Goal: Task Accomplishment & Management: Use online tool/utility

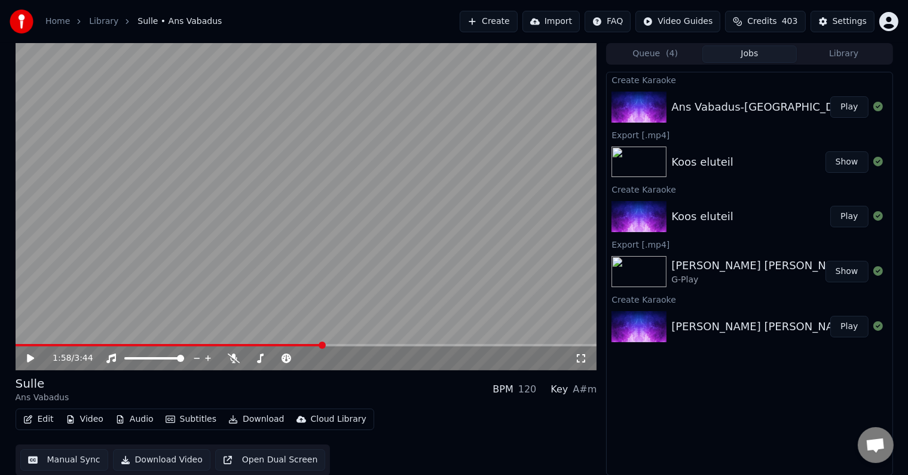
click at [473, 23] on button "Create" at bounding box center [489, 22] width 58 height 22
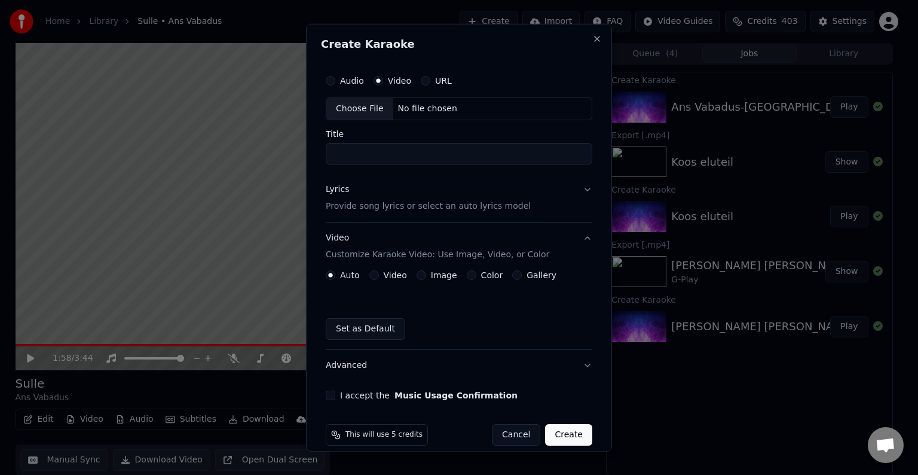
click at [417, 107] on div "No file chosen" at bounding box center [427, 109] width 69 height 12
click at [444, 109] on div "No file chosen" at bounding box center [427, 109] width 69 height 12
click at [592, 38] on button "Close" at bounding box center [597, 39] width 10 height 10
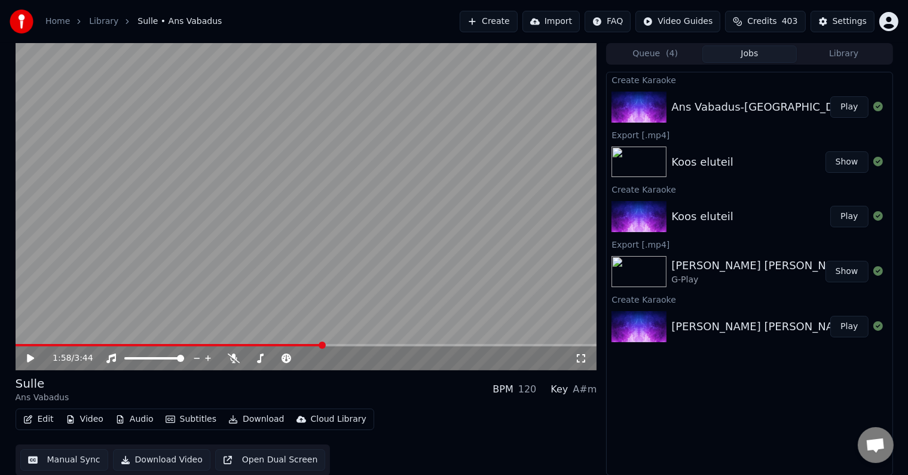
click at [487, 17] on button "Create" at bounding box center [489, 22] width 58 height 22
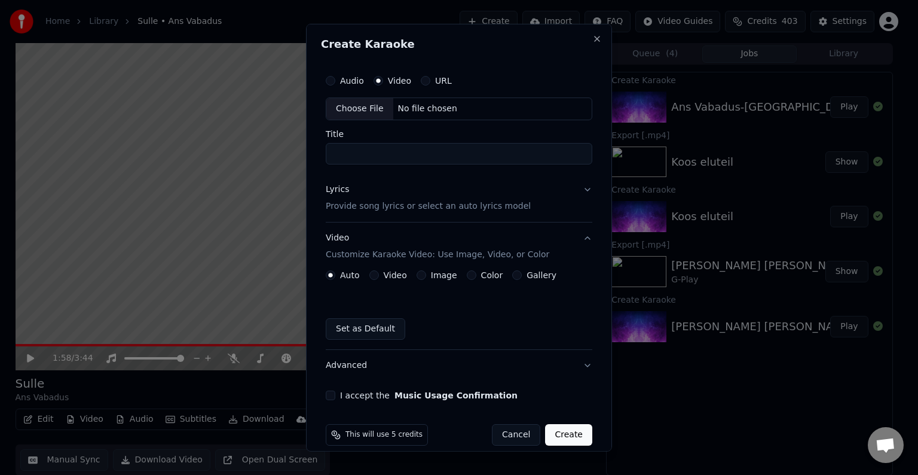
click at [340, 82] on label "Audio" at bounding box center [352, 81] width 24 height 8
click at [335, 82] on button "Audio" at bounding box center [331, 81] width 10 height 10
click at [408, 105] on div "No file chosen" at bounding box center [427, 109] width 69 height 12
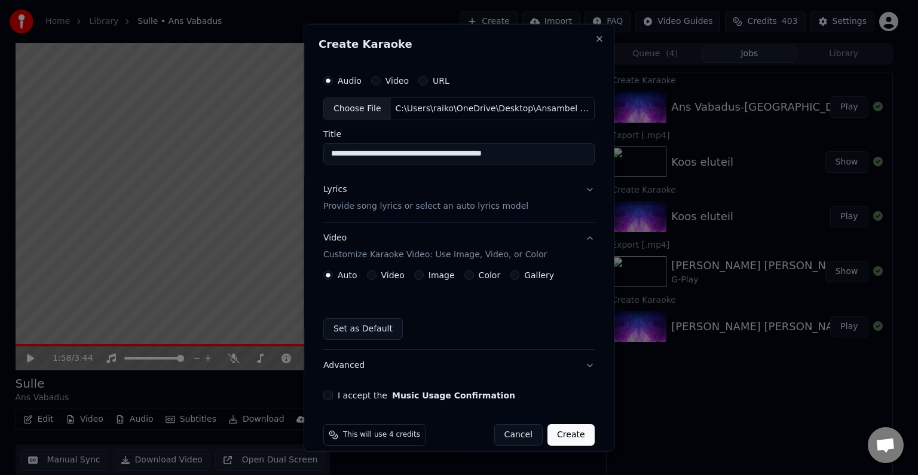
click at [521, 153] on input "**********" at bounding box center [458, 154] width 271 height 22
click at [389, 153] on input "**********" at bounding box center [458, 154] width 271 height 22
click at [457, 158] on input "**********" at bounding box center [458, 154] width 271 height 22
type input "**********"
click at [360, 208] on p "Provide song lyrics or select an auto lyrics model" at bounding box center [425, 206] width 205 height 12
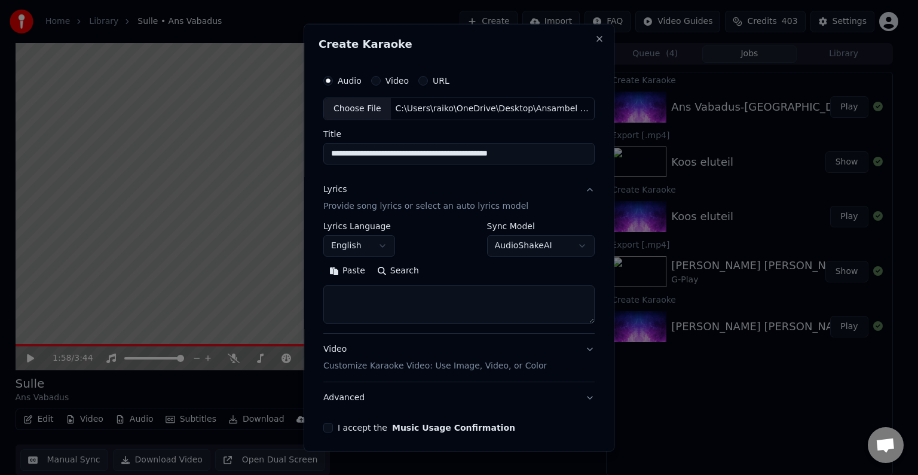
click at [349, 268] on button "Paste" at bounding box center [347, 270] width 48 height 19
click at [378, 244] on button "English" at bounding box center [359, 246] width 72 height 22
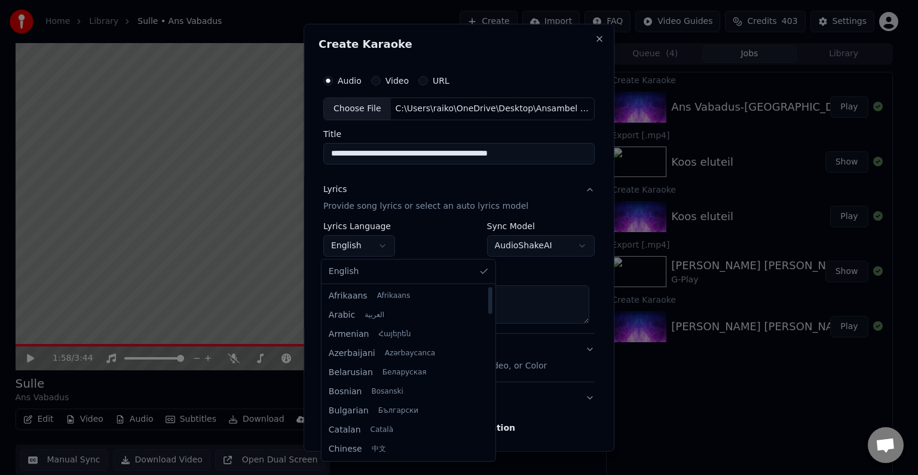
type textarea "**********"
drag, startPoint x: 453, startPoint y: 306, endPoint x: 454, endPoint y: 331, distance: 24.5
click at [488, 331] on div at bounding box center [490, 324] width 4 height 27
select select "**"
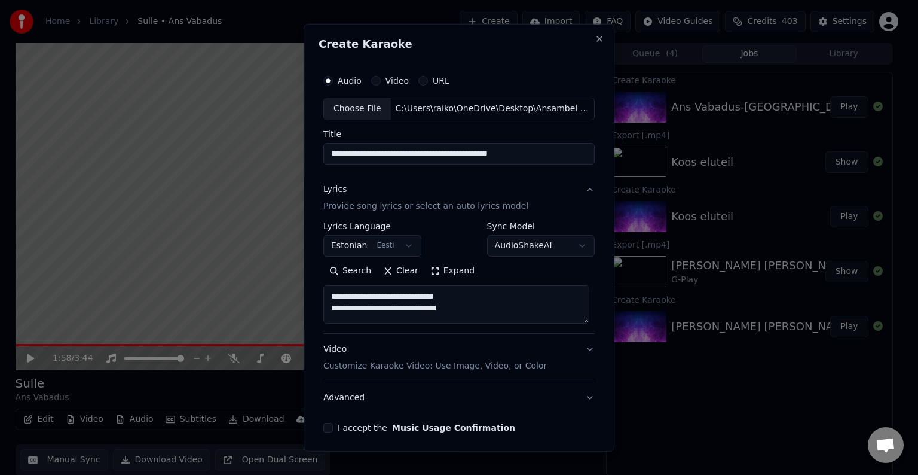
click at [440, 368] on p "Customize Karaoke Video: Use Image, Video, or Color" at bounding box center [435, 366] width 224 height 12
type textarea "**********"
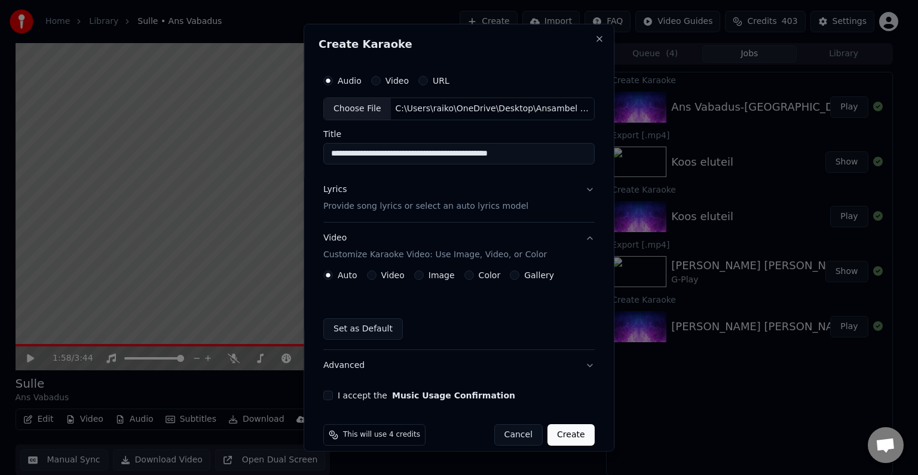
click at [482, 275] on label "Color" at bounding box center [490, 275] width 22 height 8
click at [474, 275] on button "Color" at bounding box center [469, 275] width 10 height 10
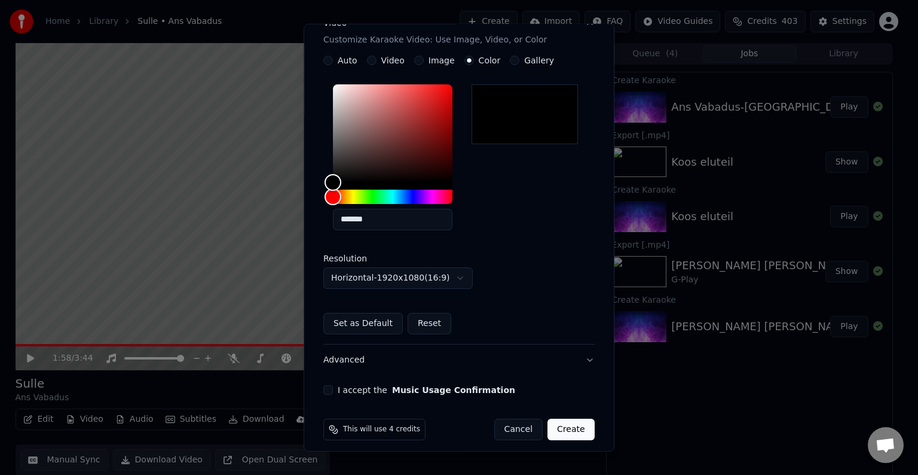
scroll to position [218, 0]
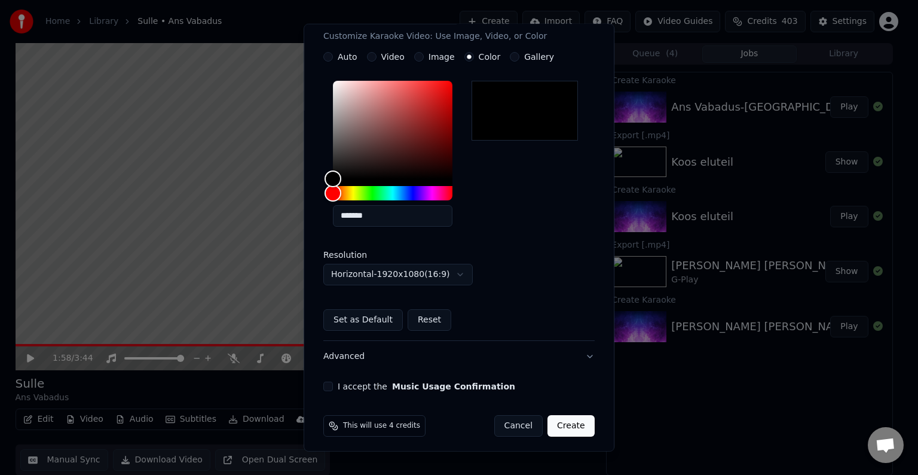
click at [325, 380] on div "**********" at bounding box center [459, 121] width 281 height 550
click at [326, 385] on button "I accept the Music Usage Confirmation" at bounding box center [328, 386] width 10 height 10
click at [571, 423] on button "Create" at bounding box center [571, 426] width 47 height 22
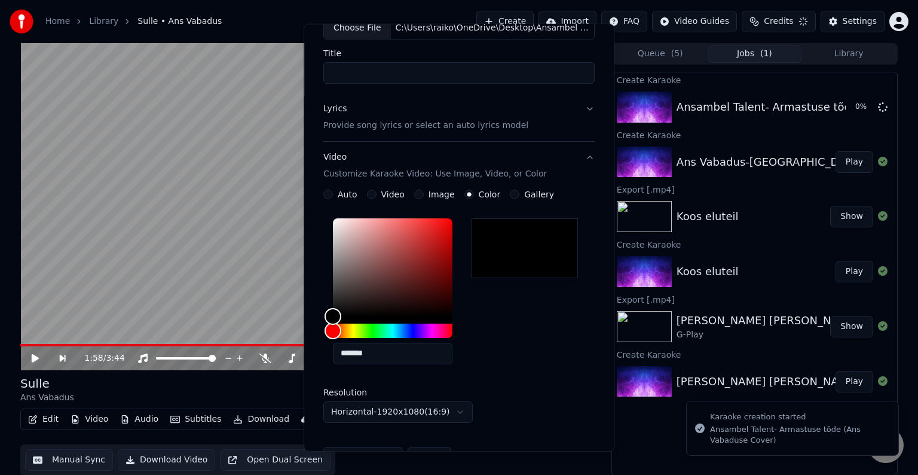
scroll to position [0, 0]
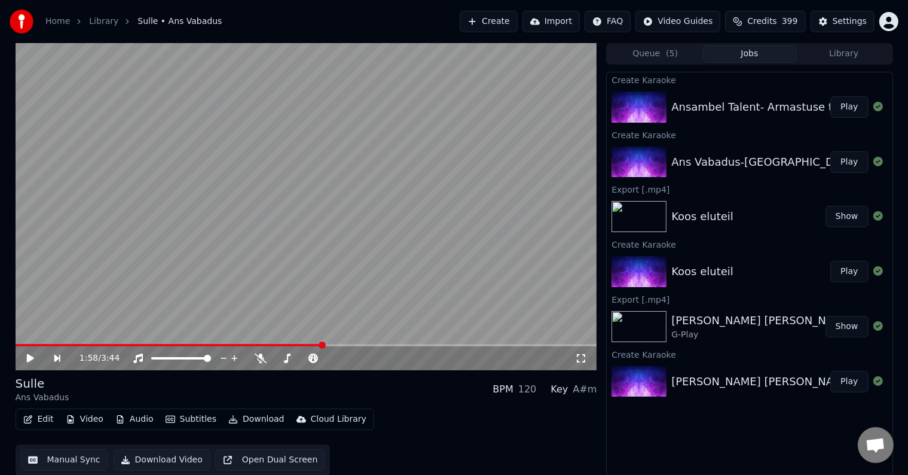
click at [839, 113] on button "Play" at bounding box center [849, 107] width 38 height 22
click at [33, 354] on icon at bounding box center [39, 358] width 28 height 10
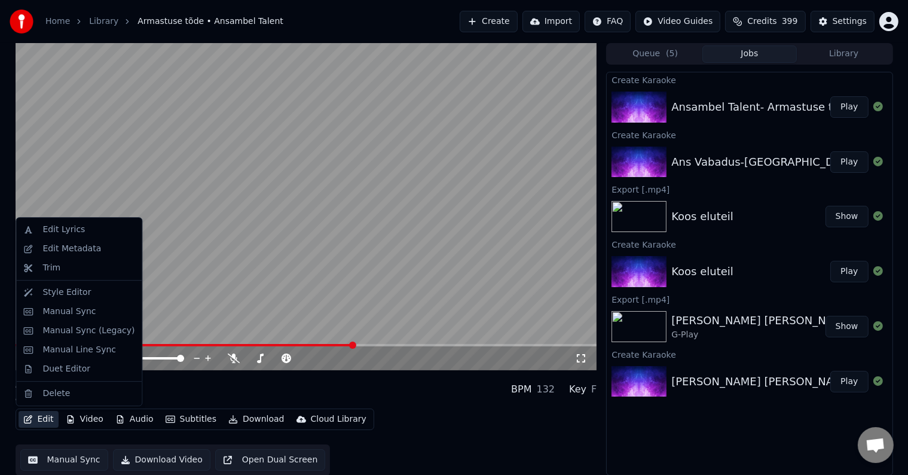
click at [43, 419] on button "Edit" at bounding box center [39, 419] width 40 height 17
click at [105, 333] on div "Manual Sync (Legacy)" at bounding box center [88, 331] width 92 height 12
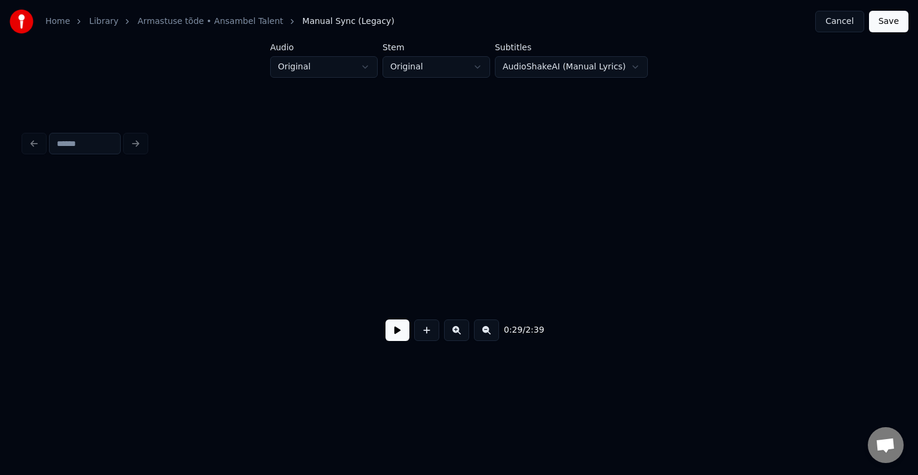
scroll to position [0, 20915]
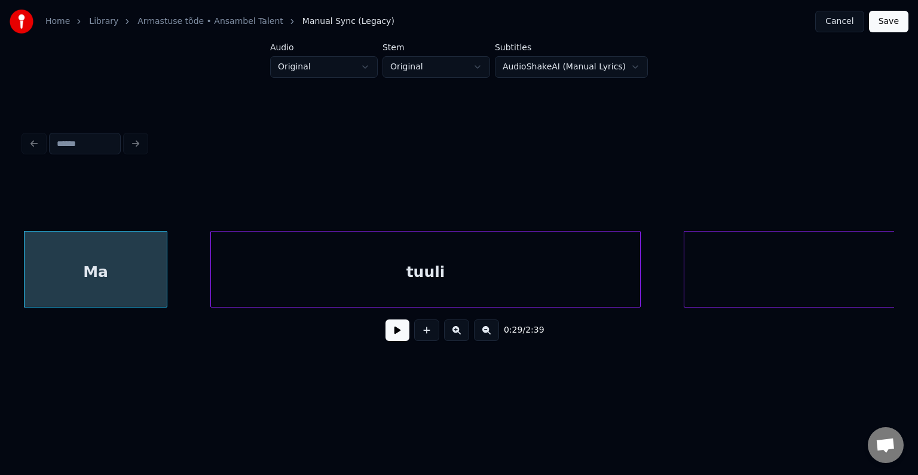
click at [839, 22] on button "Cancel" at bounding box center [839, 22] width 48 height 22
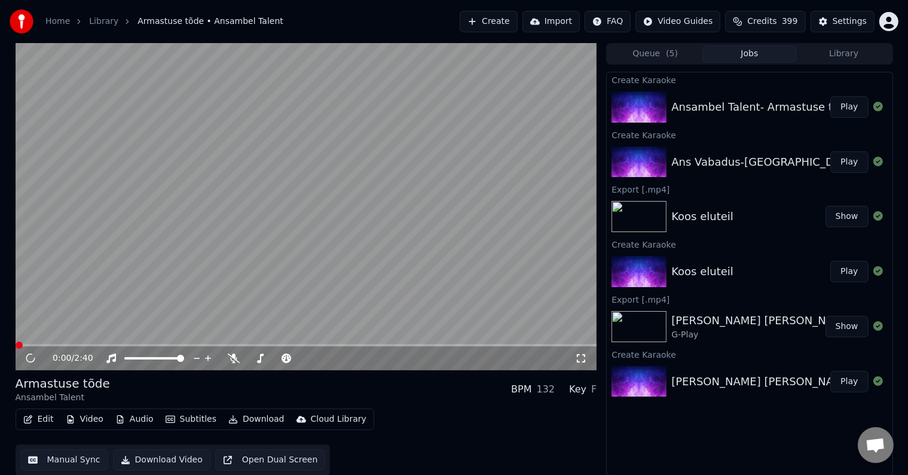
click at [41, 421] on button "Edit" at bounding box center [39, 419] width 40 height 17
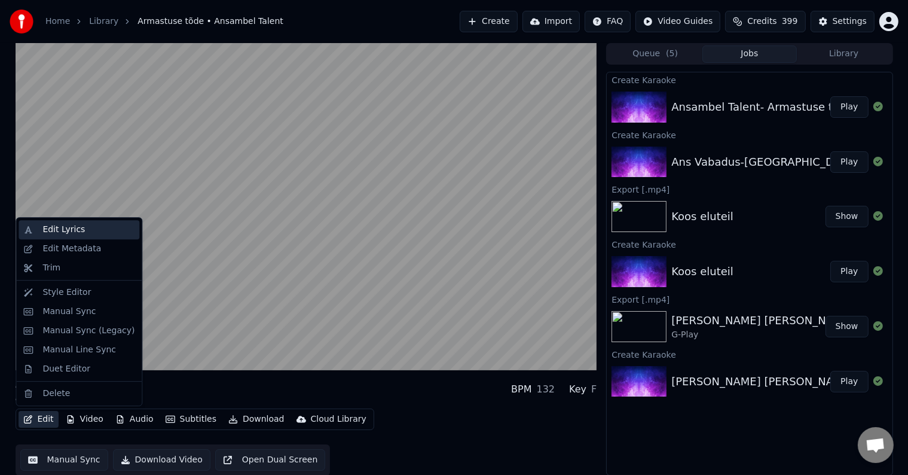
click at [65, 230] on div "Edit Lyrics" at bounding box center [63, 230] width 42 height 12
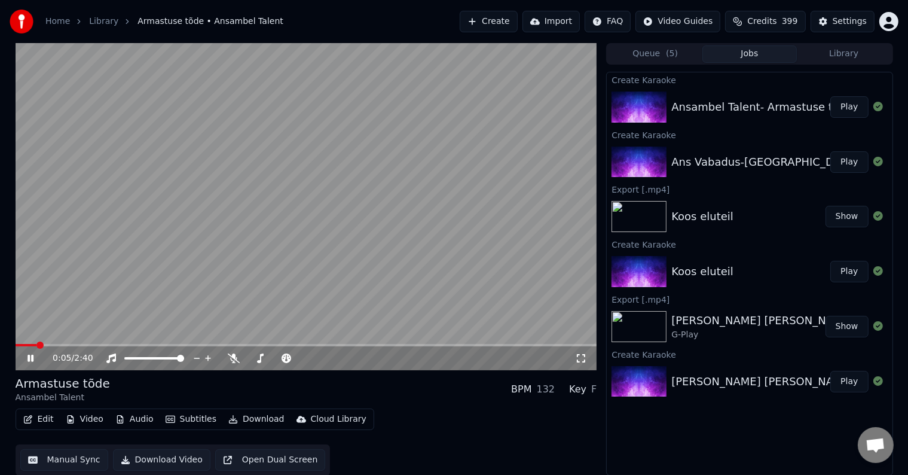
click at [26, 359] on icon at bounding box center [39, 358] width 28 height 10
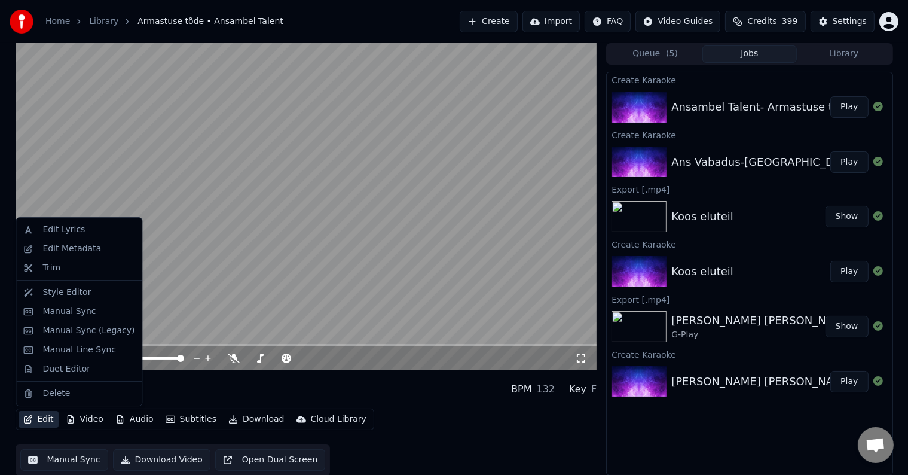
click at [42, 421] on button "Edit" at bounding box center [39, 419] width 40 height 17
click at [69, 238] on div "Edit Lyrics" at bounding box center [79, 229] width 121 height 19
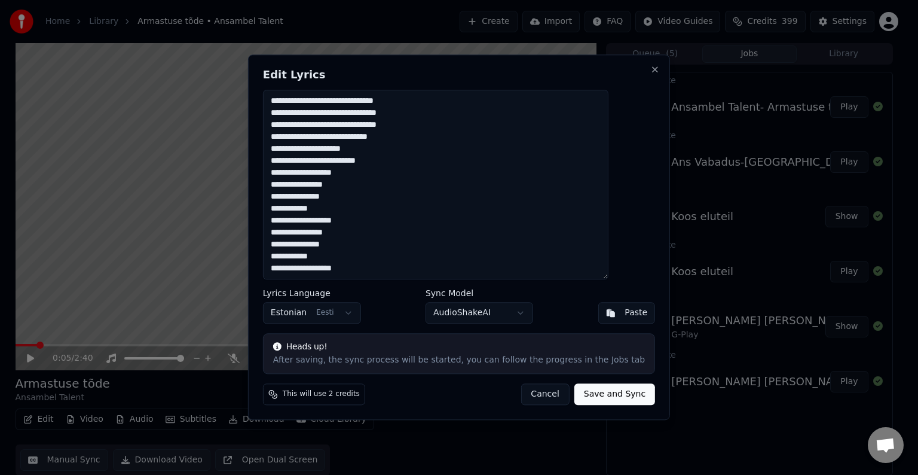
click at [382, 268] on textarea "**********" at bounding box center [435, 184] width 345 height 189
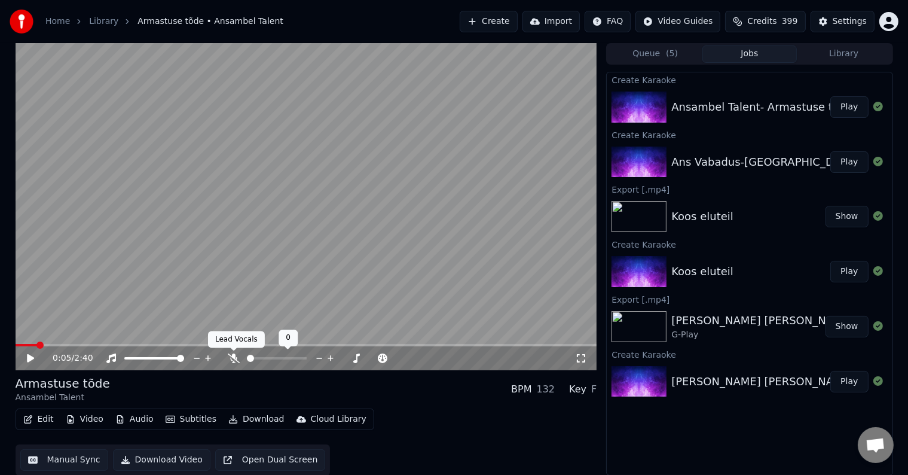
click at [233, 358] on icon at bounding box center [234, 358] width 12 height 10
click at [29, 360] on icon at bounding box center [30, 358] width 7 height 8
click at [69, 344] on span at bounding box center [307, 345] width 582 height 2
click at [121, 341] on video at bounding box center [307, 206] width 582 height 327
click at [139, 346] on span at bounding box center [307, 345] width 582 height 2
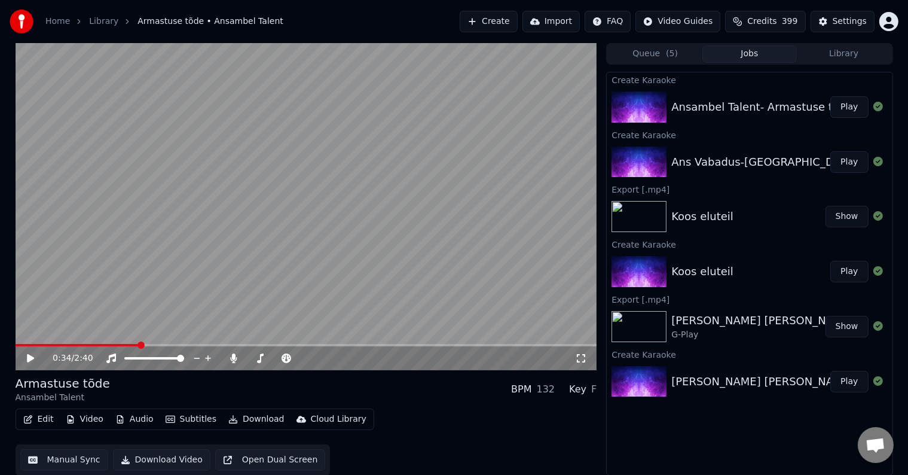
click at [25, 356] on icon at bounding box center [39, 358] width 28 height 10
click at [199, 348] on div "0:43 / 2:40" at bounding box center [307, 358] width 582 height 24
click at [215, 344] on span at bounding box center [307, 345] width 582 height 2
click at [293, 342] on video at bounding box center [307, 206] width 582 height 327
click at [303, 346] on span at bounding box center [307, 345] width 582 height 2
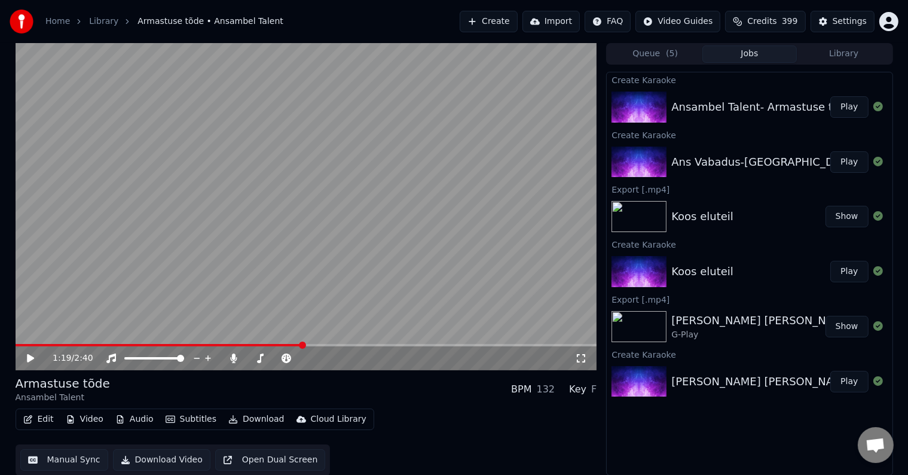
click at [43, 418] on button "Edit" at bounding box center [39, 419] width 40 height 17
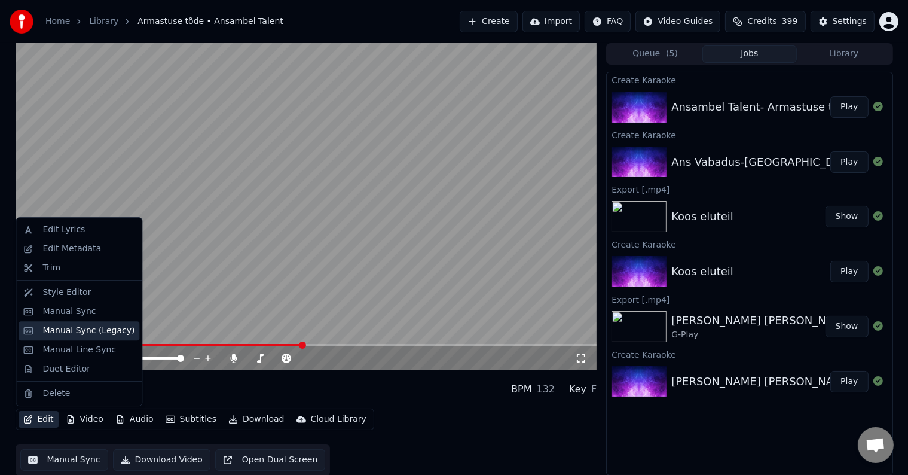
click at [82, 330] on div "Manual Sync (Legacy)" at bounding box center [88, 331] width 92 height 12
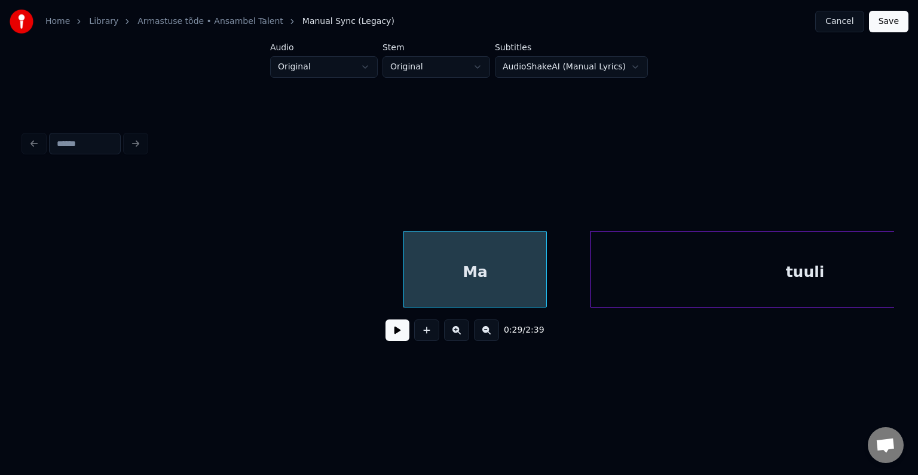
scroll to position [0, 20533]
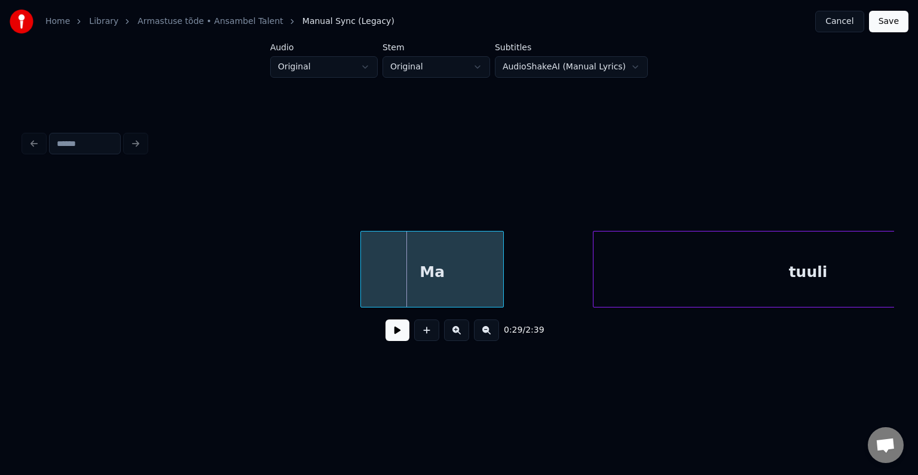
click at [440, 282] on div "Ma" at bounding box center [432, 271] width 142 height 81
click at [389, 341] on button at bounding box center [398, 330] width 24 height 22
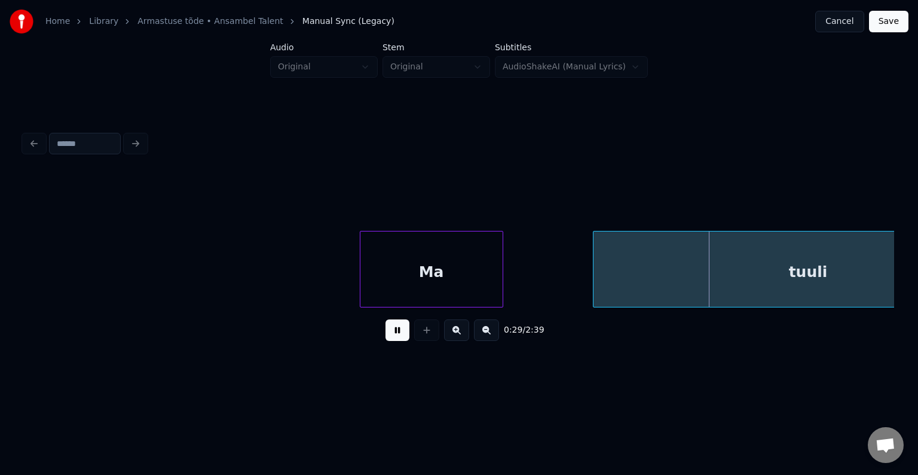
click at [389, 341] on button at bounding box center [398, 330] width 24 height 22
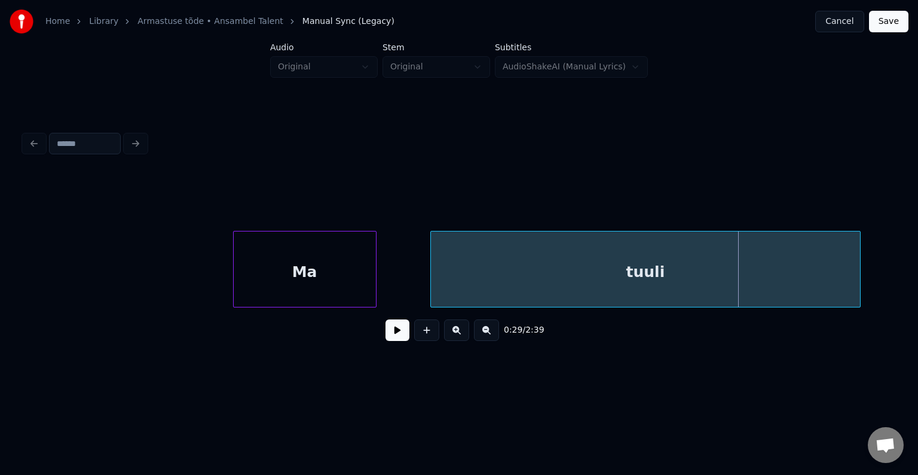
click at [708, 262] on div "tuuli" at bounding box center [645, 271] width 429 height 81
click at [394, 331] on button at bounding box center [398, 330] width 24 height 22
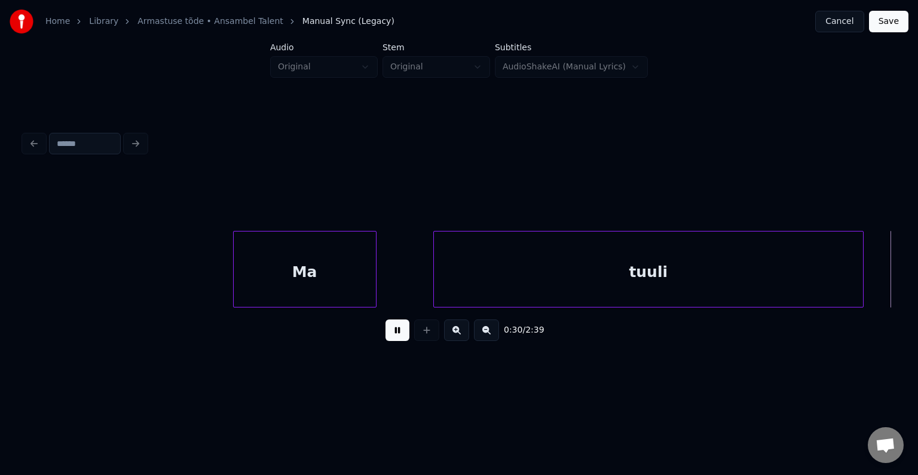
scroll to position [0, 21539]
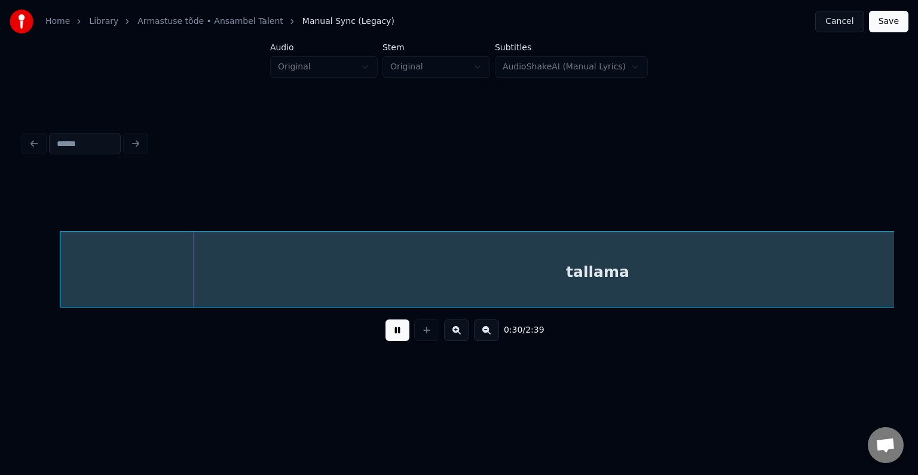
click at [394, 331] on button at bounding box center [398, 330] width 24 height 22
click at [451, 252] on div "tallama" at bounding box center [557, 271] width 1075 height 81
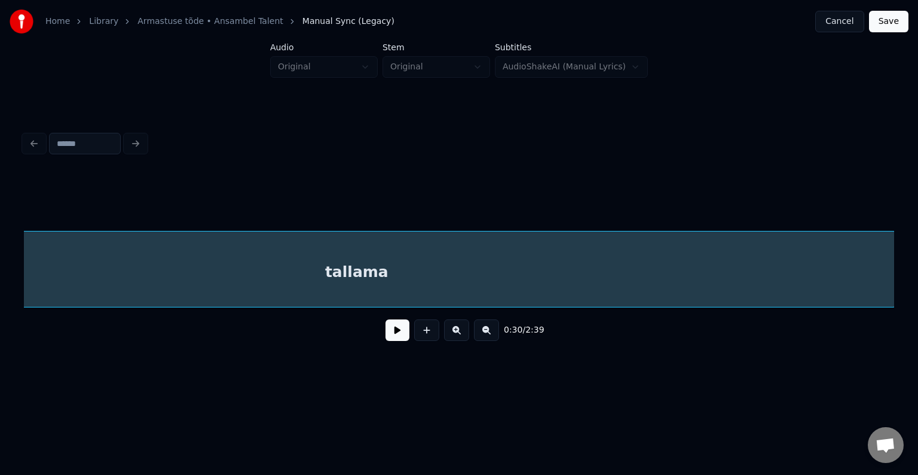
click at [428, 274] on div "tallama" at bounding box center [356, 271] width 1075 height 81
click at [394, 328] on button at bounding box center [398, 330] width 24 height 22
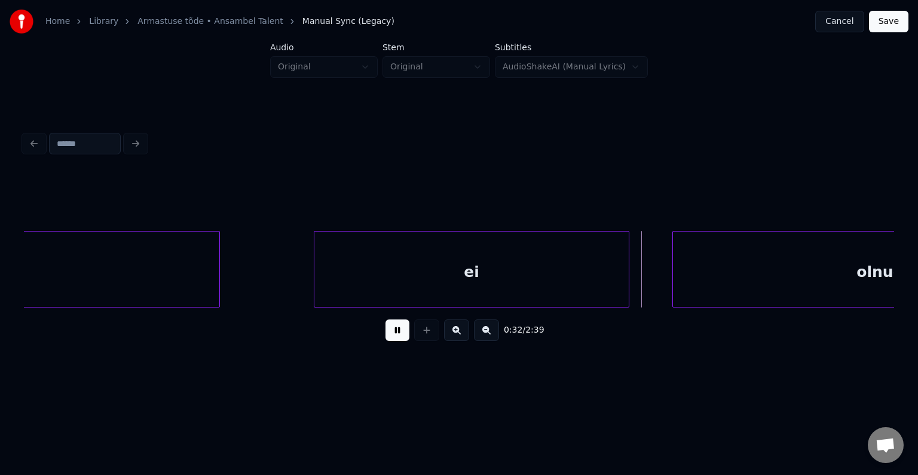
click at [397, 335] on button at bounding box center [398, 330] width 24 height 22
click at [408, 292] on div "ei" at bounding box center [443, 271] width 314 height 81
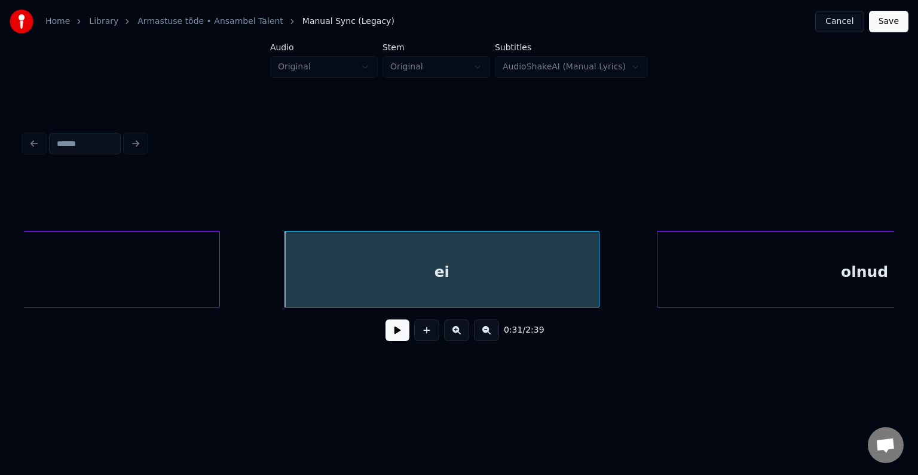
scroll to position [0, 22625]
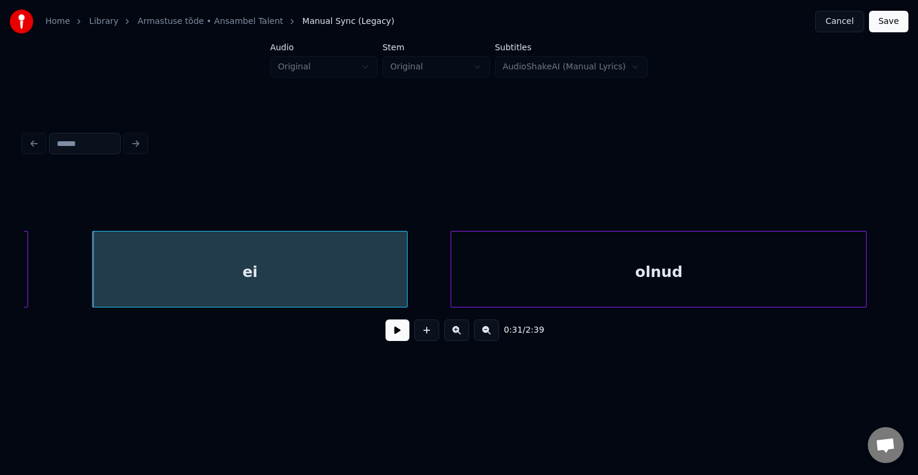
click at [693, 259] on div "olnud" at bounding box center [658, 271] width 415 height 81
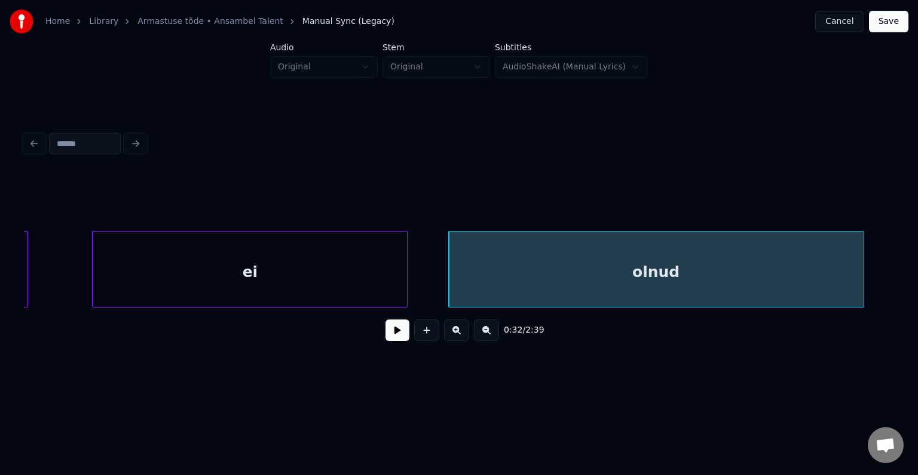
click at [390, 335] on button at bounding box center [398, 330] width 24 height 22
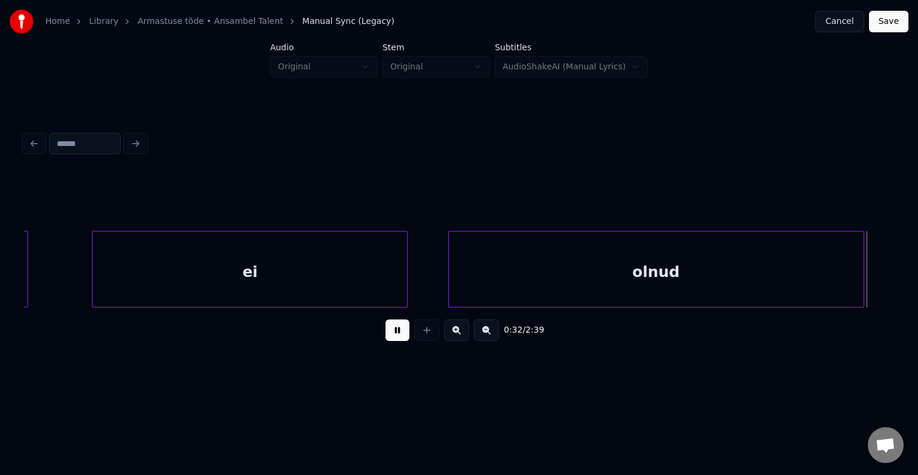
scroll to position [0, 23497]
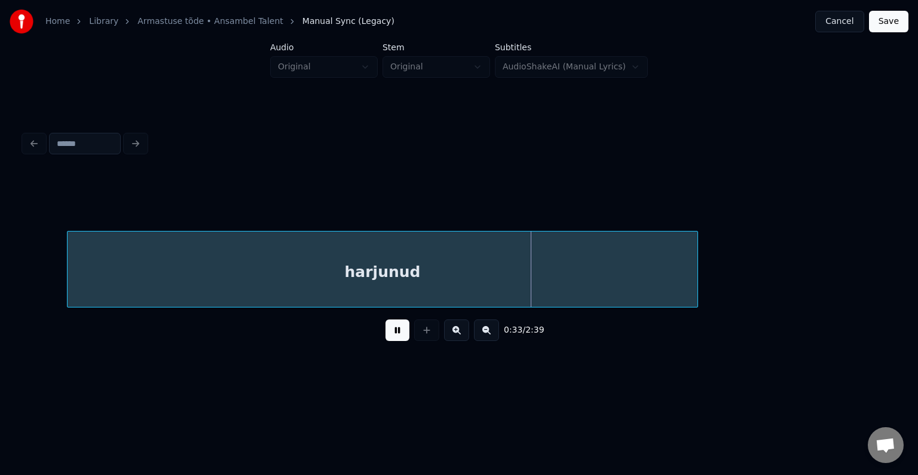
click at [390, 335] on button at bounding box center [398, 330] width 24 height 22
click at [446, 263] on div "harjunud" at bounding box center [373, 271] width 630 height 81
click at [396, 335] on button at bounding box center [398, 330] width 24 height 22
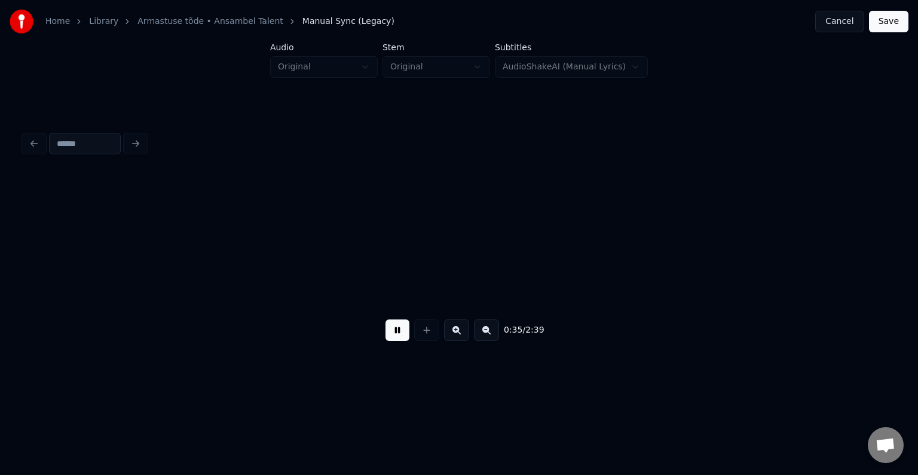
scroll to position [0, 25254]
click at [396, 335] on button at bounding box center [398, 330] width 24 height 22
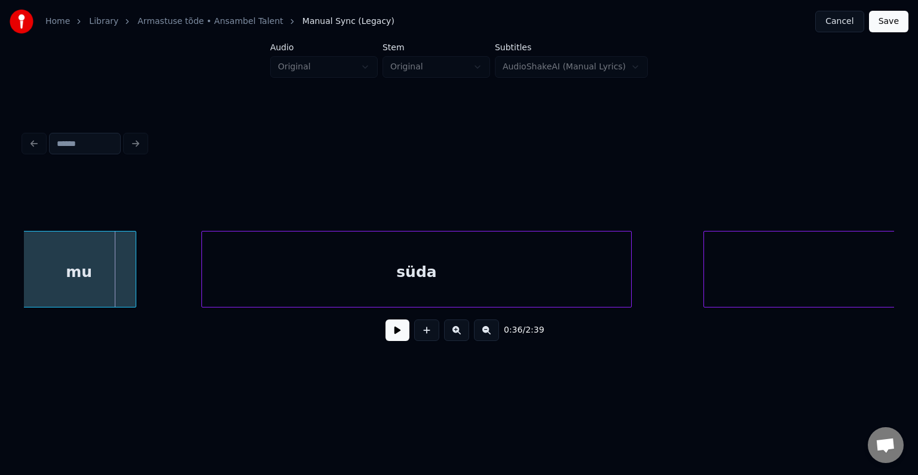
click at [88, 282] on div "mu" at bounding box center [79, 271] width 114 height 81
click at [289, 277] on div "süda" at bounding box center [391, 271] width 429 height 81
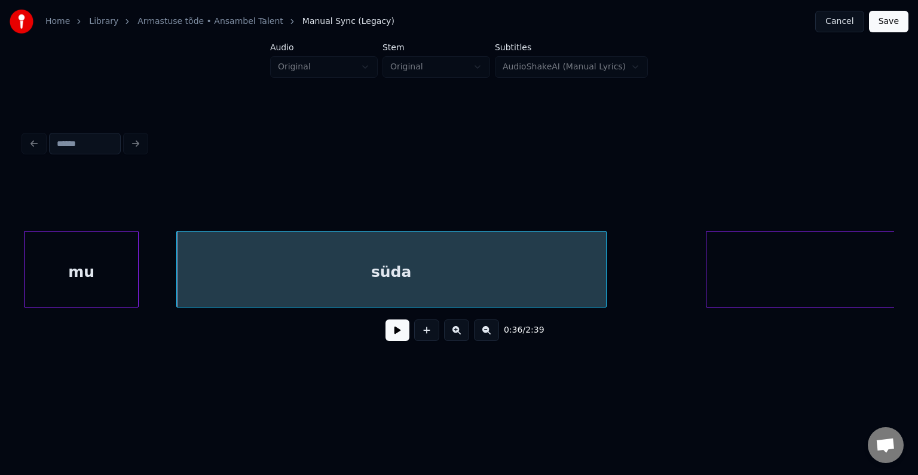
scroll to position [0, 26584]
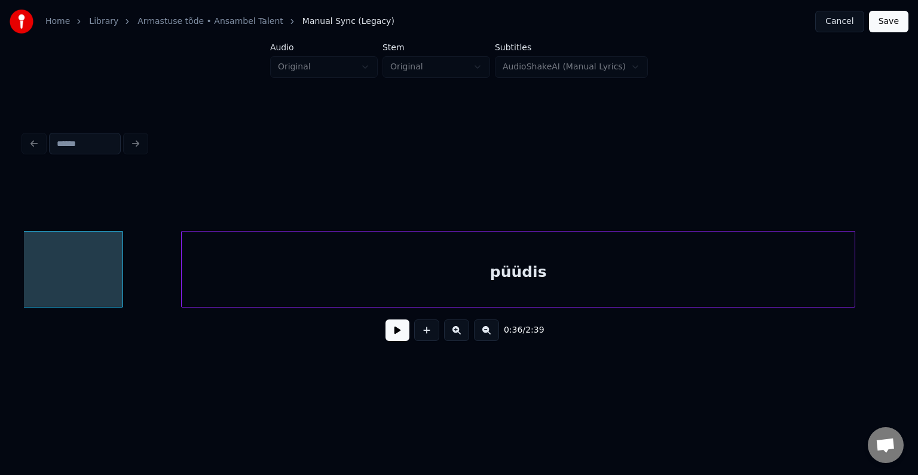
click at [729, 285] on div "püüdis" at bounding box center [518, 271] width 673 height 81
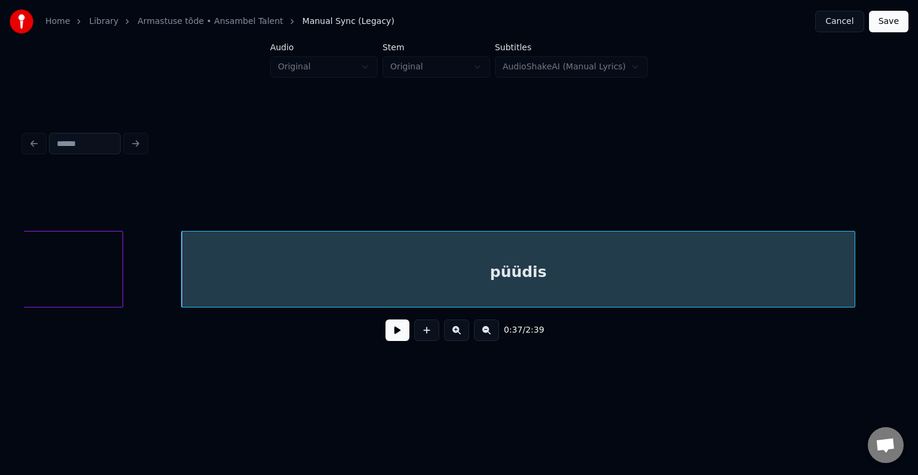
click at [399, 328] on button at bounding box center [398, 330] width 24 height 22
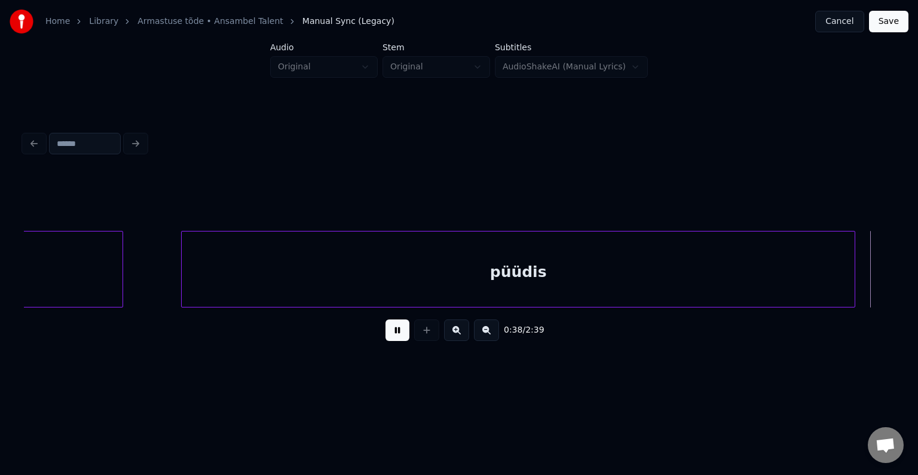
scroll to position [0, 27459]
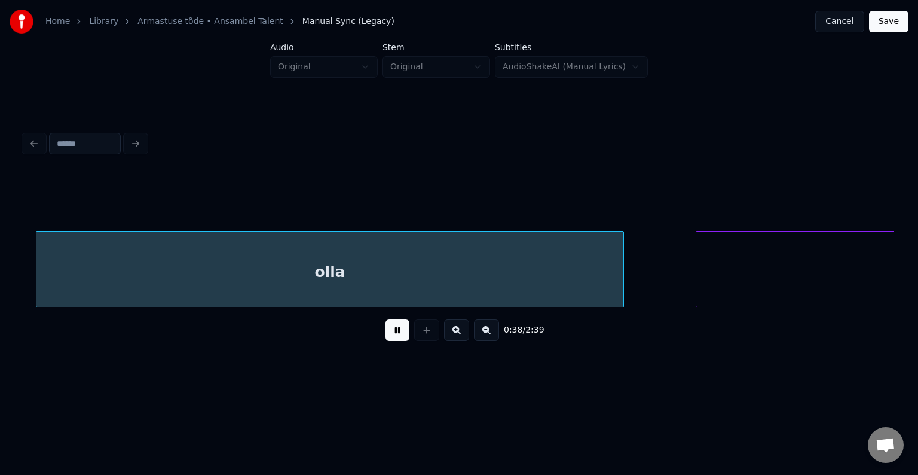
click at [399, 336] on button at bounding box center [398, 330] width 24 height 22
click at [411, 281] on div "olla" at bounding box center [318, 271] width 587 height 81
click at [394, 339] on button at bounding box center [398, 330] width 24 height 22
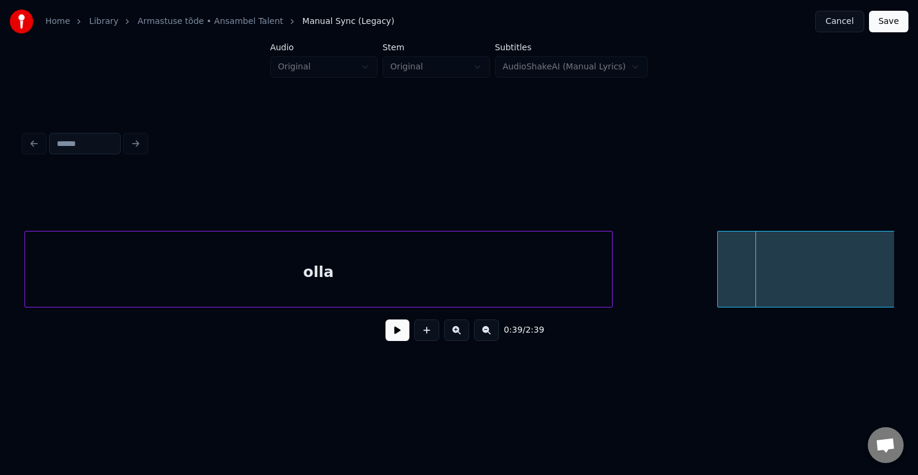
scroll to position [0, 27887]
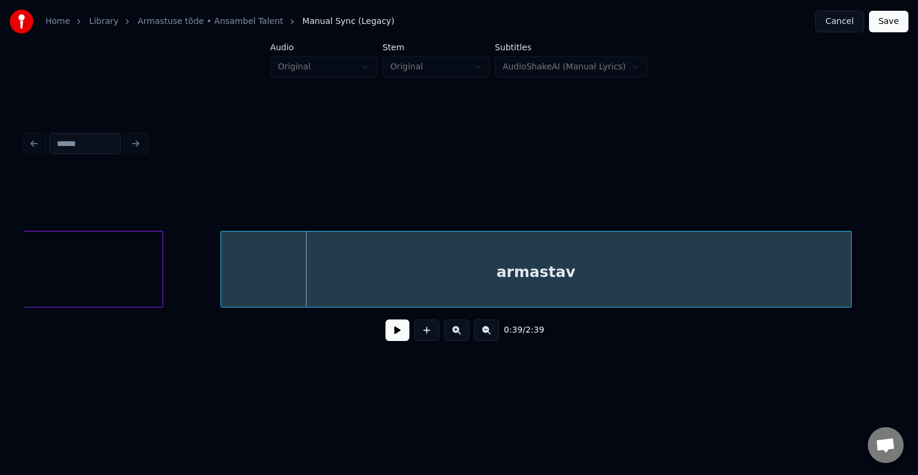
click at [727, 275] on div "armastav" at bounding box center [536, 271] width 630 height 81
click at [390, 338] on button at bounding box center [398, 330] width 24 height 22
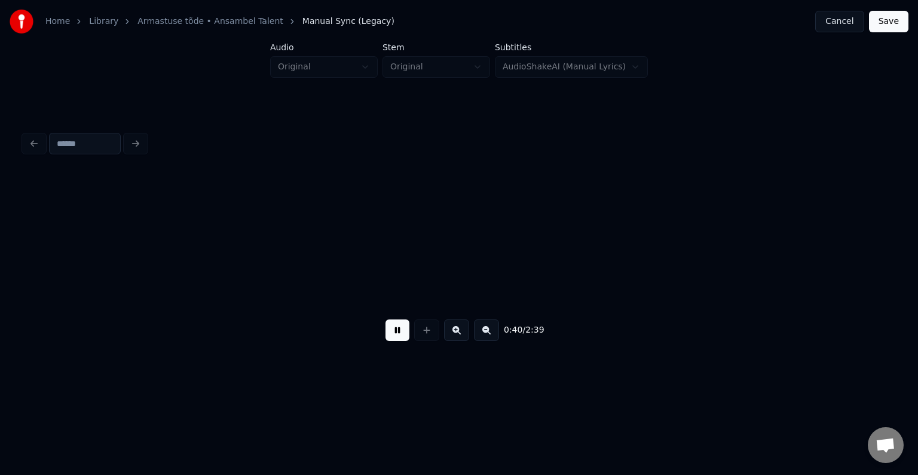
scroll to position [0, 28760]
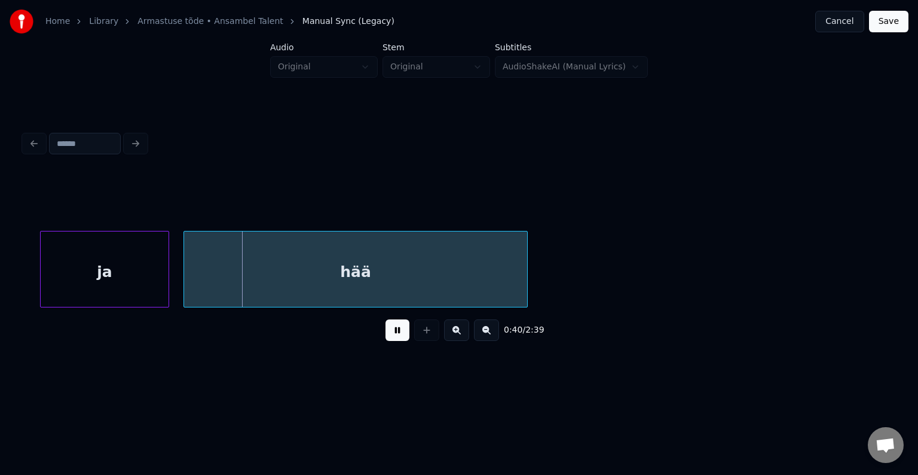
click at [390, 338] on button at bounding box center [398, 330] width 24 height 22
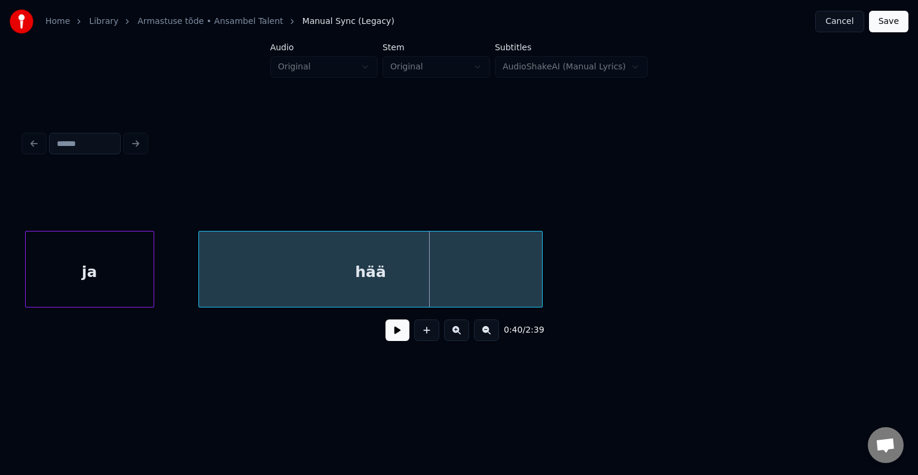
scroll to position [0, 28744]
click at [93, 286] on div "ja" at bounding box center [90, 271] width 128 height 81
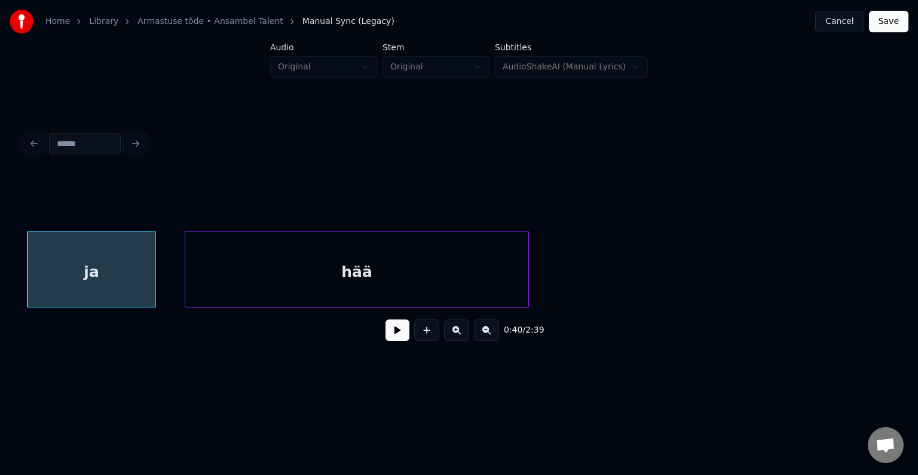
click at [279, 287] on div "hää" at bounding box center [356, 271] width 343 height 81
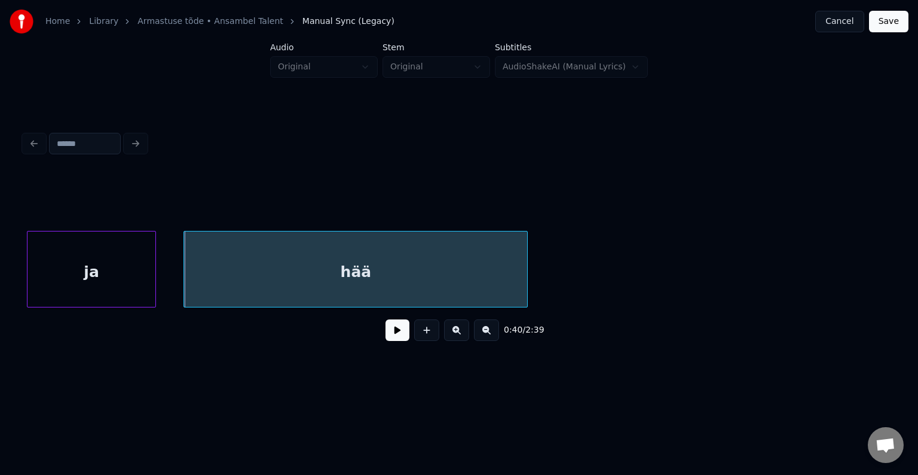
click at [386, 341] on button at bounding box center [398, 330] width 24 height 22
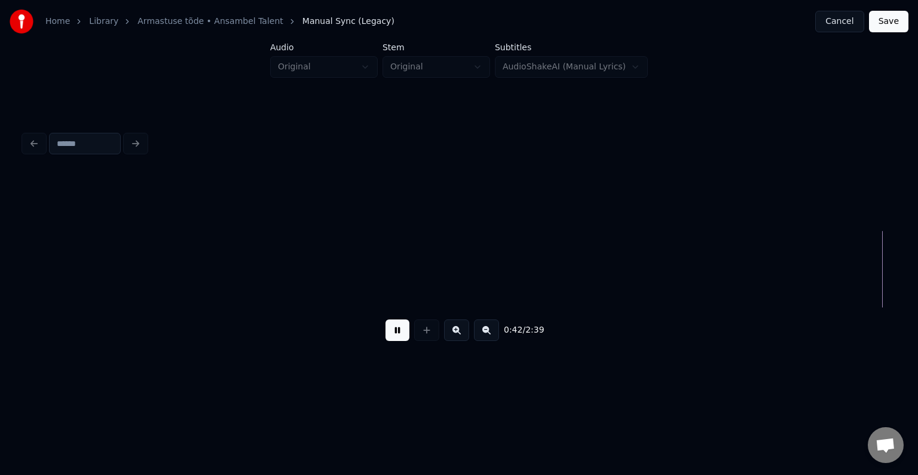
scroll to position [0, 30490]
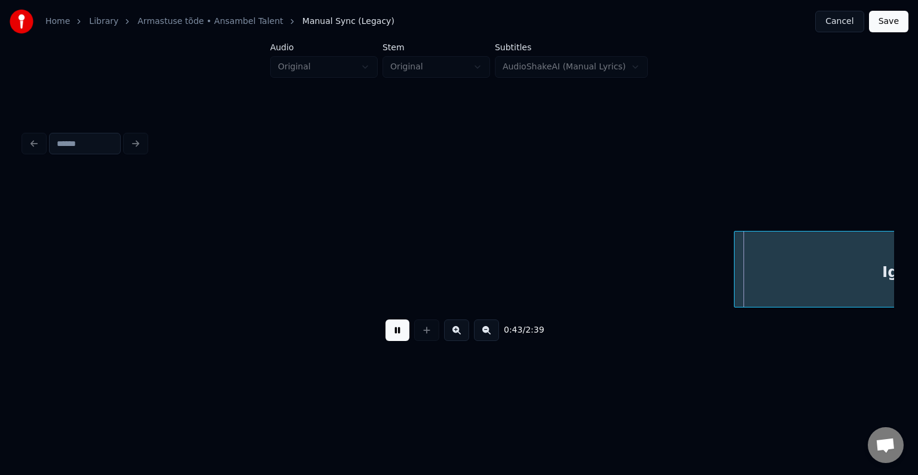
click at [393, 337] on button at bounding box center [398, 330] width 24 height 22
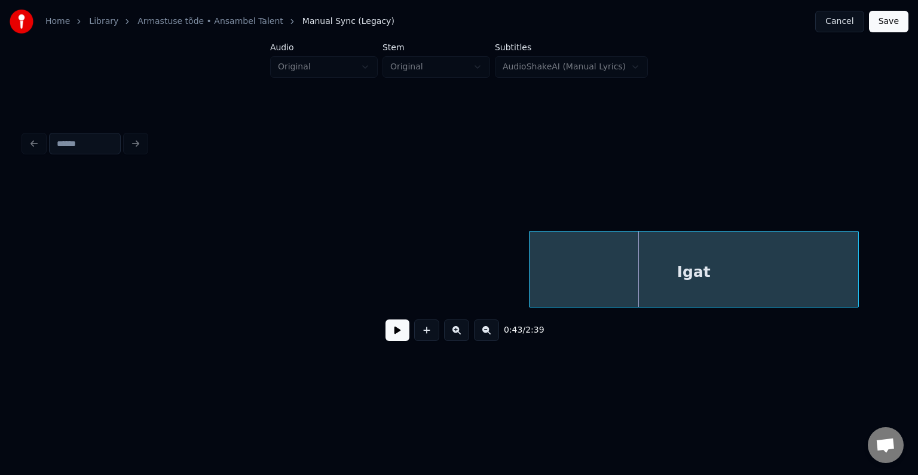
click at [774, 265] on div "Igat" at bounding box center [694, 271] width 329 height 81
click at [386, 339] on button at bounding box center [398, 330] width 24 height 22
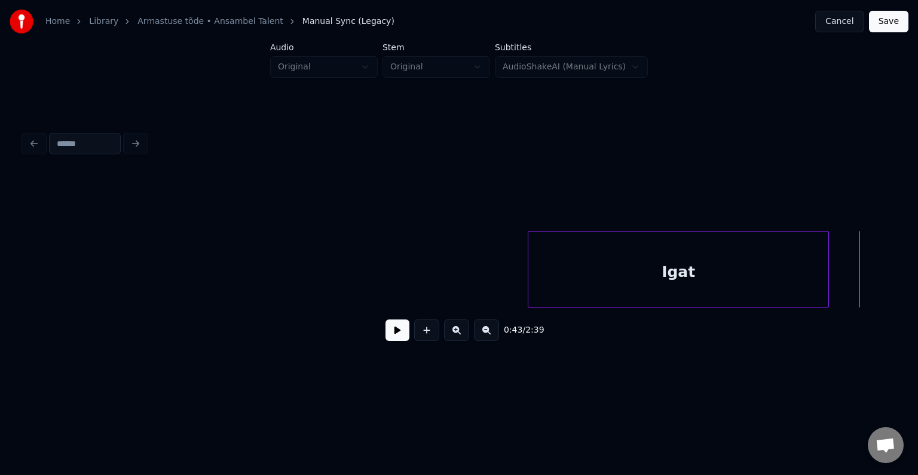
click at [825, 268] on div at bounding box center [827, 268] width 4 height 75
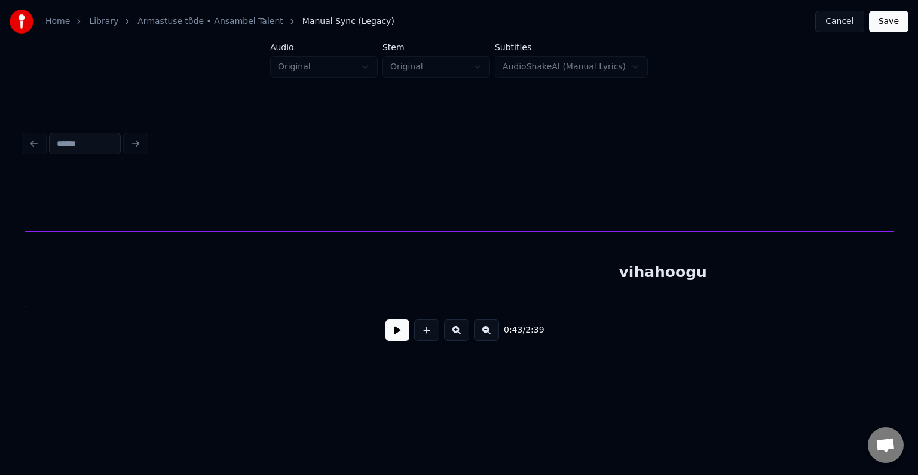
click at [761, 279] on div "vihahoogu" at bounding box center [663, 271] width 1276 height 81
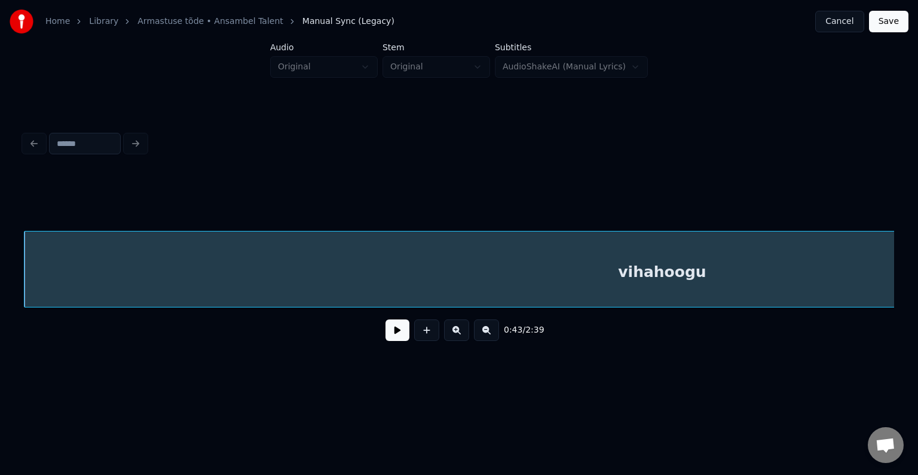
click at [392, 337] on button at bounding box center [398, 330] width 24 height 22
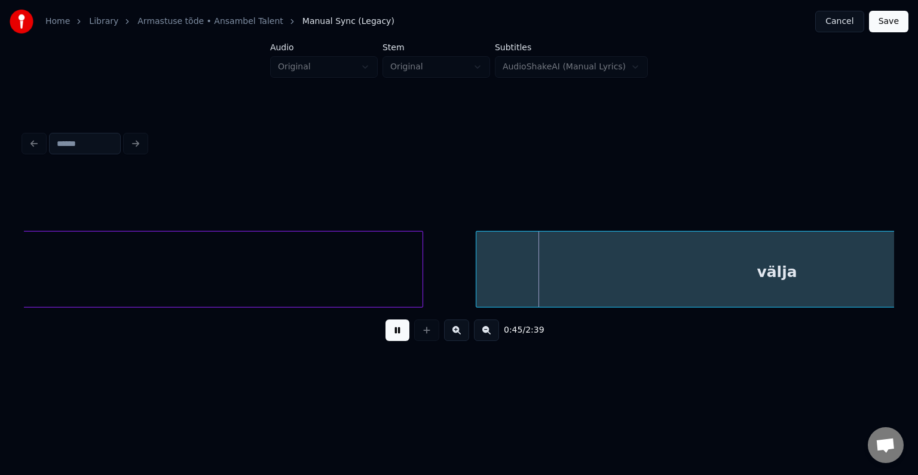
click at [392, 337] on button at bounding box center [398, 330] width 24 height 22
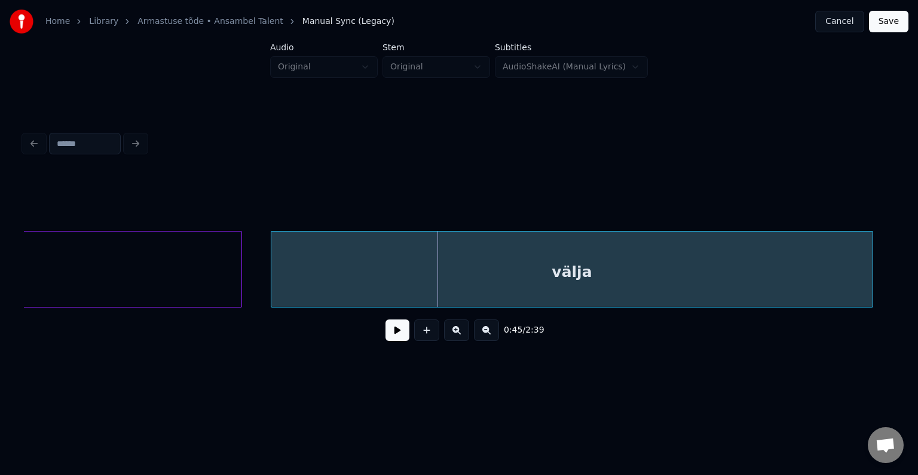
click at [687, 273] on div "välja" at bounding box center [571, 271] width 601 height 81
click at [386, 341] on button at bounding box center [398, 330] width 24 height 22
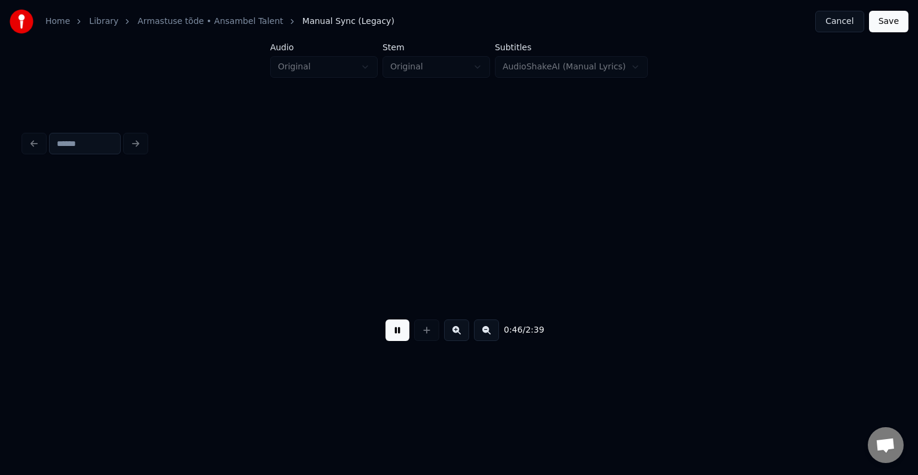
scroll to position [0, 33436]
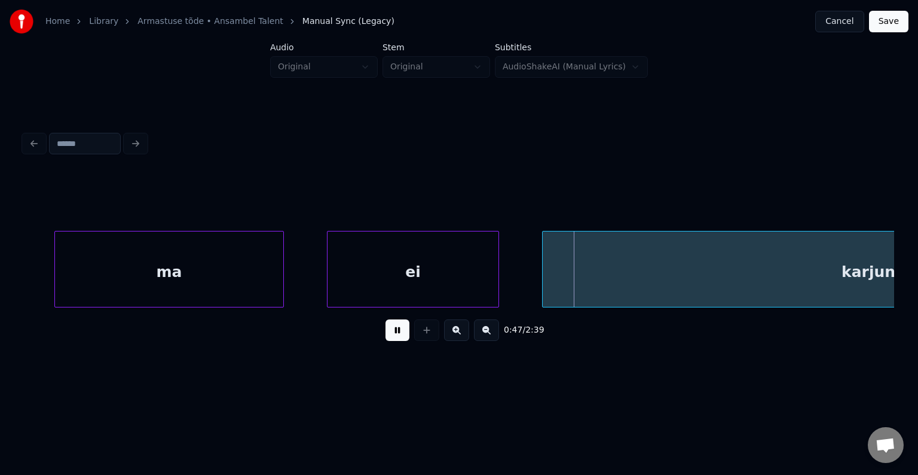
click at [386, 341] on button at bounding box center [398, 330] width 24 height 22
click at [225, 270] on div "ma" at bounding box center [169, 271] width 228 height 81
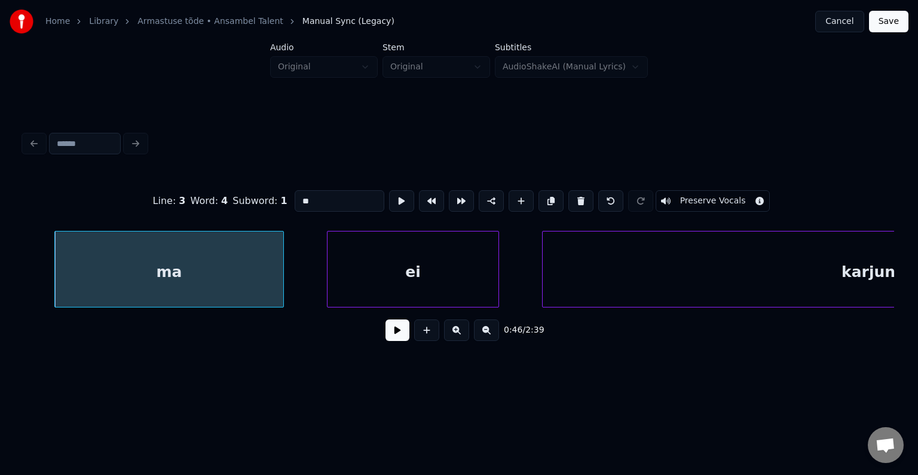
click at [387, 337] on button at bounding box center [398, 330] width 24 height 22
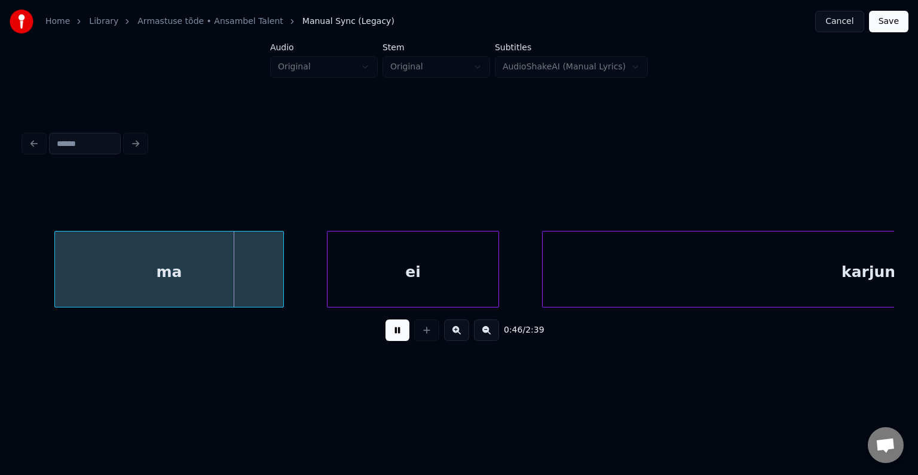
click at [387, 337] on button at bounding box center [398, 330] width 24 height 22
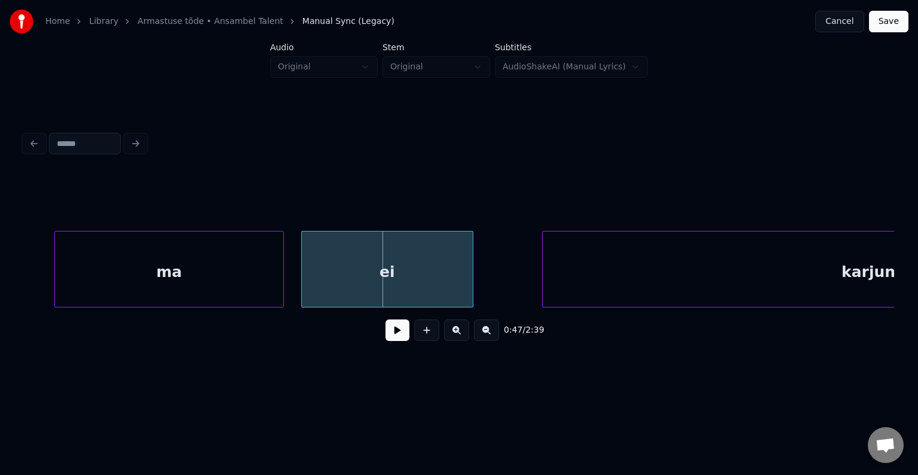
click at [394, 281] on div "ei" at bounding box center [387, 271] width 171 height 81
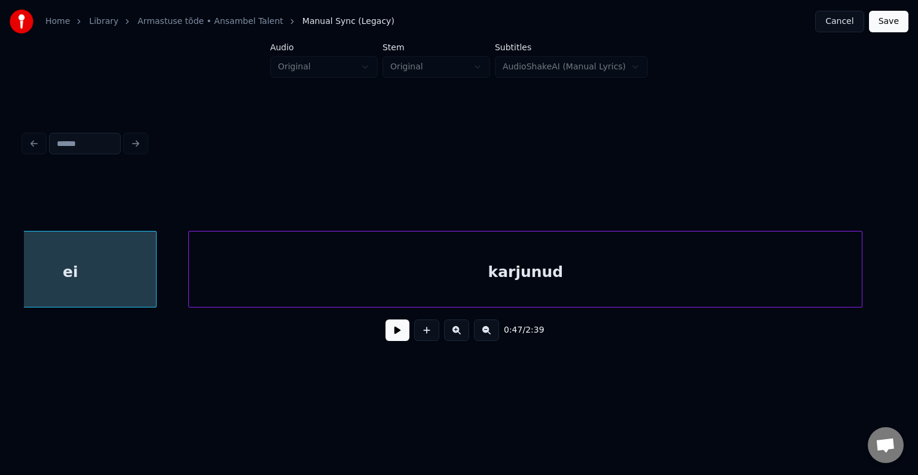
click at [642, 263] on div "karjunud" at bounding box center [525, 271] width 673 height 81
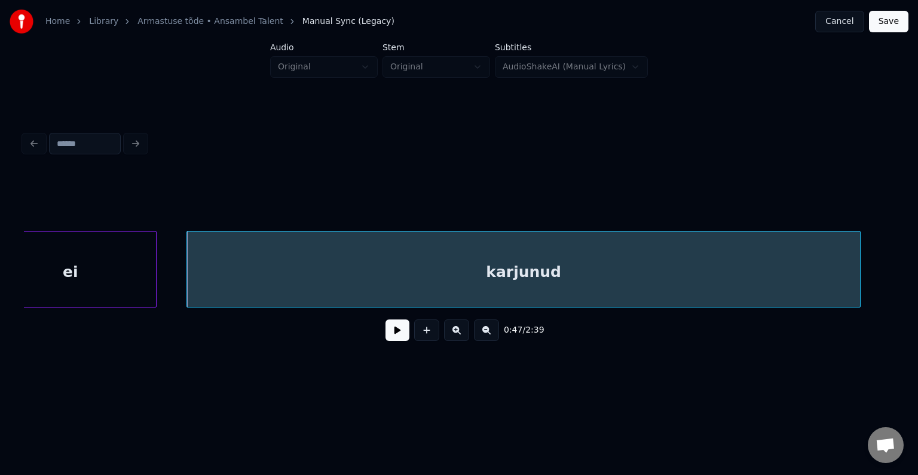
click at [387, 337] on button at bounding box center [398, 330] width 24 height 22
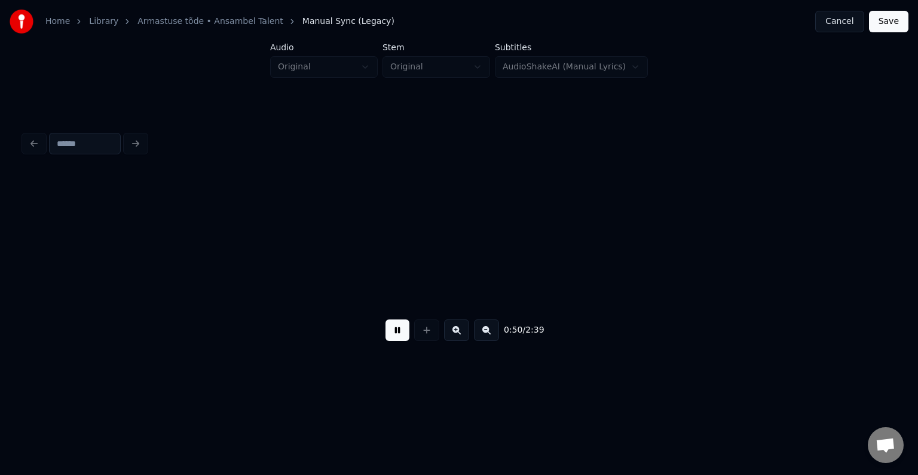
scroll to position [0, 36379]
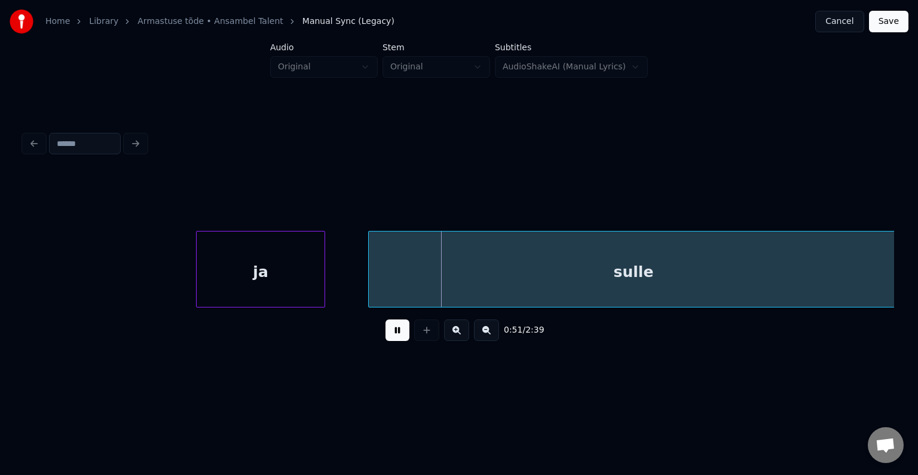
click at [392, 335] on button at bounding box center [398, 330] width 24 height 22
click at [240, 267] on div "ja" at bounding box center [240, 271] width 128 height 81
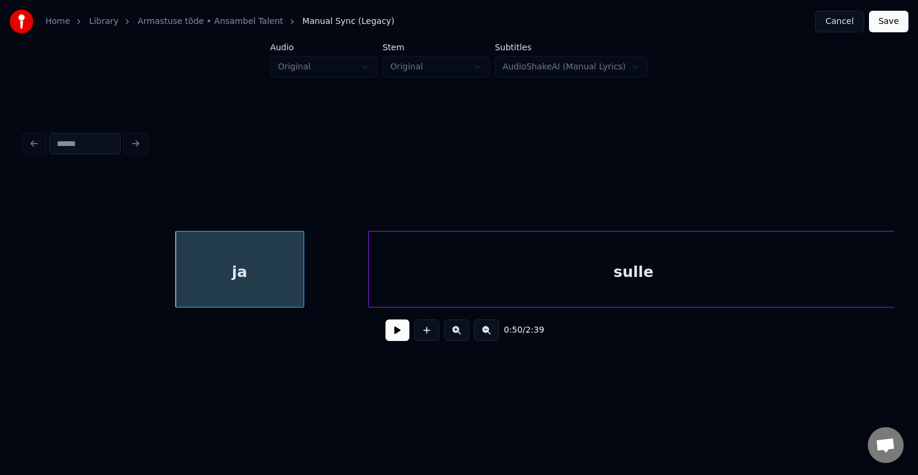
scroll to position [0, 36381]
click at [553, 283] on div "sulle" at bounding box center [598, 271] width 530 height 81
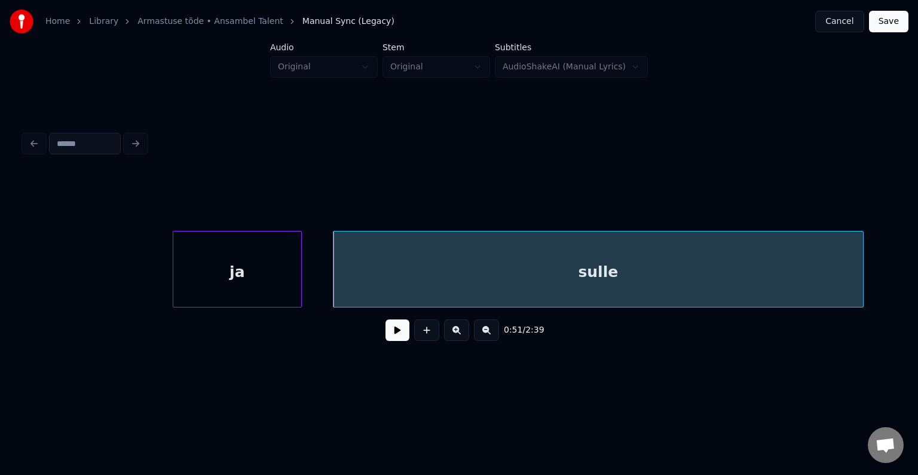
click at [387, 339] on button at bounding box center [398, 330] width 24 height 22
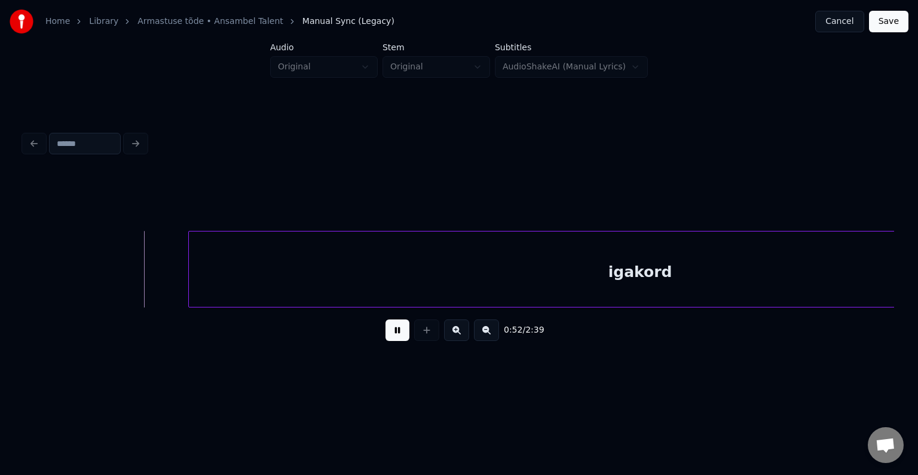
click at [387, 339] on button at bounding box center [398, 330] width 24 height 22
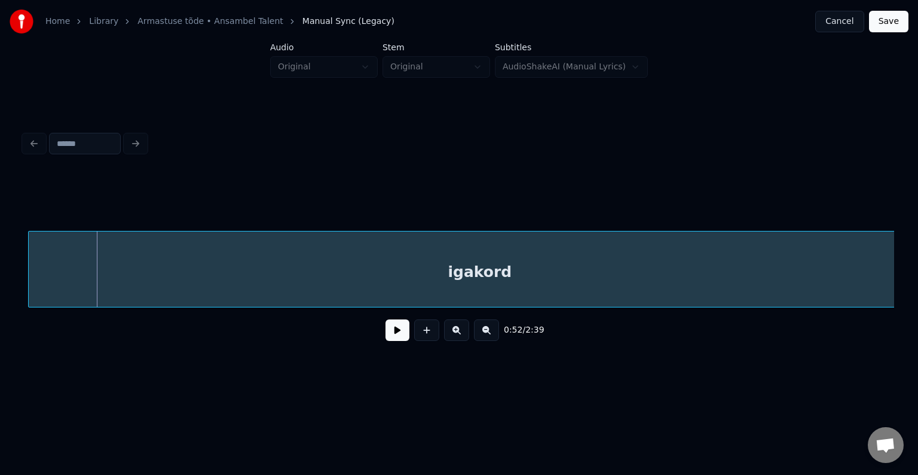
click at [424, 277] on div "igakord" at bounding box center [480, 271] width 903 height 81
click at [394, 334] on button at bounding box center [398, 330] width 24 height 22
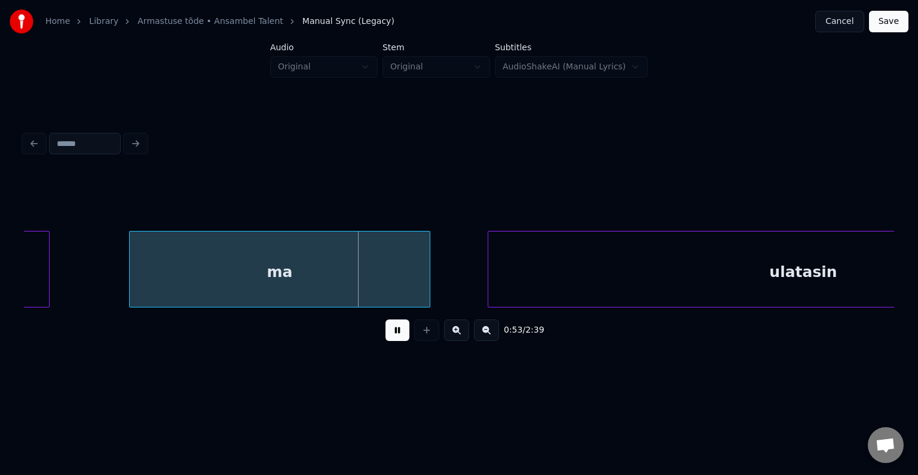
click at [394, 334] on button at bounding box center [398, 330] width 24 height 22
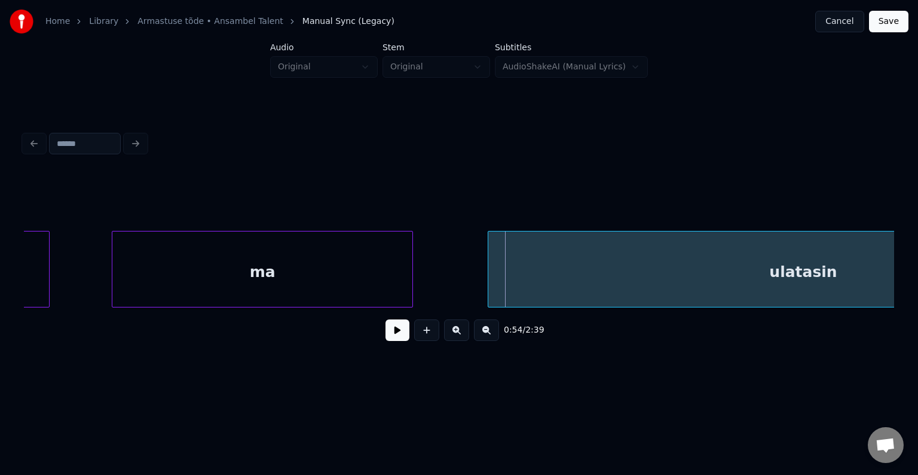
click at [323, 260] on div "ma" at bounding box center [262, 271] width 300 height 81
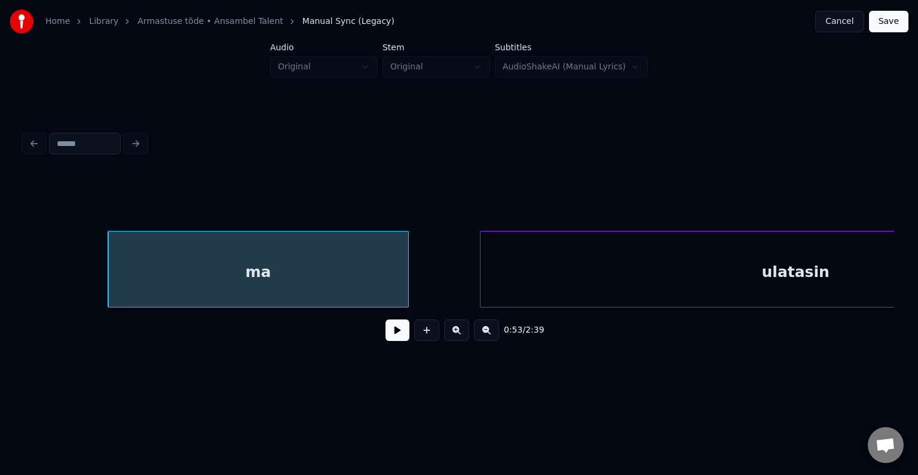
scroll to position [0, 38474]
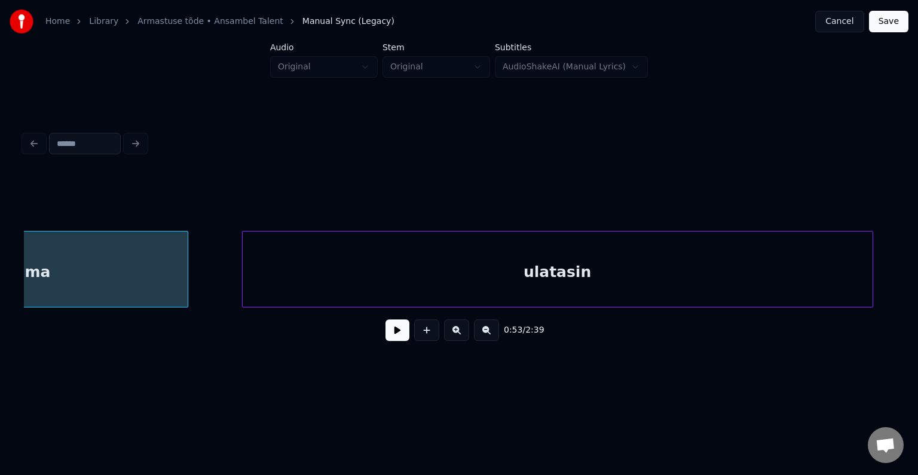
click at [607, 265] on div "ulatasin" at bounding box center [558, 271] width 630 height 81
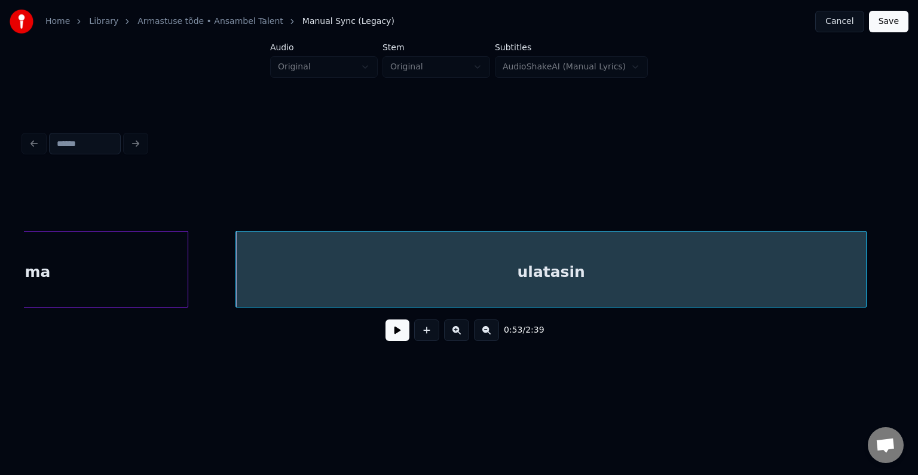
click at [387, 335] on button at bounding box center [398, 330] width 24 height 22
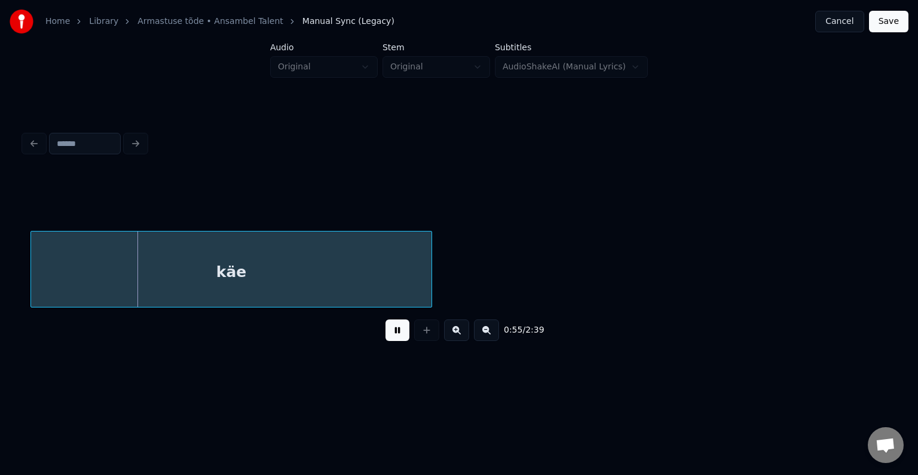
click at [387, 335] on button at bounding box center [398, 330] width 24 height 22
click at [393, 267] on div "käe" at bounding box center [225, 271] width 400 height 81
click at [395, 335] on button at bounding box center [398, 330] width 24 height 22
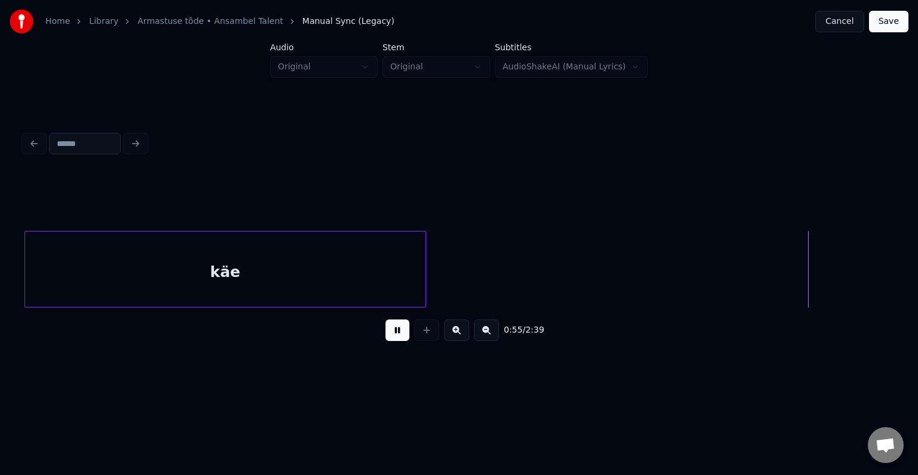
scroll to position [0, 40226]
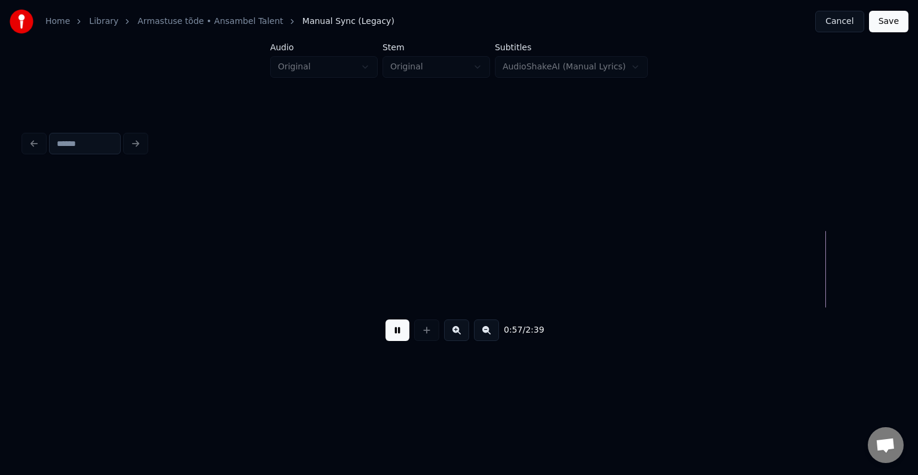
click at [394, 334] on button at bounding box center [398, 330] width 24 height 22
click at [393, 338] on button at bounding box center [398, 330] width 24 height 22
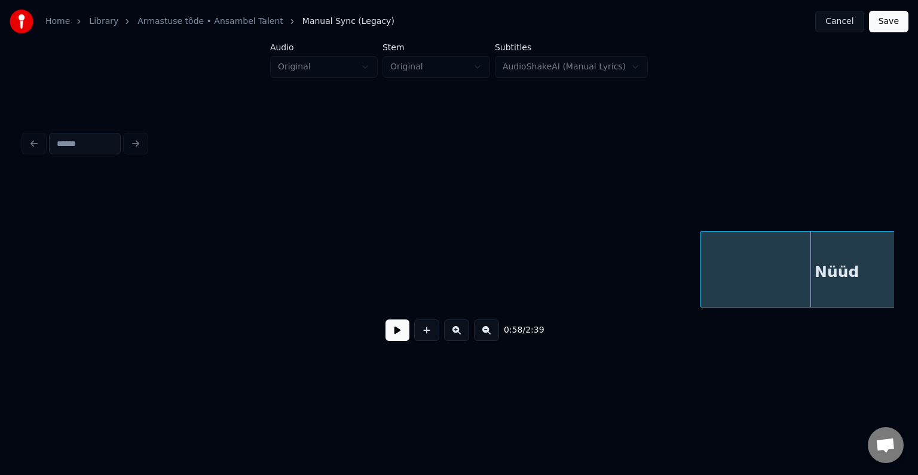
scroll to position [0, 41186]
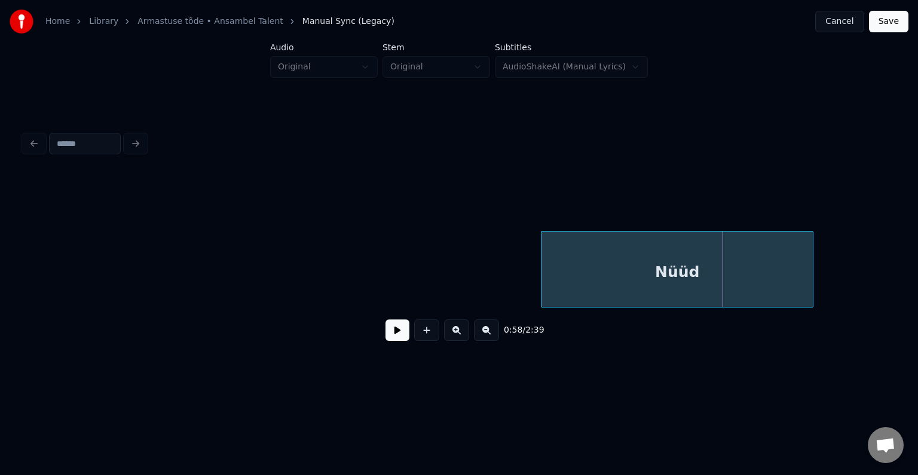
click at [692, 287] on div "Nüüd" at bounding box center [677, 271] width 271 height 81
click at [395, 339] on button at bounding box center [398, 330] width 24 height 22
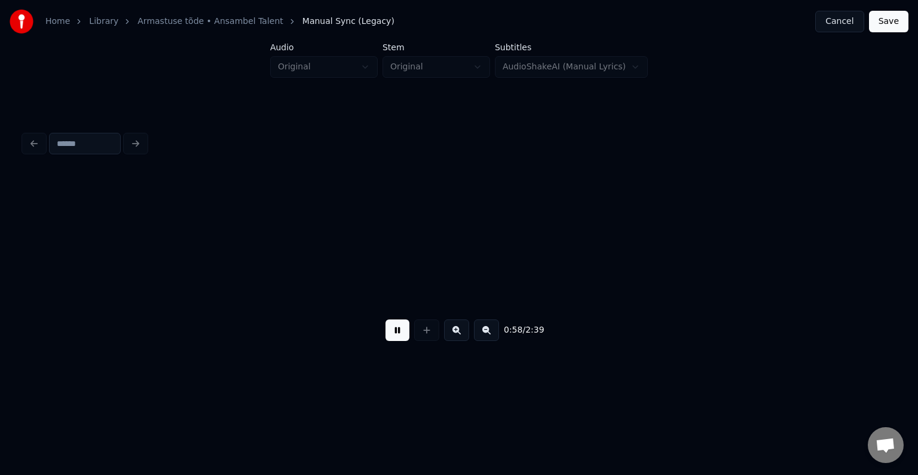
scroll to position [0, 42070]
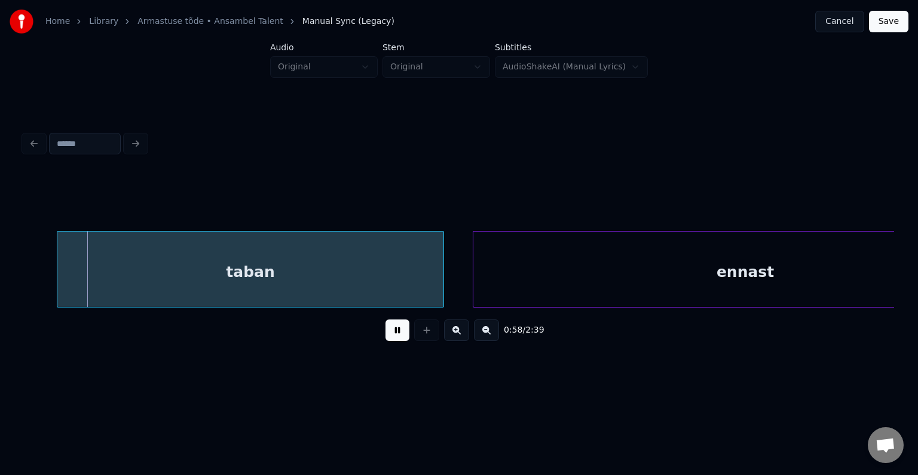
click at [395, 339] on button at bounding box center [398, 330] width 24 height 22
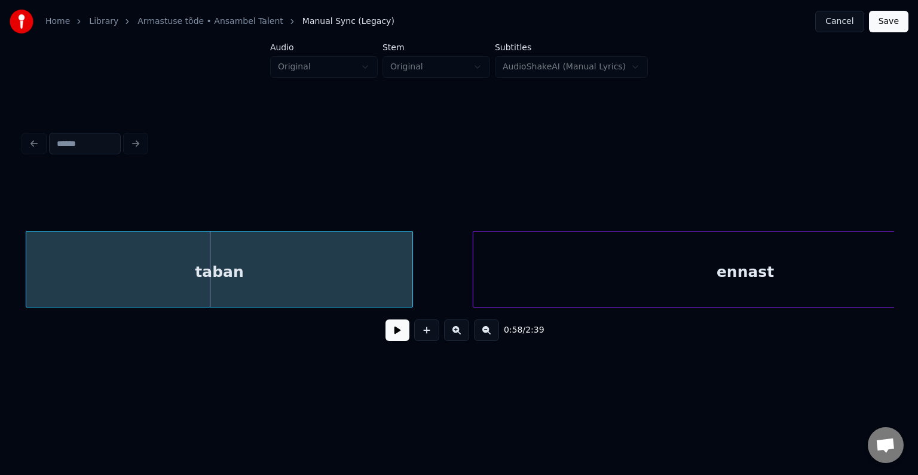
click at [337, 280] on div "taban" at bounding box center [219, 271] width 386 height 81
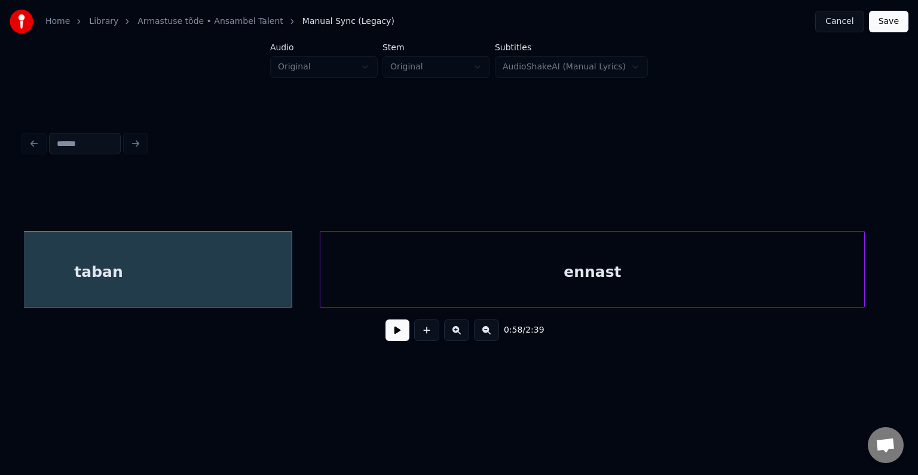
click at [625, 267] on div "ennast" at bounding box center [592, 271] width 544 height 81
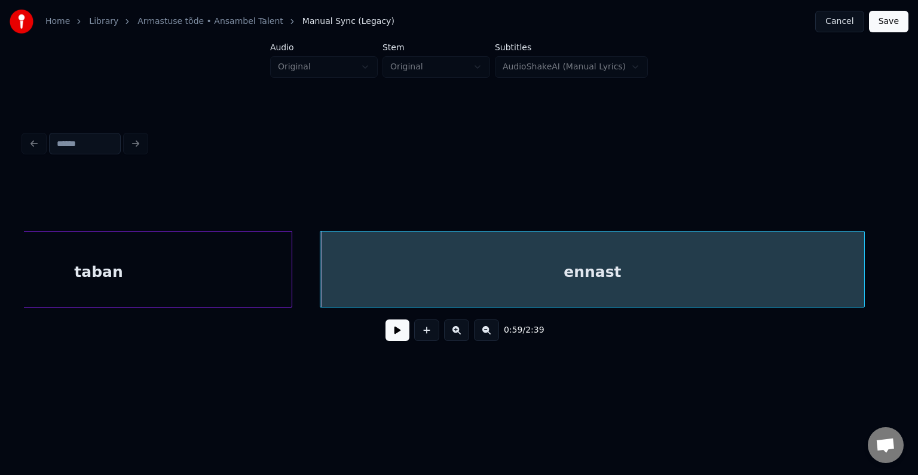
click at [390, 343] on div "0:59 / 2:39" at bounding box center [458, 330] width 851 height 26
click at [390, 335] on button at bounding box center [398, 330] width 24 height 22
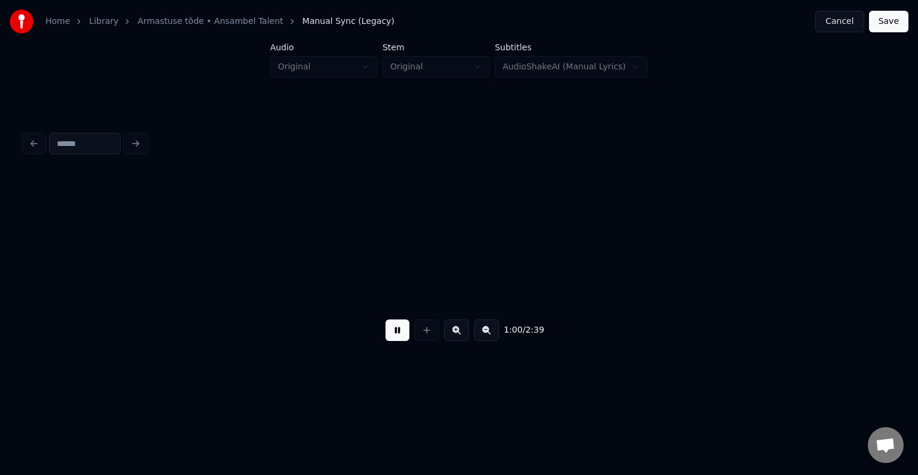
click at [390, 335] on button at bounding box center [398, 330] width 24 height 22
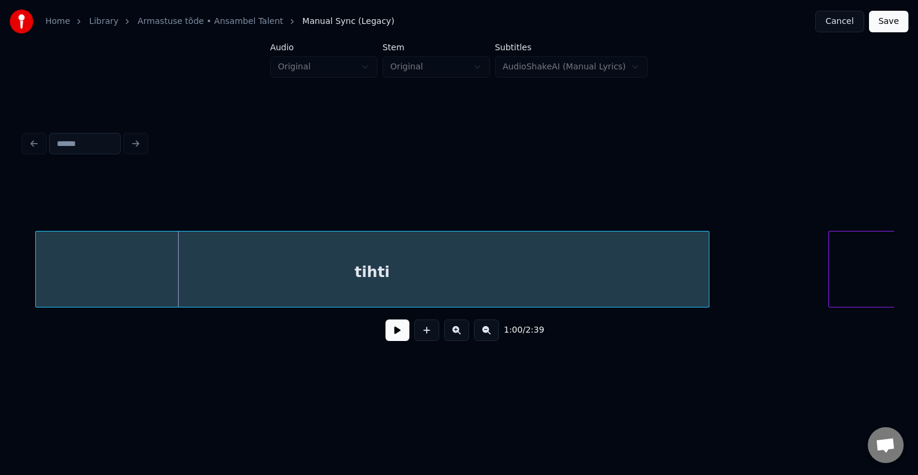
click at [443, 273] on div "tihti" at bounding box center [372, 271] width 673 height 81
click at [387, 341] on button at bounding box center [398, 330] width 24 height 22
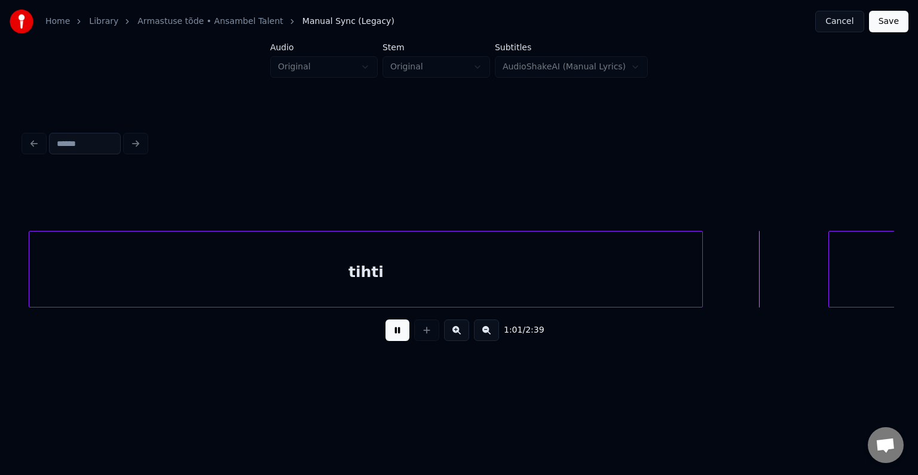
click at [387, 337] on button at bounding box center [398, 330] width 24 height 22
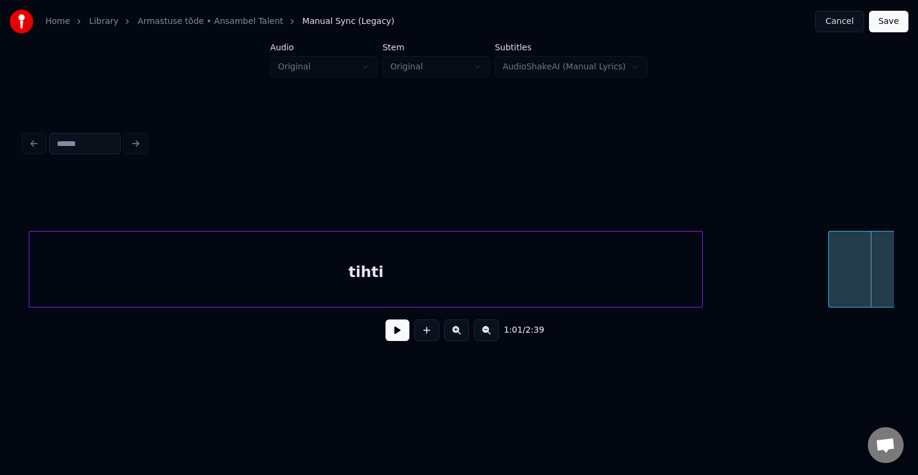
scroll to position [0, 43494]
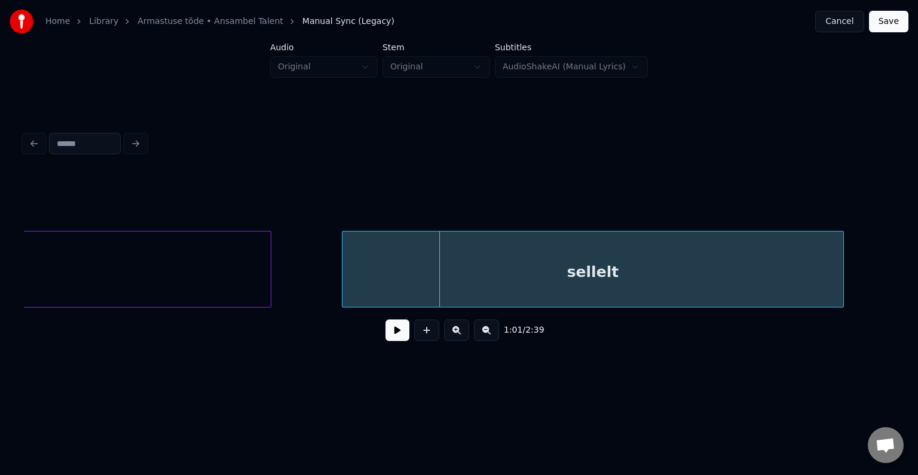
click at [825, 276] on div "sellelt" at bounding box center [592, 271] width 501 height 81
click at [391, 338] on button at bounding box center [398, 330] width 24 height 22
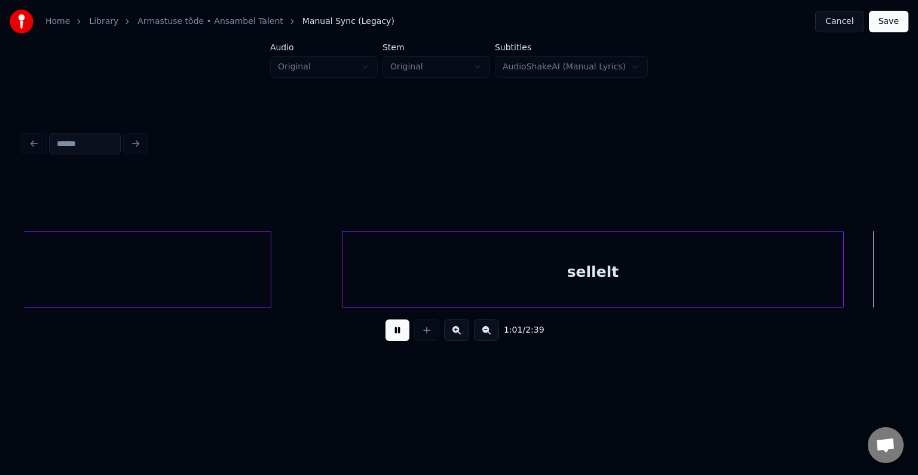
scroll to position [0, 44368]
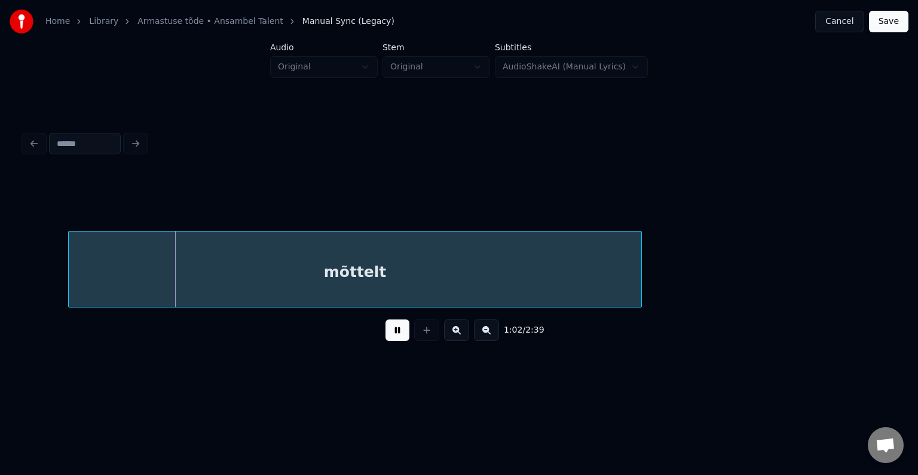
click at [391, 338] on button at bounding box center [398, 330] width 24 height 22
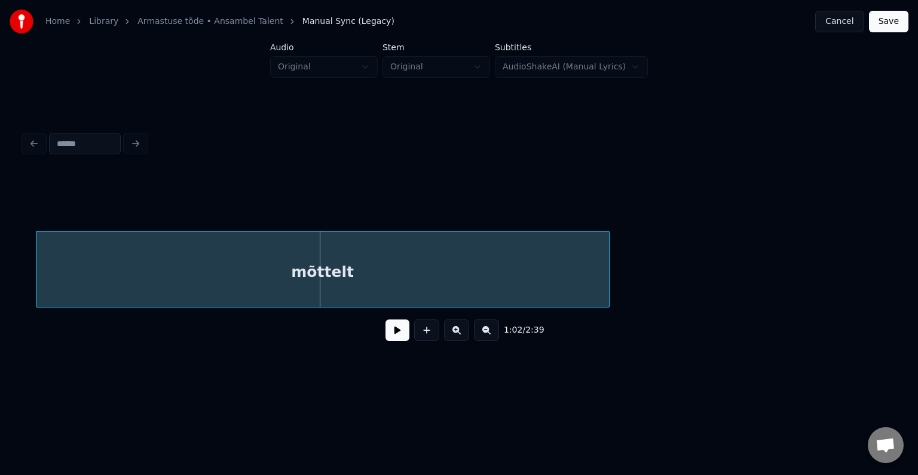
click at [430, 279] on div "mõttelt" at bounding box center [322, 271] width 573 height 81
click at [386, 335] on button at bounding box center [398, 330] width 24 height 22
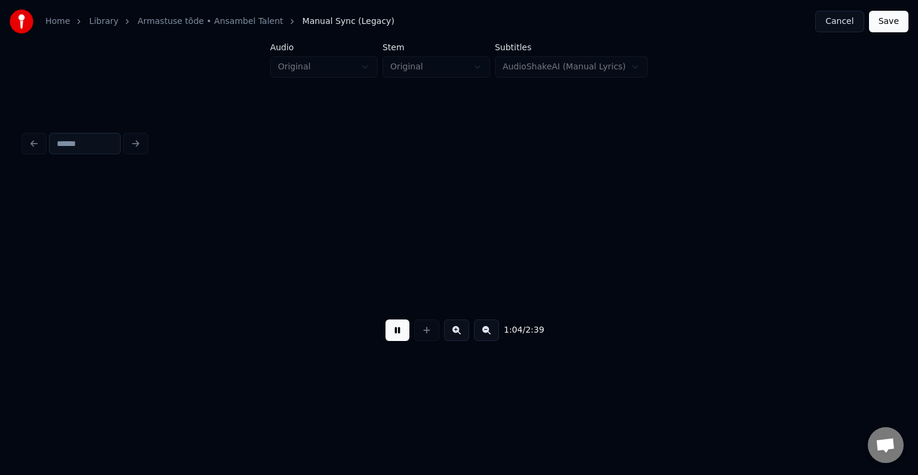
scroll to position [0, 46128]
click at [386, 332] on button at bounding box center [398, 330] width 24 height 22
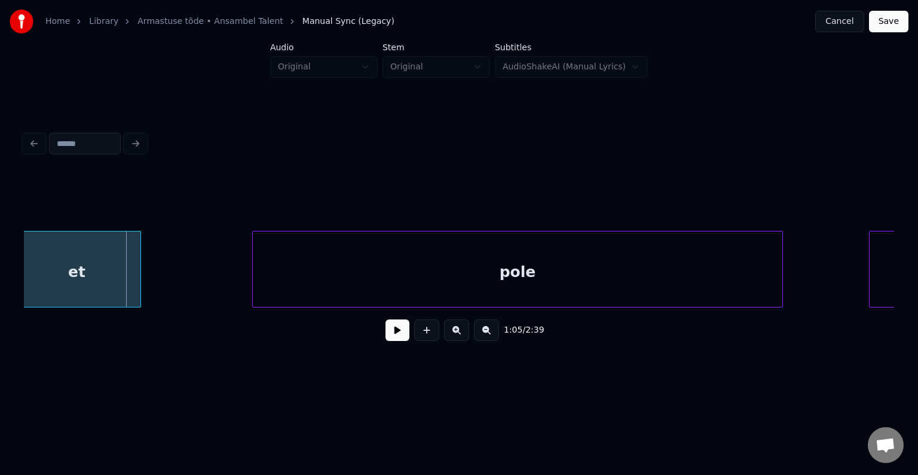
scroll to position [0, 46935]
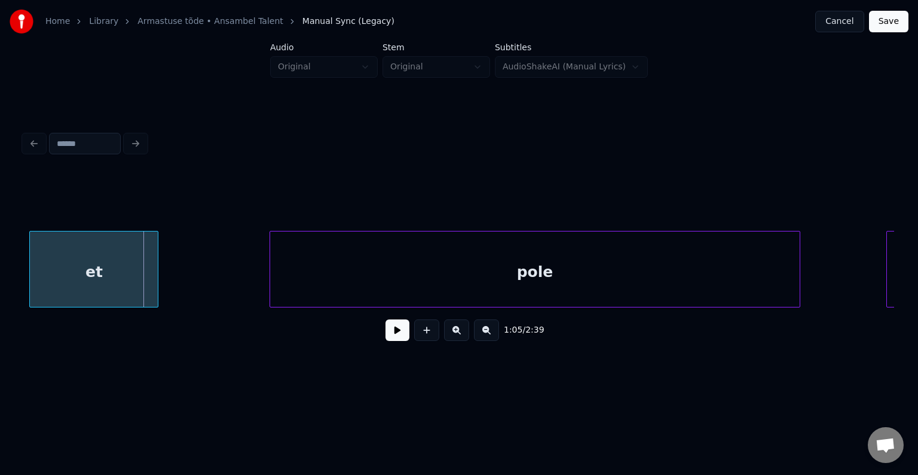
click at [14, 276] on div "Home Library Armastuse tõde • Ansambel Talent Manual Sync (Legacy) Cancel Save …" at bounding box center [459, 190] width 918 height 381
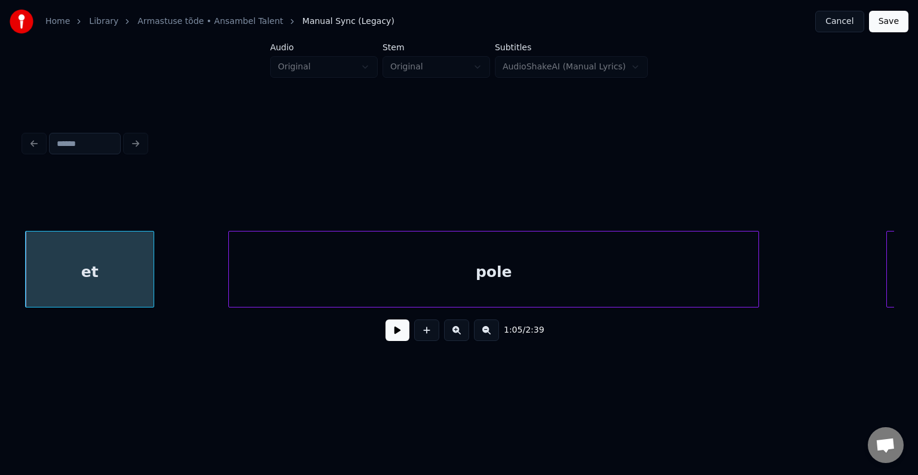
click at [358, 262] on div "pole" at bounding box center [494, 271] width 530 height 81
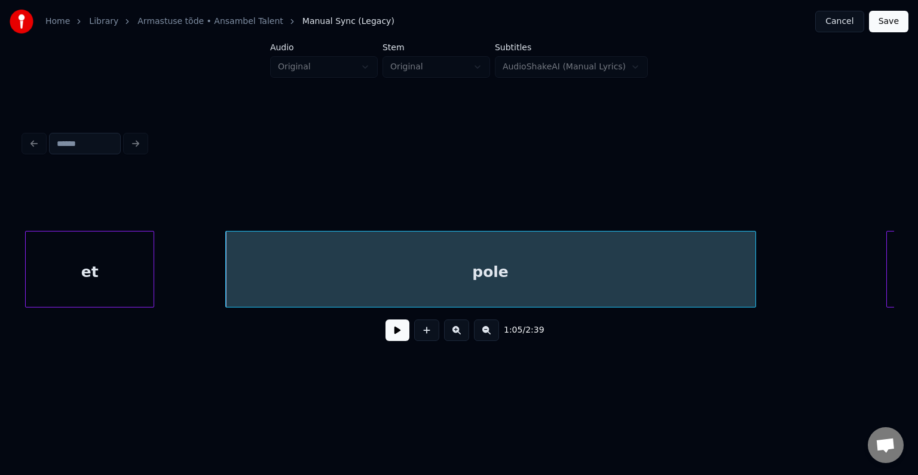
click at [390, 339] on button at bounding box center [398, 330] width 24 height 22
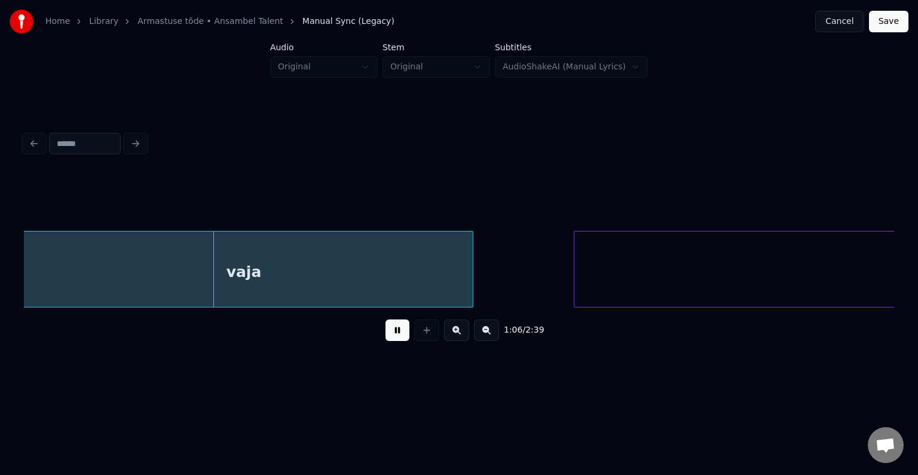
click at [390, 339] on button at bounding box center [398, 330] width 24 height 22
click at [334, 280] on div "vaja" at bounding box center [255, 271] width 458 height 81
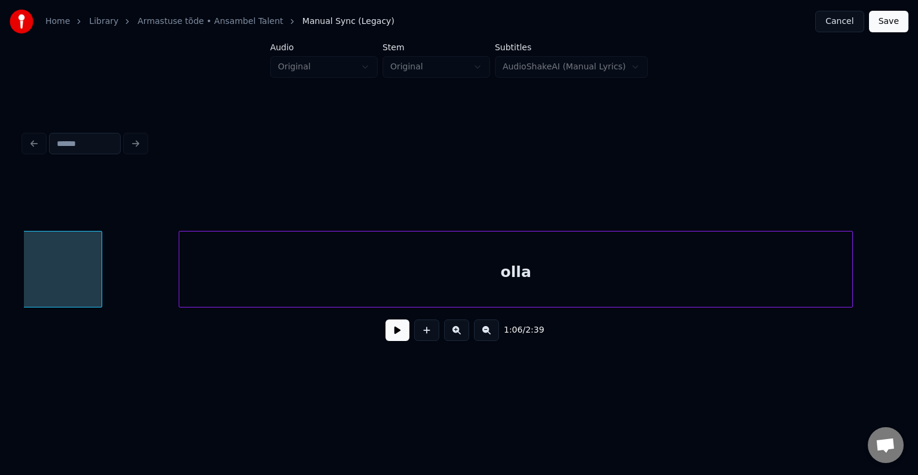
click at [629, 280] on div "olla" at bounding box center [515, 271] width 673 height 81
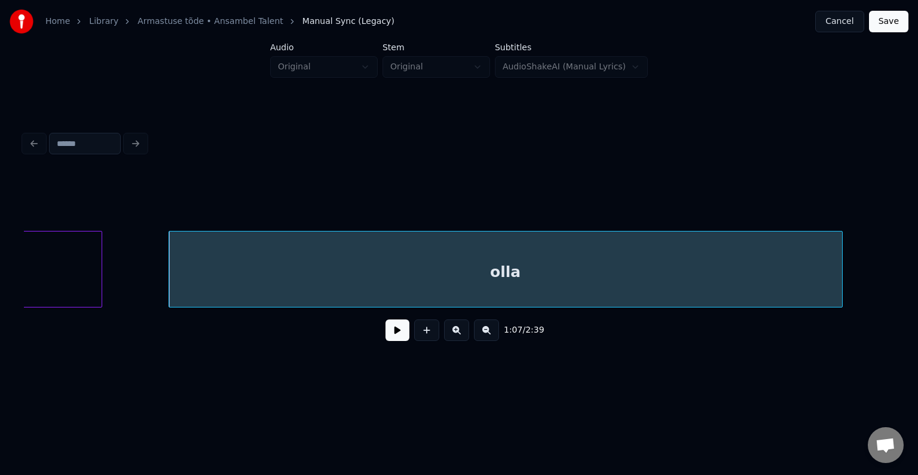
click at [386, 334] on button at bounding box center [398, 330] width 24 height 22
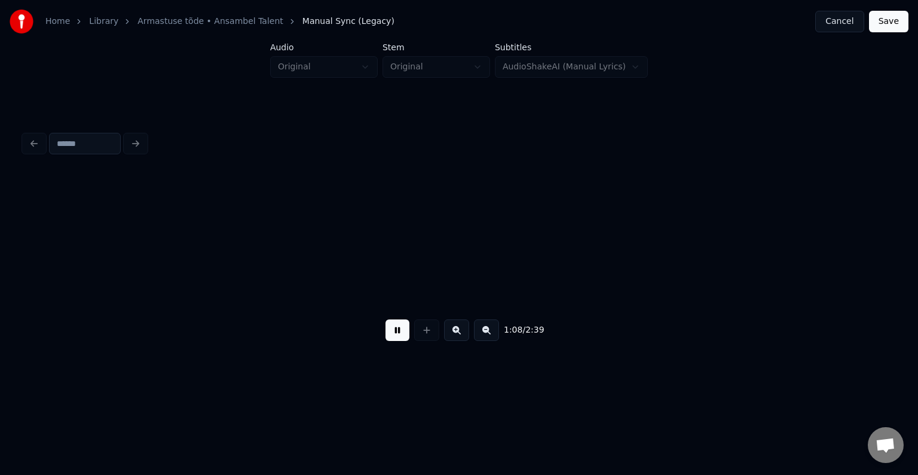
scroll to position [0, 49036]
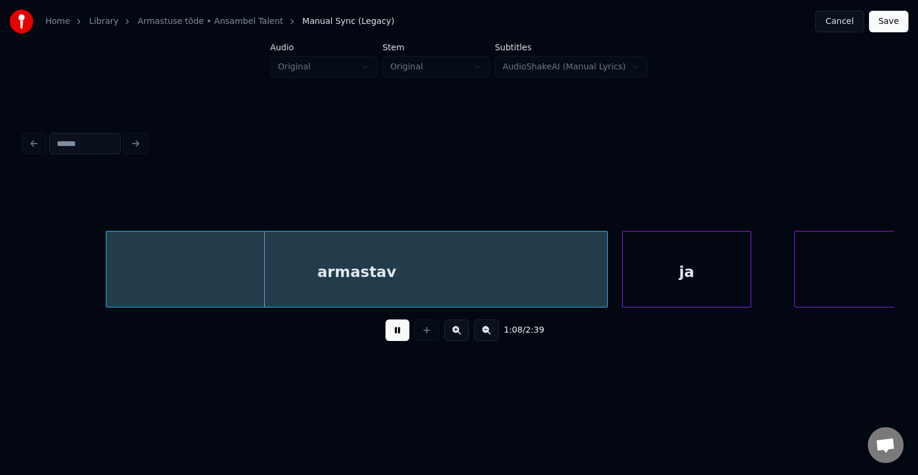
click at [386, 334] on button at bounding box center [398, 330] width 24 height 22
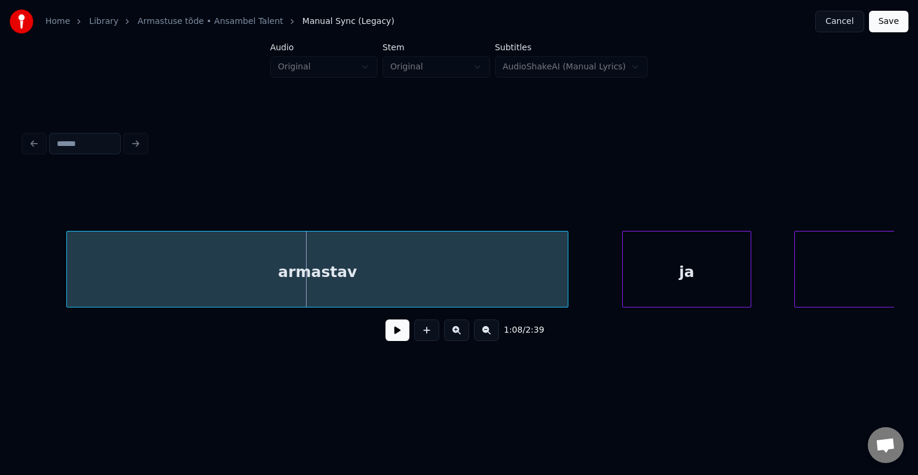
click at [406, 272] on div "armastav" at bounding box center [317, 271] width 501 height 81
click at [391, 335] on button at bounding box center [398, 330] width 24 height 22
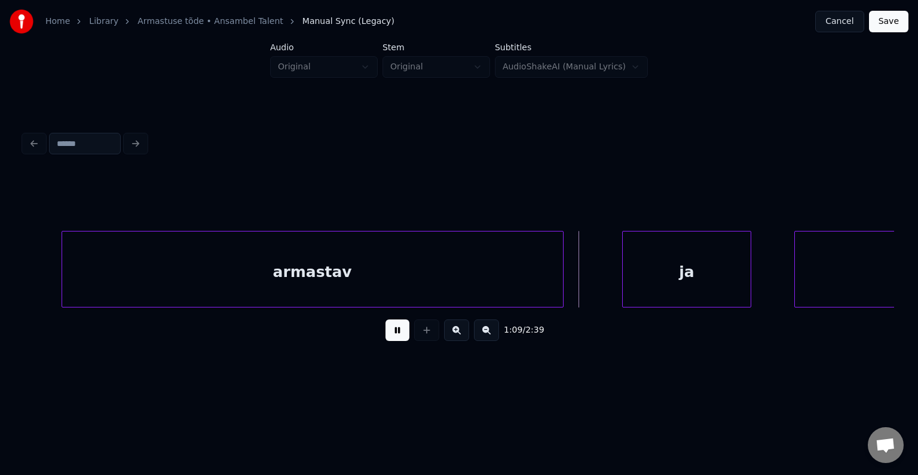
click at [391, 335] on button at bounding box center [398, 330] width 24 height 22
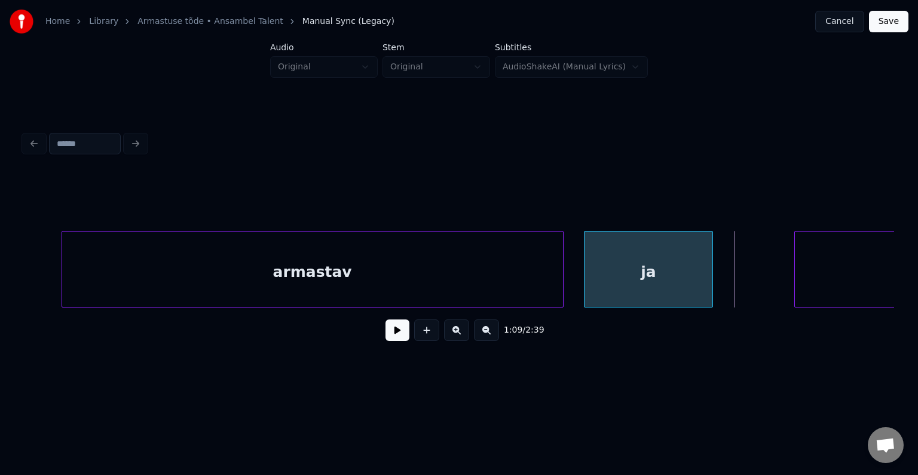
click at [625, 280] on div "ja" at bounding box center [649, 271] width 128 height 81
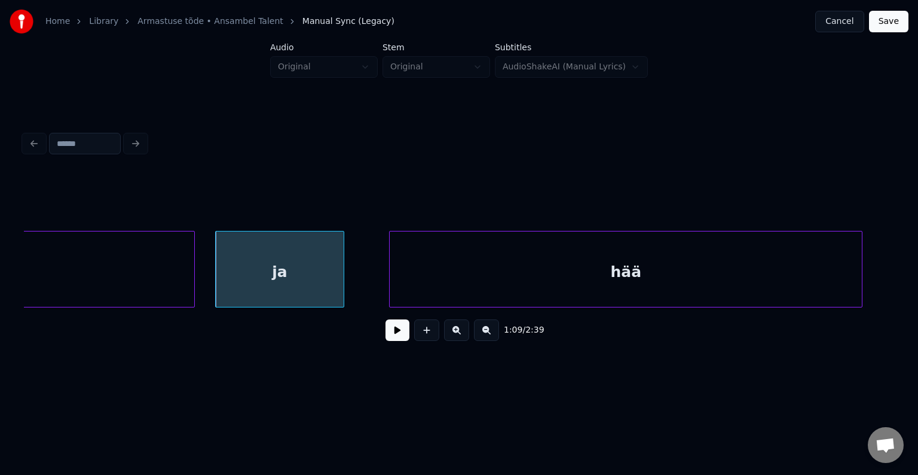
click at [800, 268] on div "hää" at bounding box center [626, 271] width 472 height 81
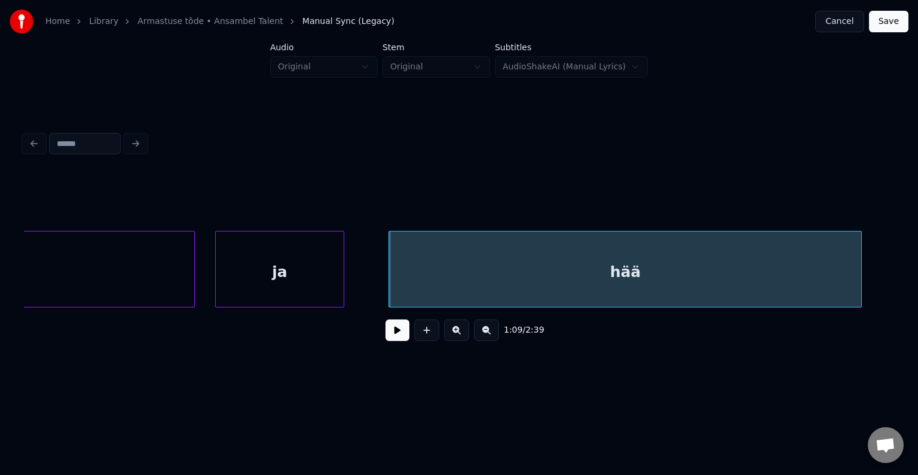
click at [386, 329] on button at bounding box center [398, 330] width 24 height 22
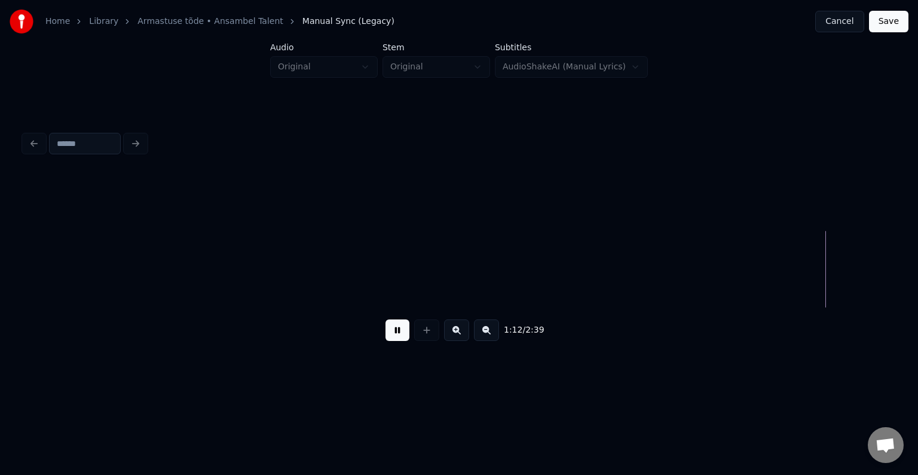
scroll to position [0, 52038]
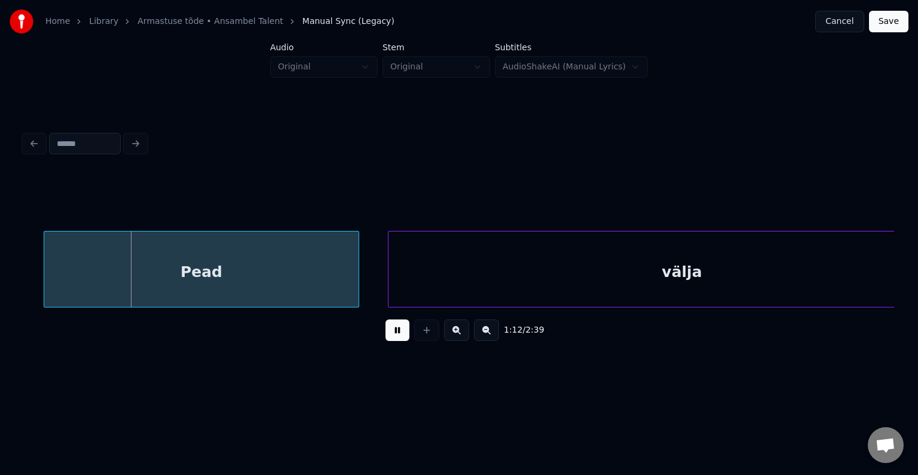
click at [390, 332] on button at bounding box center [398, 330] width 24 height 22
click at [250, 270] on div "Pead" at bounding box center [187, 271] width 314 height 81
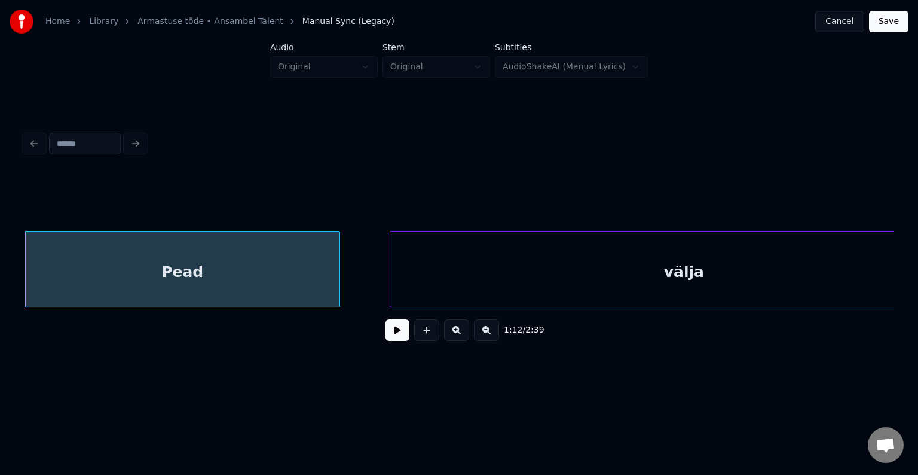
scroll to position [0, 52117]
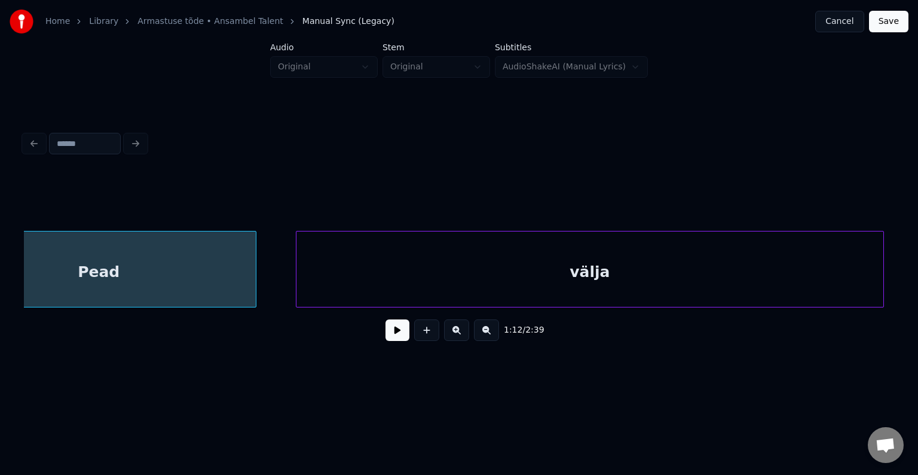
click at [607, 270] on div "välja" at bounding box center [589, 271] width 587 height 81
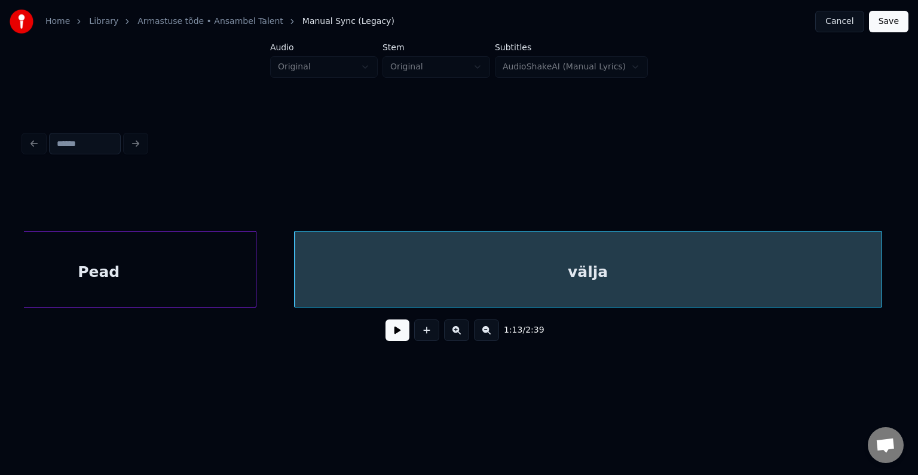
click at [388, 341] on button at bounding box center [398, 330] width 24 height 22
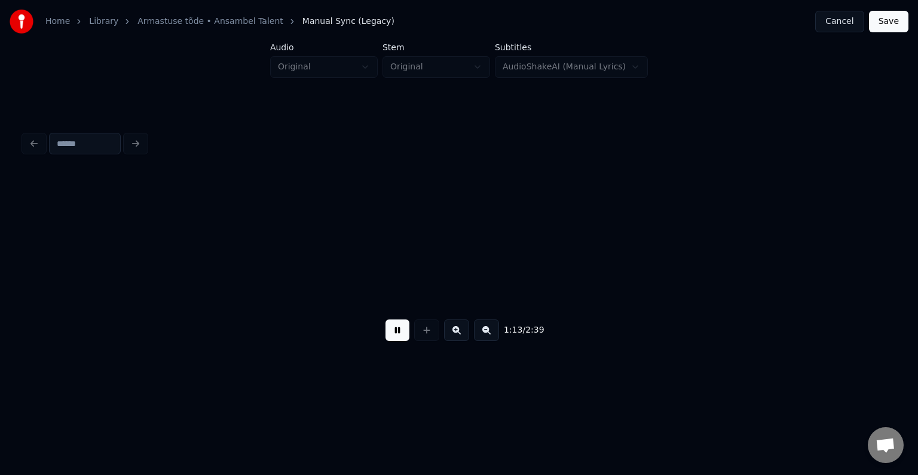
scroll to position [0, 52991]
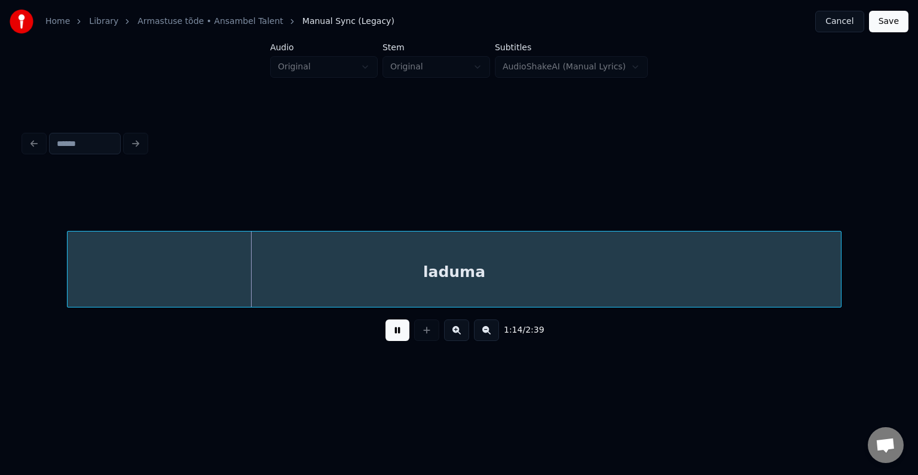
click at [388, 341] on button at bounding box center [398, 330] width 24 height 22
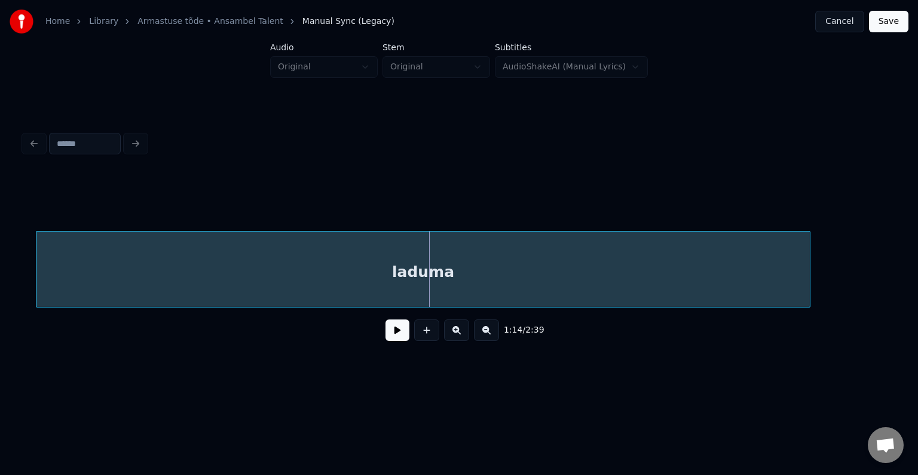
click at [410, 289] on div "laduma" at bounding box center [422, 271] width 773 height 81
click at [386, 338] on button at bounding box center [398, 330] width 24 height 22
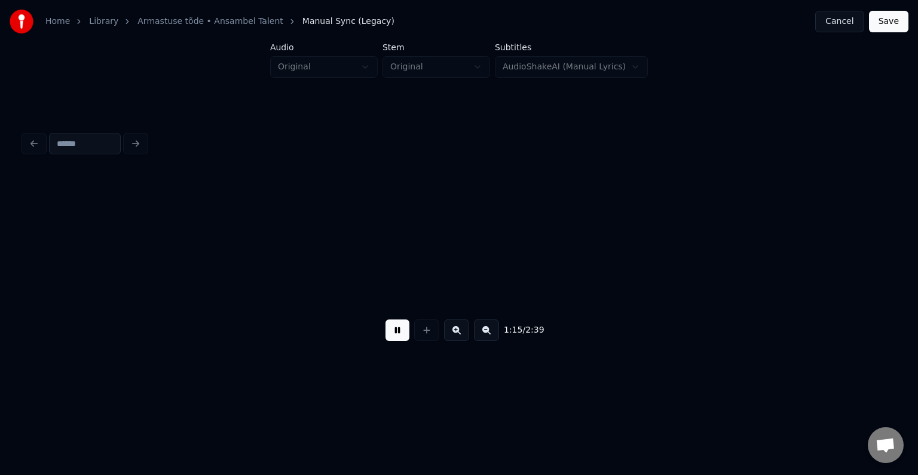
scroll to position [0, 53866]
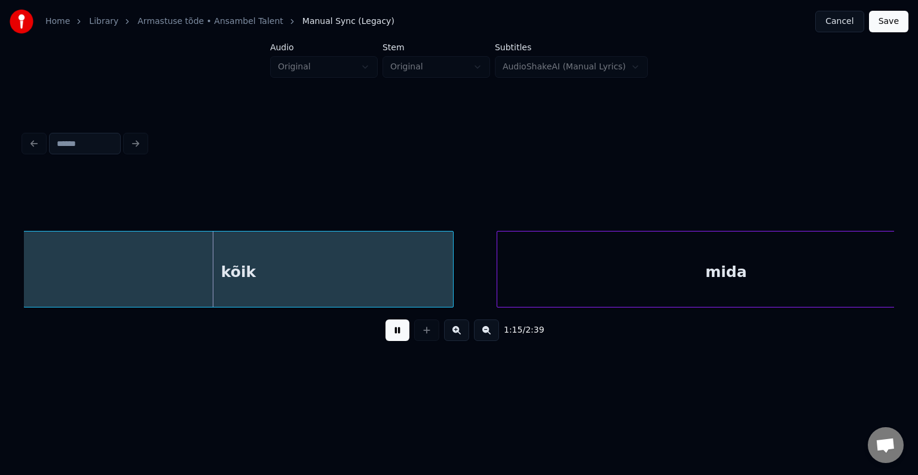
click at [386, 338] on button at bounding box center [398, 330] width 24 height 22
click at [341, 292] on div "kõik" at bounding box center [239, 271] width 429 height 81
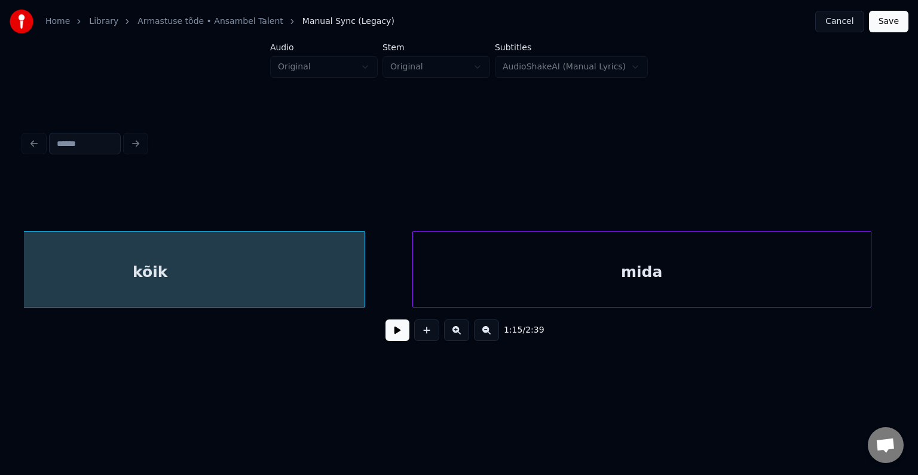
click at [585, 267] on div "mida" at bounding box center [642, 271] width 458 height 81
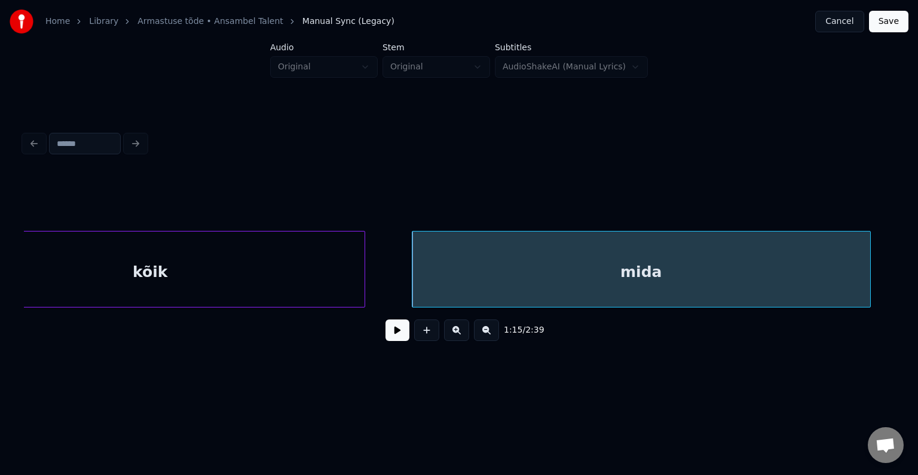
click at [386, 336] on button at bounding box center [398, 330] width 24 height 22
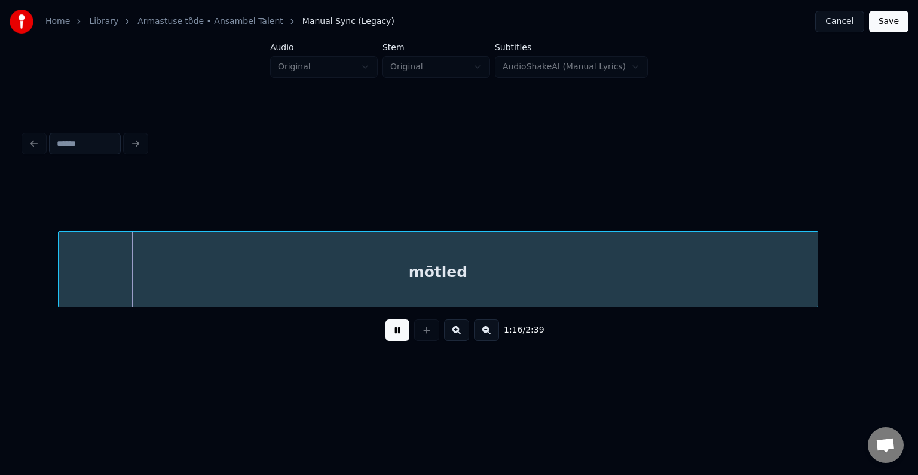
click at [386, 336] on button at bounding box center [398, 330] width 24 height 22
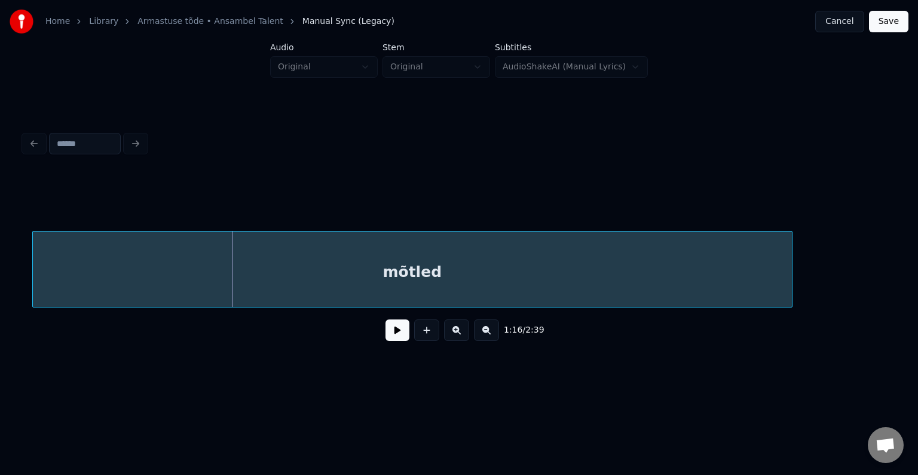
click at [396, 282] on div "mõtled" at bounding box center [412, 271] width 759 height 81
click at [392, 341] on button at bounding box center [398, 330] width 24 height 22
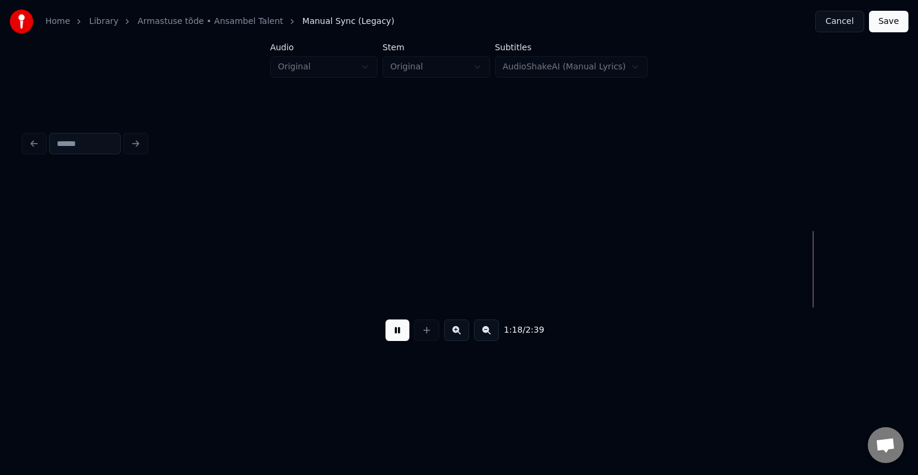
scroll to position [0, 56562]
click at [396, 339] on button at bounding box center [398, 330] width 24 height 22
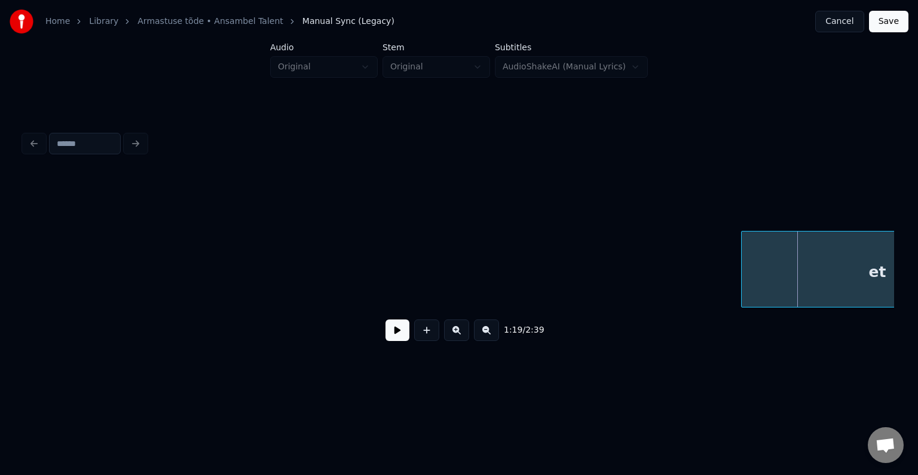
scroll to position [0, 56678]
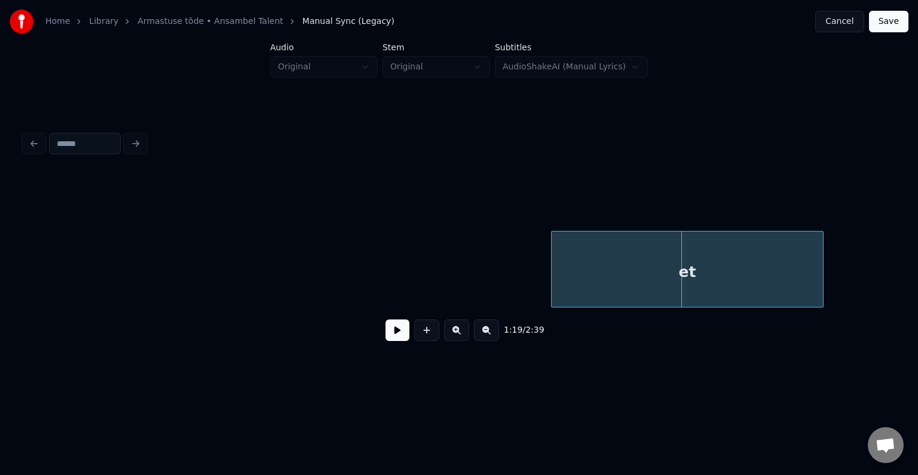
click at [736, 257] on div "et" at bounding box center [687, 271] width 271 height 81
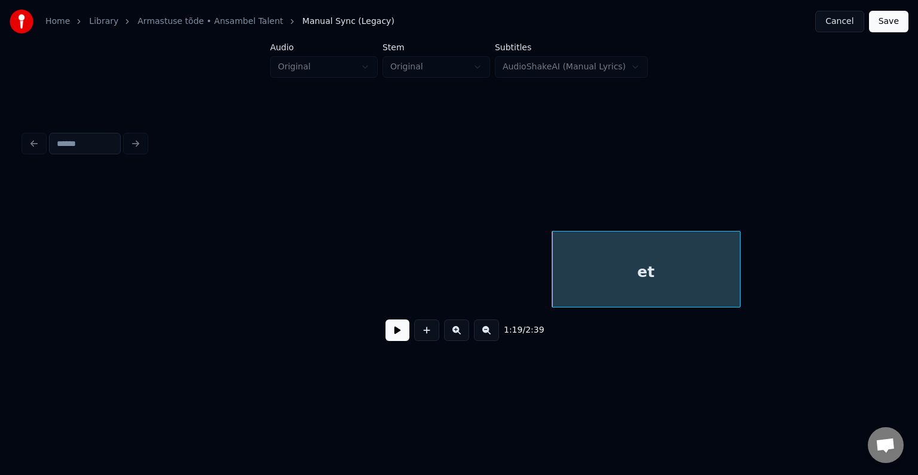
click at [736, 268] on div at bounding box center [738, 268] width 4 height 75
click at [721, 275] on div "et" at bounding box center [659, 271] width 185 height 81
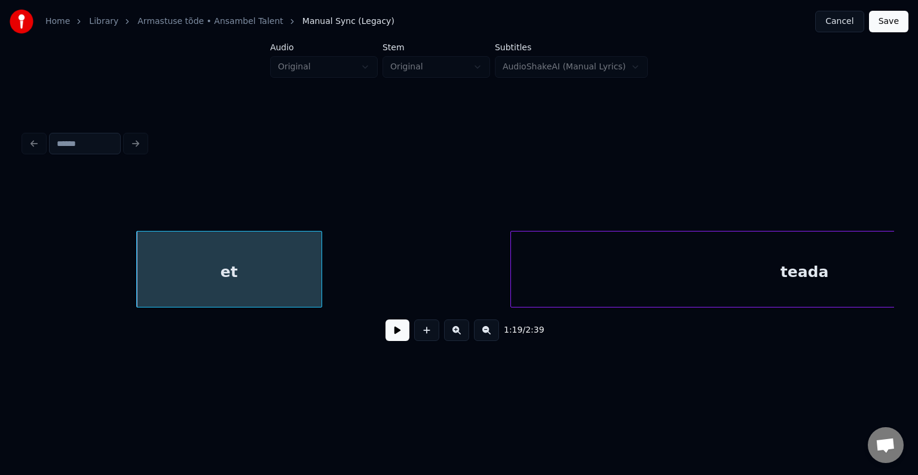
scroll to position [0, 57309]
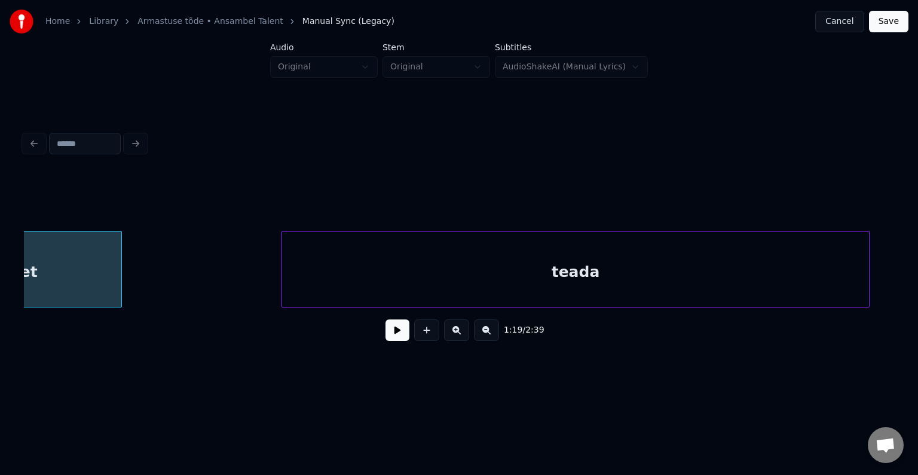
click at [791, 276] on div "teada" at bounding box center [575, 271] width 587 height 81
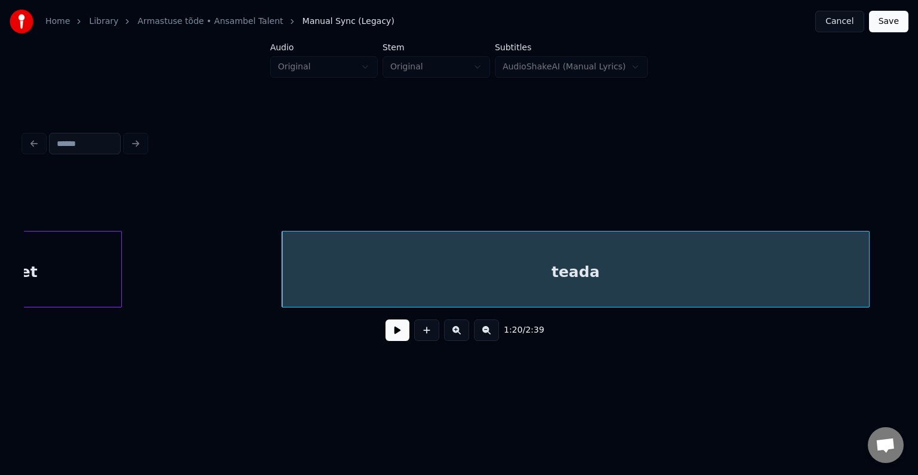
click at [393, 340] on button at bounding box center [398, 330] width 24 height 22
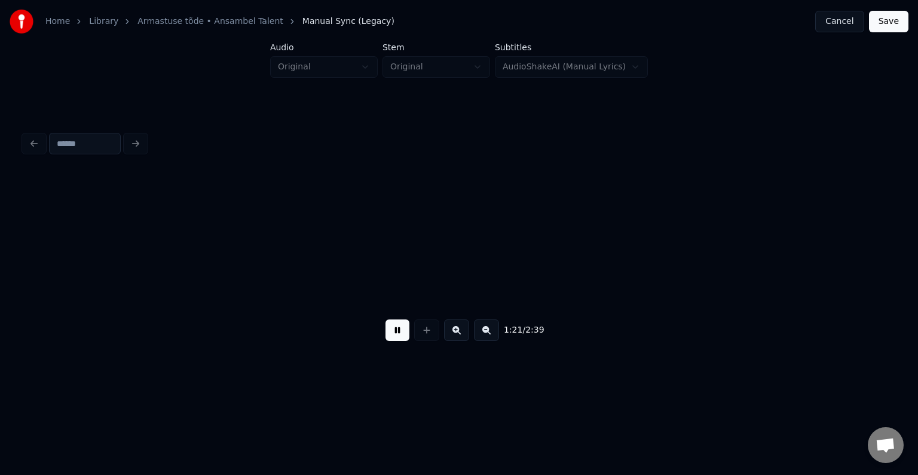
scroll to position [0, 58182]
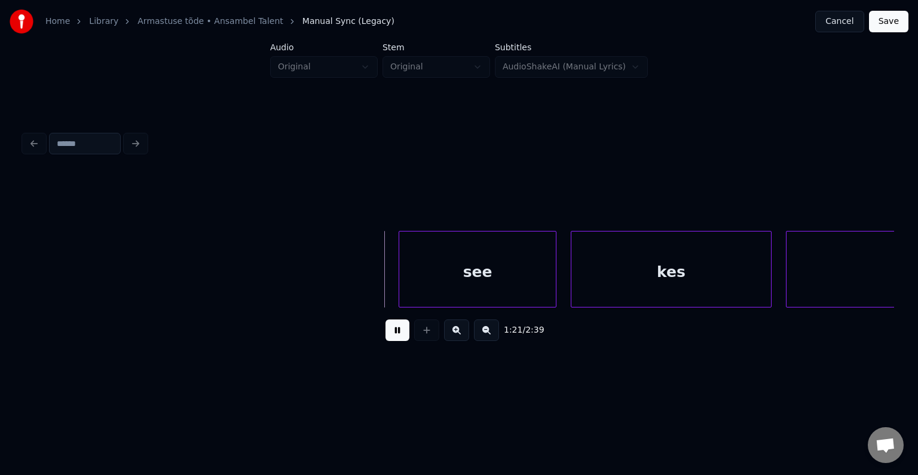
click at [393, 340] on button at bounding box center [398, 330] width 24 height 22
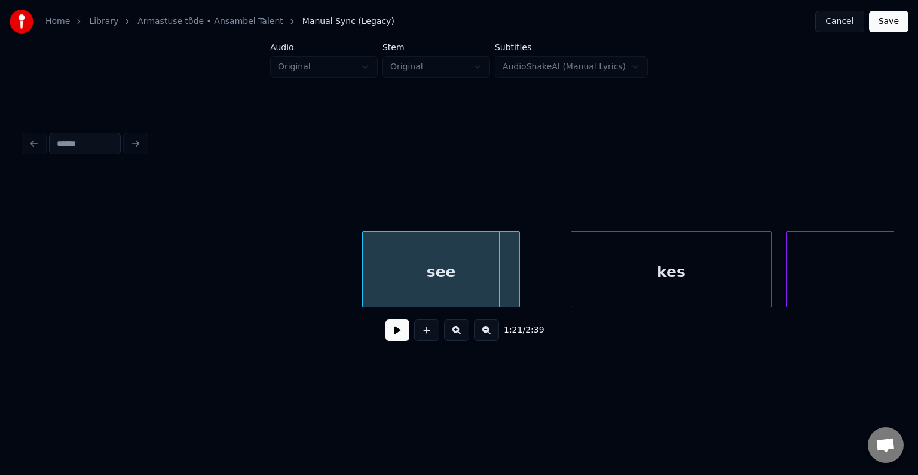
click at [438, 291] on div "see" at bounding box center [441, 271] width 157 height 81
click at [647, 282] on div "kes" at bounding box center [650, 271] width 200 height 81
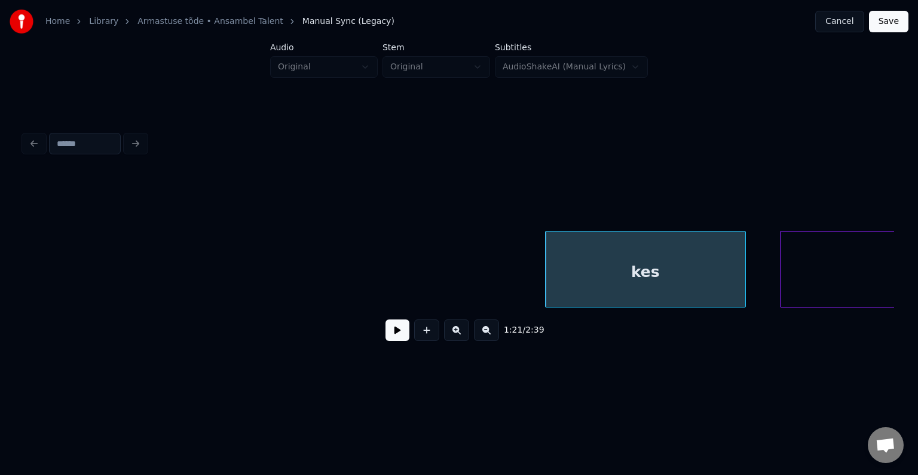
scroll to position [0, 58903]
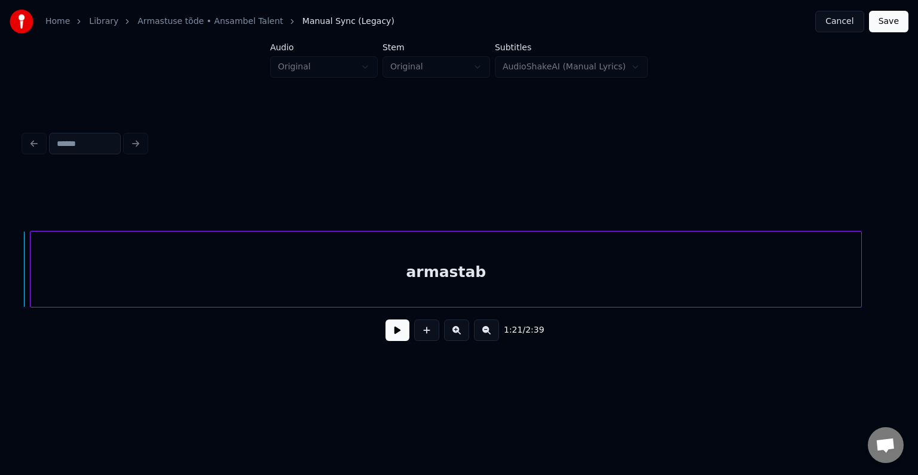
click at [792, 279] on div "armastab" at bounding box center [445, 271] width 831 height 81
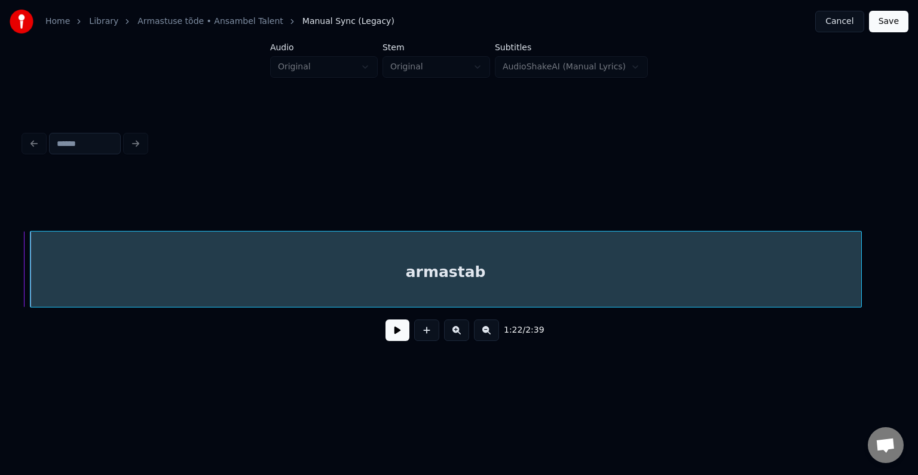
click at [386, 338] on button at bounding box center [398, 330] width 24 height 22
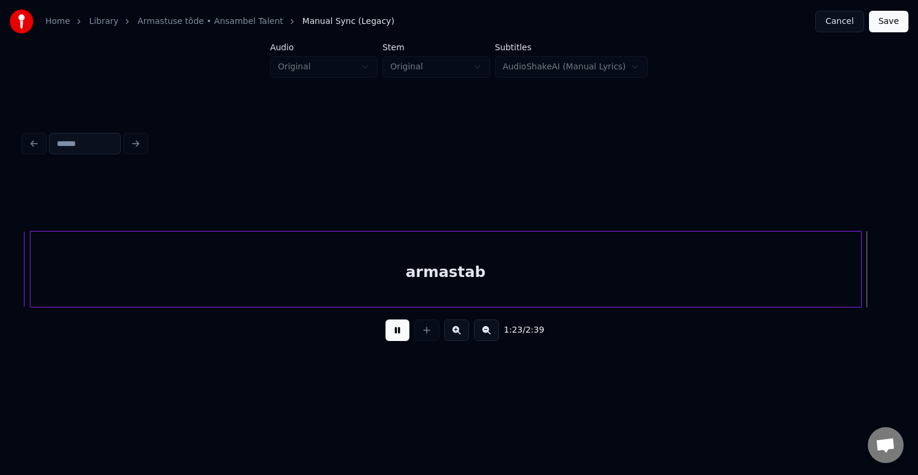
scroll to position [0, 59784]
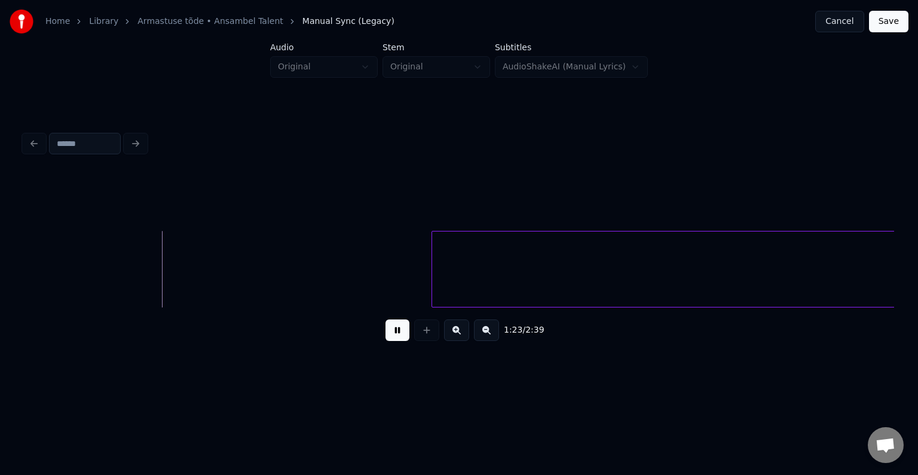
click at [386, 338] on button at bounding box center [398, 330] width 24 height 22
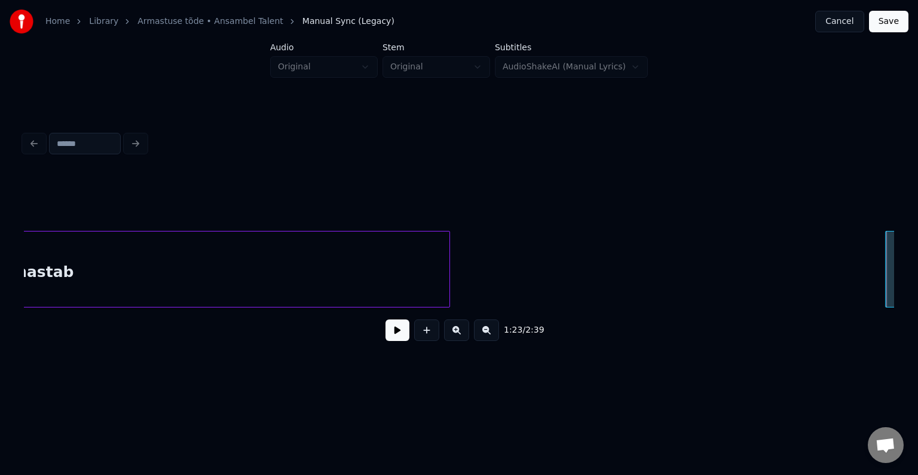
click at [101, 283] on div "armastab" at bounding box center [34, 271] width 831 height 81
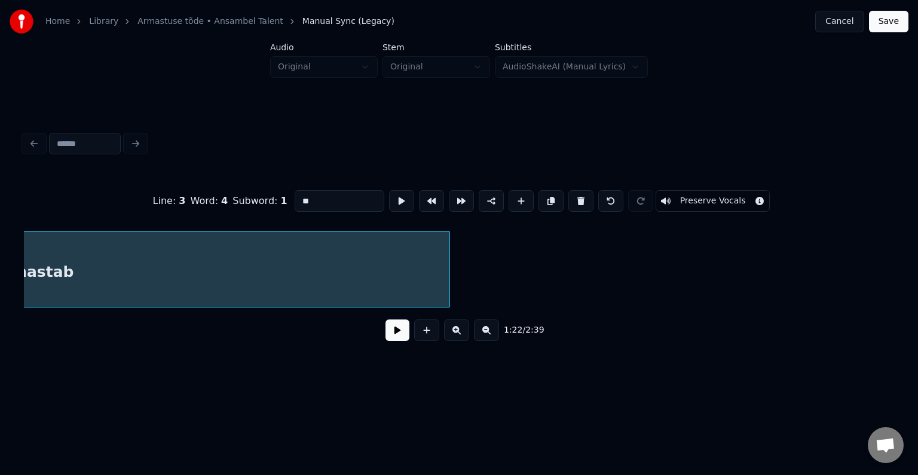
scroll to position [0, 58909]
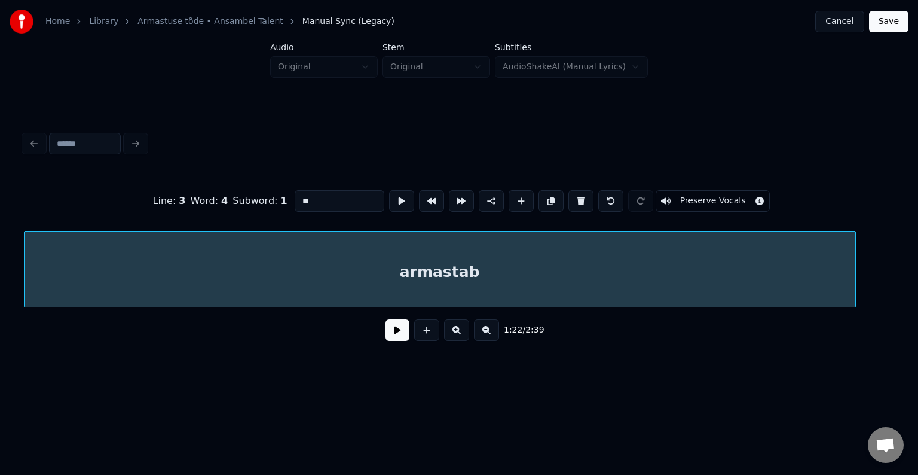
type input "********"
click at [397, 337] on button at bounding box center [398, 330] width 24 height 22
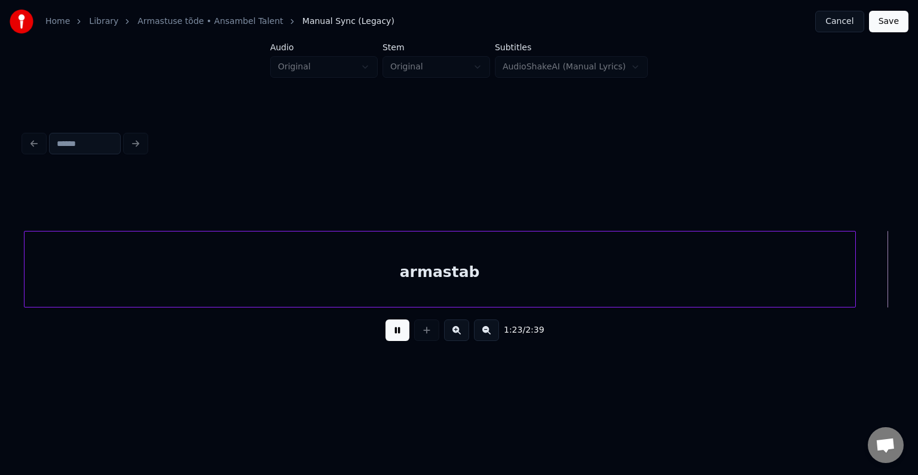
scroll to position [0, 59785]
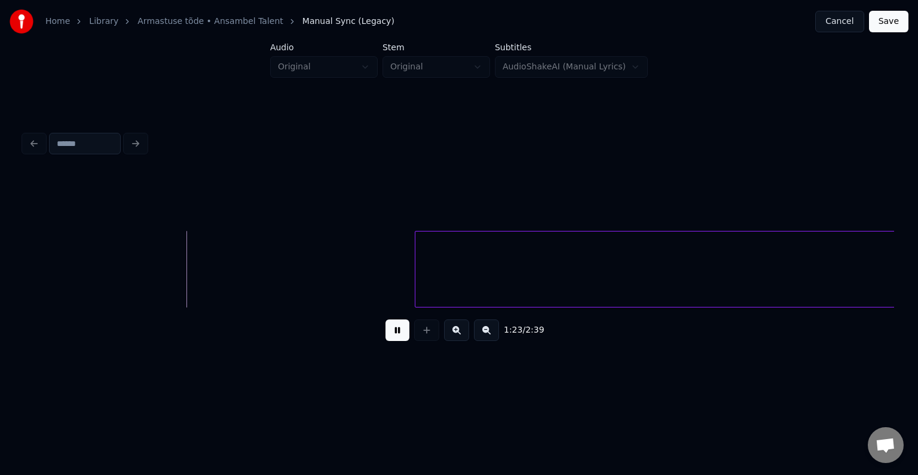
click at [397, 337] on button at bounding box center [398, 330] width 24 height 22
click at [425, 332] on button at bounding box center [426, 330] width 25 height 22
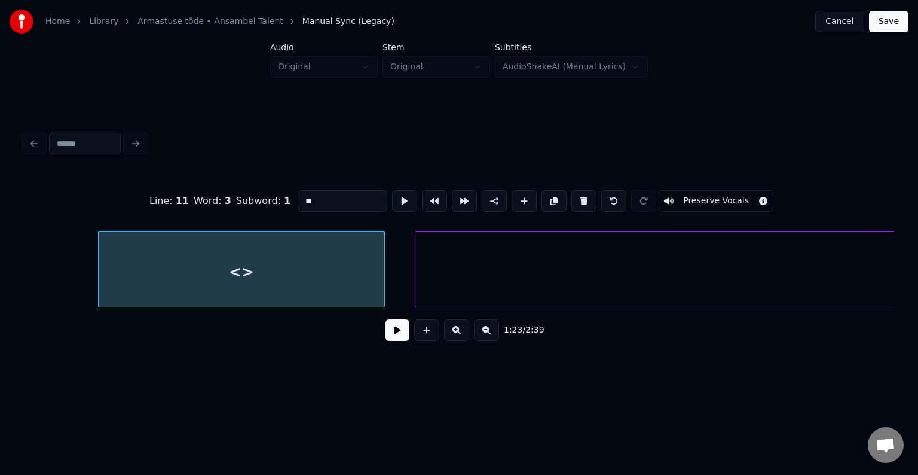
click at [281, 270] on div "<>" at bounding box center [242, 271] width 286 height 81
click at [302, 200] on input "**" at bounding box center [343, 201] width 90 height 22
type input "*"
type input "***"
click at [392, 335] on button at bounding box center [398, 330] width 24 height 22
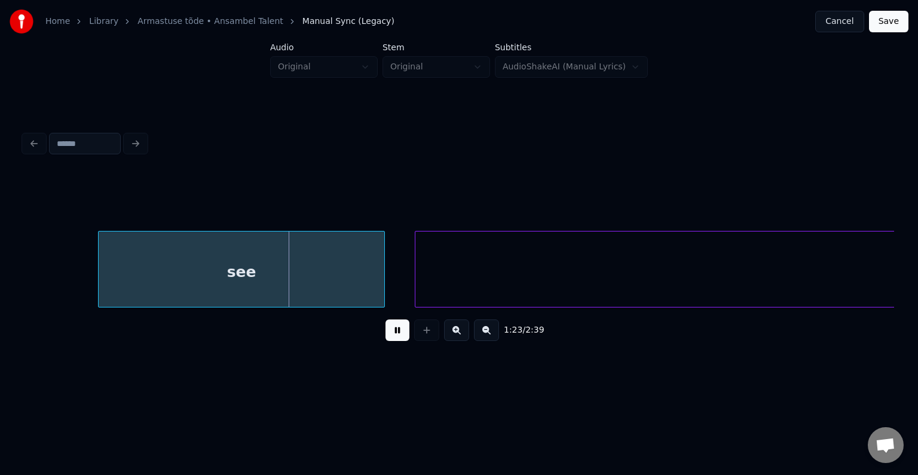
click at [392, 335] on button at bounding box center [398, 330] width 24 height 22
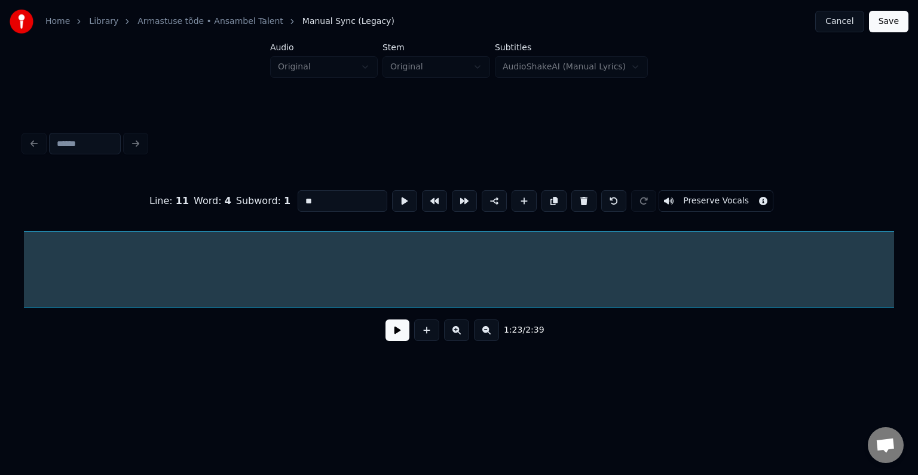
scroll to position [0, 60359]
click at [589, 200] on button at bounding box center [583, 201] width 25 height 22
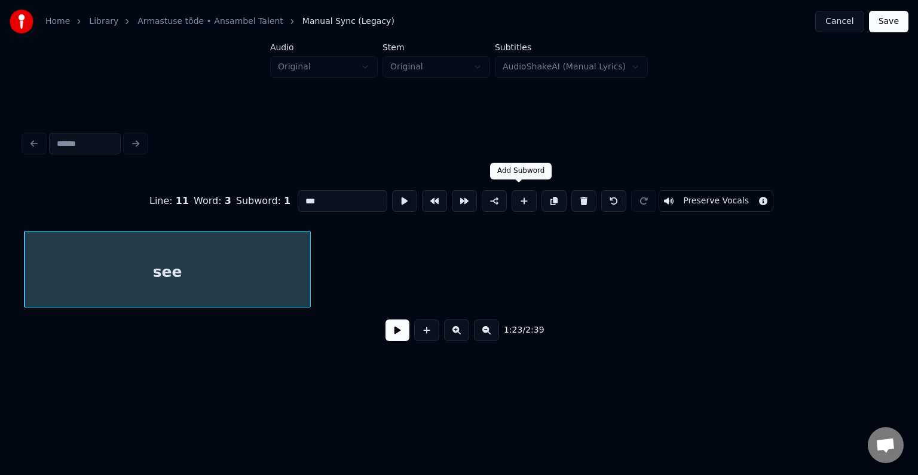
click at [515, 202] on button at bounding box center [524, 201] width 25 height 22
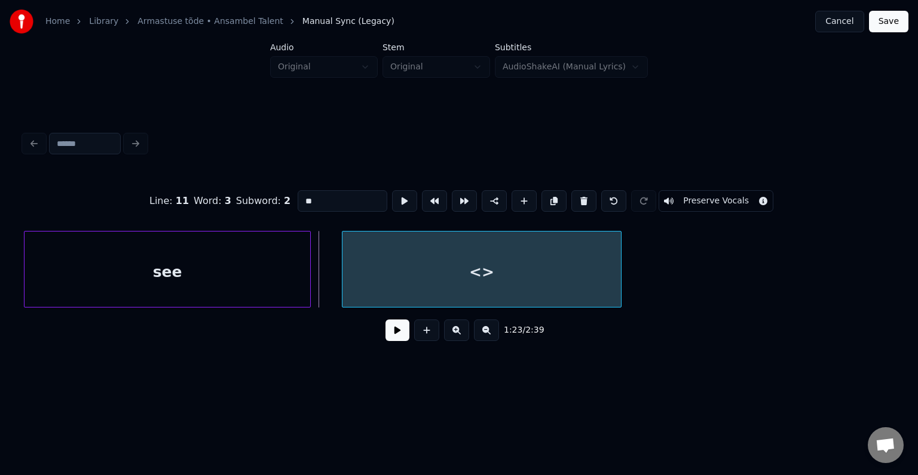
click at [431, 288] on div "<>" at bounding box center [481, 271] width 279 height 81
click at [263, 281] on div "see" at bounding box center [168, 271] width 286 height 81
type input "***"
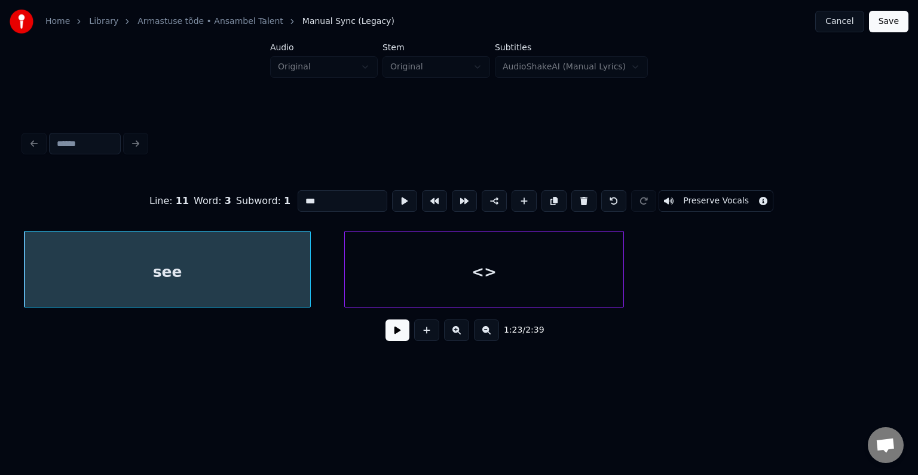
click at [386, 340] on button at bounding box center [398, 330] width 24 height 22
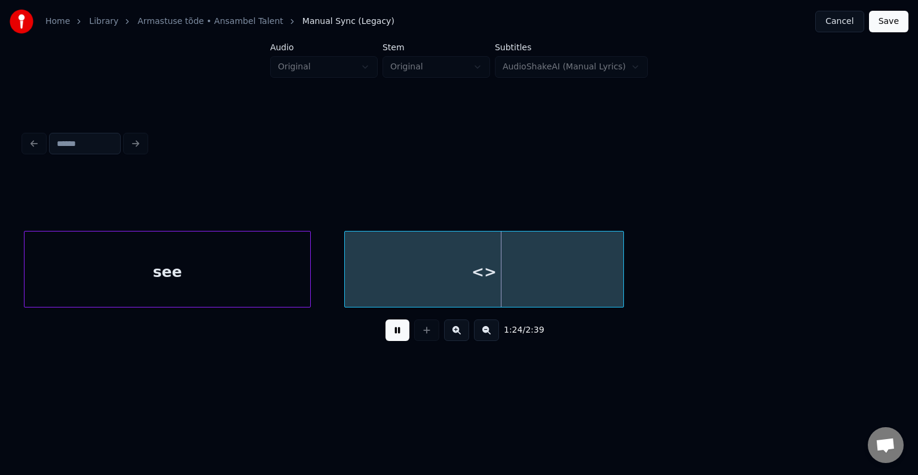
click at [386, 339] on button at bounding box center [398, 330] width 24 height 22
click at [392, 270] on div "<>" at bounding box center [484, 271] width 279 height 81
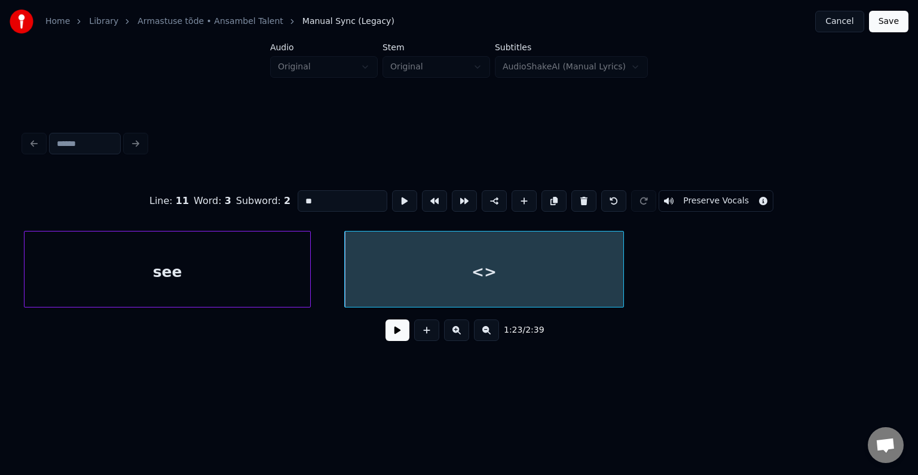
click at [324, 202] on input "**" at bounding box center [343, 201] width 90 height 22
type input "*"
type input "****"
click at [390, 336] on button at bounding box center [398, 330] width 24 height 22
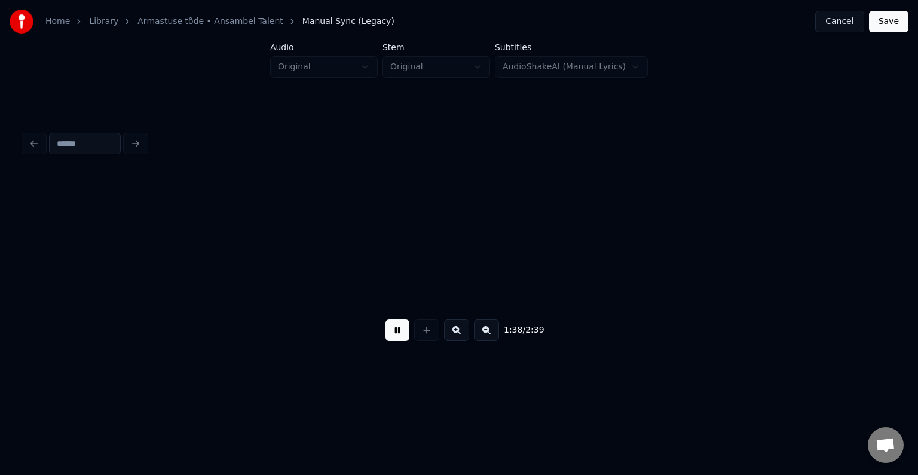
scroll to position [0, 70406]
click at [396, 335] on button at bounding box center [398, 330] width 24 height 22
click at [397, 336] on button at bounding box center [398, 330] width 24 height 22
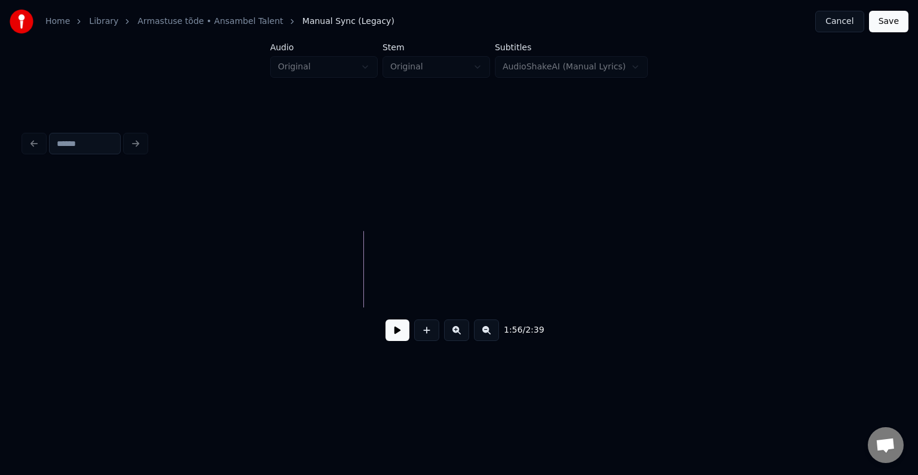
scroll to position [0, 0]
click at [421, 340] on button at bounding box center [426, 330] width 25 height 22
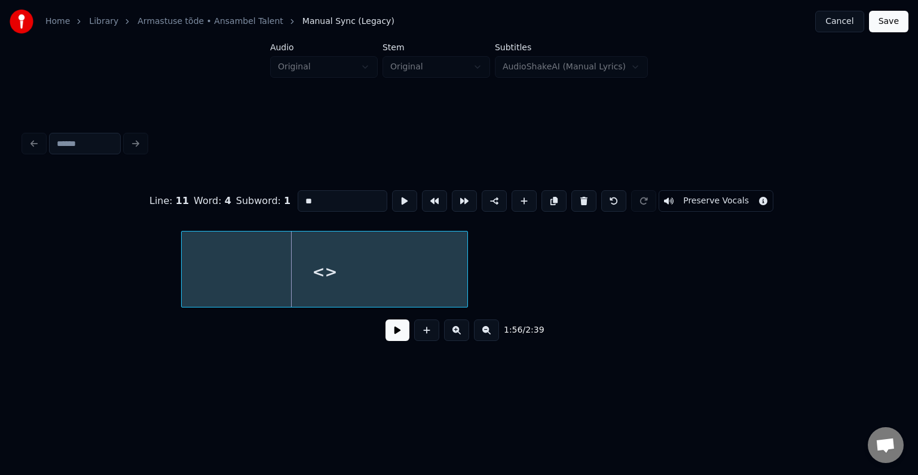
click at [251, 273] on div "<>" at bounding box center [325, 271] width 286 height 81
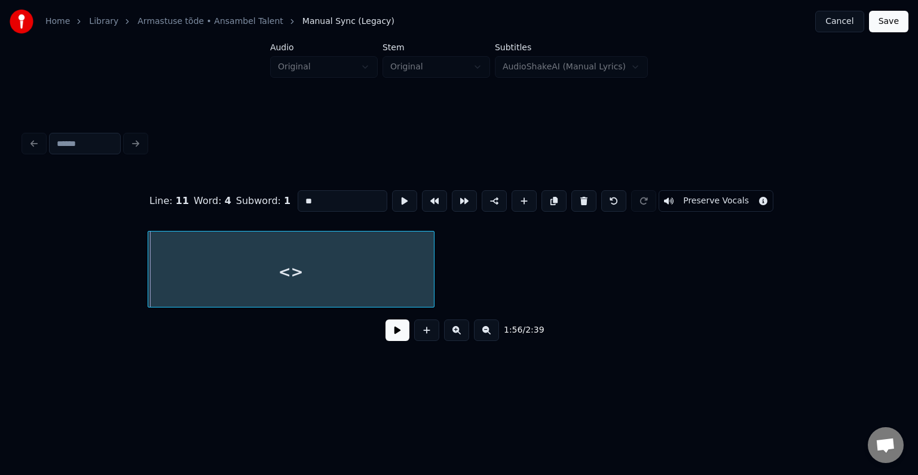
click at [433, 276] on div "<>" at bounding box center [291, 269] width 287 height 77
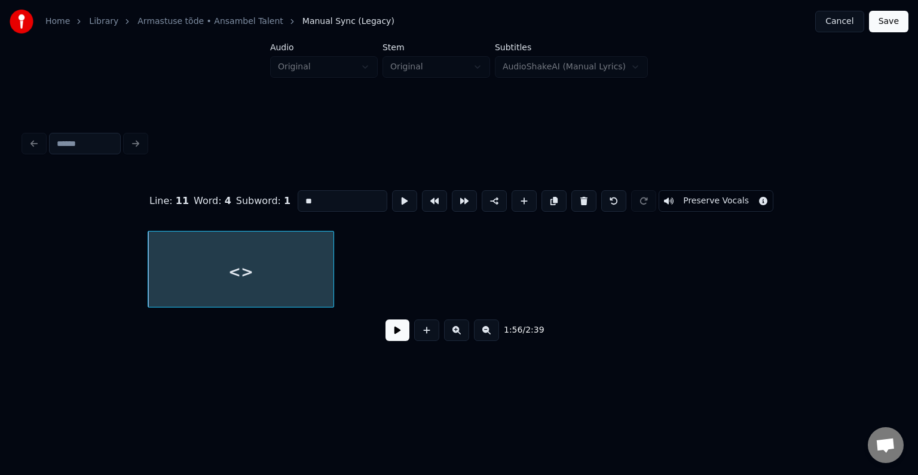
click at [331, 277] on div at bounding box center [332, 268] width 4 height 75
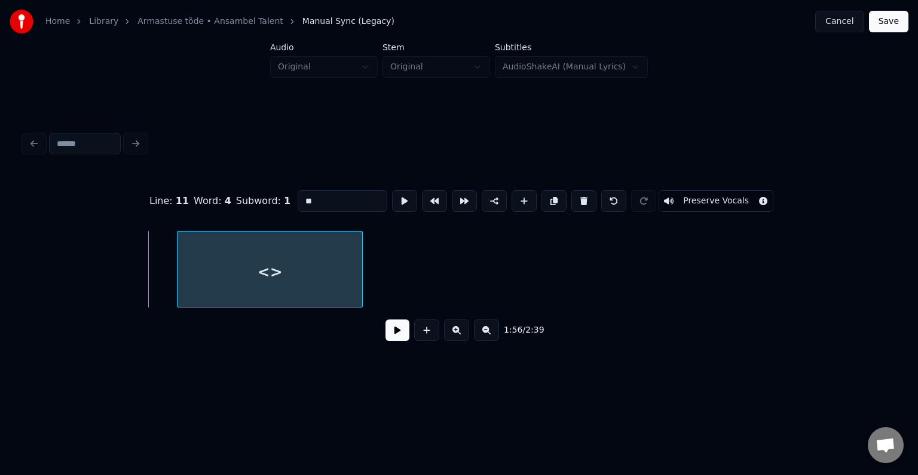
click at [308, 283] on div "<>" at bounding box center [270, 271] width 185 height 81
click at [271, 268] on div "<>" at bounding box center [271, 271] width 185 height 81
click at [386, 328] on button at bounding box center [398, 330] width 24 height 22
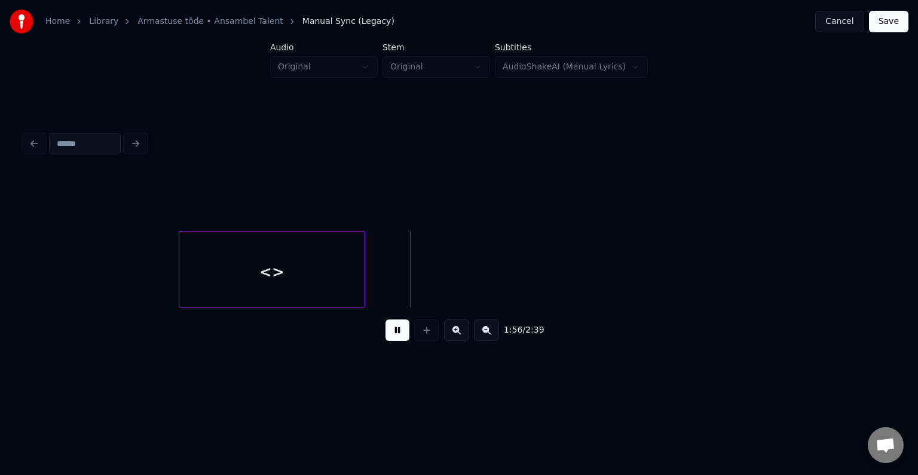
click at [386, 328] on button at bounding box center [398, 330] width 24 height 22
click at [253, 256] on div "<>" at bounding box center [271, 271] width 185 height 81
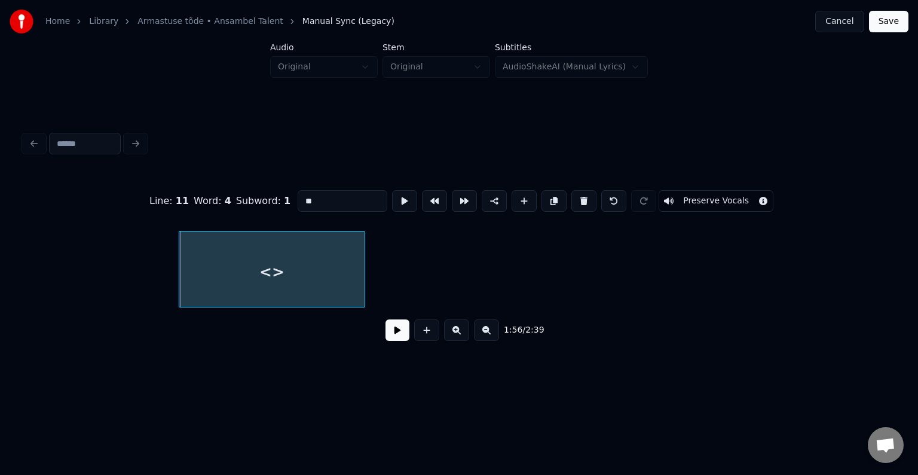
click at [307, 194] on input "**" at bounding box center [343, 201] width 90 height 22
type input "*"
type input "****"
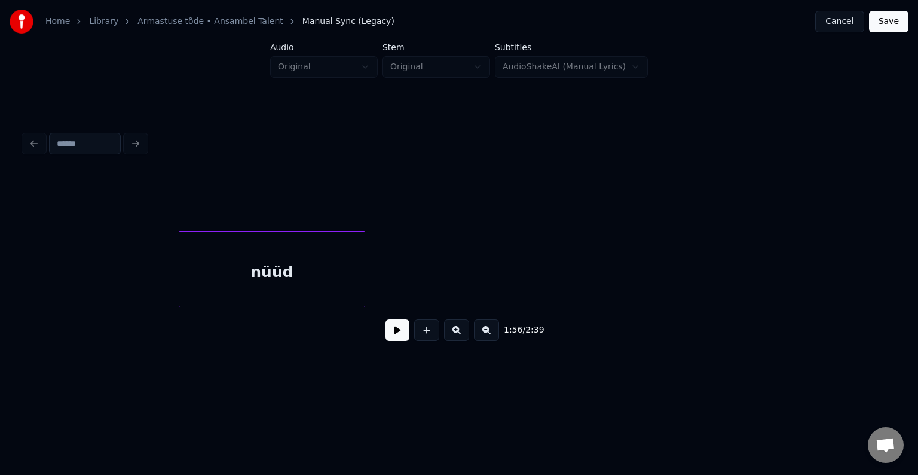
click at [425, 332] on button at bounding box center [426, 330] width 25 height 22
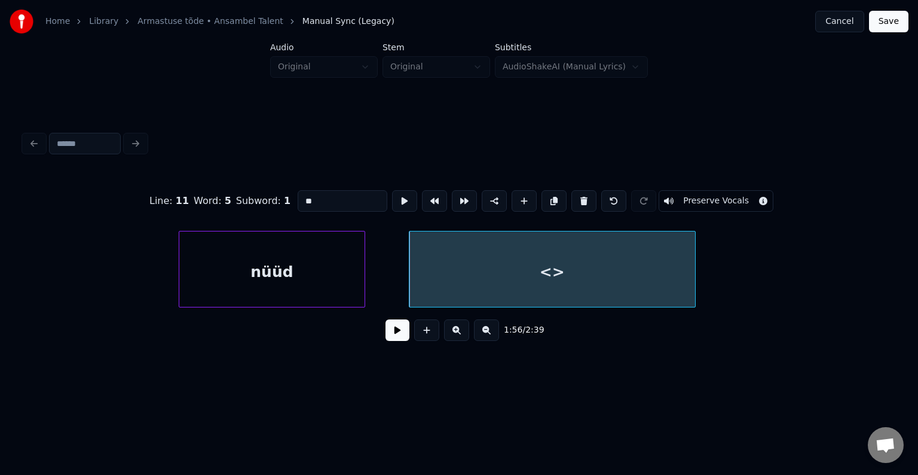
click at [308, 195] on input "**" at bounding box center [343, 201] width 90 height 22
type input "*"
click at [386, 337] on button at bounding box center [398, 330] width 24 height 22
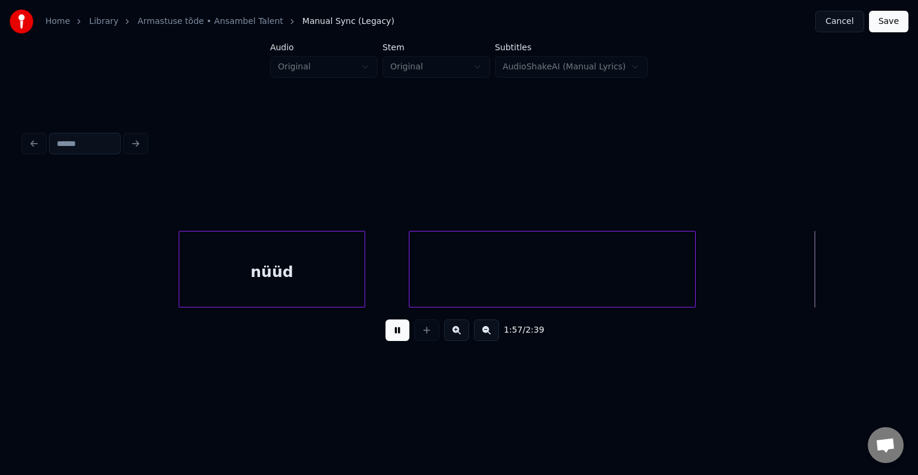
click at [386, 337] on button at bounding box center [398, 330] width 24 height 22
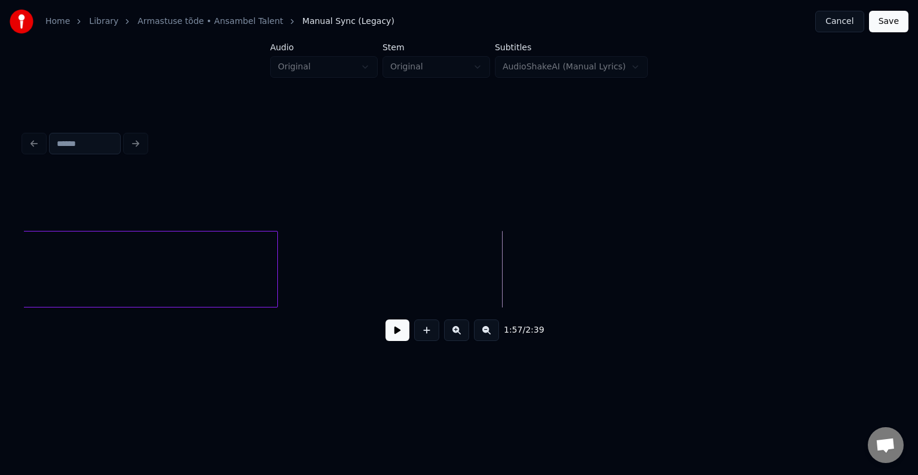
click at [99, 285] on div at bounding box center [135, 271] width 286 height 81
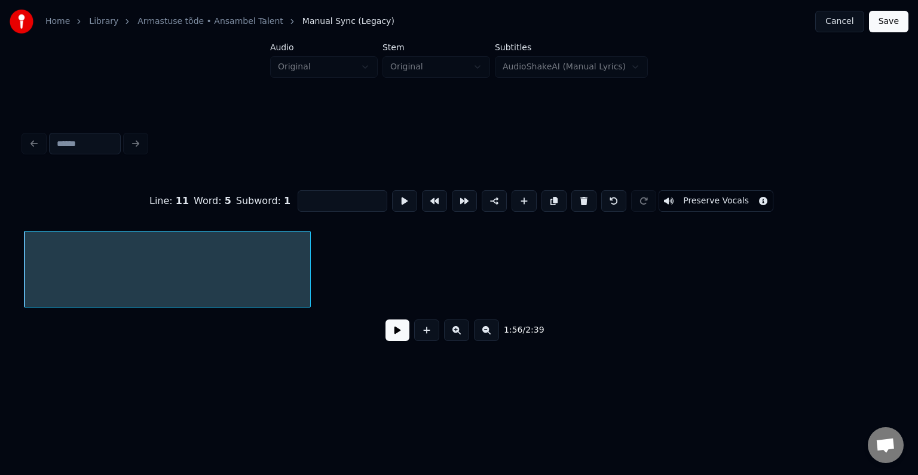
click at [320, 204] on input at bounding box center [343, 201] width 90 height 22
type input "*****"
click at [390, 337] on button at bounding box center [398, 330] width 24 height 22
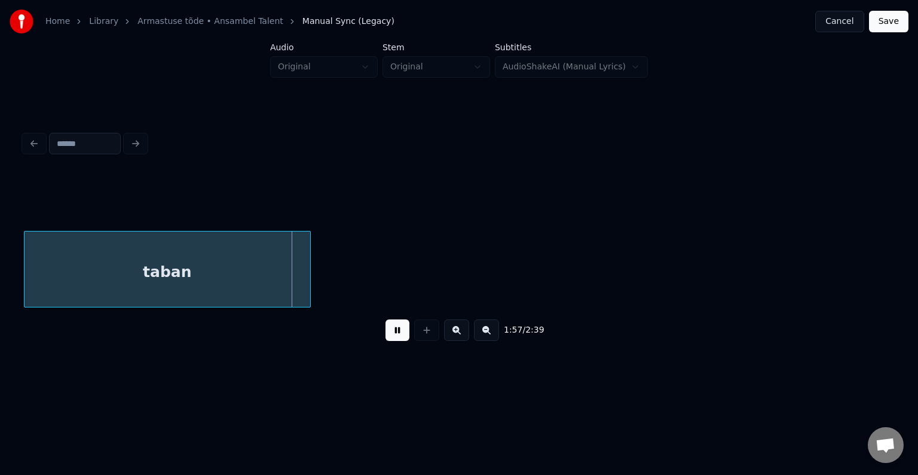
click at [390, 337] on button at bounding box center [398, 330] width 24 height 22
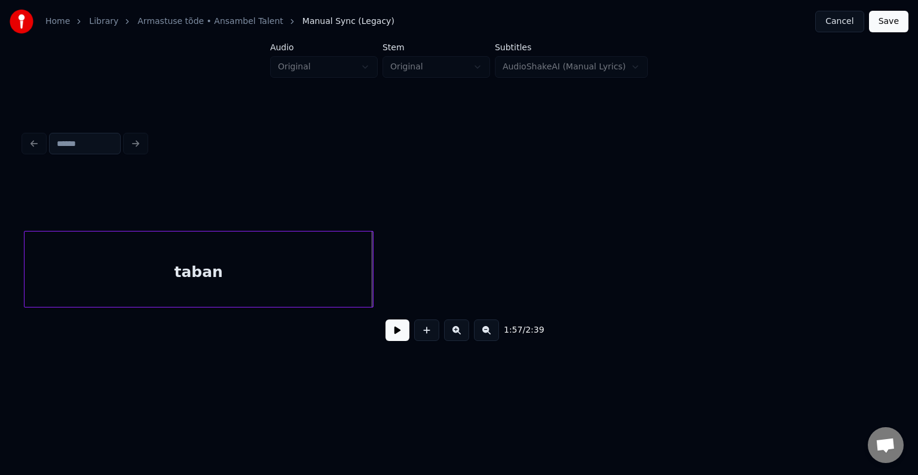
click at [372, 273] on div at bounding box center [371, 268] width 4 height 75
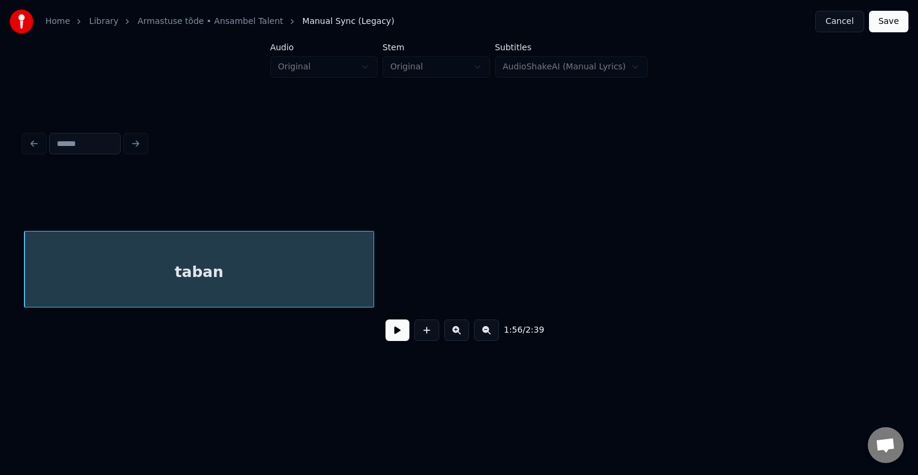
click at [386, 336] on button at bounding box center [398, 330] width 24 height 22
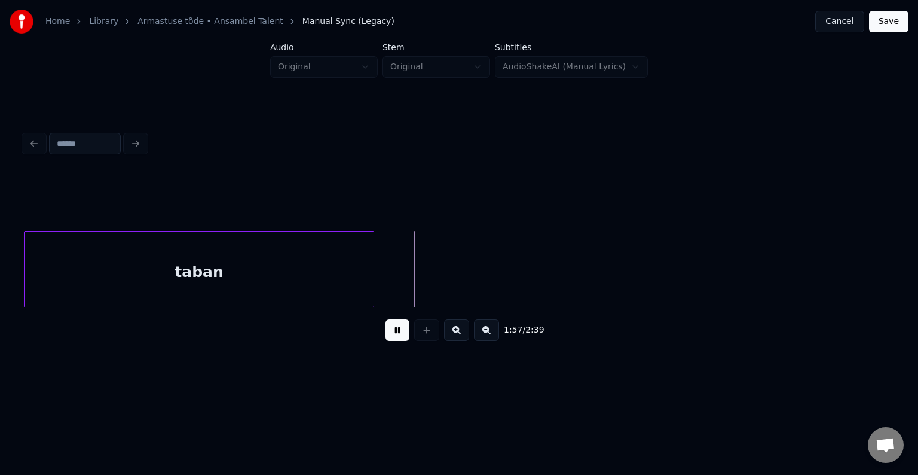
click at [386, 335] on button at bounding box center [398, 330] width 24 height 22
click at [428, 335] on button at bounding box center [426, 330] width 25 height 22
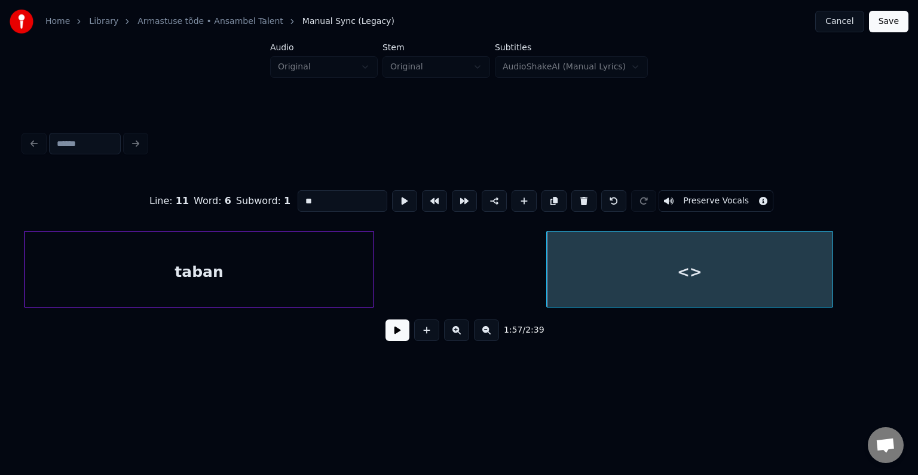
click at [339, 199] on input "**" at bounding box center [343, 201] width 90 height 22
type input "*"
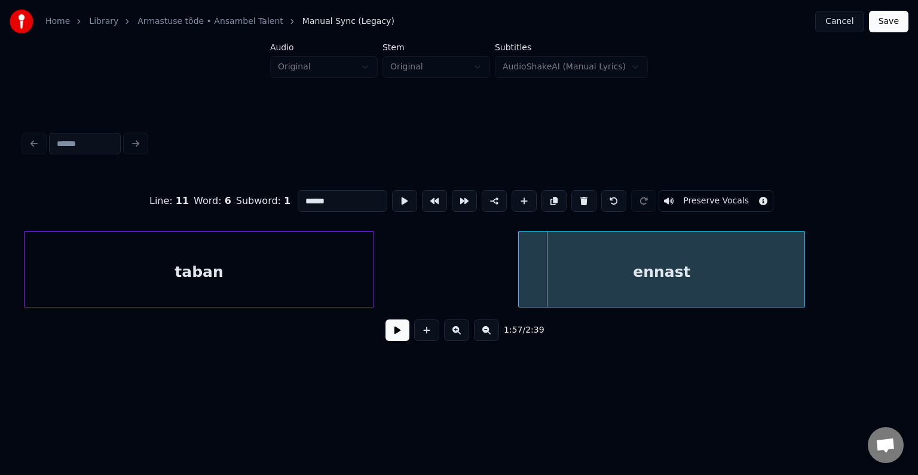
click at [603, 273] on div "ennast" at bounding box center [662, 271] width 286 height 81
type input "******"
click at [390, 338] on button at bounding box center [398, 330] width 24 height 22
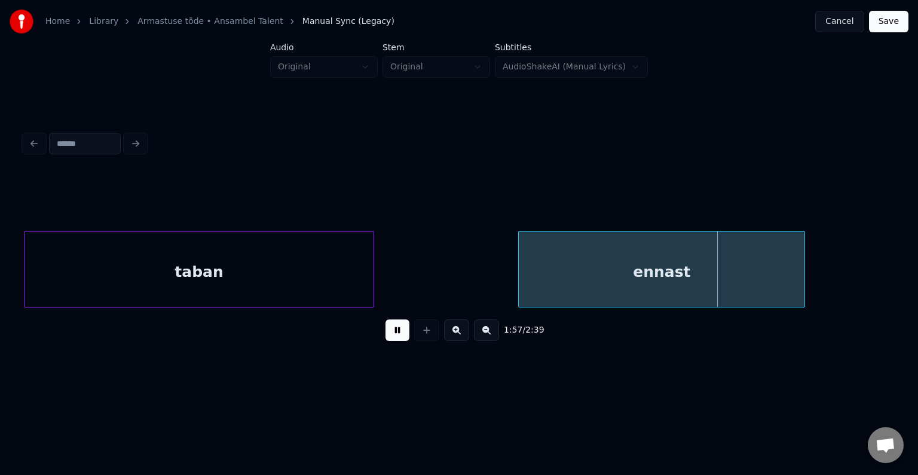
click at [390, 338] on button at bounding box center [398, 330] width 24 height 22
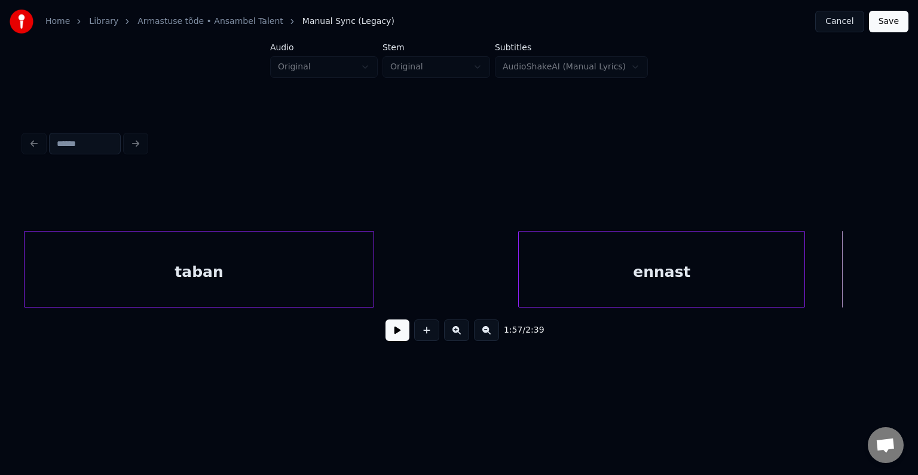
click at [279, 257] on div "taban" at bounding box center [199, 271] width 349 height 81
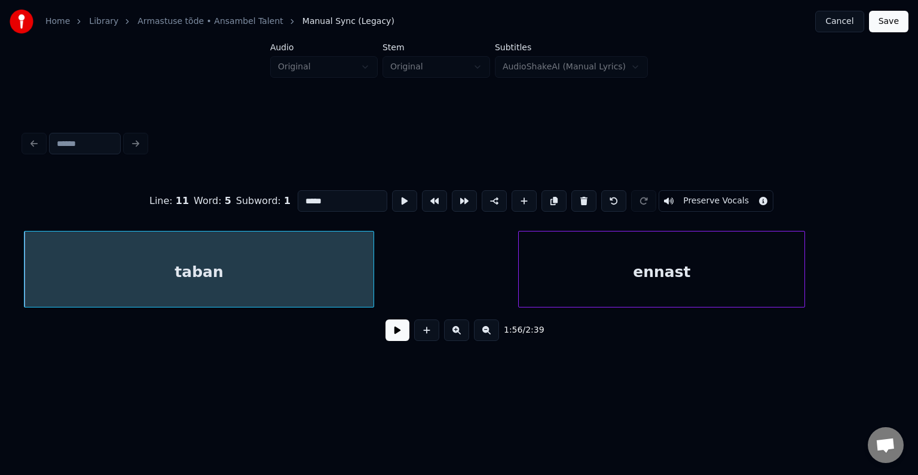
click at [394, 341] on button at bounding box center [398, 330] width 24 height 22
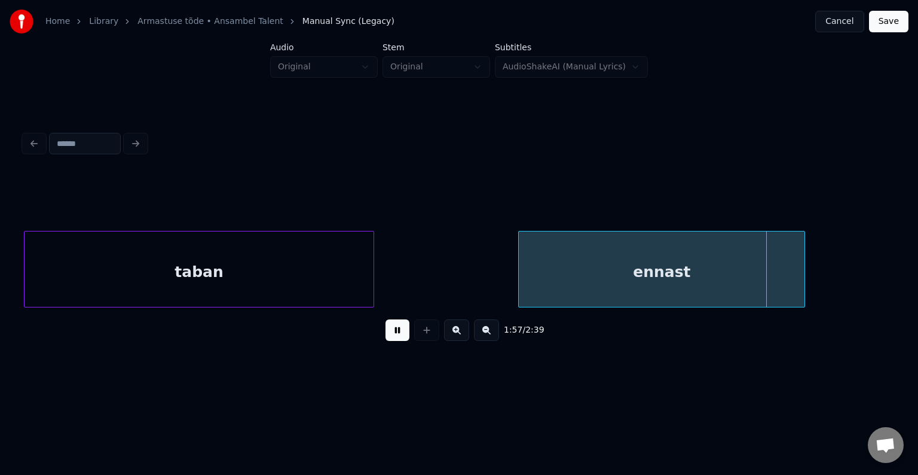
click at [394, 341] on button at bounding box center [398, 330] width 24 height 22
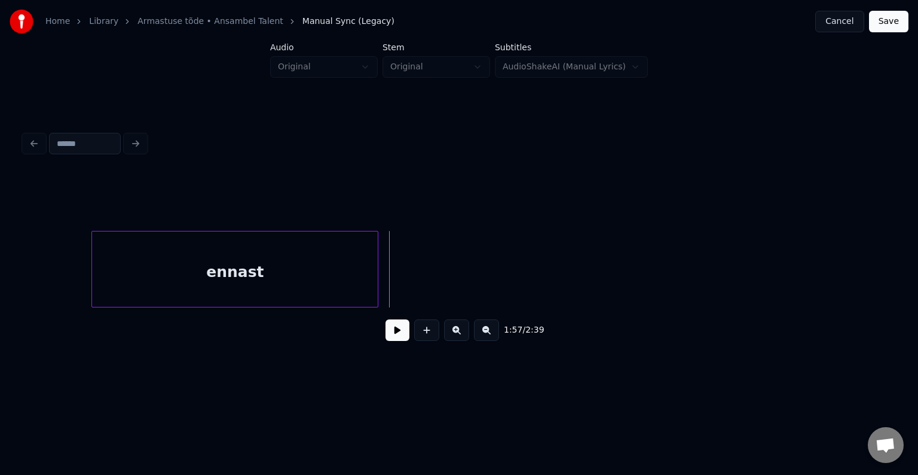
scroll to position [0, 84131]
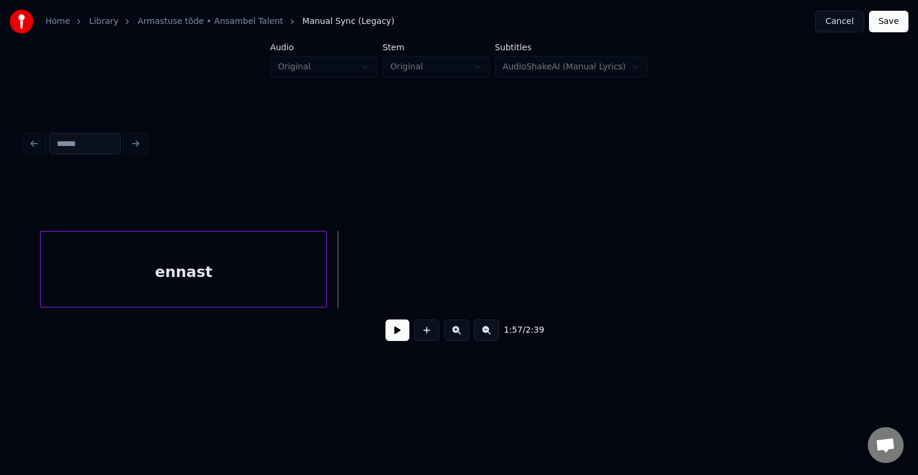
click at [399, 336] on button at bounding box center [398, 330] width 24 height 22
click at [273, 273] on div "ennast" at bounding box center [184, 271] width 286 height 81
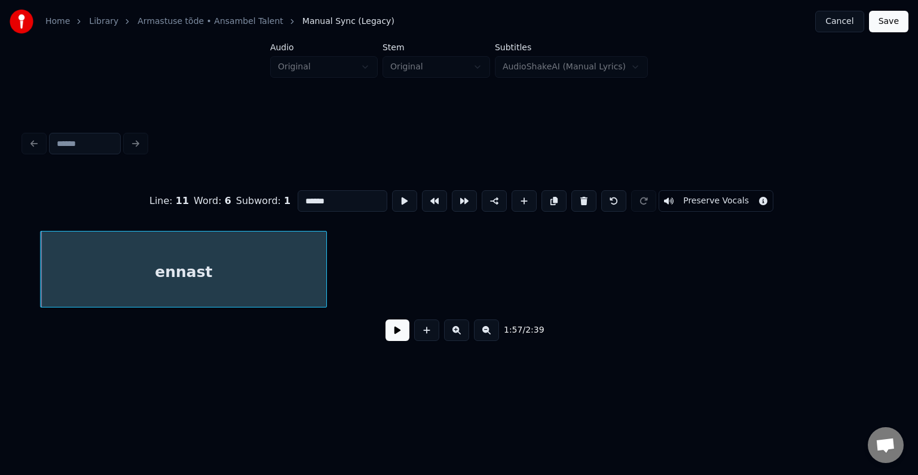
click at [402, 338] on button at bounding box center [398, 330] width 24 height 22
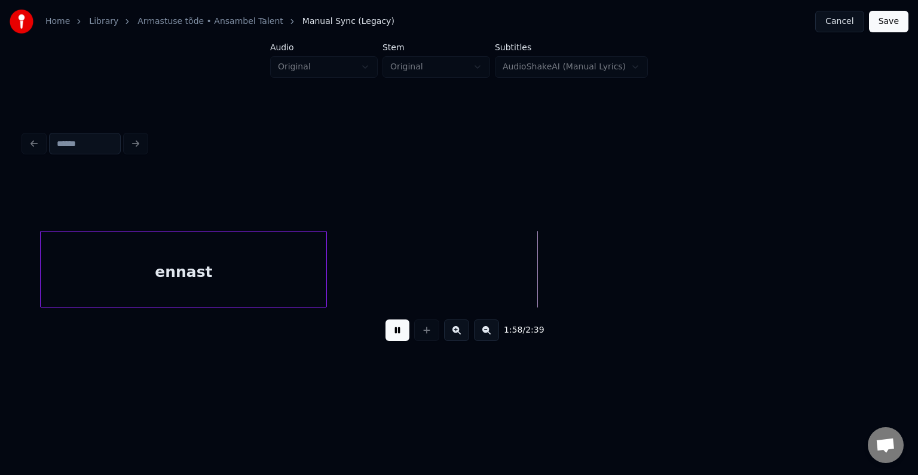
click at [401, 337] on button at bounding box center [398, 330] width 24 height 22
click at [308, 305] on div "ennast" at bounding box center [459, 269] width 870 height 77
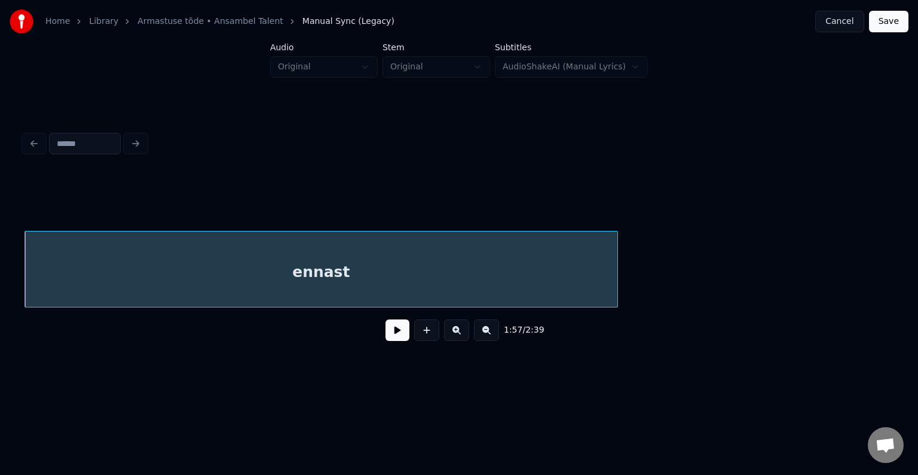
click at [617, 284] on div at bounding box center [616, 268] width 4 height 75
click at [386, 338] on button at bounding box center [398, 330] width 24 height 22
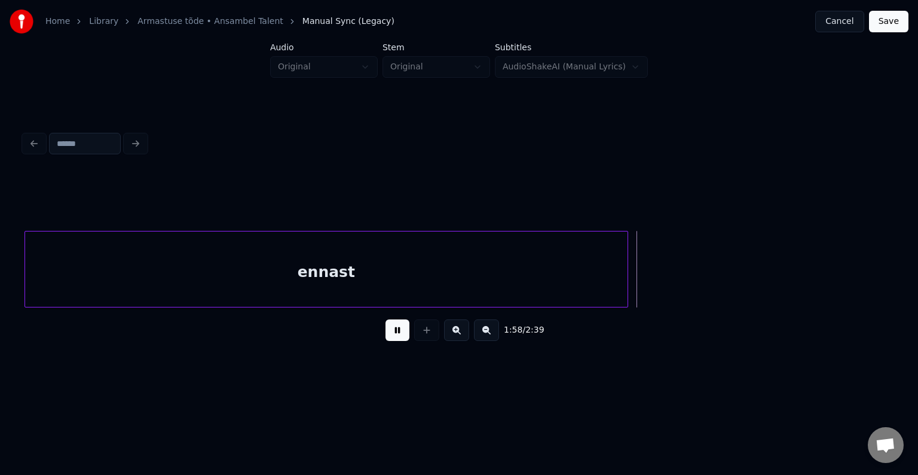
click at [386, 338] on button at bounding box center [398, 330] width 24 height 22
click at [386, 337] on button at bounding box center [398, 330] width 24 height 22
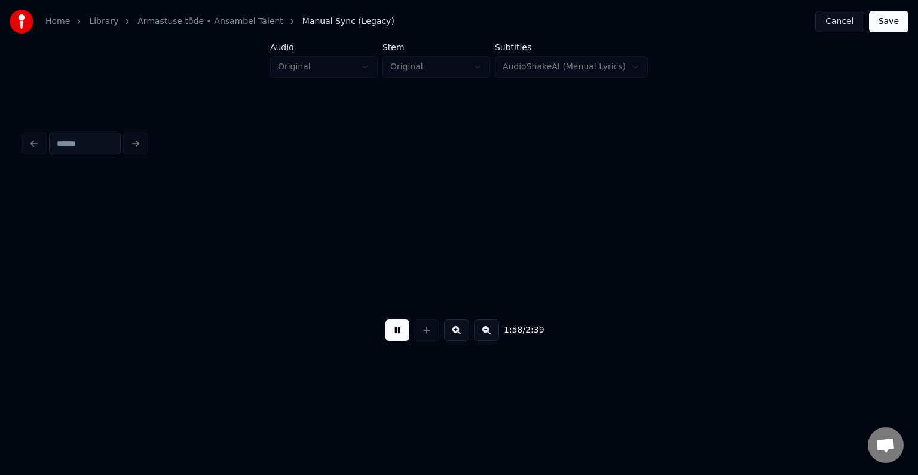
scroll to position [0, 85012]
click at [387, 337] on button at bounding box center [398, 330] width 24 height 22
click at [422, 333] on button at bounding box center [426, 330] width 25 height 22
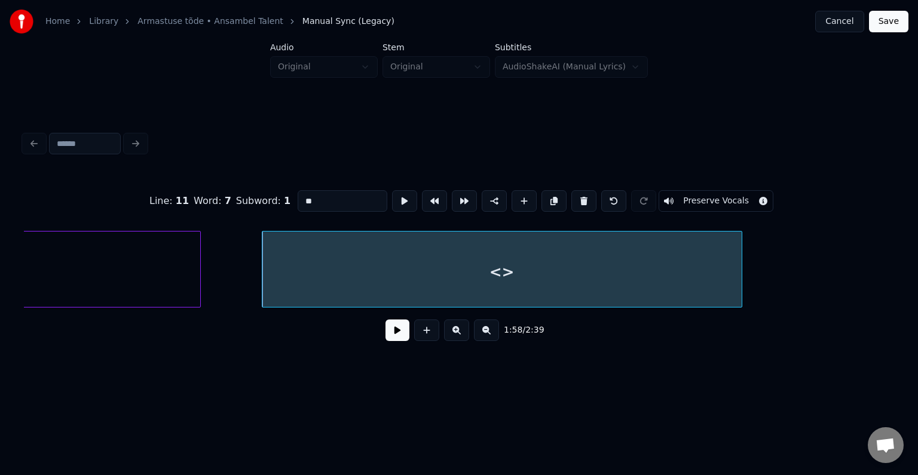
click at [742, 266] on div at bounding box center [740, 268] width 4 height 75
click at [555, 264] on div "<>" at bounding box center [502, 271] width 481 height 81
click at [308, 190] on input "**" at bounding box center [343, 201] width 90 height 22
type input "*"
type input "*****"
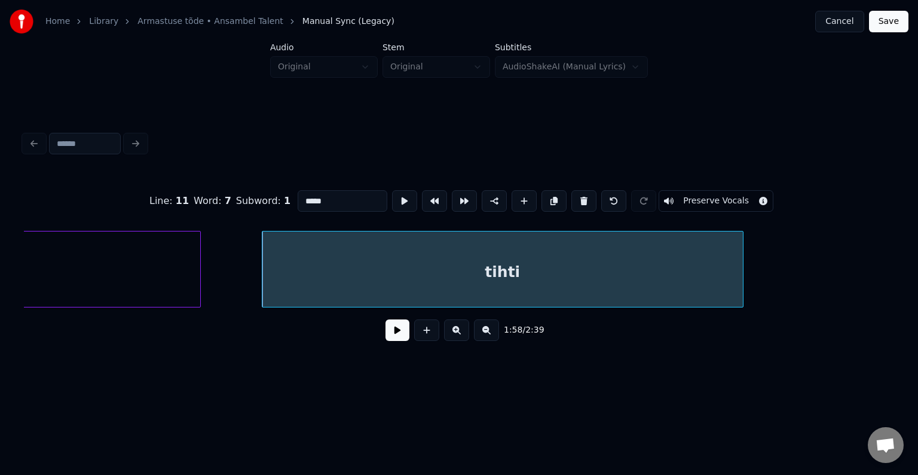
click at [388, 338] on button at bounding box center [398, 330] width 24 height 22
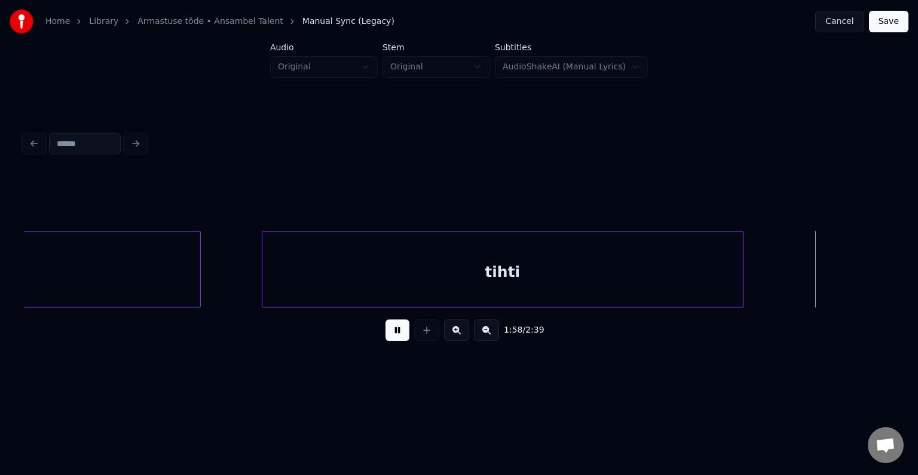
click at [388, 338] on button at bounding box center [398, 330] width 24 height 22
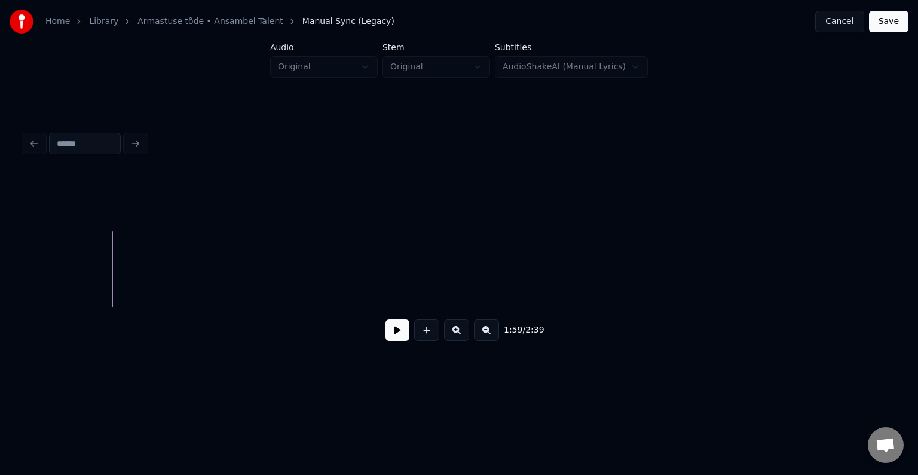
click at [388, 338] on button at bounding box center [398, 330] width 24 height 22
click at [419, 337] on button at bounding box center [426, 330] width 25 height 22
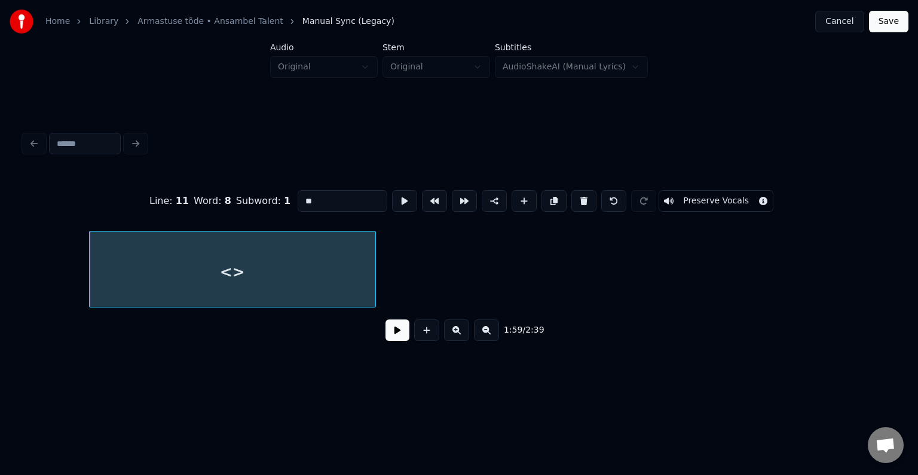
click at [320, 201] on input "**" at bounding box center [343, 201] width 90 height 22
type input "*"
type input "*******"
click at [394, 330] on button at bounding box center [398, 330] width 24 height 22
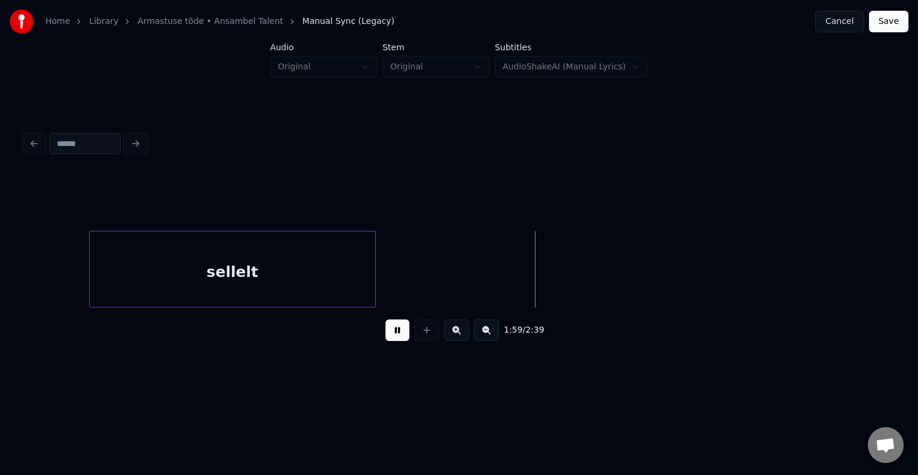
click at [394, 330] on button at bounding box center [398, 330] width 24 height 22
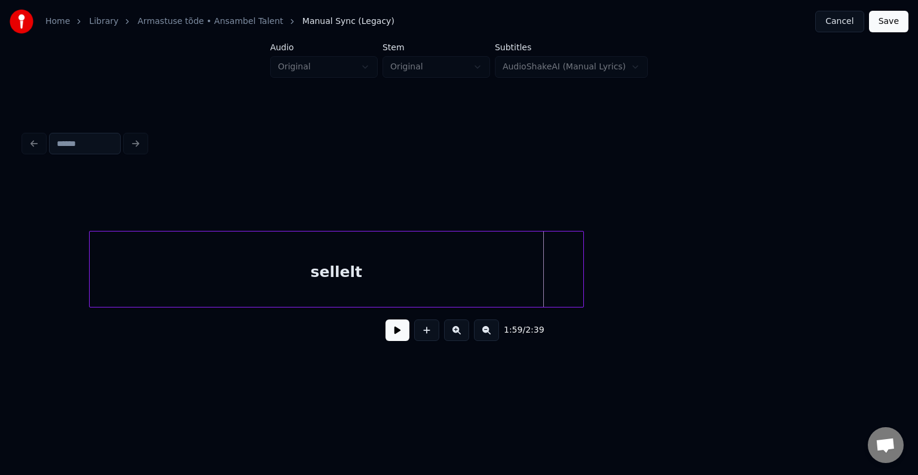
click at [580, 270] on div at bounding box center [582, 268] width 4 height 75
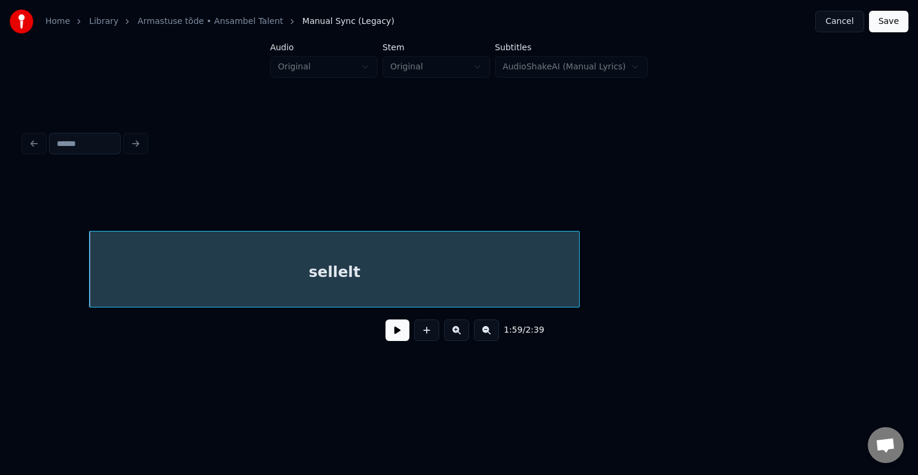
click at [386, 338] on button at bounding box center [398, 330] width 24 height 22
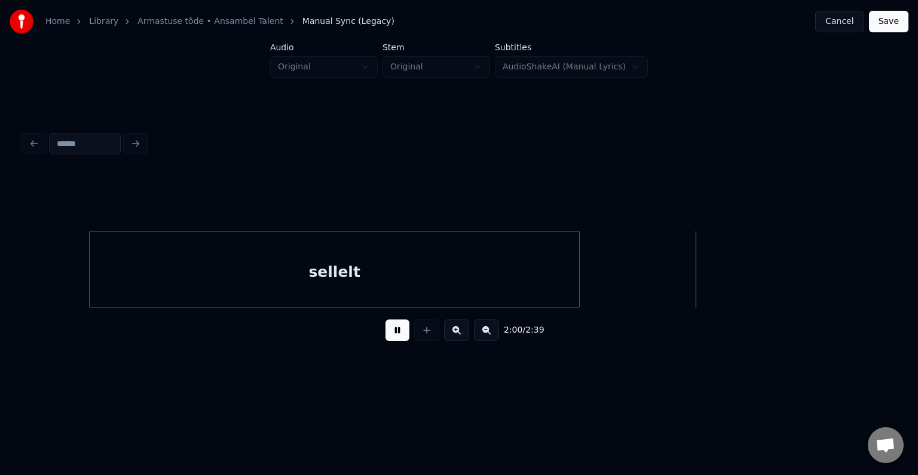
click at [386, 338] on button at bounding box center [398, 330] width 24 height 22
click at [429, 337] on button at bounding box center [426, 330] width 25 height 22
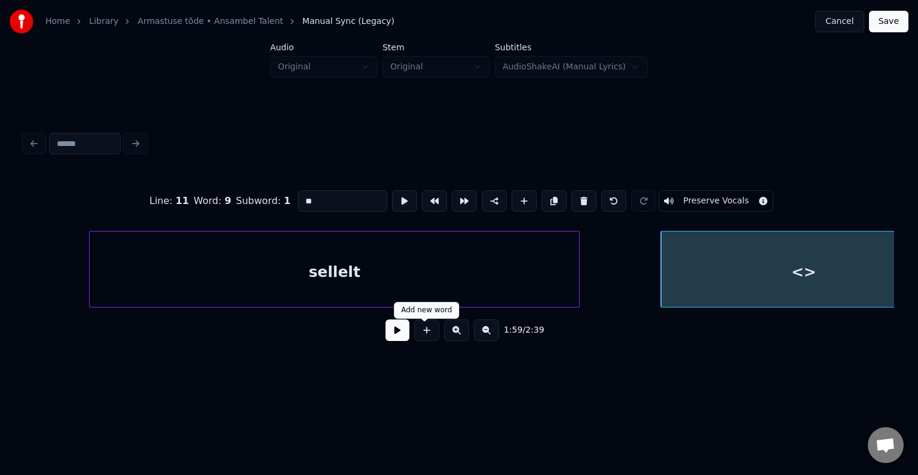
click at [349, 270] on div "sellelt" at bounding box center [335, 271] width 490 height 81
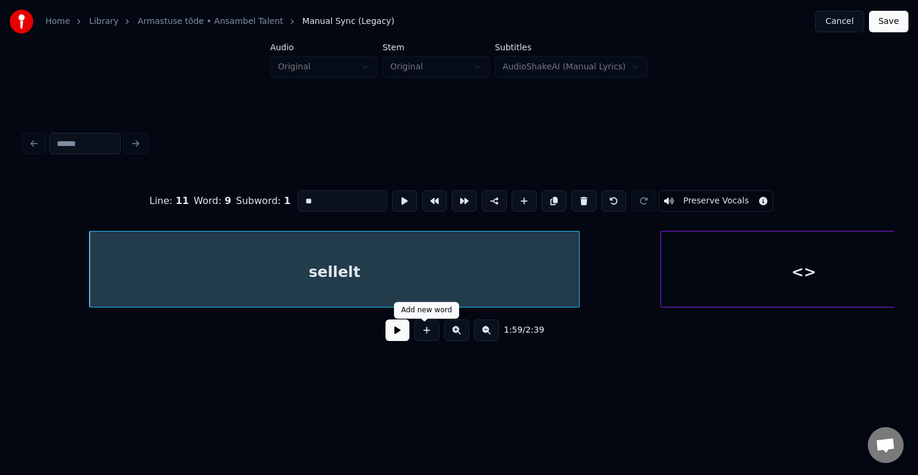
type input "*******"
click at [392, 339] on button at bounding box center [398, 330] width 24 height 22
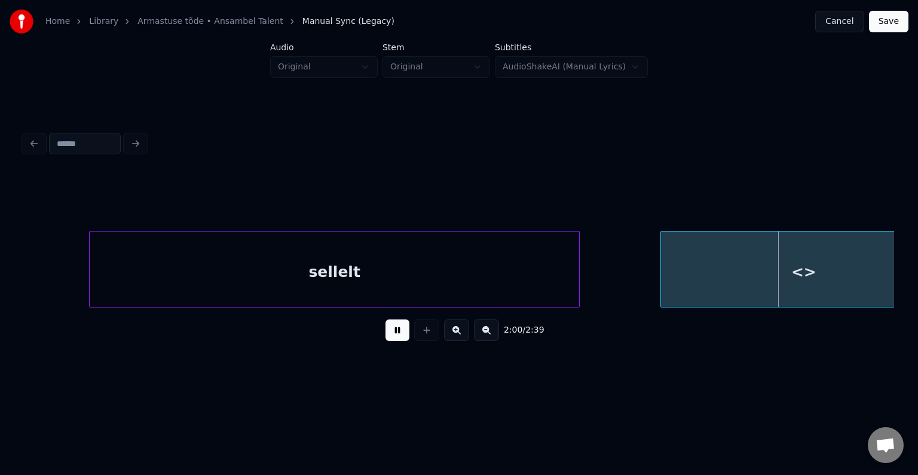
click at [391, 338] on button at bounding box center [398, 330] width 24 height 22
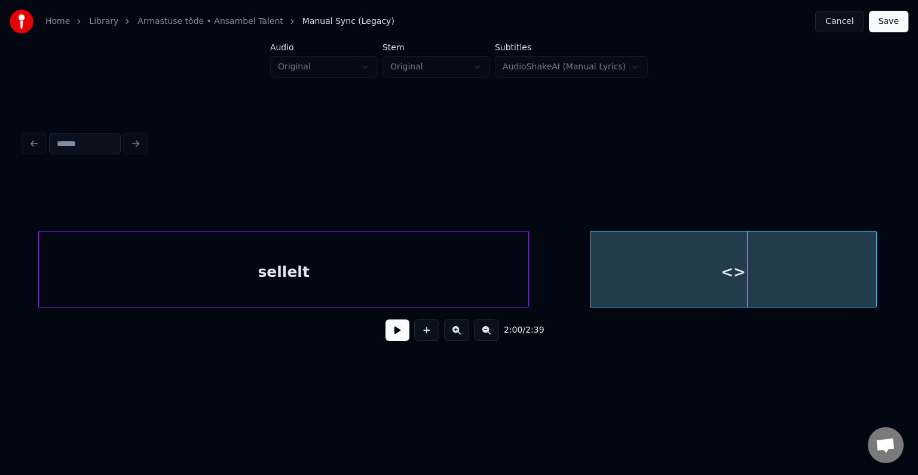
click at [683, 268] on div "<>" at bounding box center [734, 271] width 286 height 81
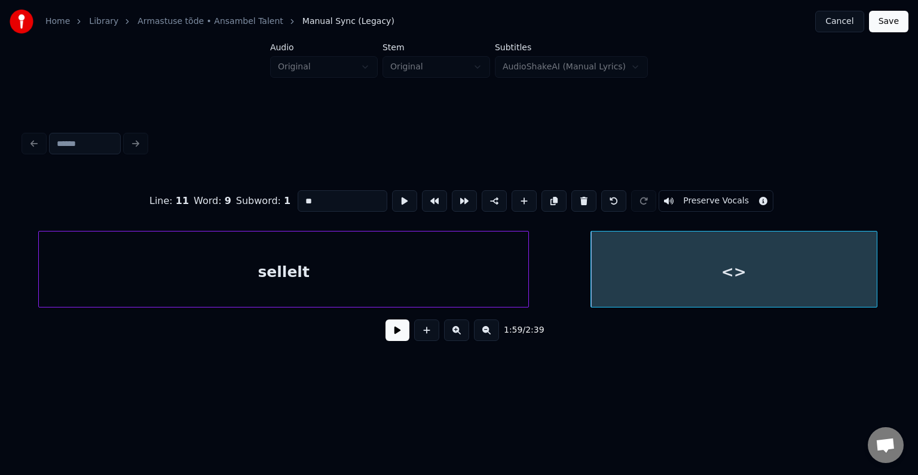
click at [310, 194] on input "**" at bounding box center [343, 201] width 90 height 22
type input "*"
type input "*******"
click at [386, 337] on button at bounding box center [398, 330] width 24 height 22
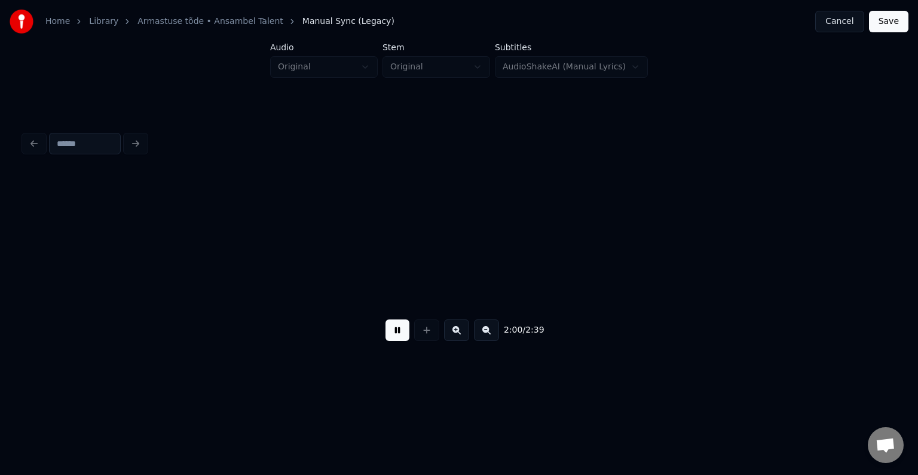
scroll to position [0, 86353]
click at [386, 337] on button at bounding box center [398, 330] width 24 height 22
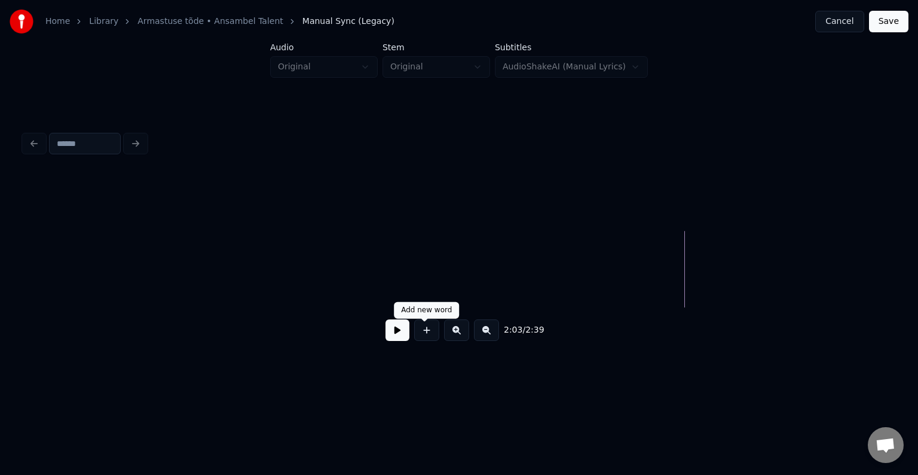
click at [392, 338] on button at bounding box center [398, 330] width 24 height 22
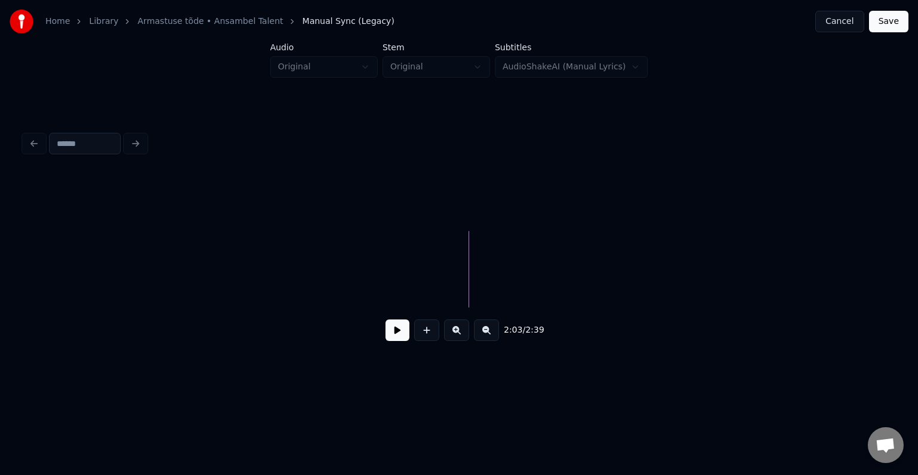
click at [390, 333] on button at bounding box center [398, 330] width 24 height 22
click at [426, 334] on button at bounding box center [426, 330] width 25 height 22
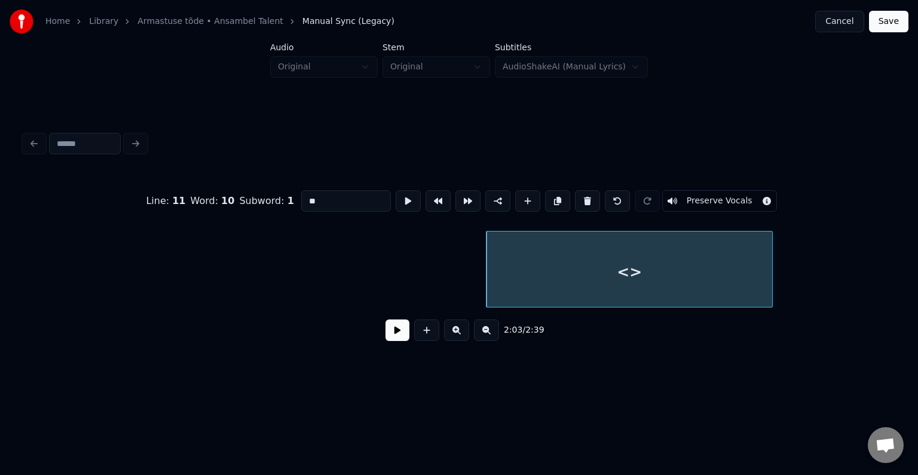
click at [319, 201] on input "**" at bounding box center [346, 201] width 90 height 22
type input "*"
type input "**"
click at [387, 337] on button at bounding box center [398, 330] width 24 height 22
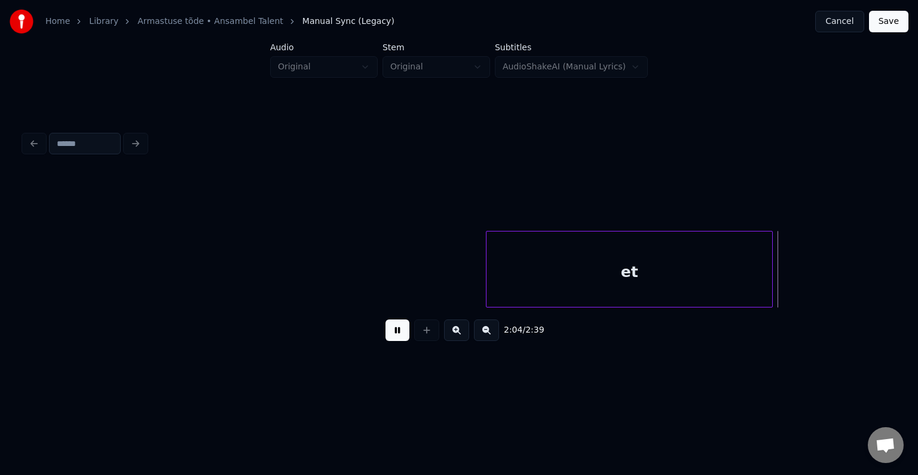
click at [387, 337] on button at bounding box center [398, 330] width 24 height 22
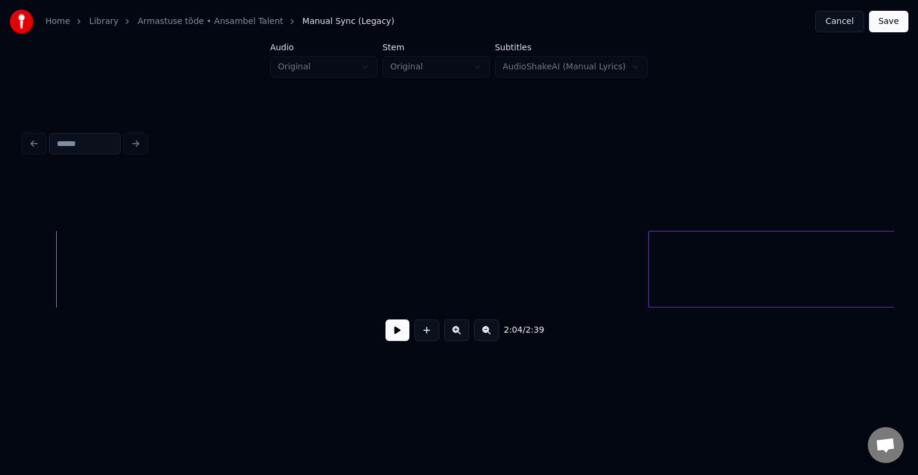
click at [423, 339] on button at bounding box center [426, 330] width 25 height 22
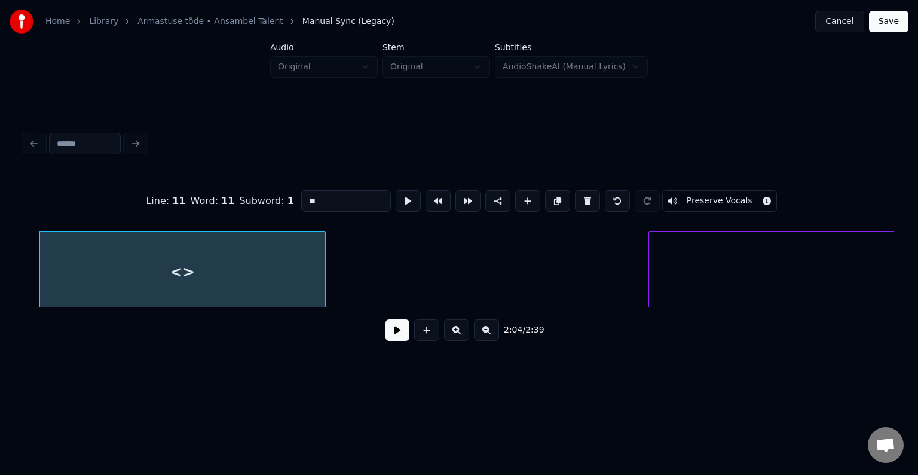
click at [261, 277] on div "<>" at bounding box center [182, 271] width 286 height 81
click at [308, 197] on input "**" at bounding box center [346, 201] width 90 height 22
type input "*"
type input "****"
click at [394, 336] on button at bounding box center [398, 330] width 24 height 22
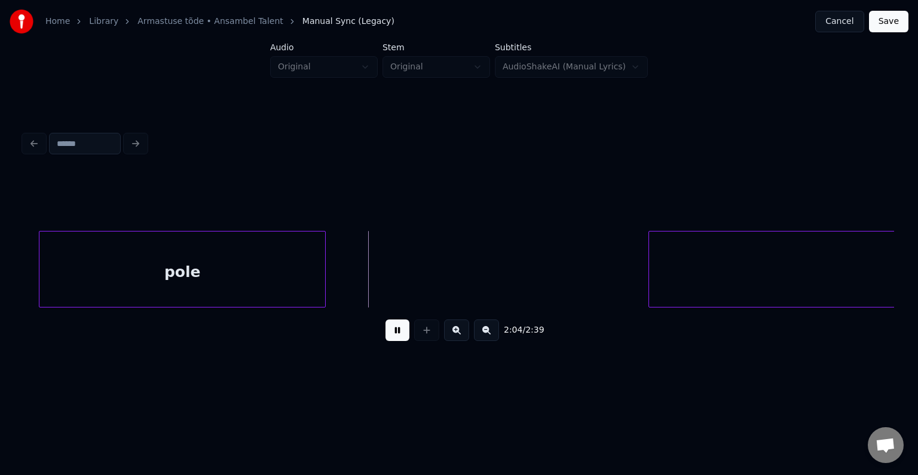
click at [394, 336] on button at bounding box center [398, 330] width 24 height 22
click at [416, 280] on div at bounding box center [414, 268] width 4 height 75
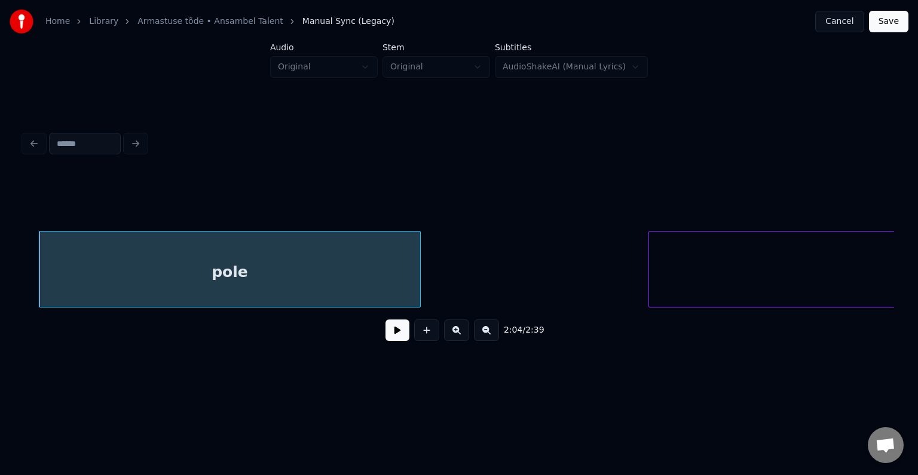
click at [392, 335] on button at bounding box center [398, 330] width 24 height 22
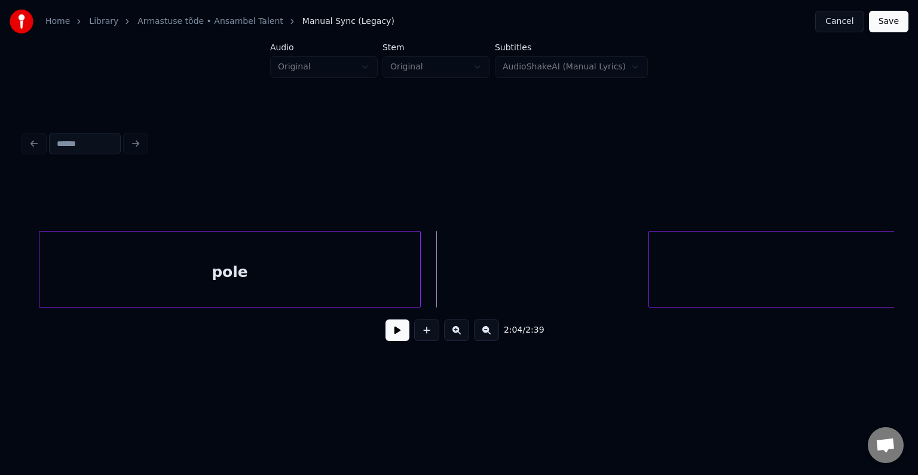
click at [392, 335] on button at bounding box center [398, 330] width 24 height 22
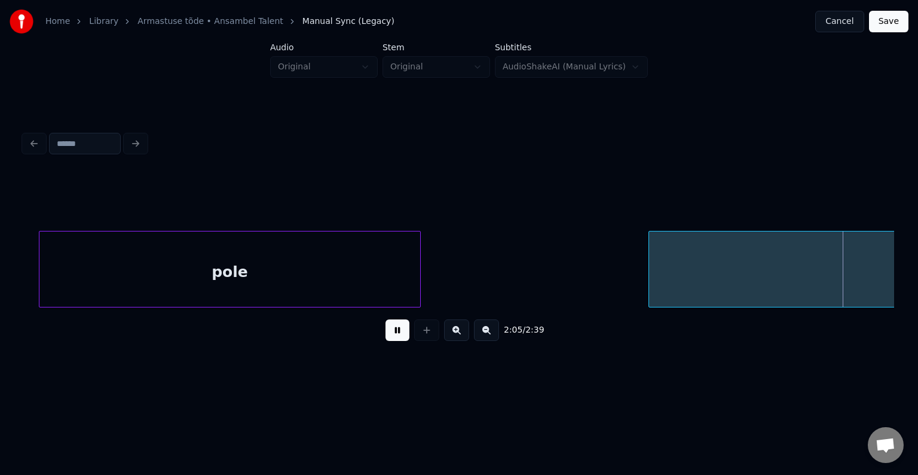
click at [392, 335] on button at bounding box center [398, 330] width 24 height 22
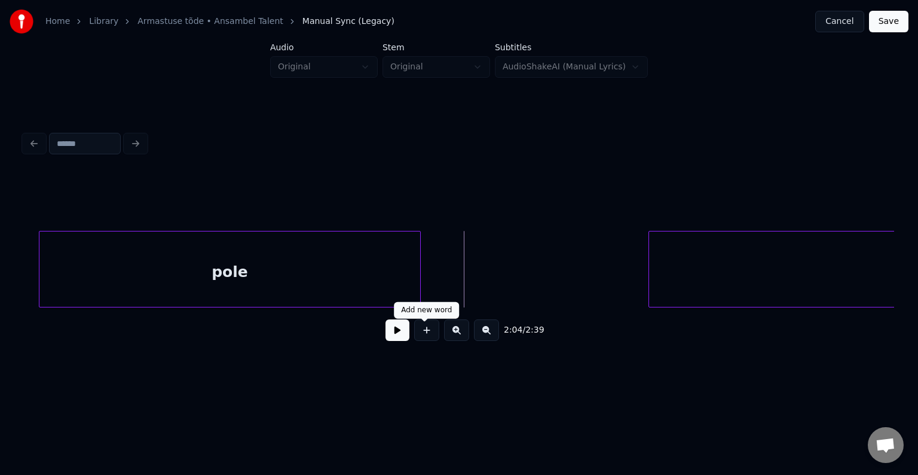
click at [426, 332] on button at bounding box center [426, 330] width 25 height 22
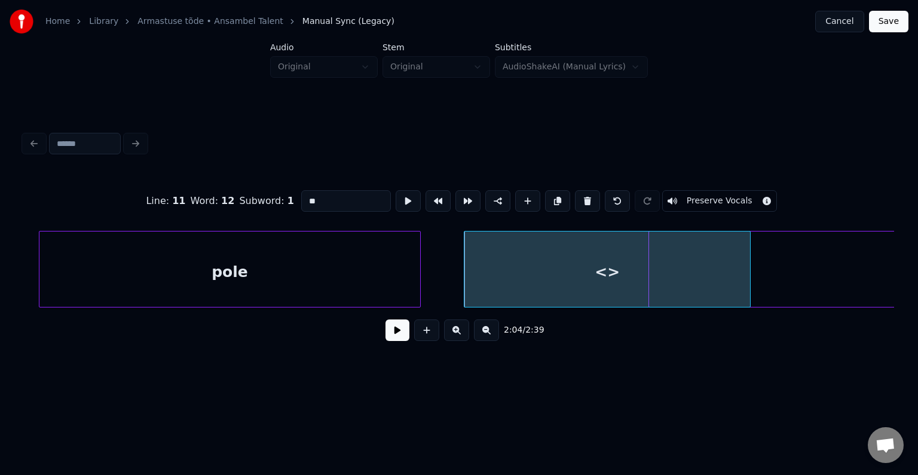
click at [326, 203] on input "**" at bounding box center [346, 201] width 90 height 22
type input "*"
click at [888, 251] on div at bounding box center [889, 268] width 4 height 75
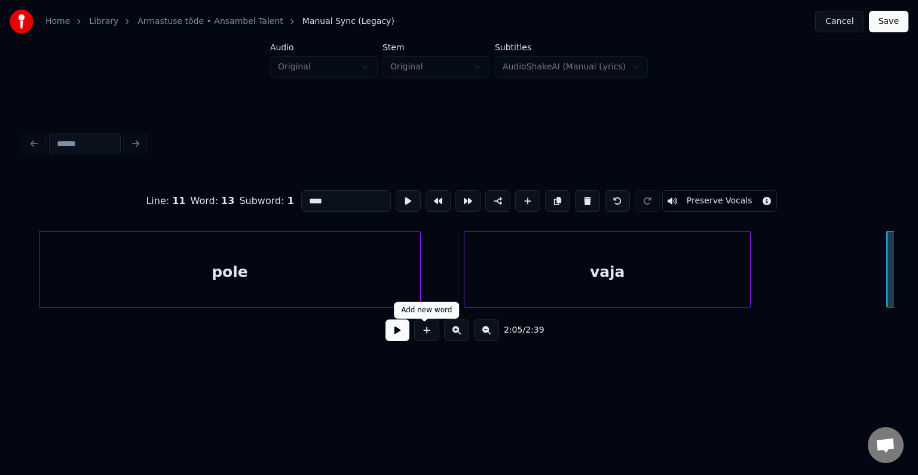
type input "****"
click at [394, 333] on button at bounding box center [398, 330] width 24 height 22
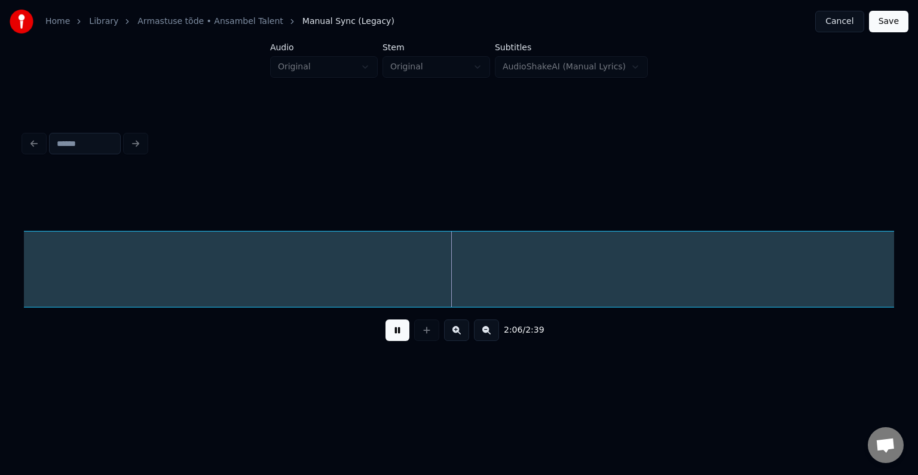
click at [394, 333] on button at bounding box center [398, 330] width 24 height 22
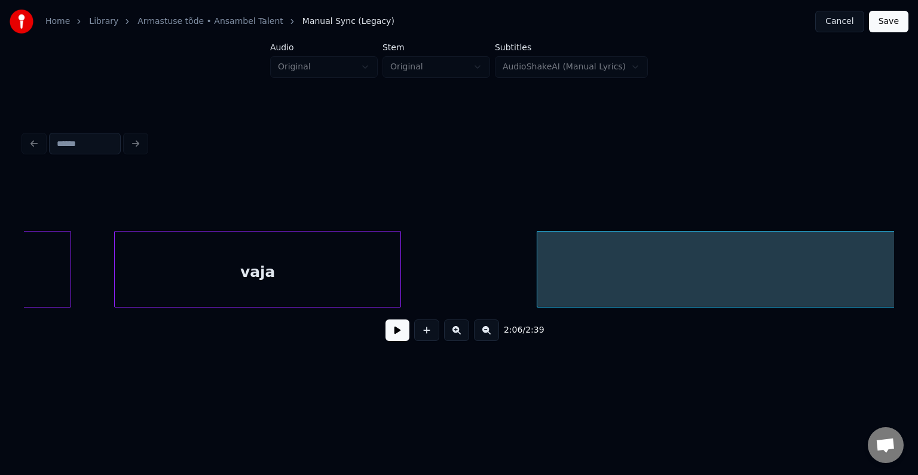
scroll to position [0, 89451]
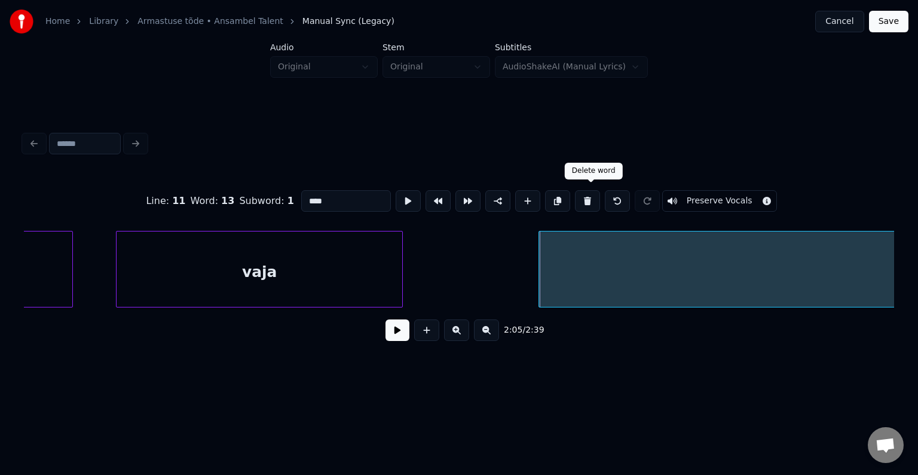
click at [588, 194] on button at bounding box center [587, 201] width 25 height 22
type input "****"
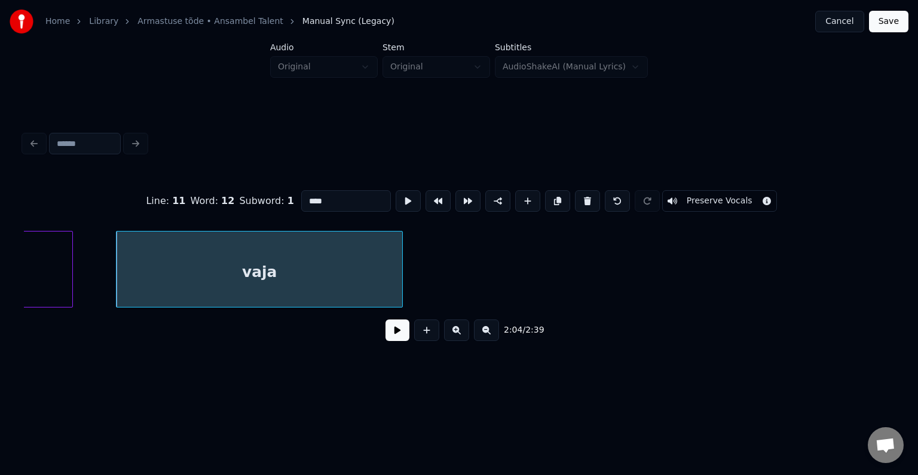
click at [308, 269] on div "vaja" at bounding box center [260, 271] width 286 height 81
click at [386, 337] on button at bounding box center [398, 330] width 24 height 22
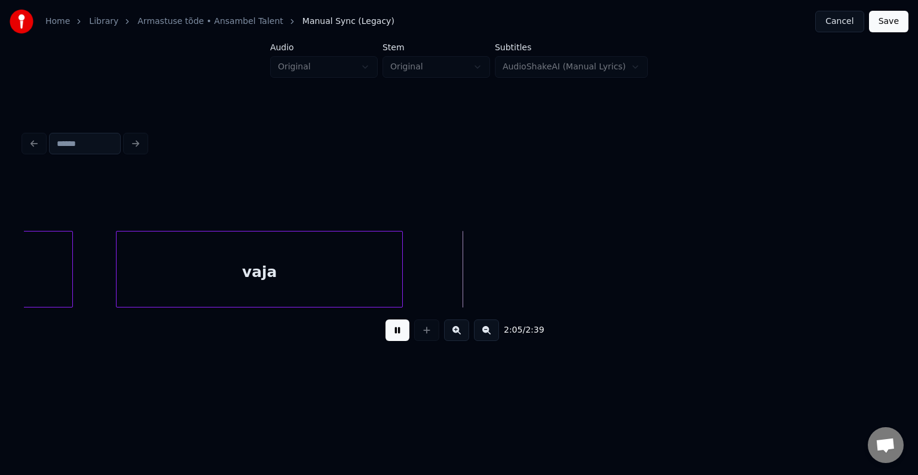
click at [386, 337] on button at bounding box center [398, 330] width 24 height 22
click at [497, 292] on div at bounding box center [496, 268] width 4 height 75
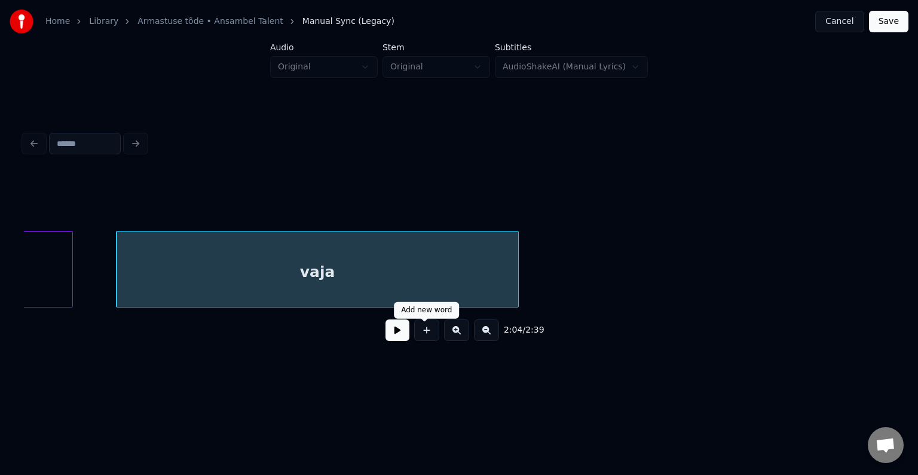
click at [386, 338] on button at bounding box center [398, 330] width 24 height 22
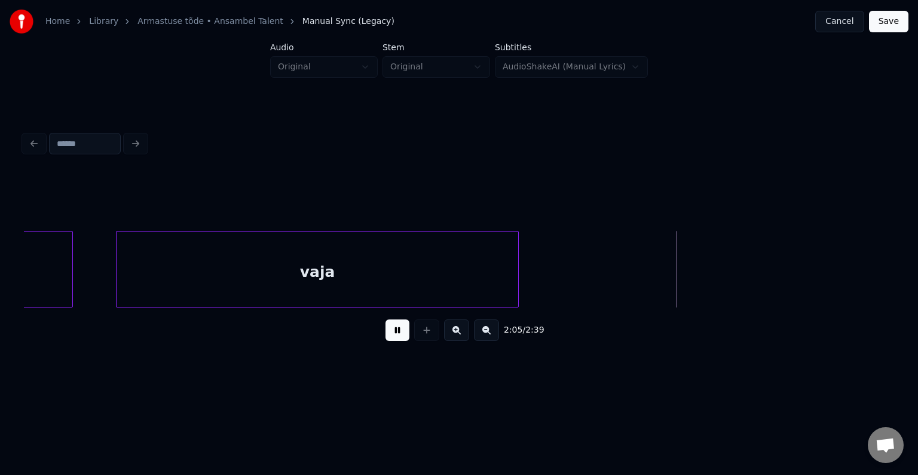
click at [386, 338] on button at bounding box center [398, 330] width 24 height 22
click at [432, 330] on button at bounding box center [426, 330] width 25 height 22
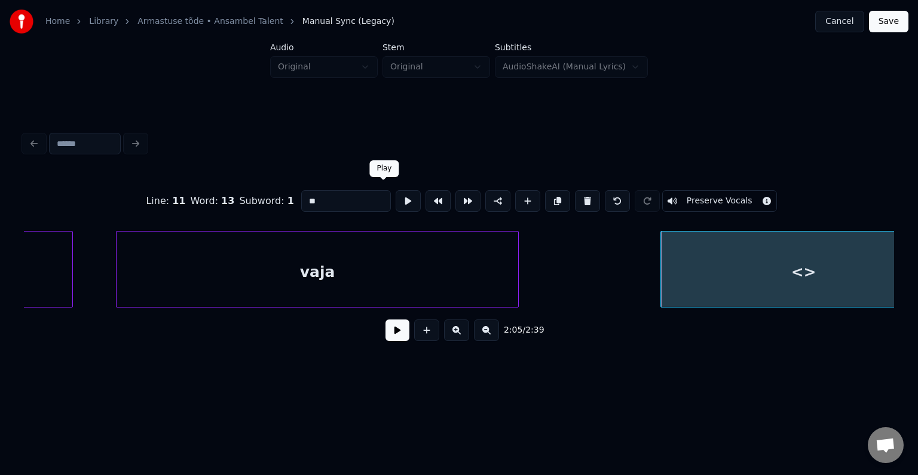
click at [328, 197] on input "**" at bounding box center [346, 201] width 90 height 22
type input "*"
click at [304, 256] on div "vaja" at bounding box center [318, 271] width 402 height 81
type input "****"
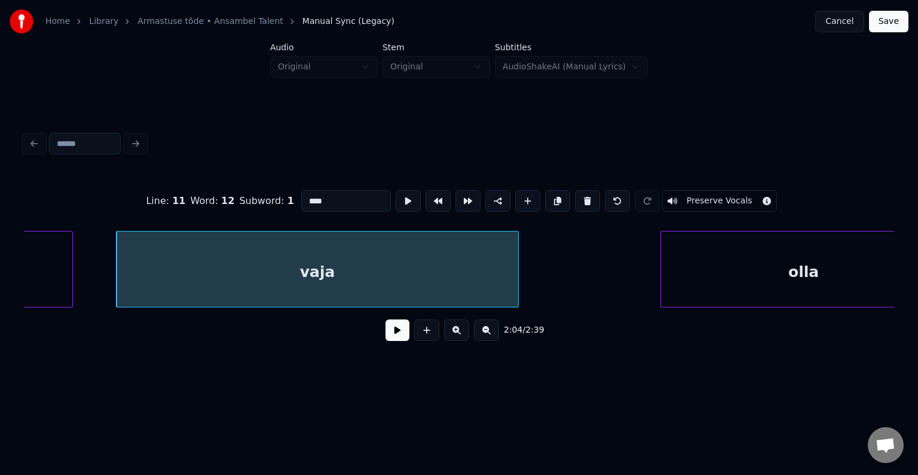
click at [386, 335] on button at bounding box center [398, 330] width 24 height 22
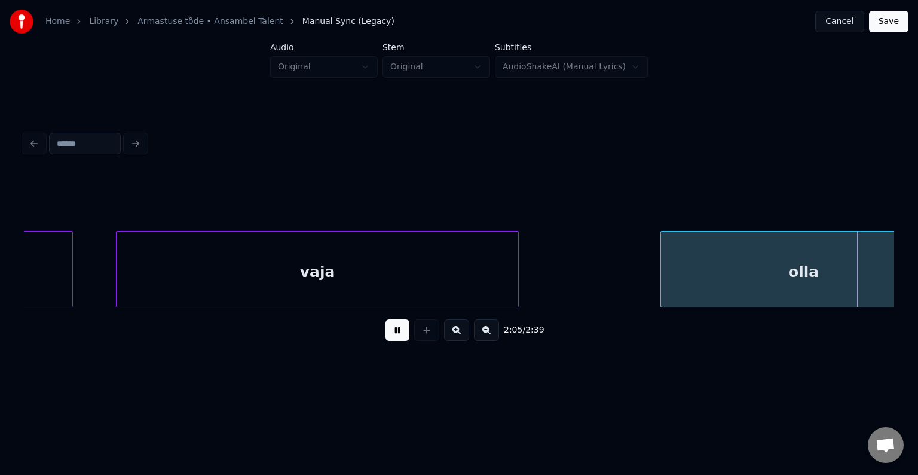
scroll to position [0, 90323]
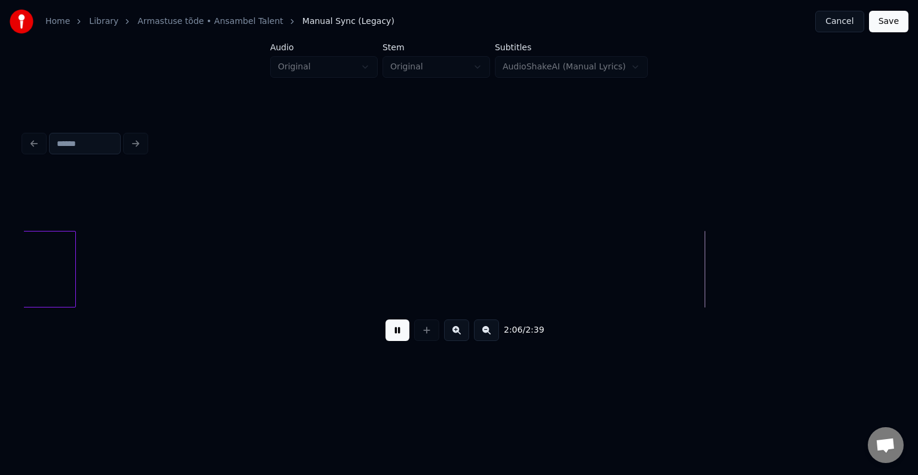
click at [386, 335] on button at bounding box center [398, 330] width 24 height 22
click at [459, 328] on button at bounding box center [456, 330] width 25 height 22
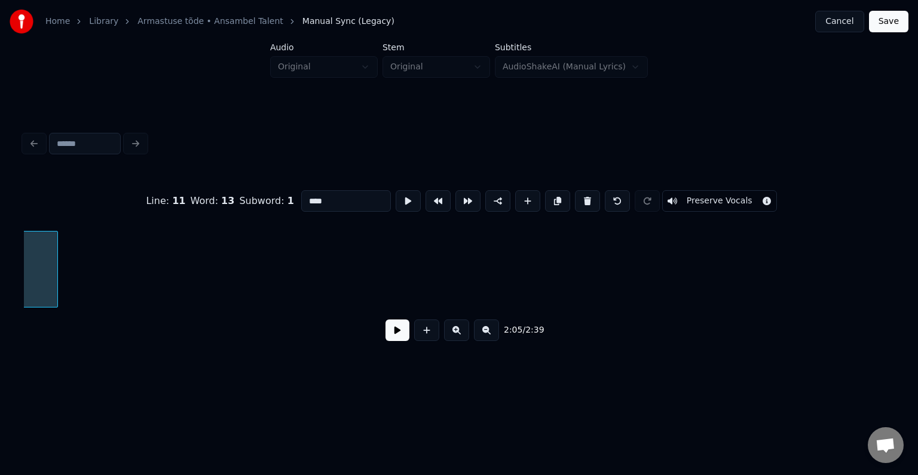
scroll to position [0, 93842]
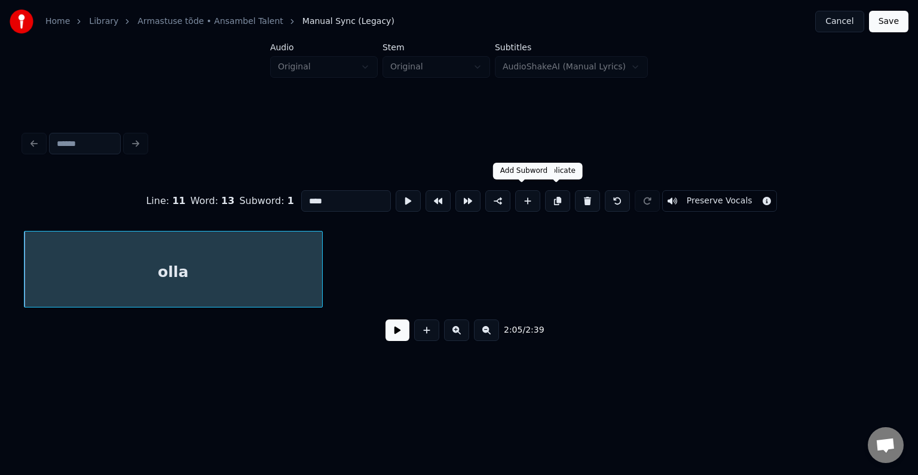
click at [520, 203] on button at bounding box center [527, 201] width 25 height 22
type input "**"
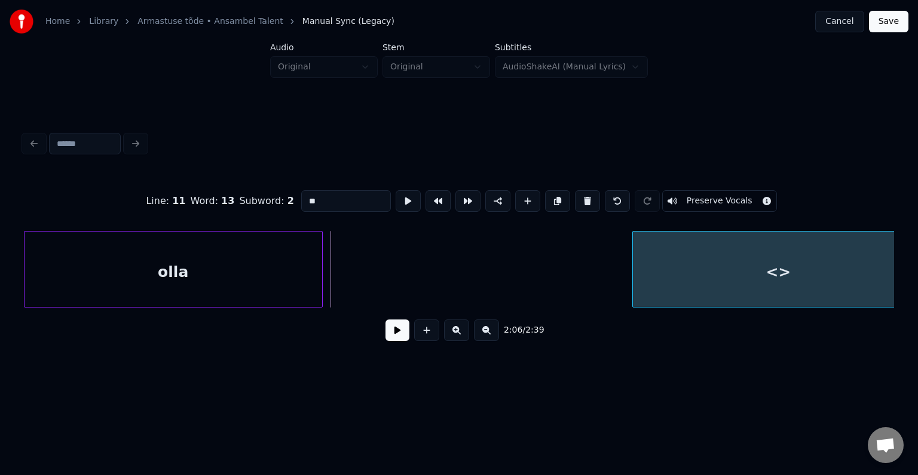
scroll to position [0, 93912]
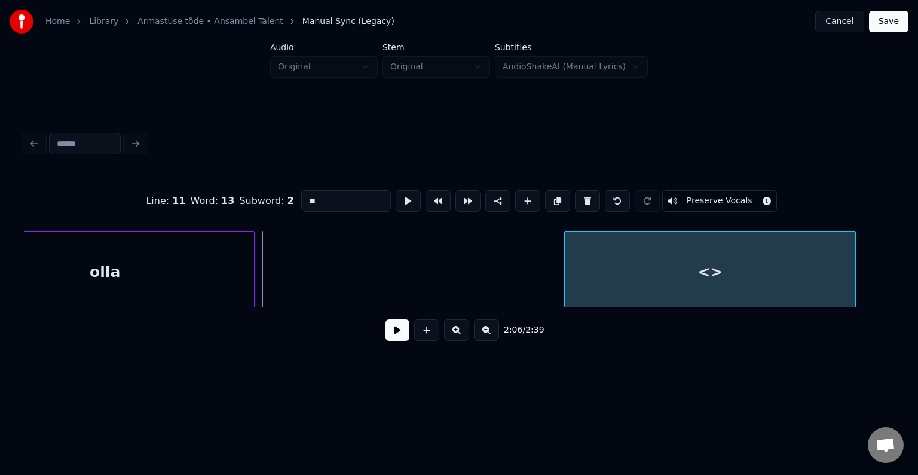
click at [814, 231] on div "<>" at bounding box center [710, 271] width 290 height 81
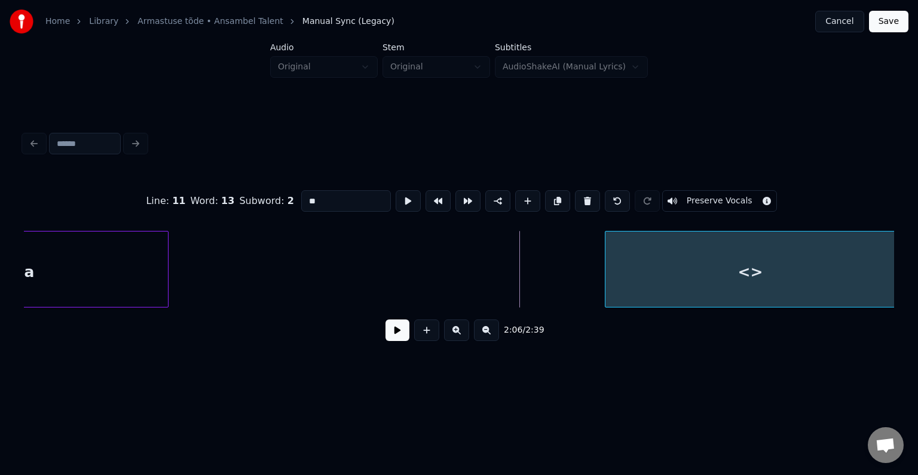
scroll to position [0, 94003]
click at [889, 259] on div "<>" at bounding box center [744, 269] width 292 height 77
click at [393, 341] on button at bounding box center [398, 330] width 24 height 22
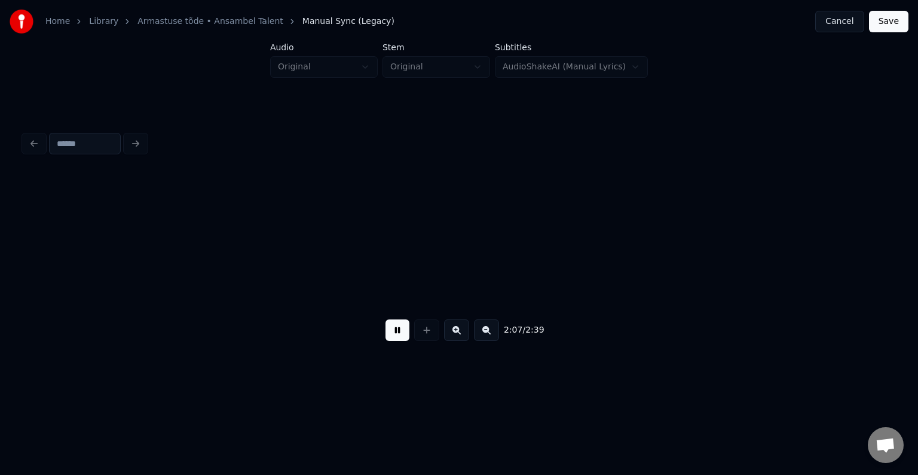
click at [393, 341] on button at bounding box center [398, 330] width 24 height 22
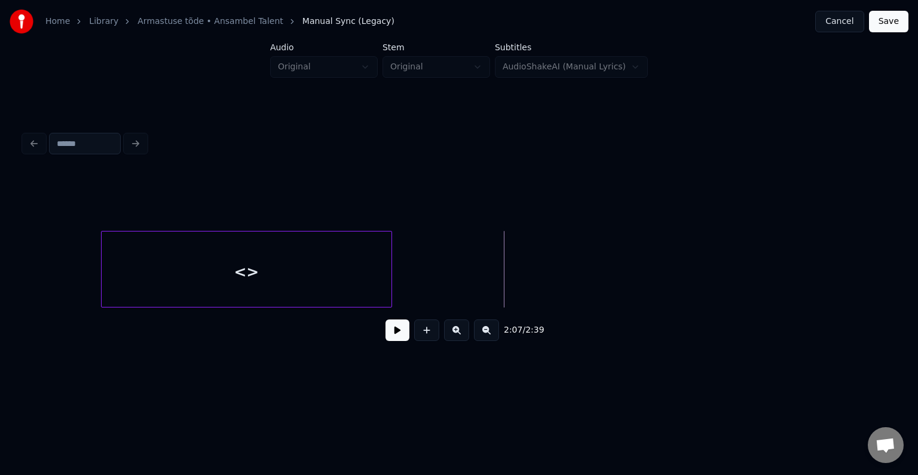
scroll to position [0, 94471]
click at [244, 295] on div "<>" at bounding box center [281, 271] width 290 height 81
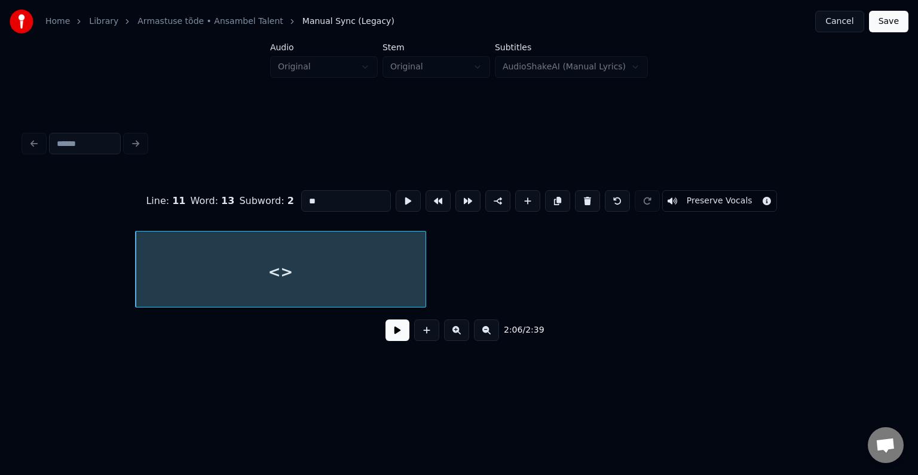
click at [314, 197] on input "**" at bounding box center [346, 201] width 90 height 22
type input "*"
click at [526, 203] on button at bounding box center [527, 201] width 25 height 22
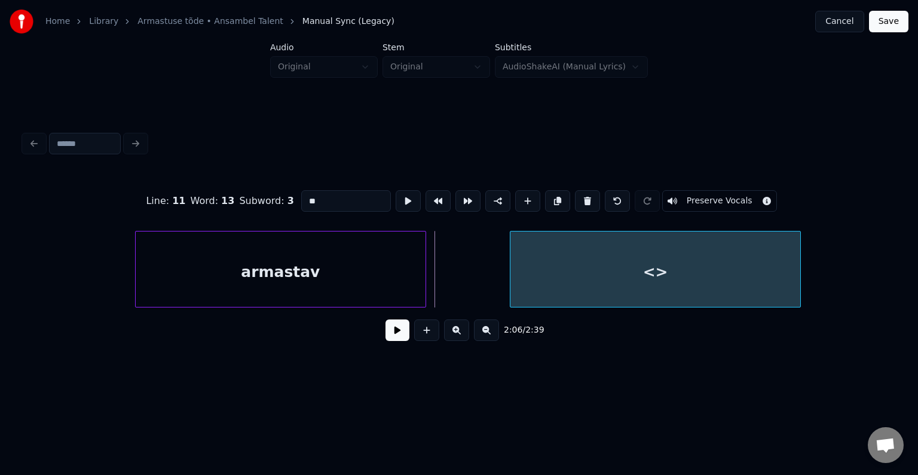
click at [613, 270] on div "<>" at bounding box center [655, 271] width 290 height 81
click at [613, 270] on div "<>" at bounding box center [657, 271] width 290 height 81
click at [337, 190] on input "**" at bounding box center [346, 201] width 90 height 22
type input "*"
click at [326, 285] on div "armastav" at bounding box center [281, 271] width 290 height 81
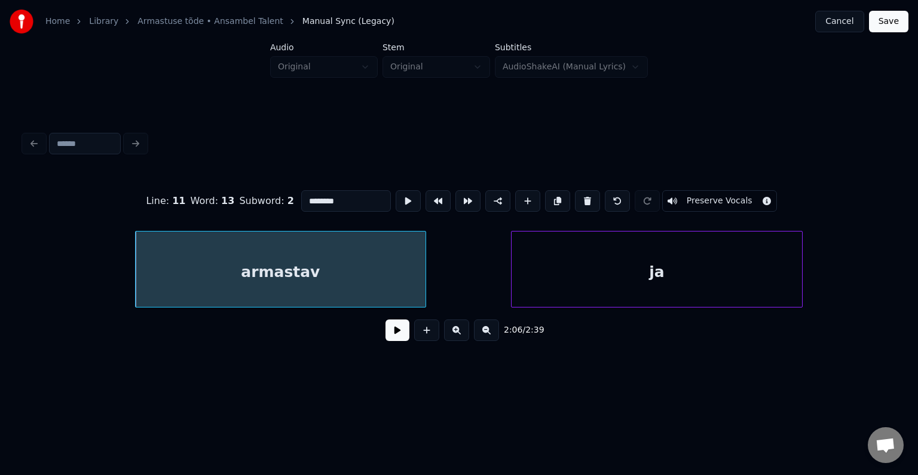
type input "********"
click at [386, 341] on button at bounding box center [398, 330] width 24 height 22
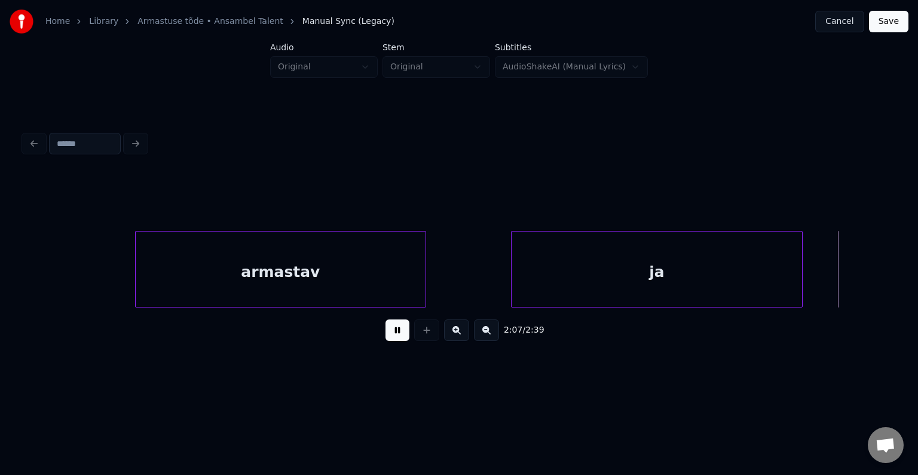
click at [386, 341] on button at bounding box center [398, 330] width 24 height 22
click at [607, 270] on div at bounding box center [609, 268] width 4 height 75
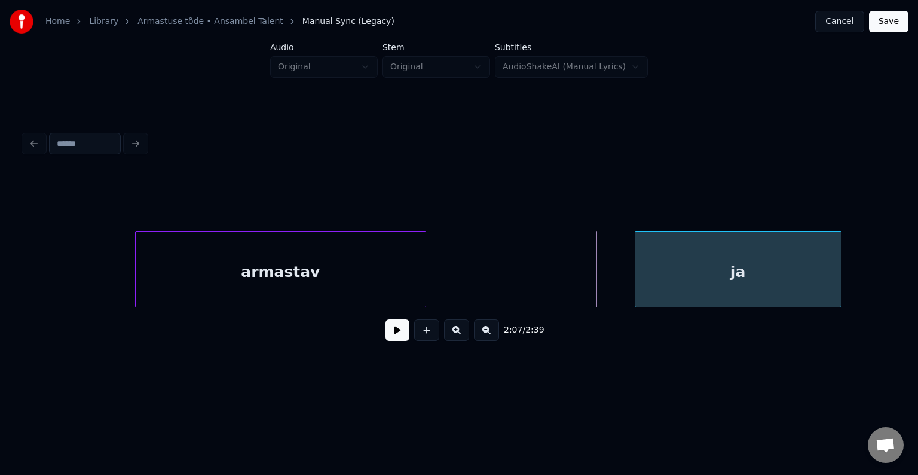
click at [694, 268] on div "ja" at bounding box center [738, 271] width 206 height 81
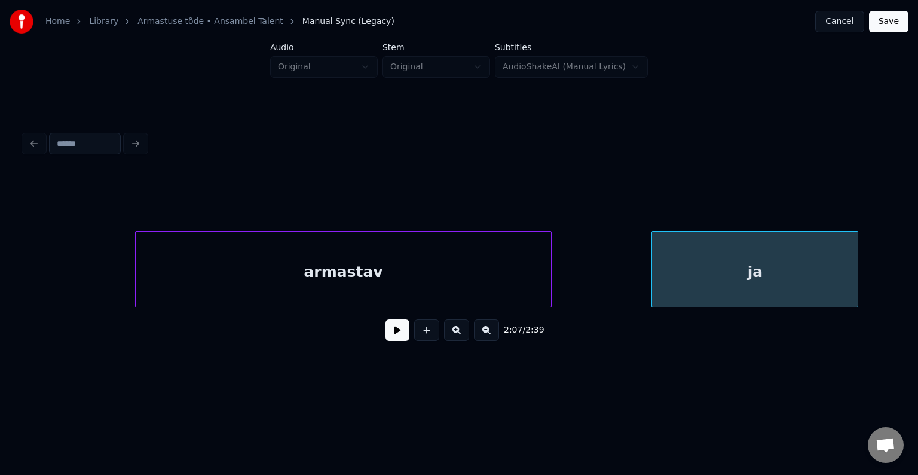
click at [551, 287] on div at bounding box center [550, 268] width 4 height 75
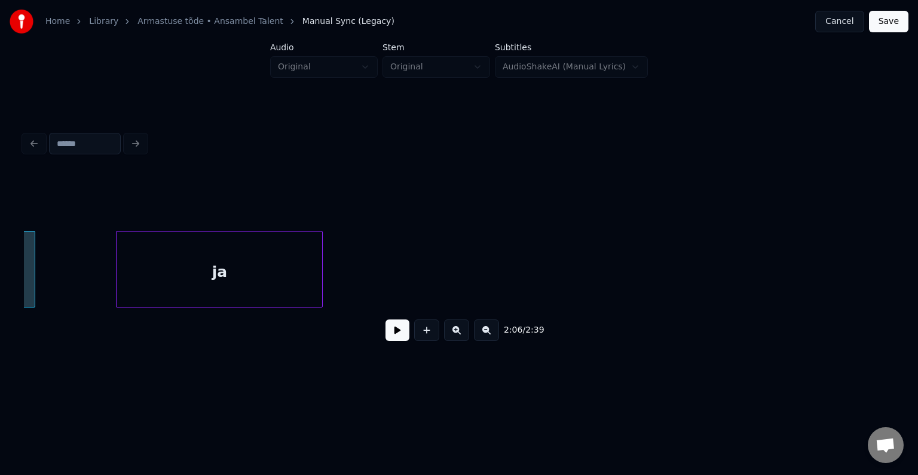
scroll to position [0, 95021]
click at [234, 265] on div "ja" at bounding box center [205, 271] width 206 height 81
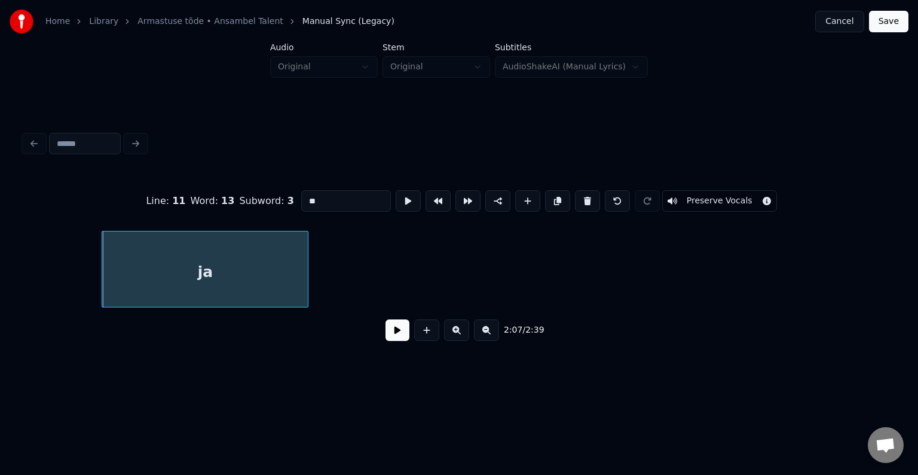
click at [386, 339] on button at bounding box center [398, 330] width 24 height 22
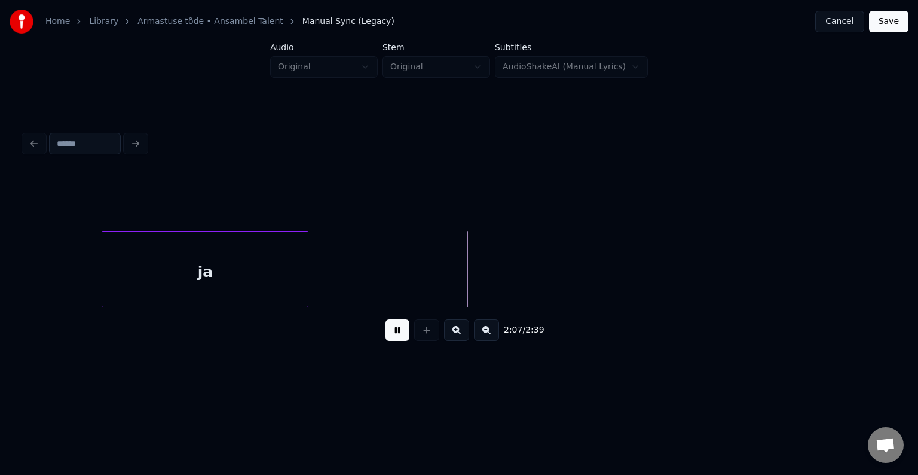
click at [386, 339] on button at bounding box center [398, 330] width 24 height 22
click at [268, 278] on div "ja" at bounding box center [205, 271] width 206 height 81
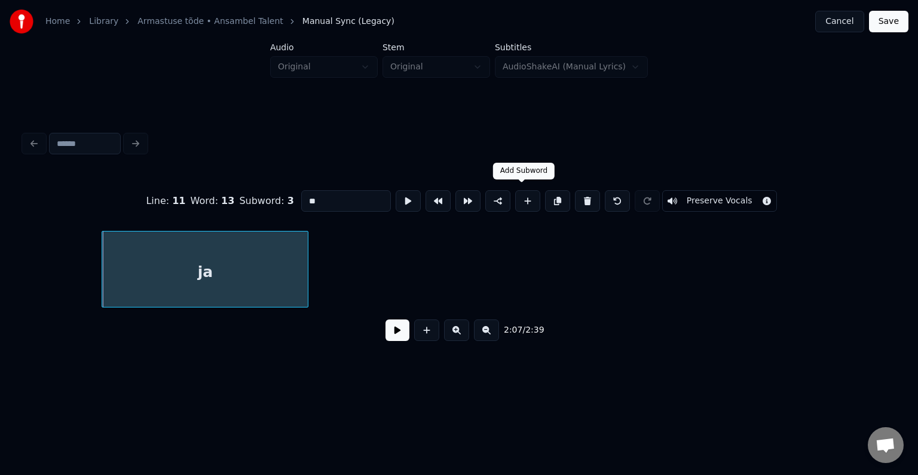
click at [525, 197] on button at bounding box center [527, 201] width 25 height 22
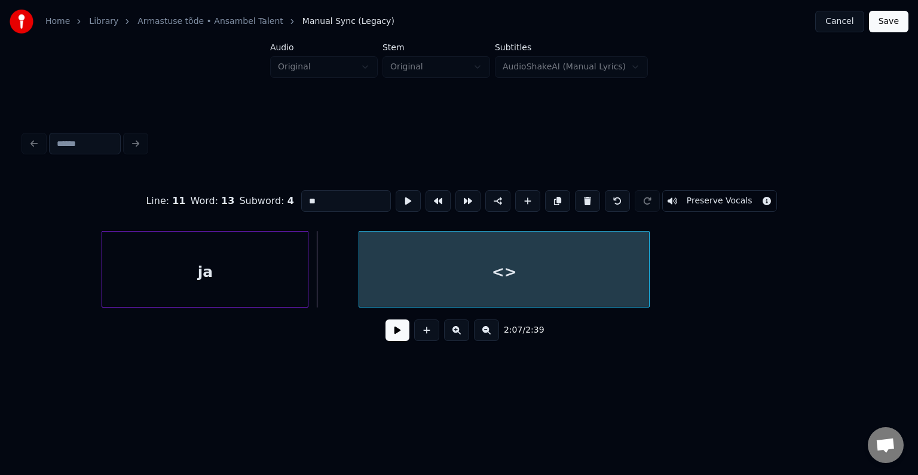
click at [539, 259] on div "<>" at bounding box center [504, 271] width 290 height 81
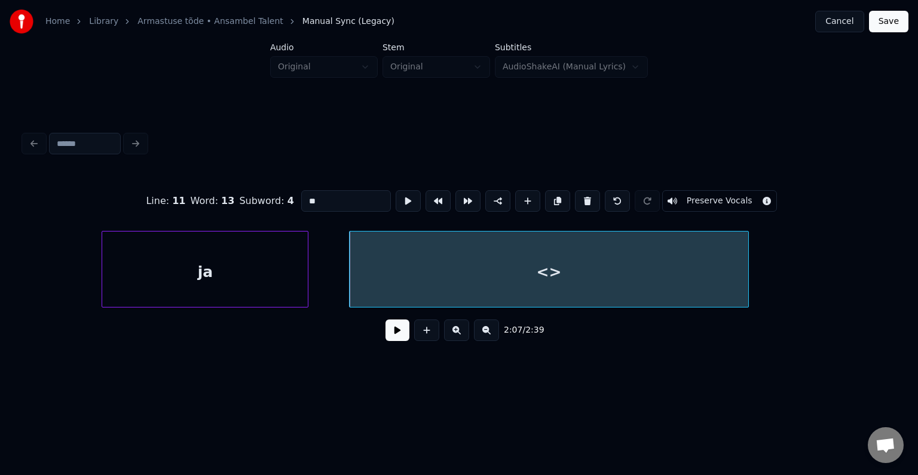
click at [748, 280] on div at bounding box center [747, 268] width 4 height 75
click at [565, 276] on div "<>" at bounding box center [554, 271] width 408 height 81
click at [320, 194] on input "**" at bounding box center [346, 201] width 90 height 22
type input "*"
click at [220, 261] on div "ja" at bounding box center [205, 271] width 206 height 81
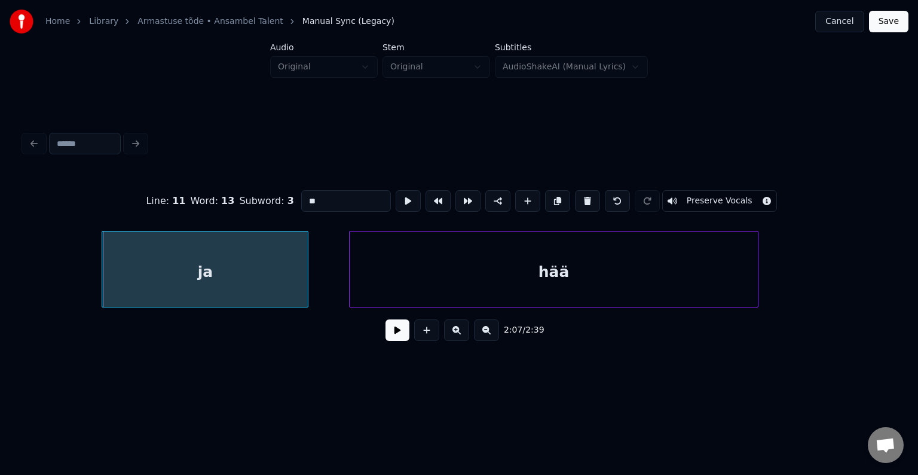
type input "**"
click at [393, 337] on button at bounding box center [398, 330] width 24 height 22
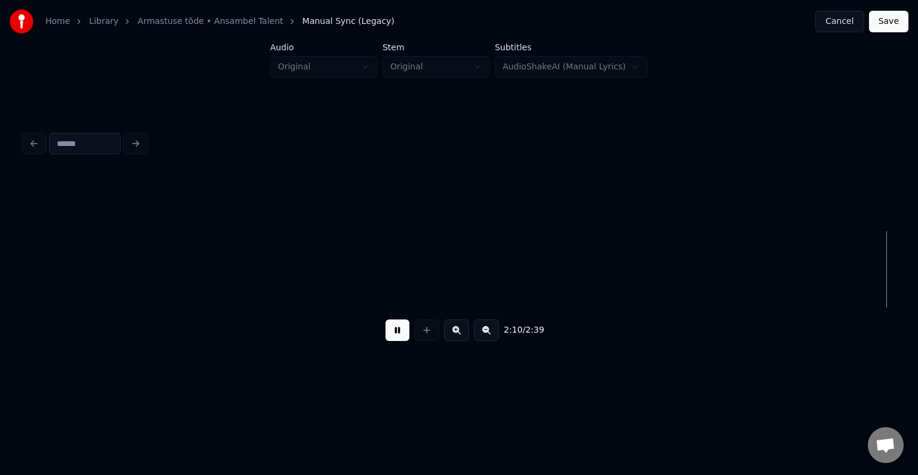
scroll to position [0, 97648]
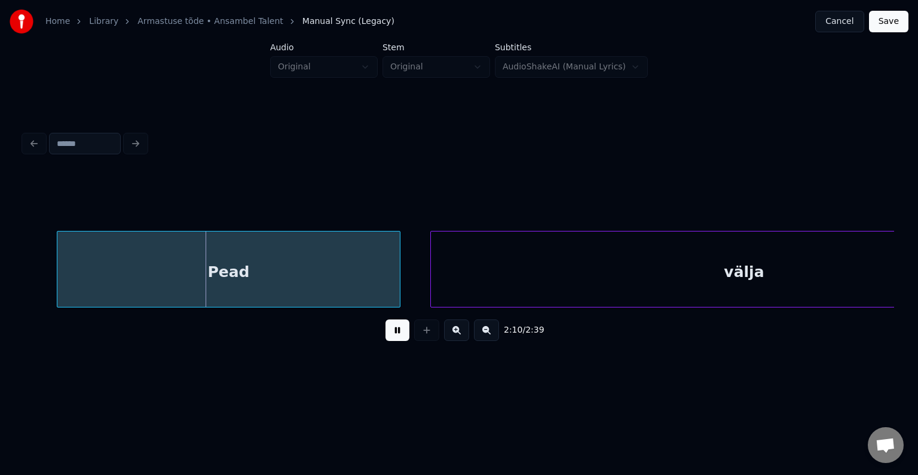
click at [393, 337] on button at bounding box center [398, 330] width 24 height 22
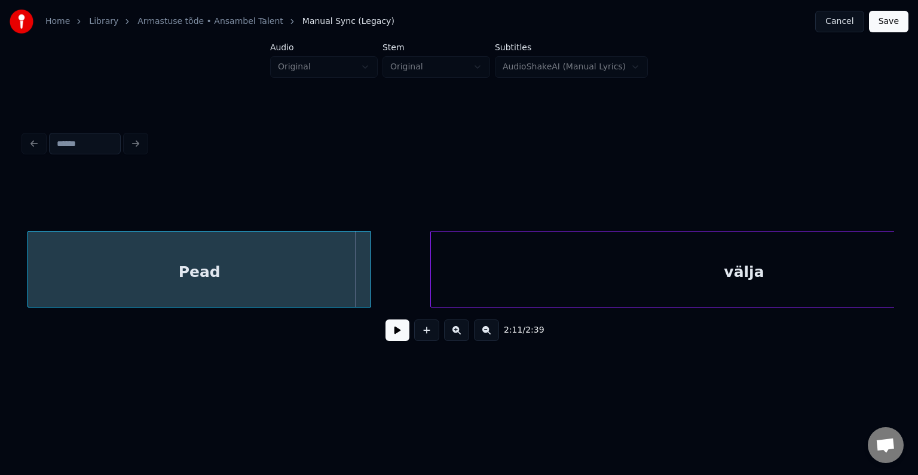
click at [259, 275] on div "Pead" at bounding box center [199, 271] width 342 height 81
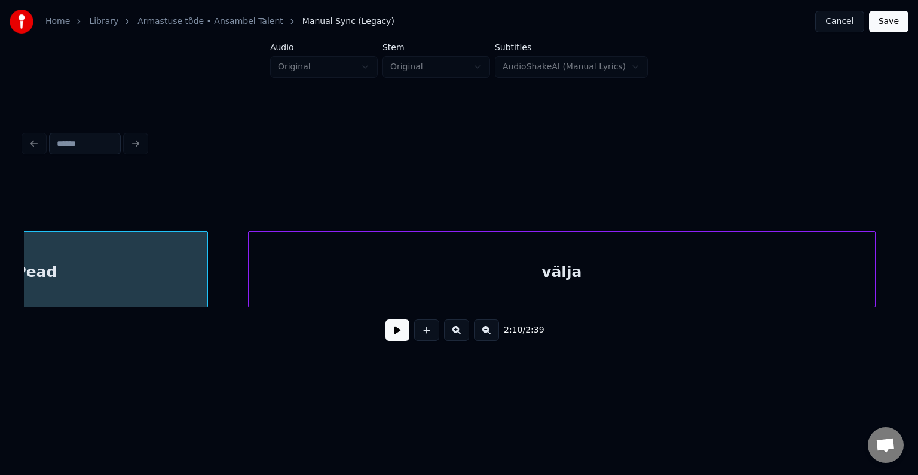
click at [468, 270] on div "välja" at bounding box center [562, 271] width 626 height 81
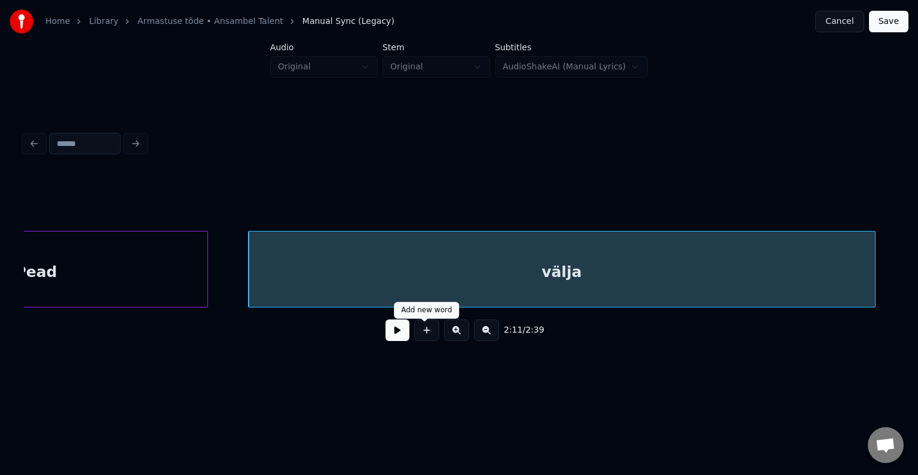
click at [394, 332] on button at bounding box center [398, 330] width 24 height 22
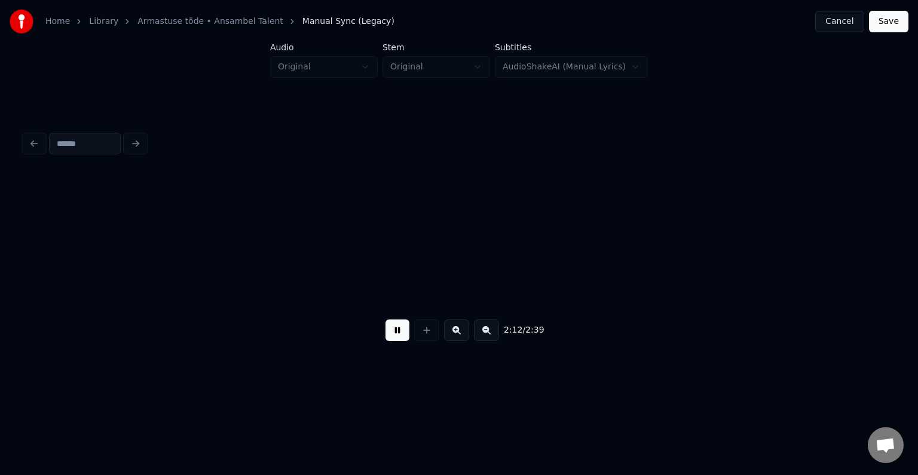
scroll to position [0, 98689]
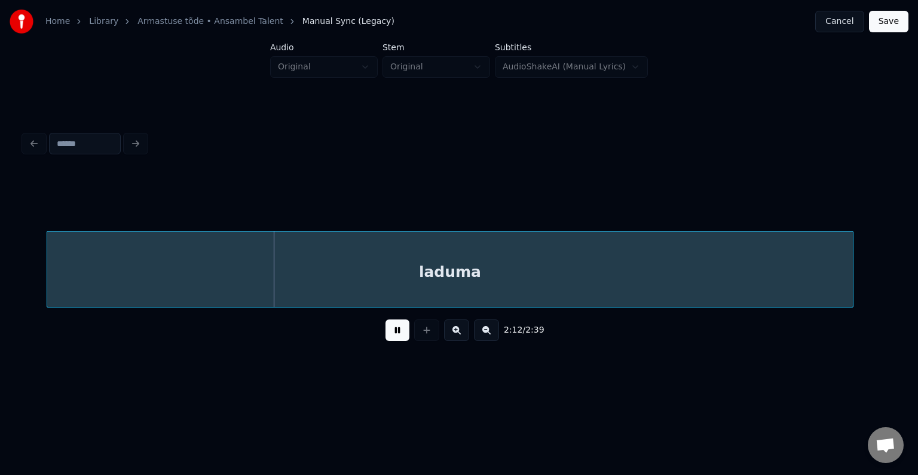
click at [394, 332] on button at bounding box center [398, 330] width 24 height 22
click at [411, 266] on div "laduma" at bounding box center [441, 271] width 806 height 81
click at [391, 339] on button at bounding box center [398, 330] width 24 height 22
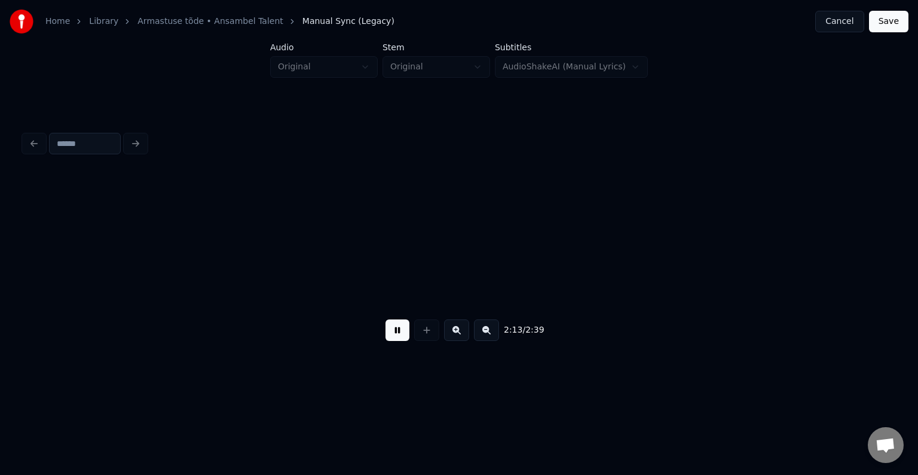
scroll to position [0, 99570]
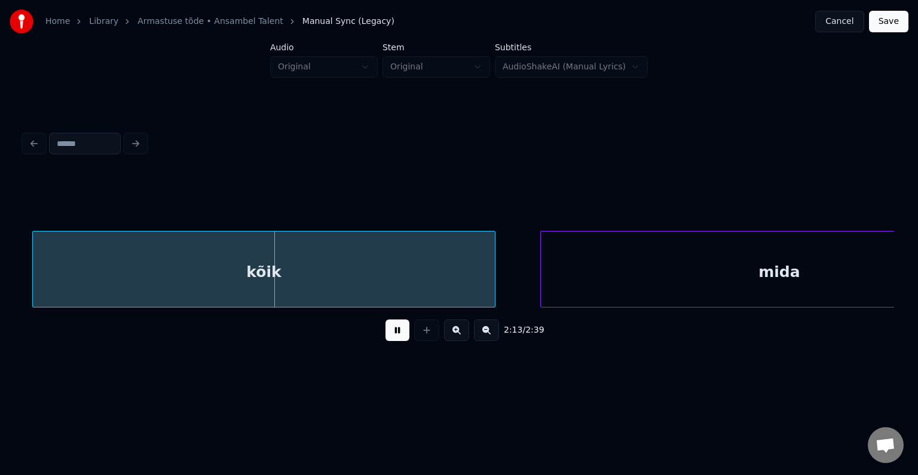
click at [391, 339] on button at bounding box center [398, 330] width 24 height 22
click at [364, 268] on div "kõik" at bounding box center [256, 271] width 462 height 81
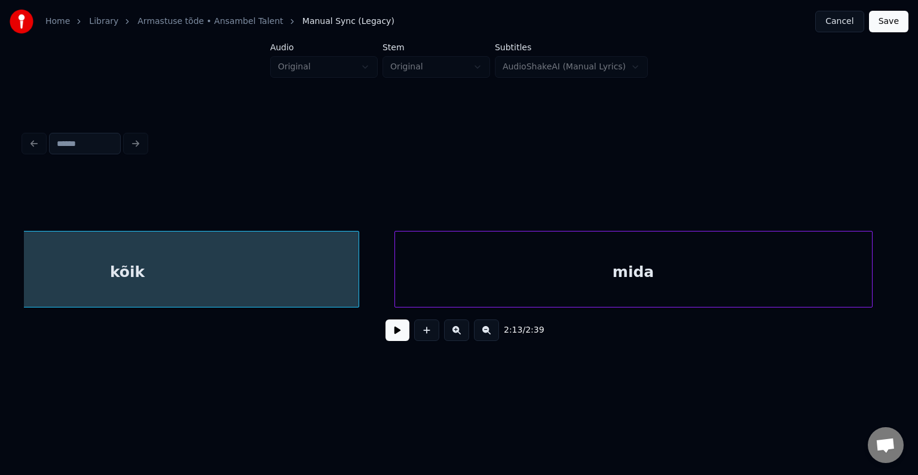
click at [634, 274] on div "mida" at bounding box center [633, 271] width 477 height 81
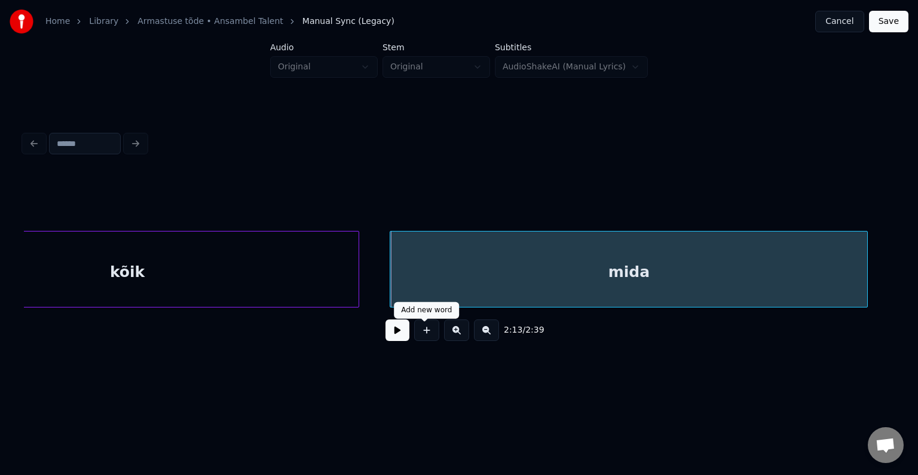
click at [394, 335] on button at bounding box center [398, 330] width 24 height 22
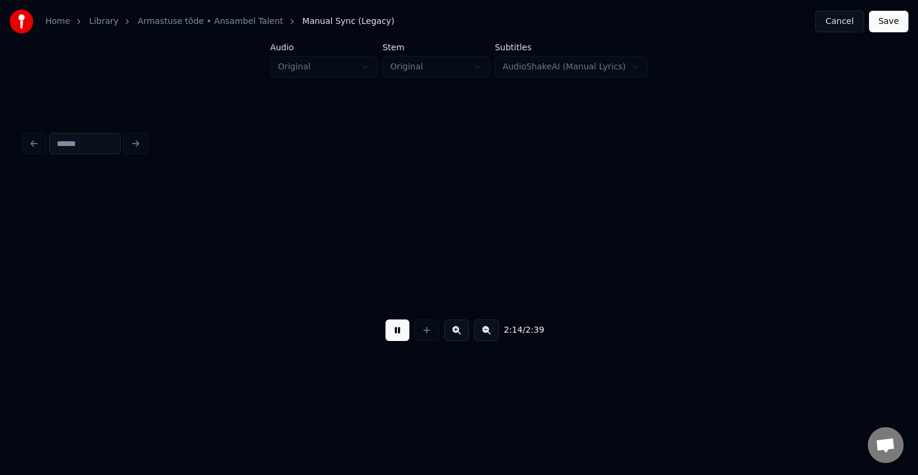
scroll to position [0, 100569]
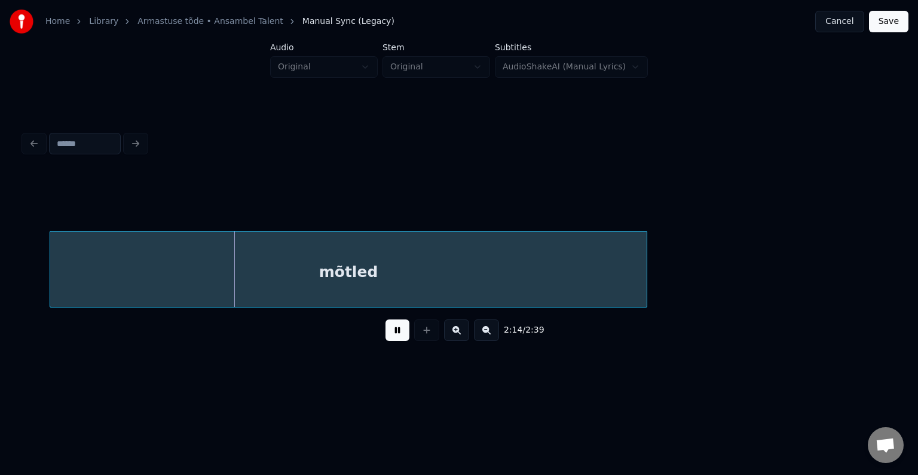
click at [395, 335] on button at bounding box center [398, 330] width 24 height 22
click at [415, 275] on div "mõtled" at bounding box center [328, 271] width 597 height 81
click at [389, 341] on button at bounding box center [398, 330] width 24 height 22
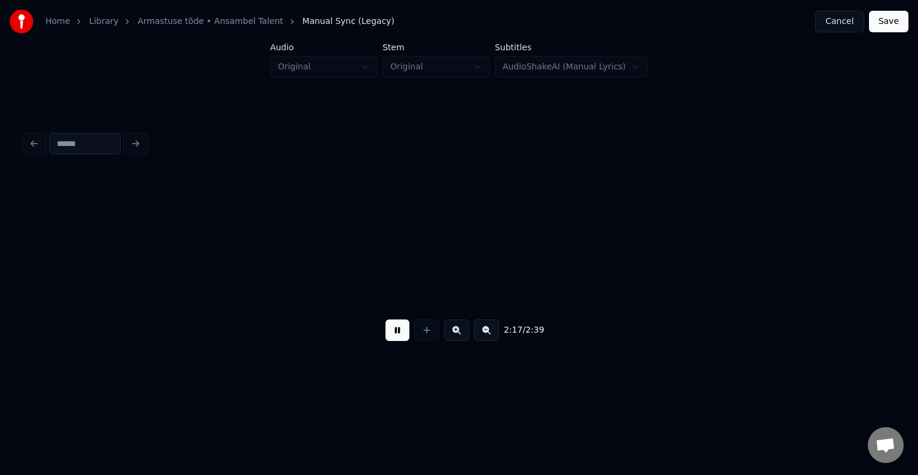
scroll to position [0, 102322]
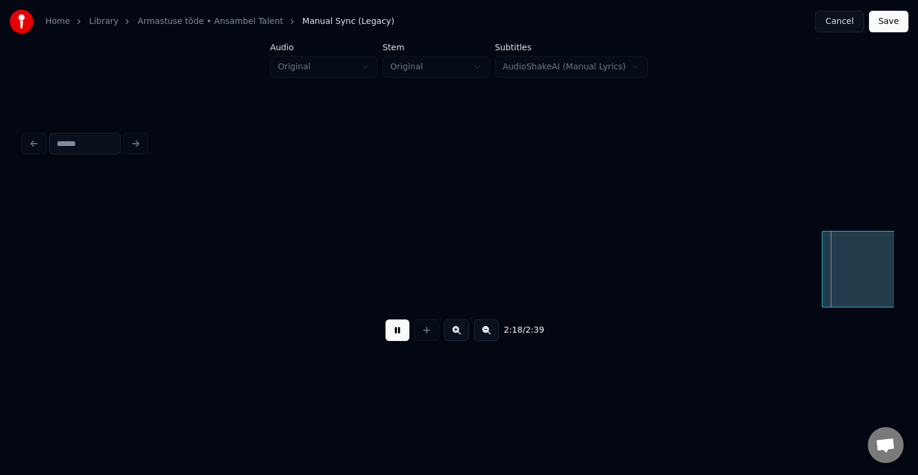
click at [389, 341] on button at bounding box center [398, 330] width 24 height 22
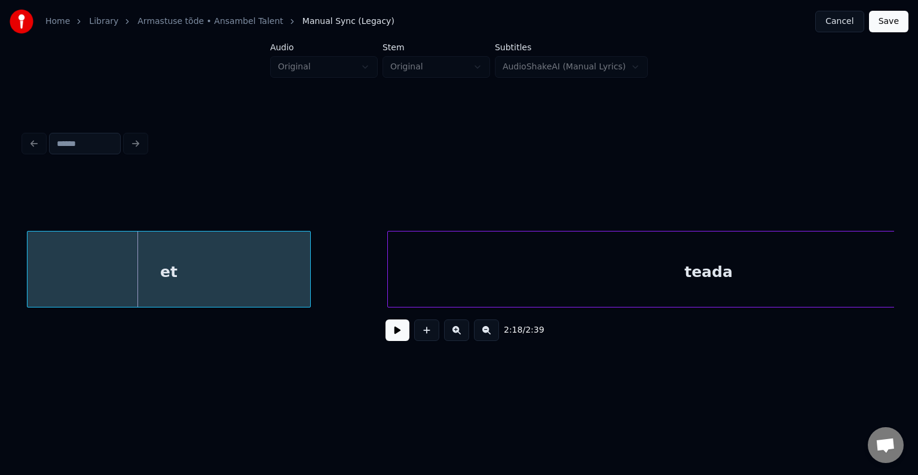
scroll to position [0, 103095]
click at [186, 265] on div "et" at bounding box center [173, 271] width 283 height 81
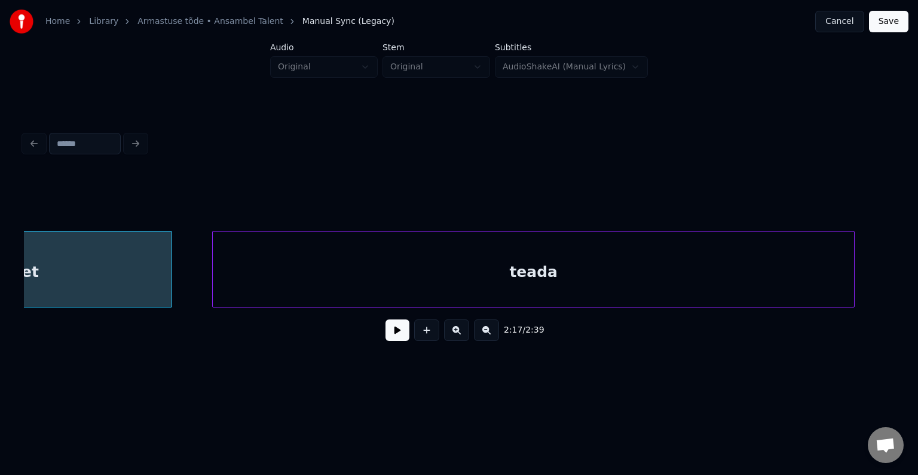
click at [537, 275] on div "teada" at bounding box center [533, 271] width 641 height 81
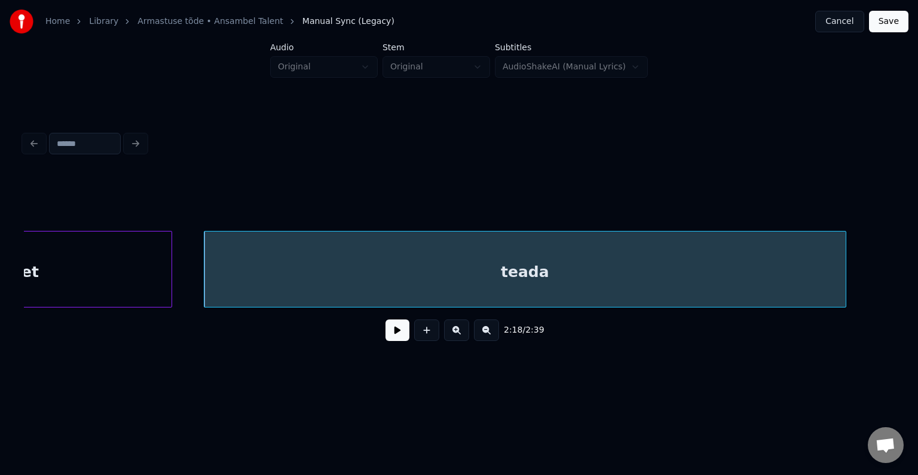
click at [393, 339] on button at bounding box center [398, 330] width 24 height 22
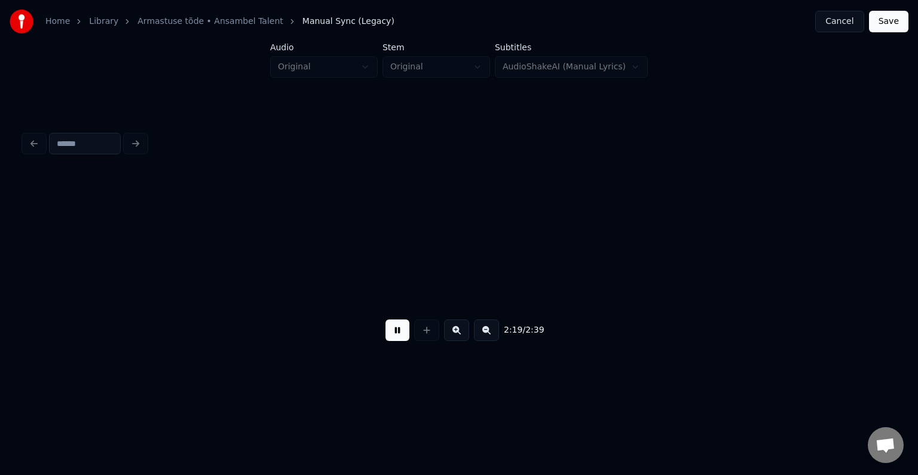
scroll to position [0, 104112]
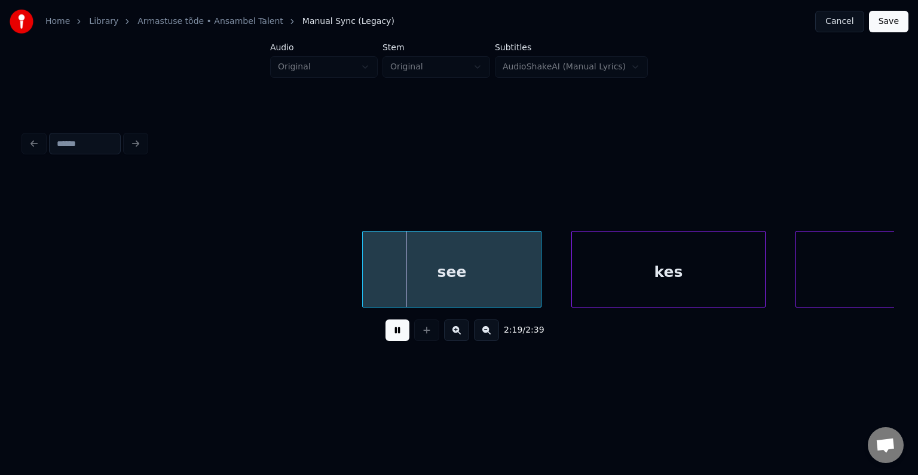
click at [393, 339] on button at bounding box center [398, 330] width 24 height 22
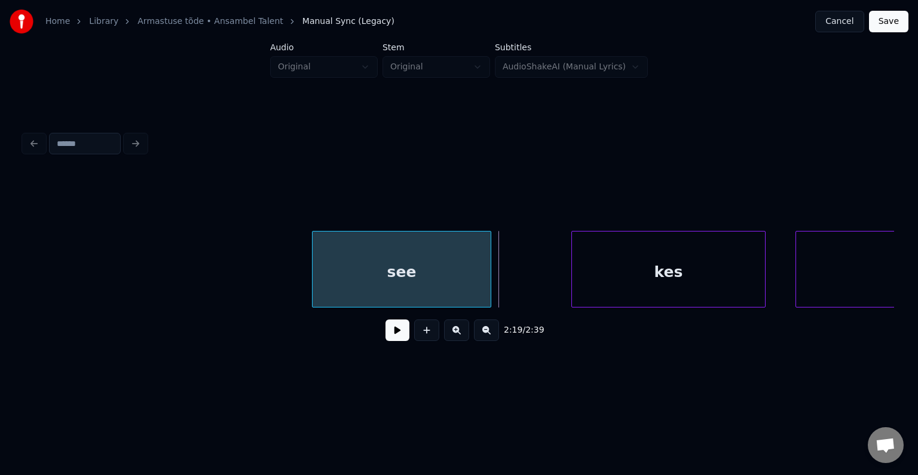
click at [373, 271] on div "see" at bounding box center [402, 271] width 178 height 81
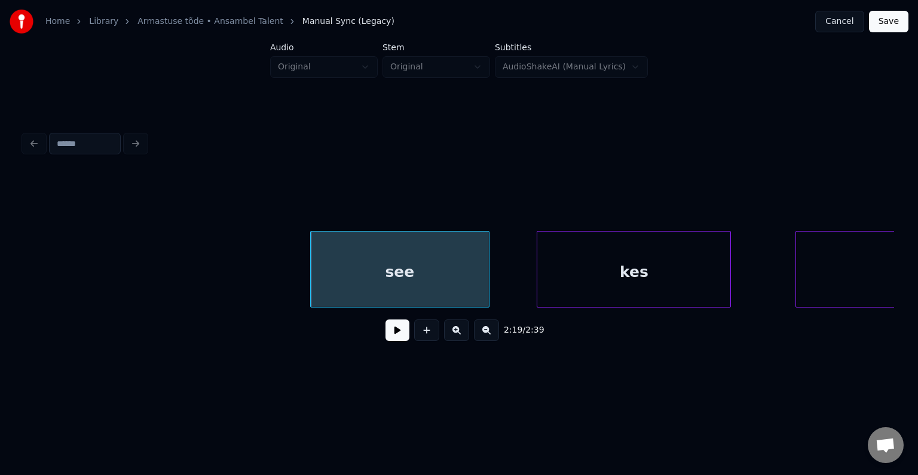
click at [606, 268] on div "kes" at bounding box center [633, 271] width 193 height 81
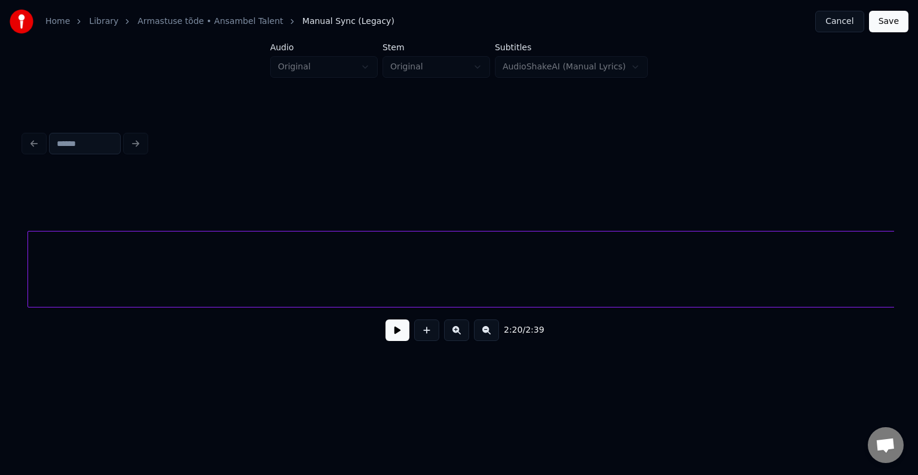
scroll to position [0, 104835]
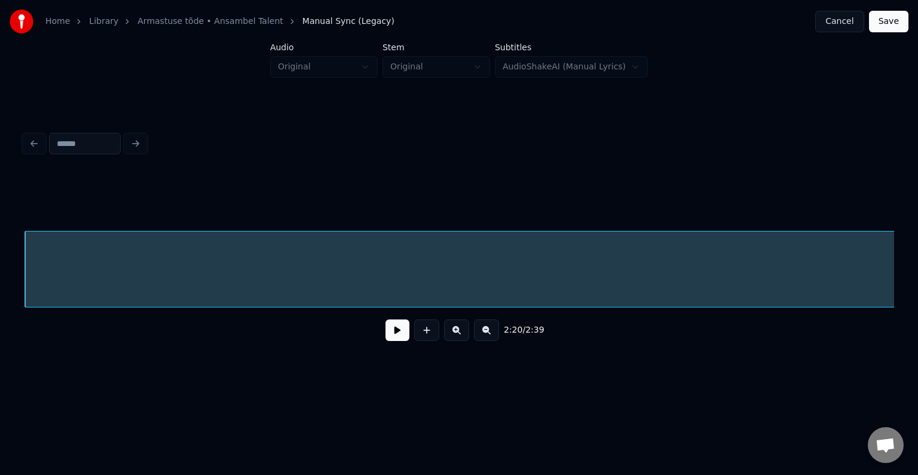
click at [25, 307] on div "armastab" at bounding box center [459, 269] width 870 height 77
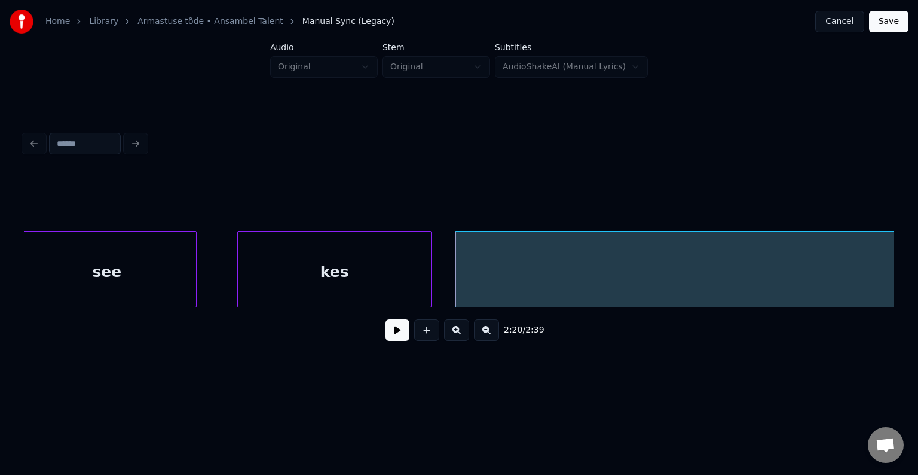
click at [108, 266] on div "see" at bounding box center [107, 271] width 178 height 81
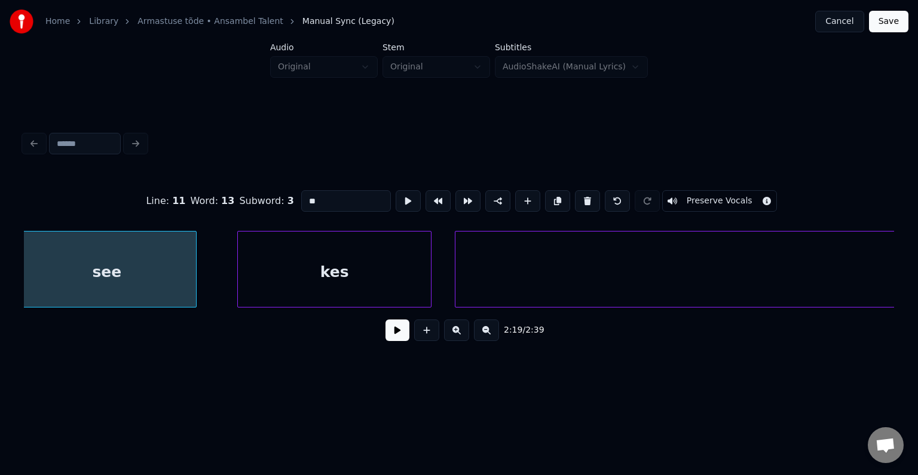
type input "***"
click at [387, 337] on button at bounding box center [398, 330] width 24 height 22
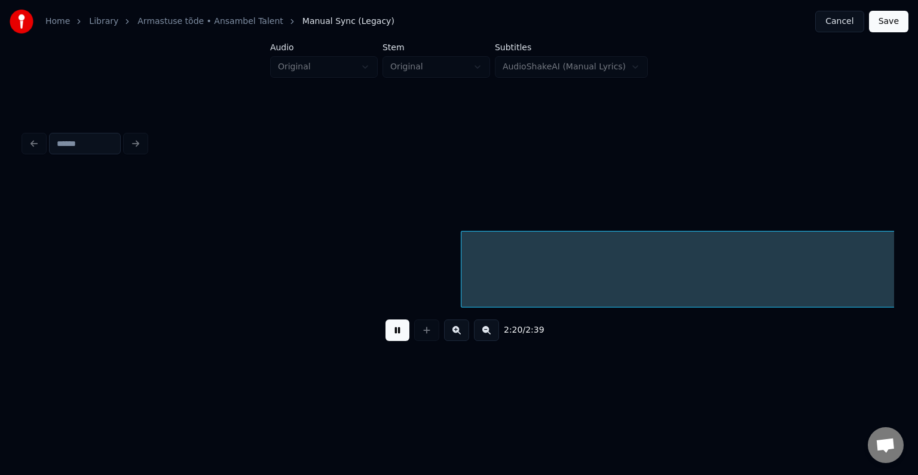
scroll to position [0, 105275]
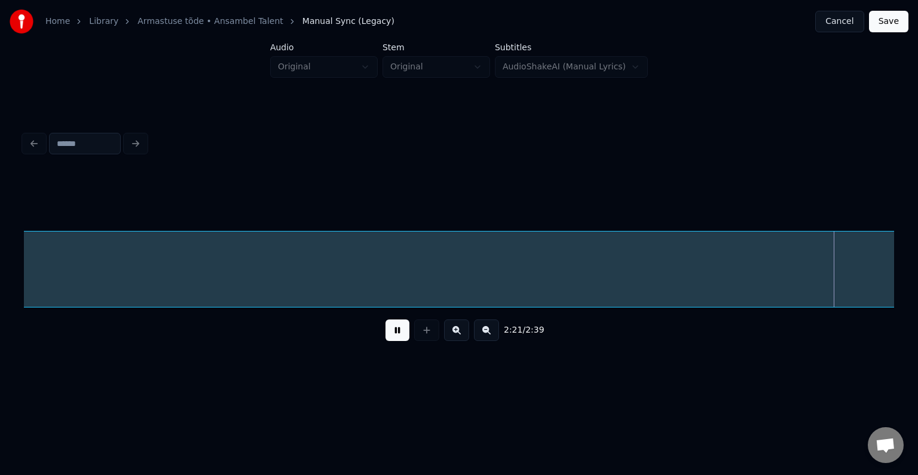
click at [387, 336] on button at bounding box center [398, 330] width 24 height 22
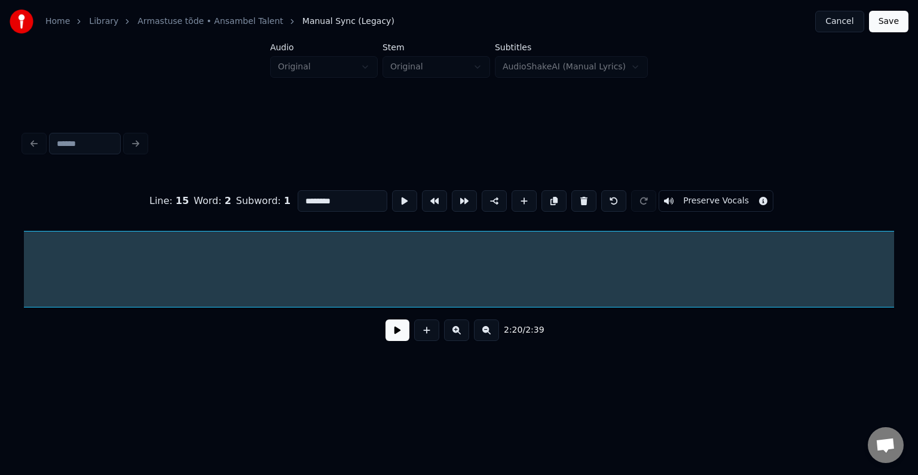
scroll to position [0, 104836]
click at [593, 200] on button at bounding box center [583, 201] width 25 height 22
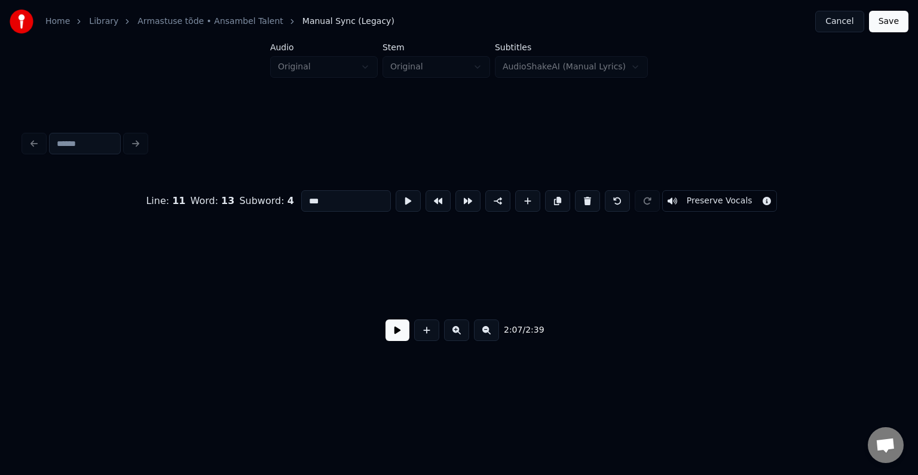
type input "***"
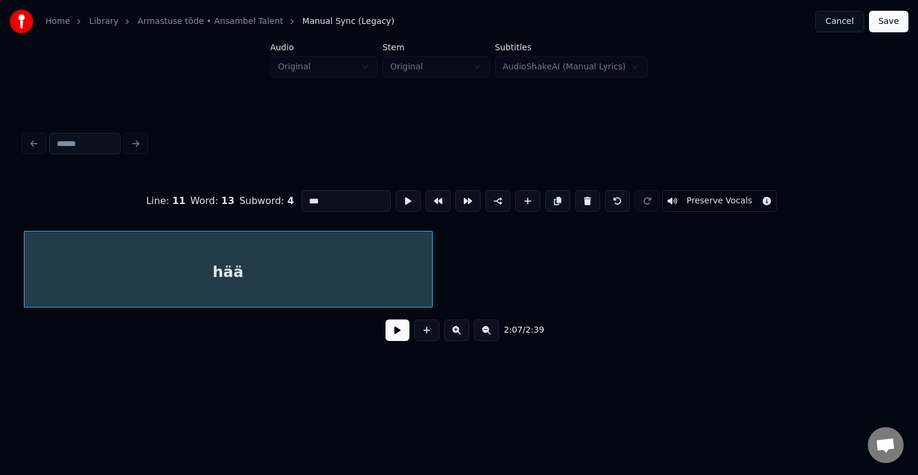
click at [246, 288] on div "hää" at bounding box center [228, 271] width 408 height 81
click at [390, 341] on button at bounding box center [398, 330] width 24 height 22
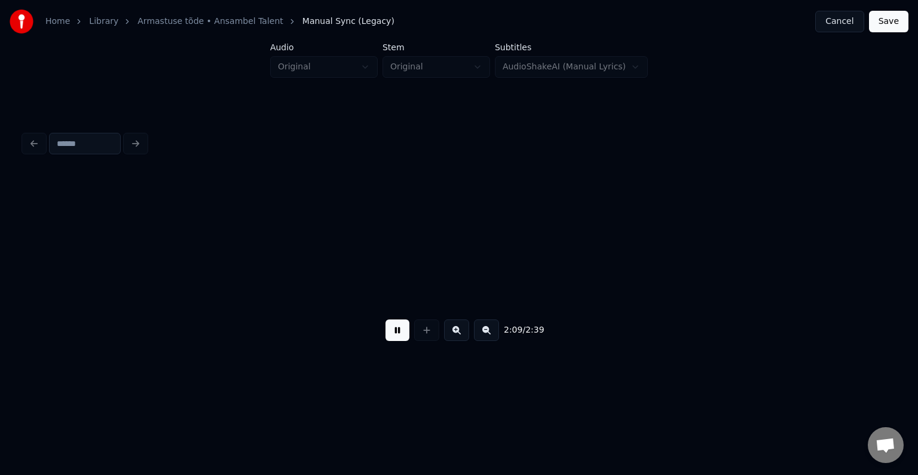
scroll to position [0, 97092]
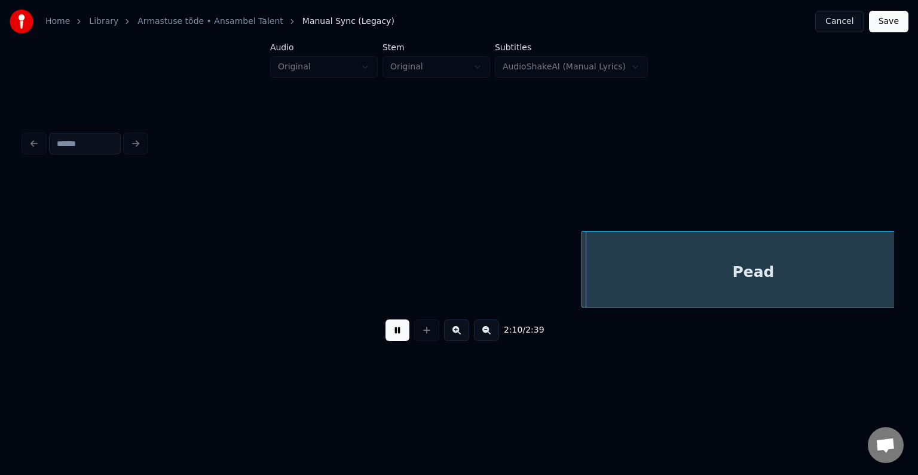
click at [390, 341] on button at bounding box center [398, 330] width 24 height 22
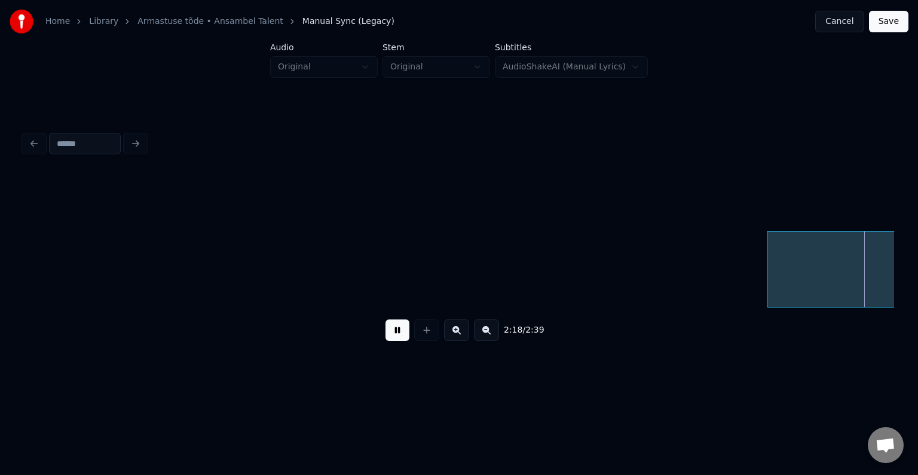
scroll to position [0, 103232]
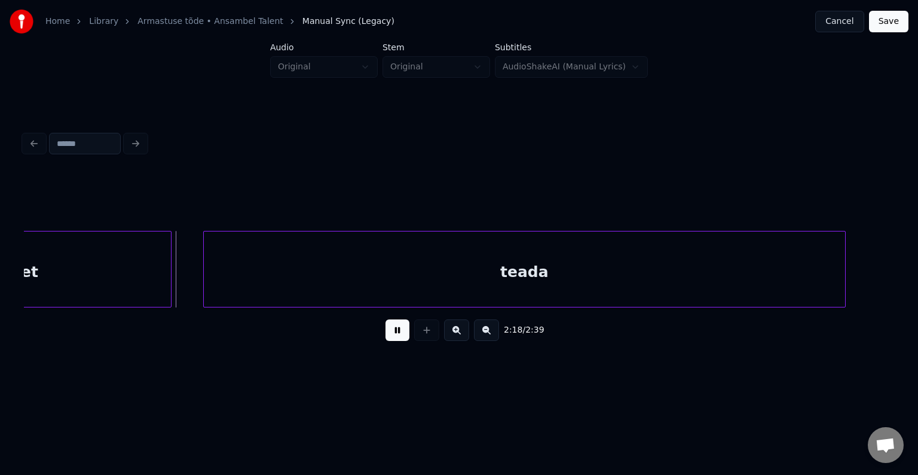
click at [390, 341] on button at bounding box center [398, 330] width 24 height 22
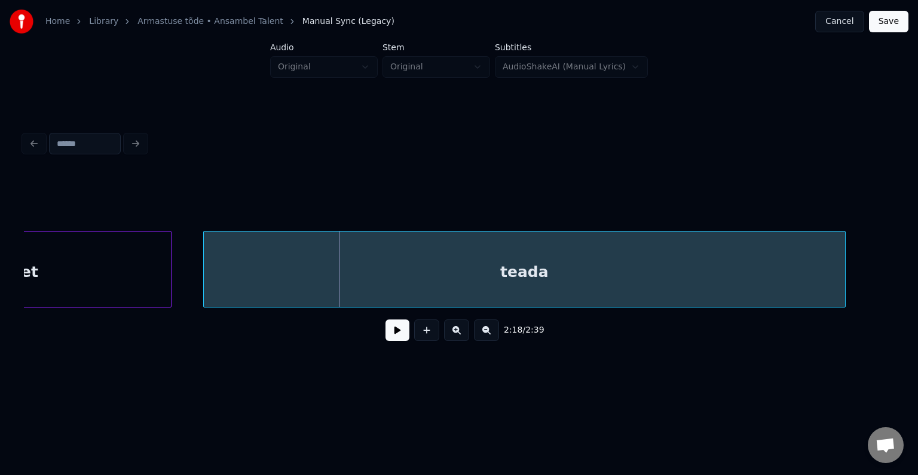
scroll to position [0, 103080]
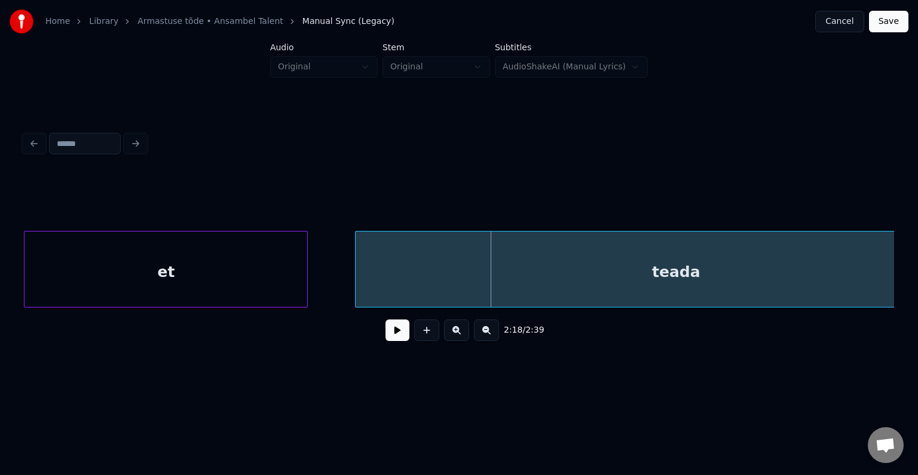
click at [74, 257] on div "et" at bounding box center [166, 271] width 283 height 81
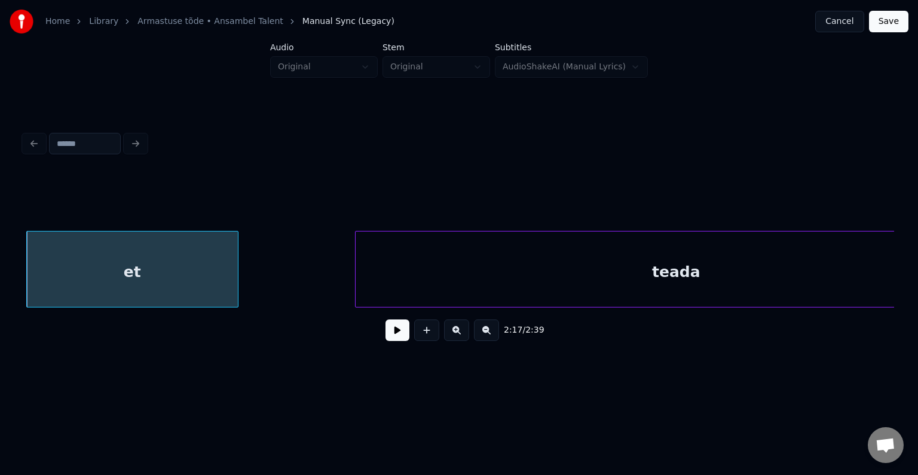
click at [234, 264] on div at bounding box center [236, 268] width 4 height 75
click at [386, 335] on button at bounding box center [398, 330] width 24 height 22
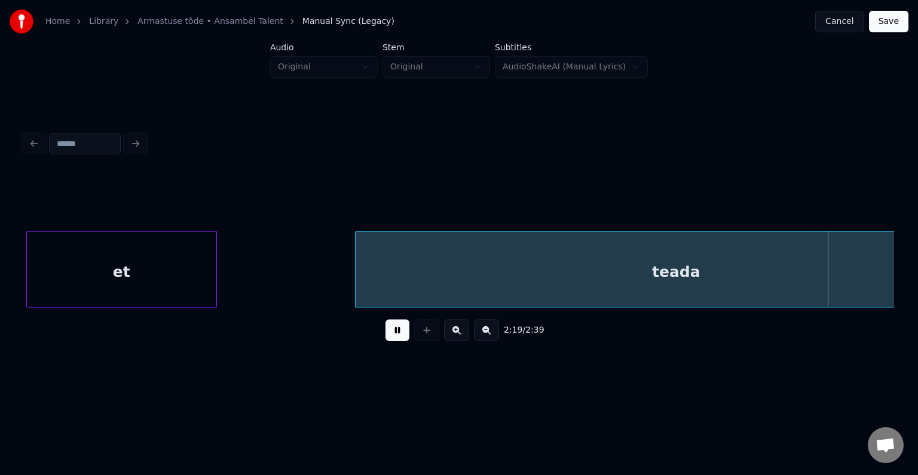
scroll to position [0, 103956]
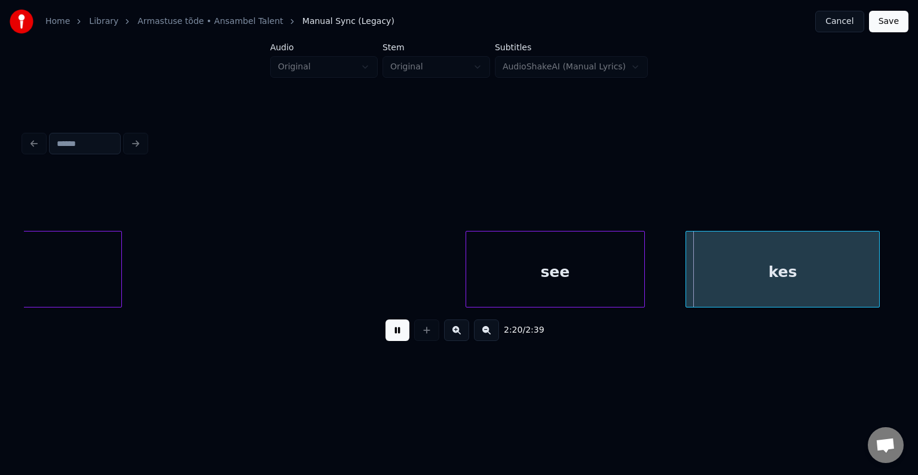
click at [386, 335] on button at bounding box center [398, 330] width 24 height 22
click at [483, 265] on div "see" at bounding box center [527, 271] width 178 height 81
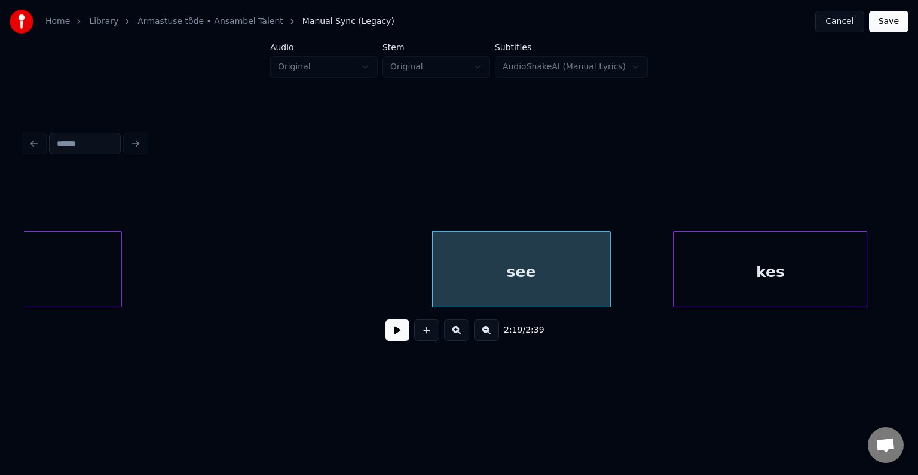
click at [692, 258] on div "kes" at bounding box center [770, 271] width 193 height 81
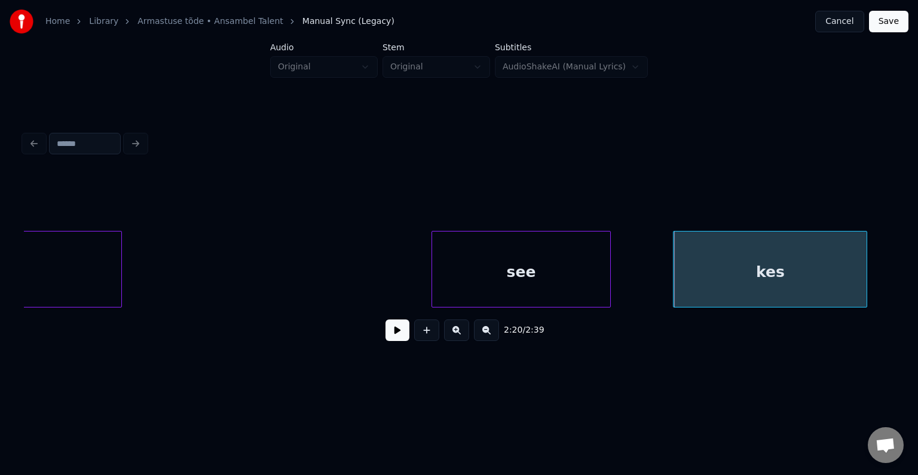
click at [386, 341] on button at bounding box center [398, 330] width 24 height 22
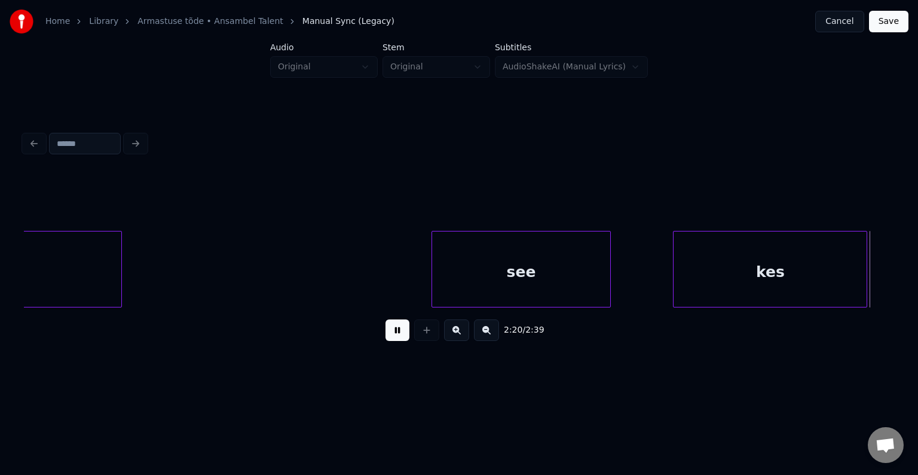
scroll to position [0, 104828]
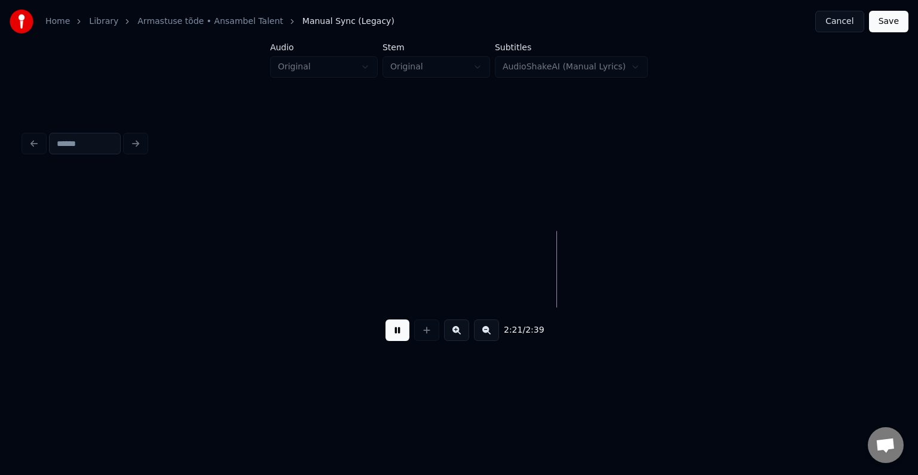
click at [386, 341] on button at bounding box center [398, 330] width 24 height 22
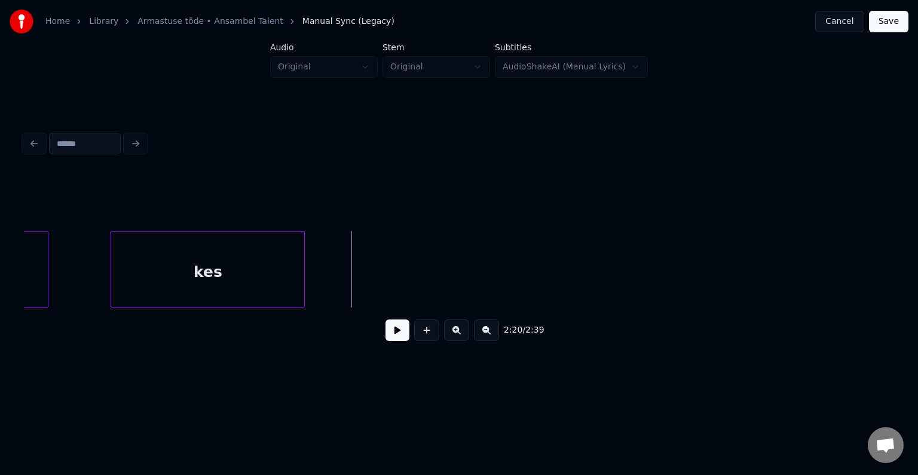
scroll to position [0, 104517]
click at [164, 273] on div "kes" at bounding box center [209, 271] width 193 height 81
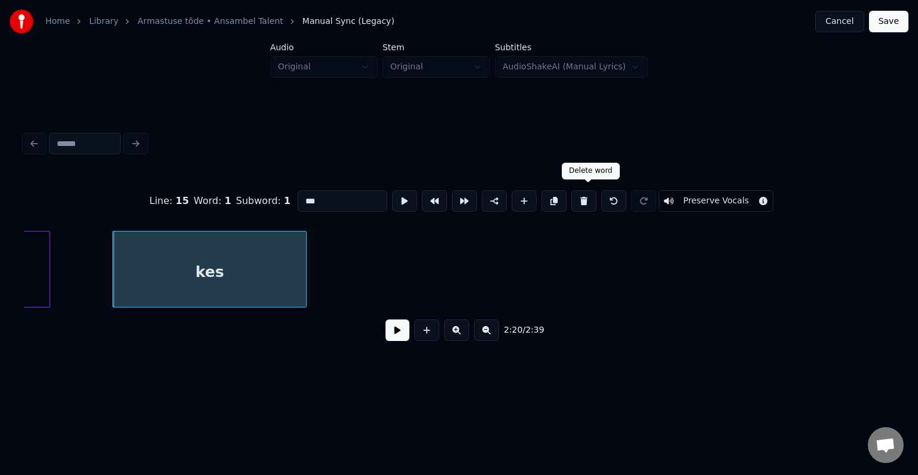
click at [590, 196] on button at bounding box center [583, 201] width 25 height 22
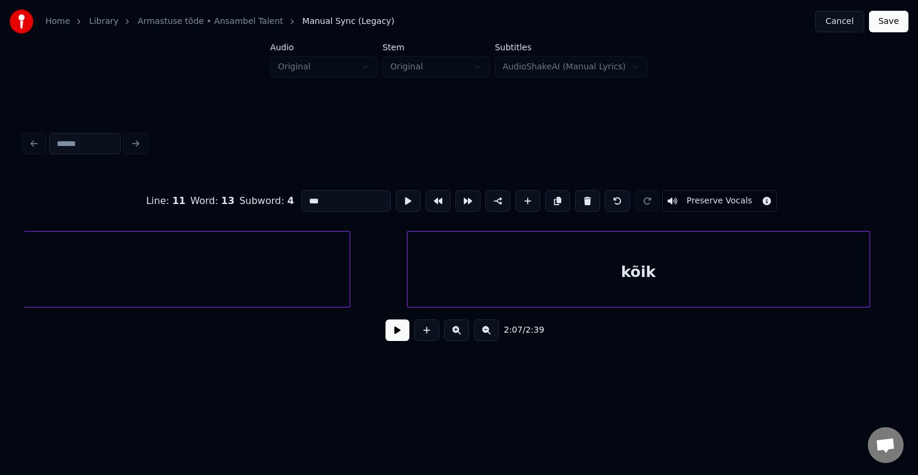
scroll to position [0, 99196]
click at [692, 274] on div "kõik" at bounding box center [623, 271] width 462 height 81
type input "****"
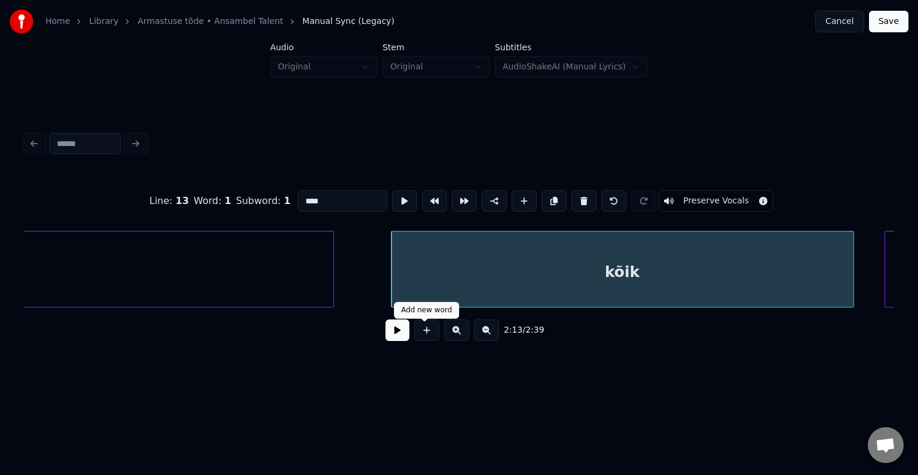
click at [394, 335] on button at bounding box center [398, 330] width 24 height 22
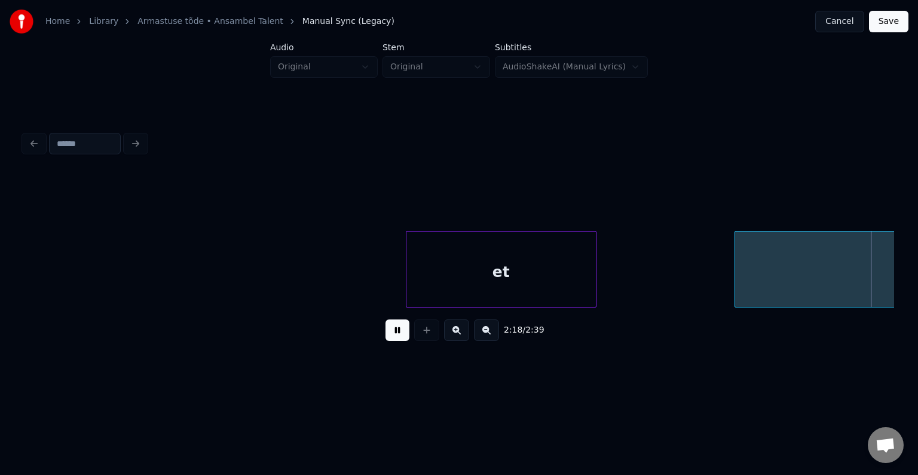
scroll to position [0, 103574]
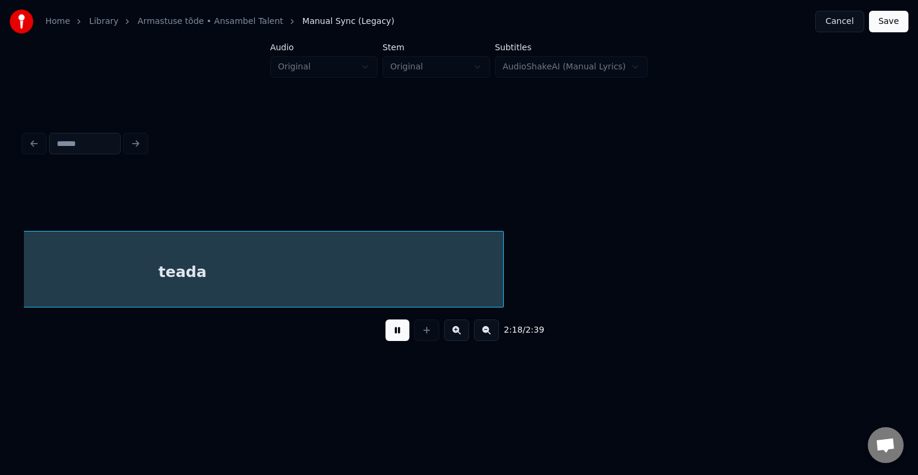
click at [394, 335] on button at bounding box center [398, 330] width 24 height 22
click at [395, 338] on button at bounding box center [398, 330] width 24 height 22
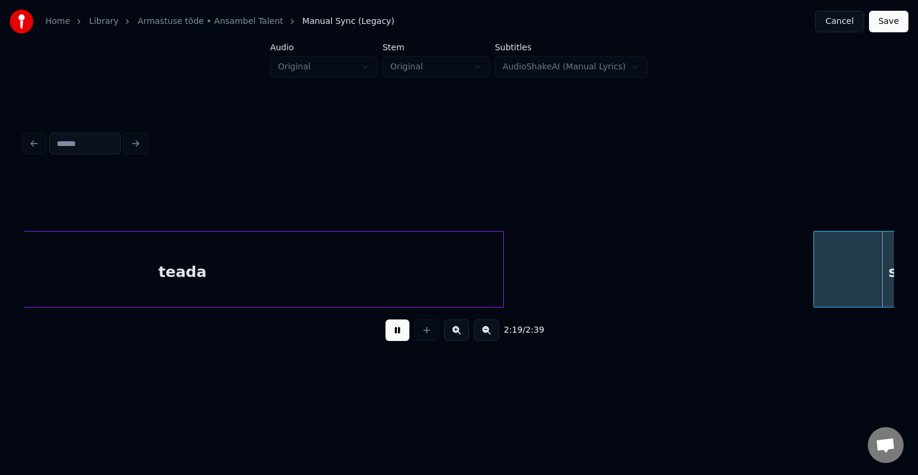
scroll to position [0, 104446]
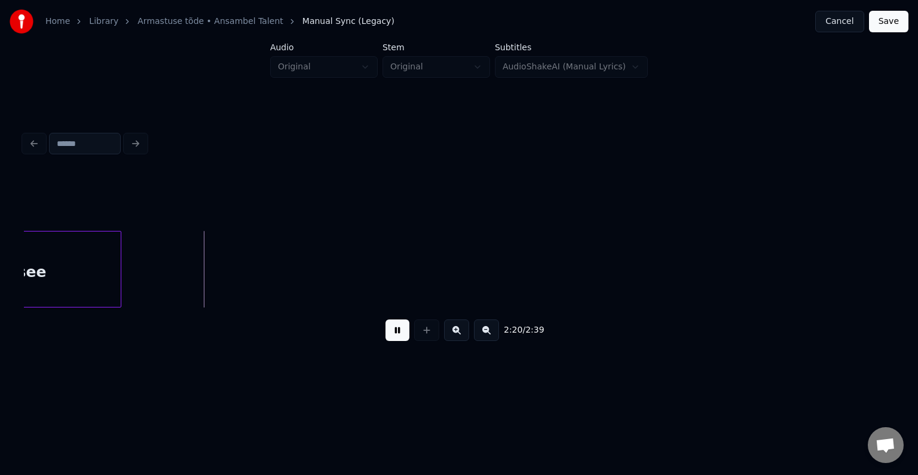
click at [395, 337] on button at bounding box center [398, 330] width 24 height 22
click at [98, 277] on div "see" at bounding box center [32, 271] width 178 height 81
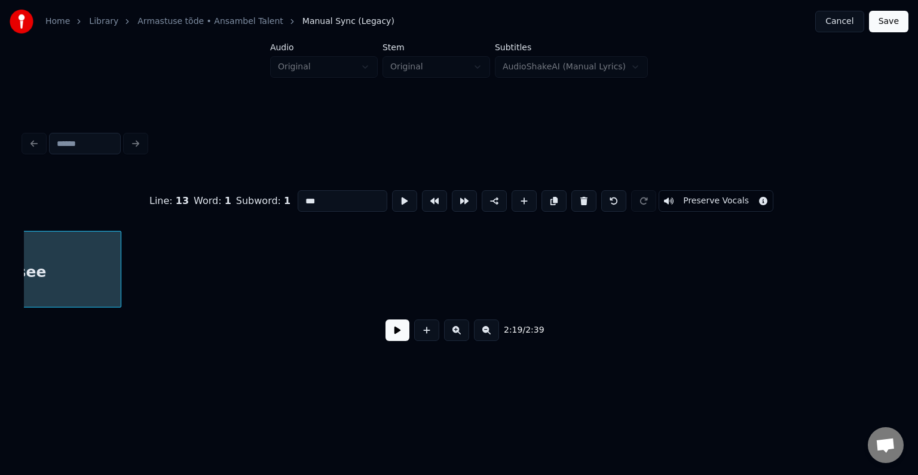
scroll to position [0, 104364]
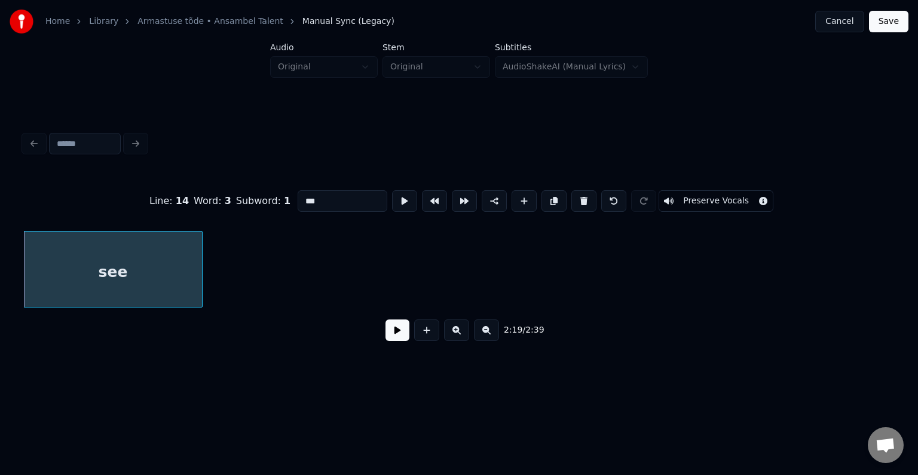
click at [74, 287] on div "see" at bounding box center [113, 271] width 178 height 81
click at [519, 196] on button at bounding box center [524, 201] width 25 height 22
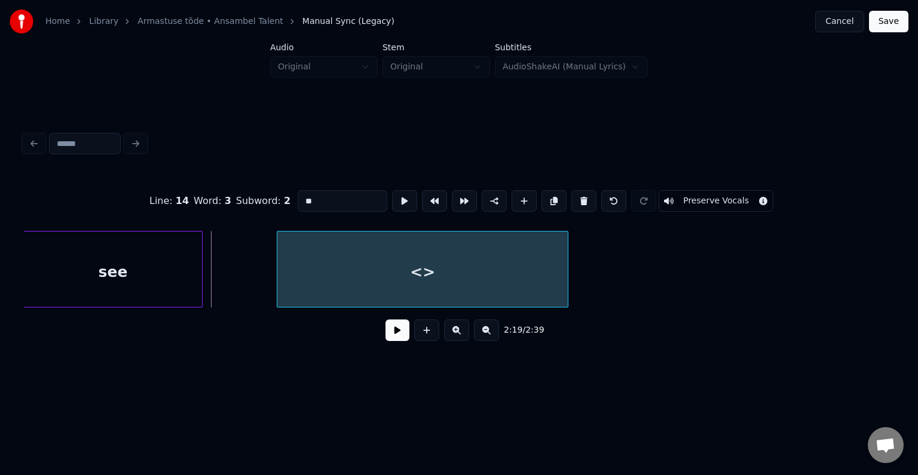
click at [452, 255] on div "<>" at bounding box center [422, 271] width 290 height 81
click at [120, 276] on div "see" at bounding box center [113, 271] width 178 height 81
type input "***"
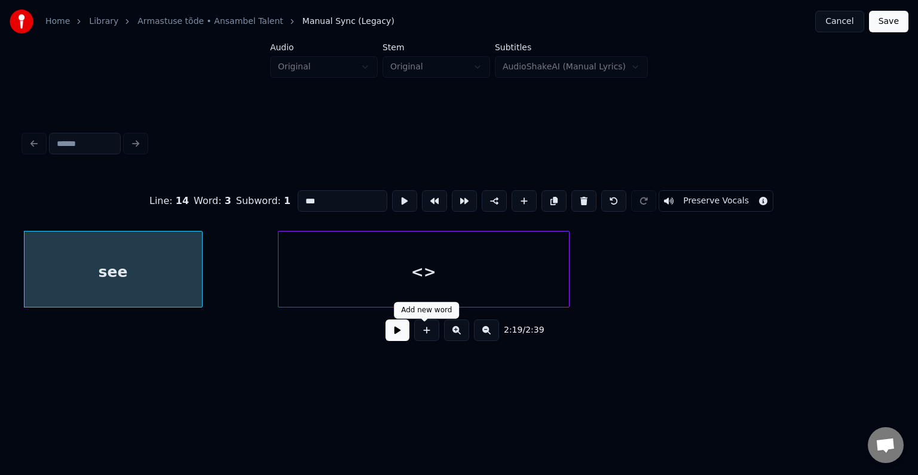
click at [393, 337] on button at bounding box center [398, 330] width 24 height 22
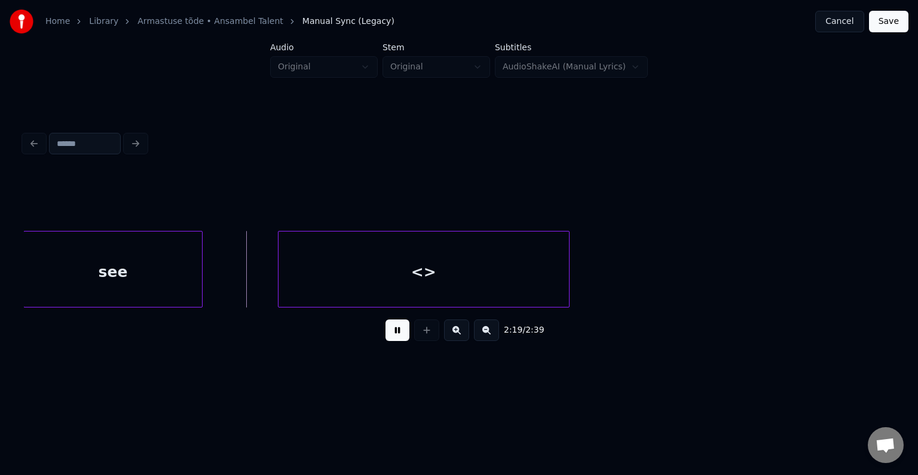
click at [393, 337] on button at bounding box center [398, 330] width 24 height 22
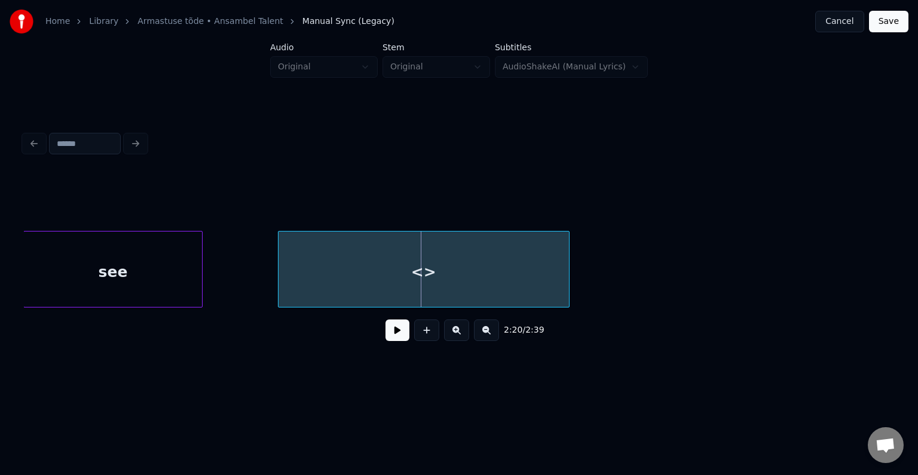
click at [406, 269] on div "<>" at bounding box center [424, 271] width 290 height 81
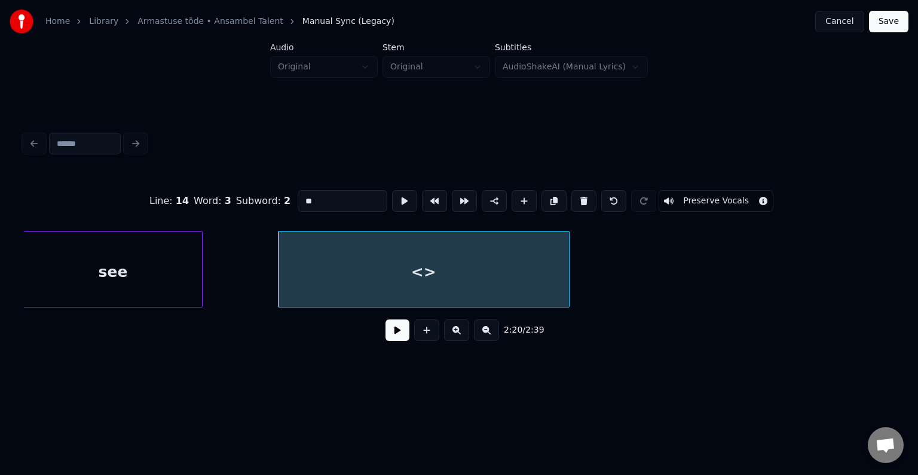
click at [314, 192] on input "**" at bounding box center [343, 201] width 90 height 22
type input "*"
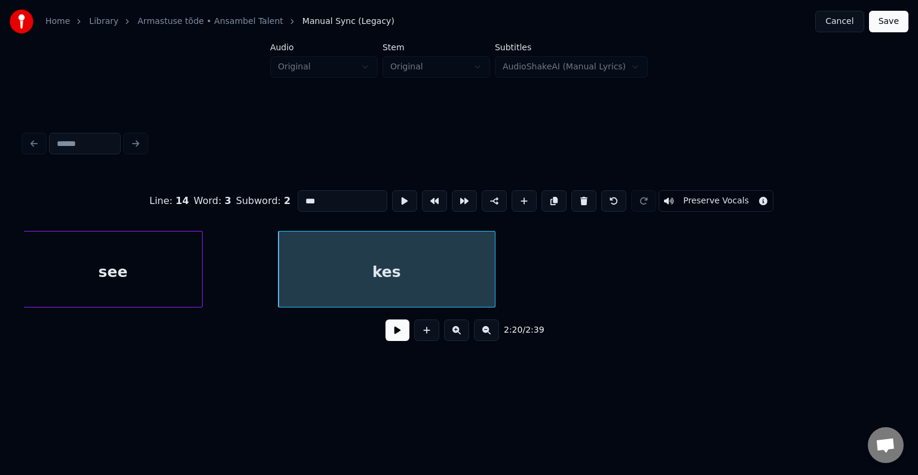
click at [491, 259] on div at bounding box center [493, 268] width 4 height 75
click at [155, 263] on div "see" at bounding box center [114, 271] width 178 height 81
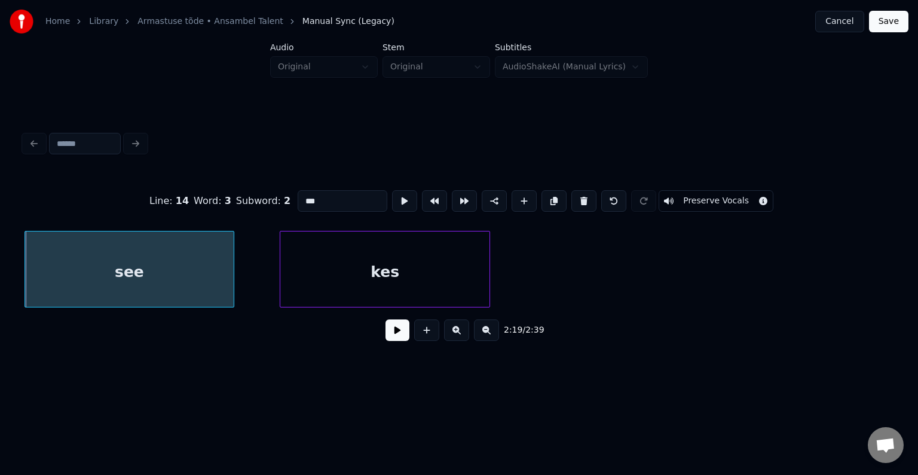
click at [234, 263] on div at bounding box center [232, 268] width 4 height 75
type input "***"
click at [386, 330] on button at bounding box center [398, 330] width 24 height 22
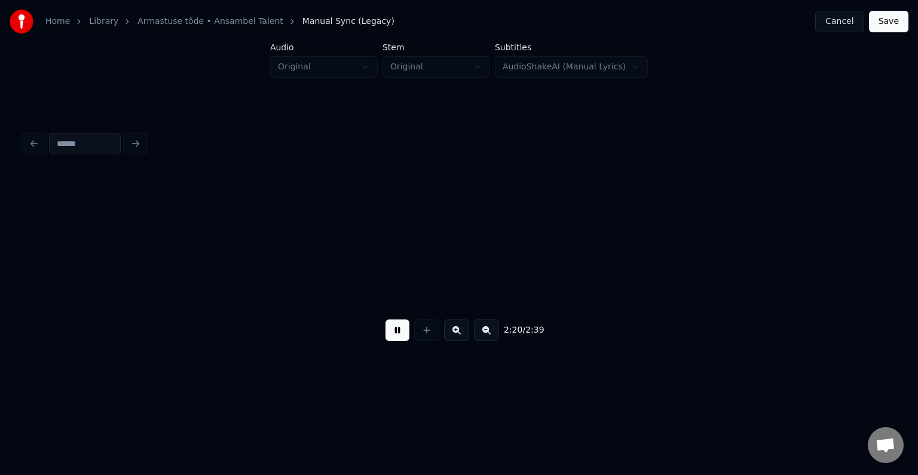
scroll to position [0, 105238]
click at [393, 351] on div "2:21 / 2:39" at bounding box center [459, 329] width 870 height 45
click at [392, 341] on button at bounding box center [398, 330] width 24 height 22
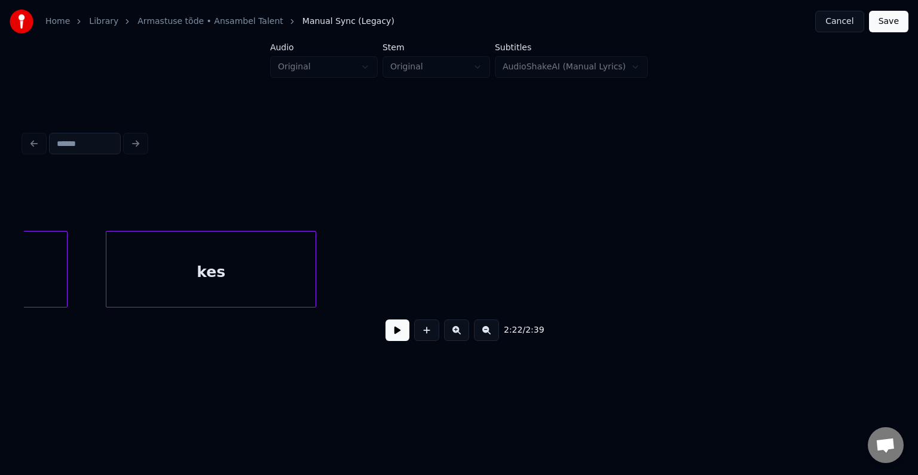
click at [194, 262] on div "kes" at bounding box center [210, 271] width 209 height 81
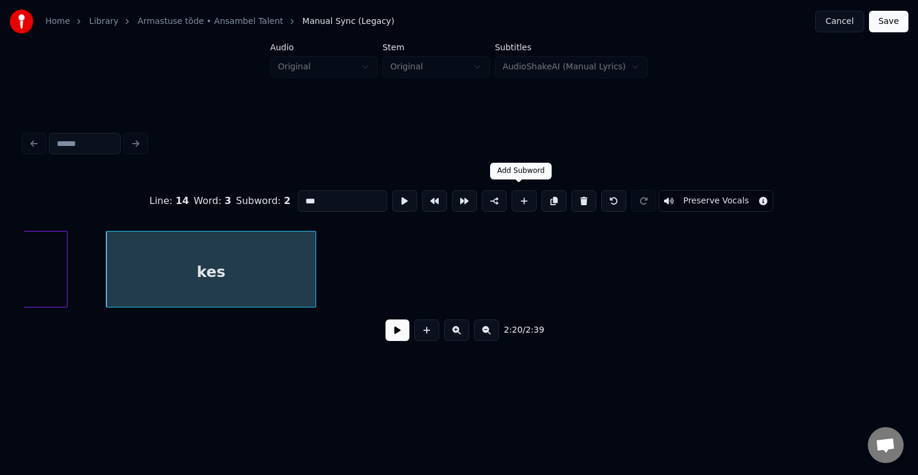
click at [521, 196] on button at bounding box center [524, 201] width 25 height 22
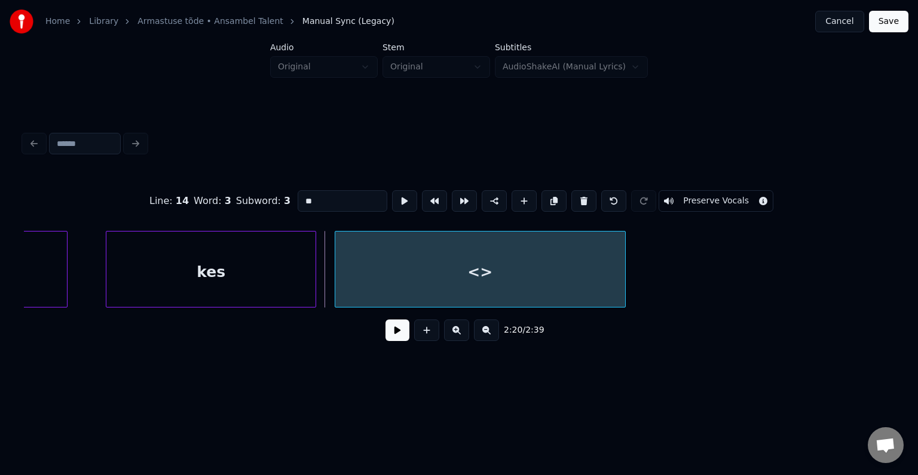
click at [492, 286] on div "<>" at bounding box center [480, 271] width 290 height 81
click at [315, 194] on input "**" at bounding box center [343, 201] width 90 height 22
type input "*"
type input "********"
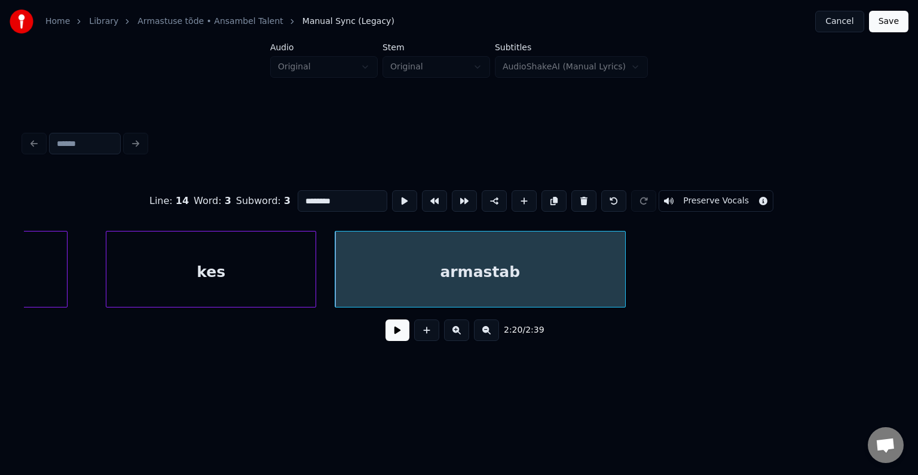
click at [388, 332] on button at bounding box center [398, 330] width 24 height 22
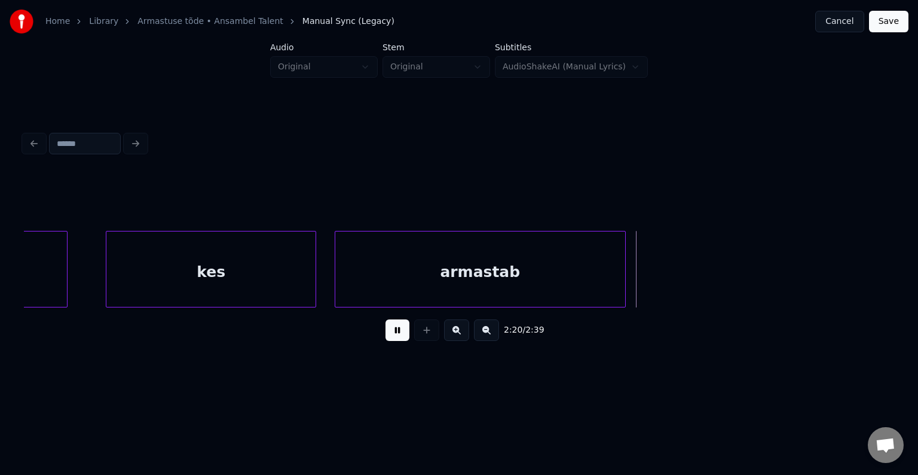
click at [388, 332] on button at bounding box center [398, 330] width 24 height 22
click at [532, 278] on div "armastab" at bounding box center [499, 271] width 290 height 81
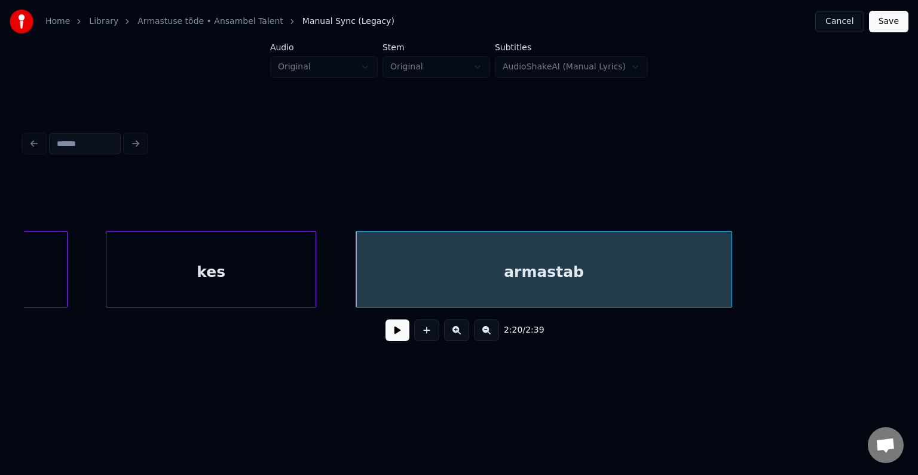
click at [732, 261] on div at bounding box center [730, 268] width 4 height 75
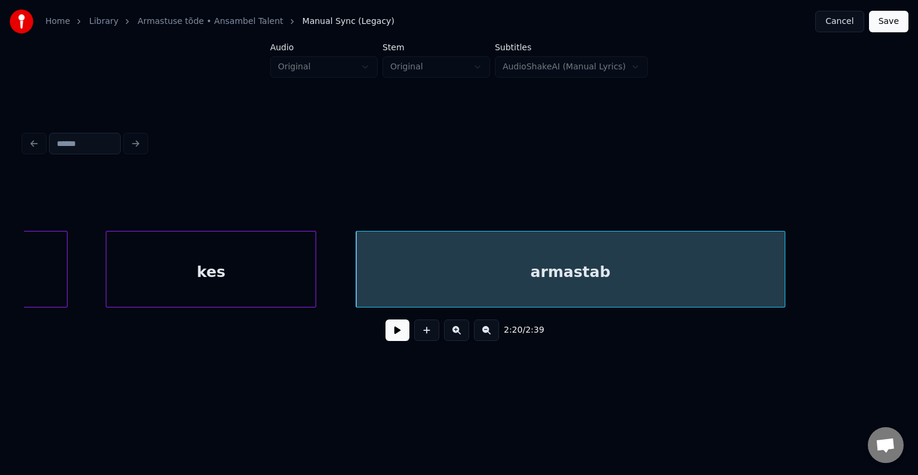
click at [785, 265] on div at bounding box center [783, 268] width 4 height 75
click at [570, 282] on div "armastab" at bounding box center [564, 271] width 448 height 81
click at [393, 331] on button at bounding box center [398, 330] width 24 height 22
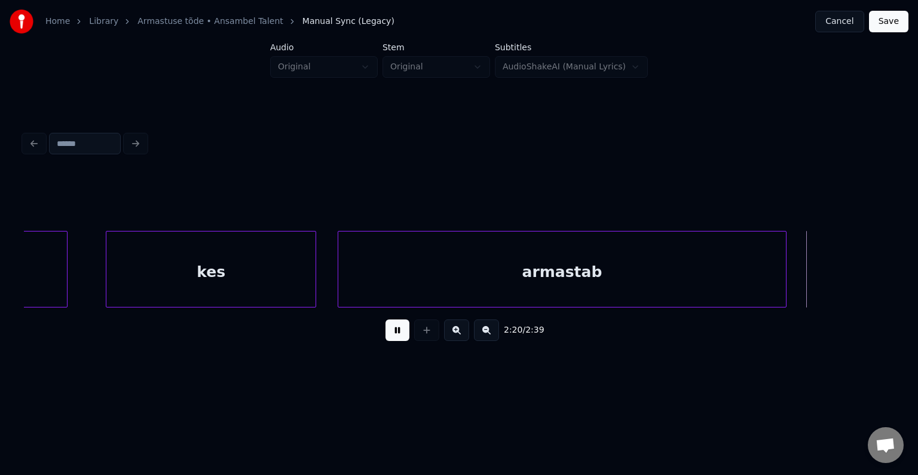
click at [393, 331] on button at bounding box center [398, 330] width 24 height 22
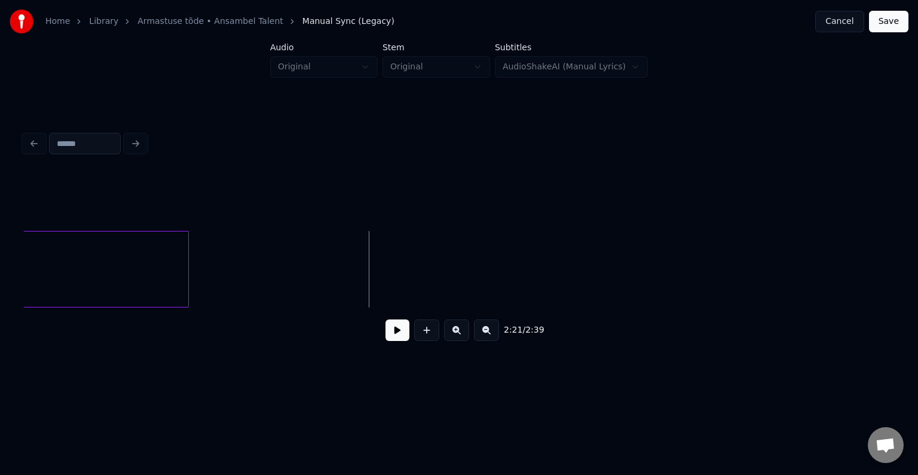
scroll to position [0, 105125]
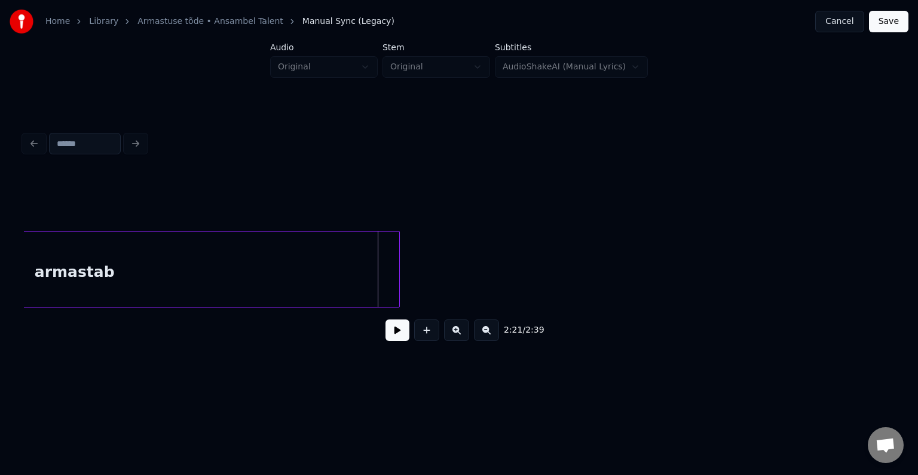
click at [399, 277] on div at bounding box center [398, 268] width 4 height 75
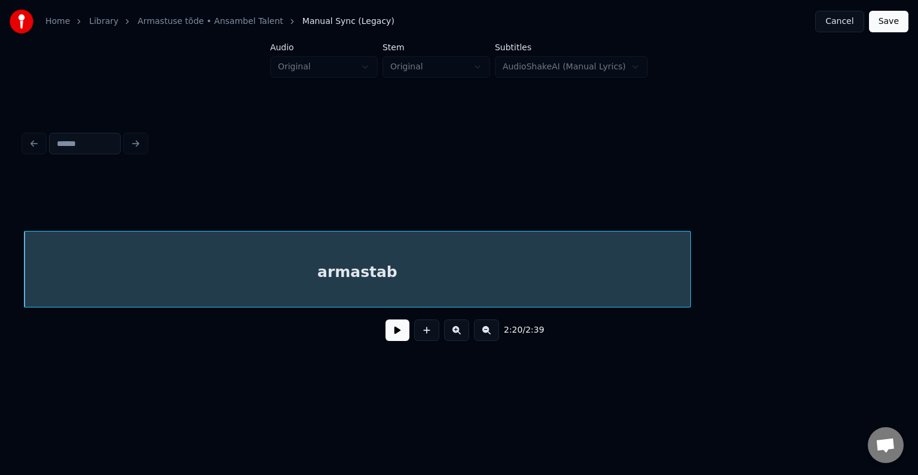
click at [393, 335] on button at bounding box center [398, 330] width 24 height 22
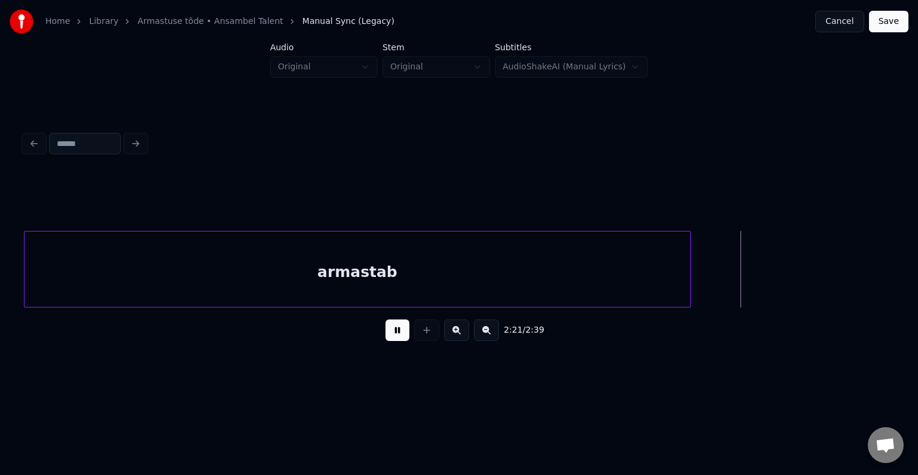
click at [393, 335] on button at bounding box center [398, 330] width 24 height 22
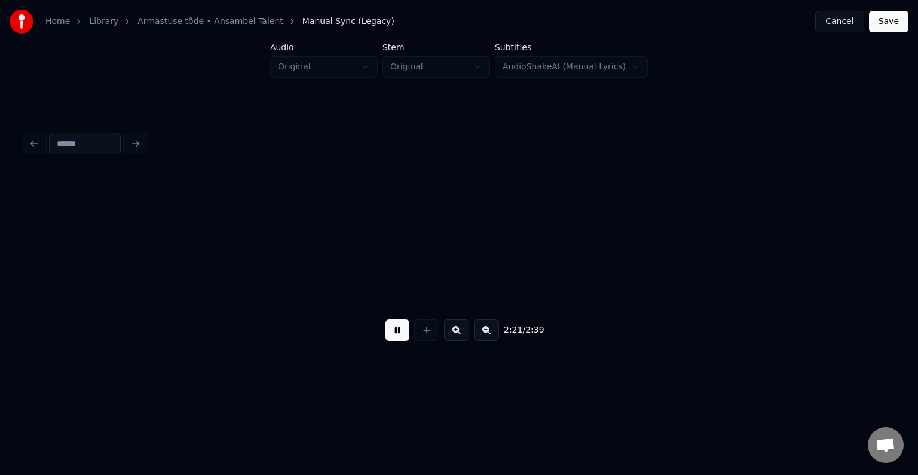
scroll to position [0, 105722]
click at [386, 335] on button at bounding box center [398, 330] width 24 height 22
click at [427, 337] on button at bounding box center [426, 330] width 25 height 22
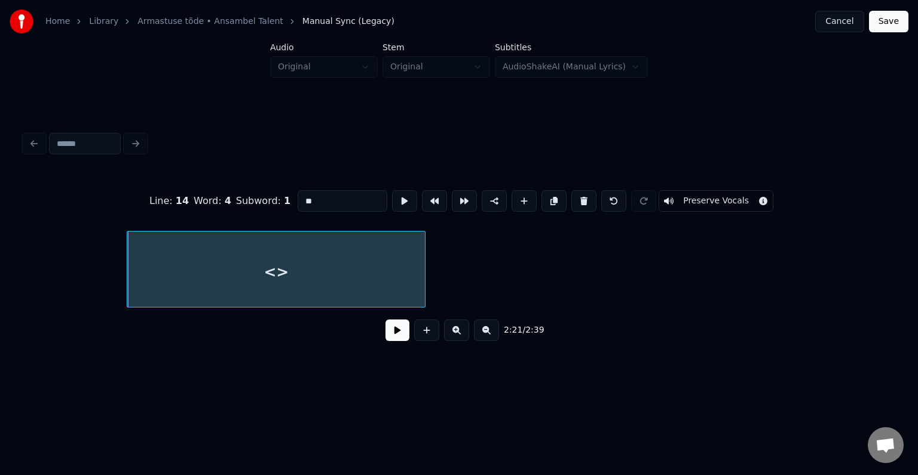
click at [306, 288] on div "<>" at bounding box center [276, 271] width 298 height 81
click at [314, 206] on input "**" at bounding box center [343, 201] width 90 height 22
type input "*"
type input "***"
click at [386, 328] on button at bounding box center [398, 330] width 24 height 22
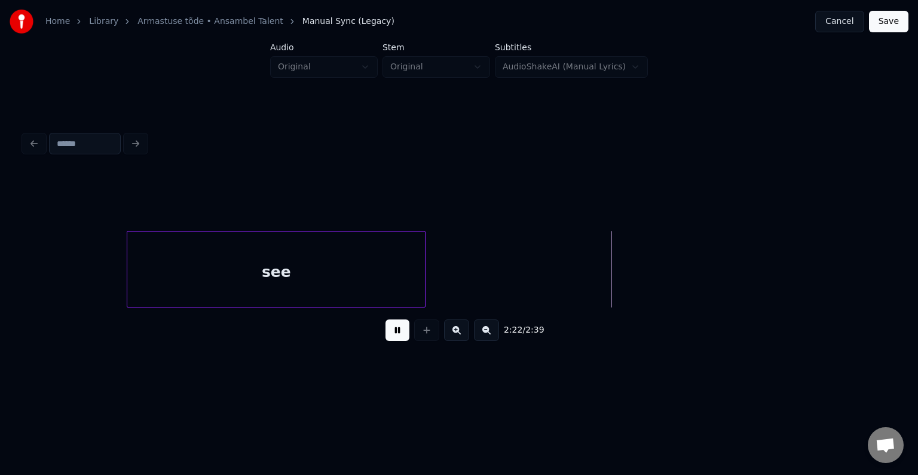
click at [386, 328] on button at bounding box center [398, 330] width 24 height 22
click at [426, 334] on button at bounding box center [426, 330] width 25 height 22
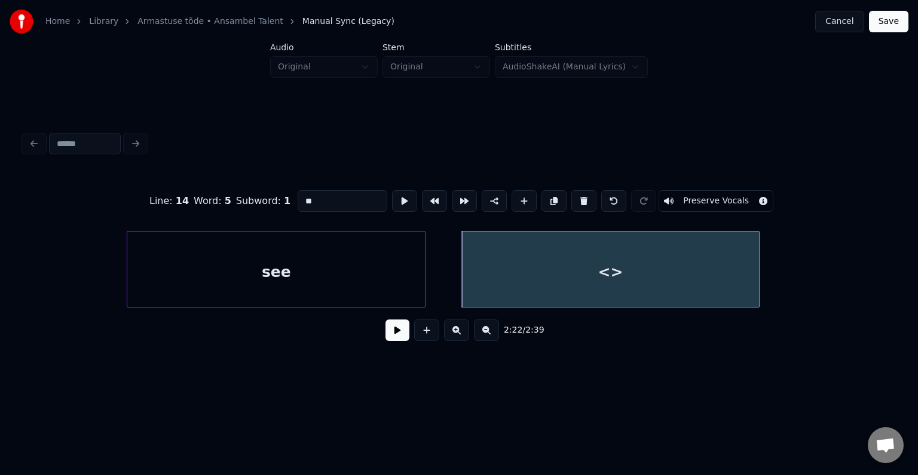
click at [556, 271] on div "<>" at bounding box center [610, 271] width 298 height 81
click at [335, 200] on input "**" at bounding box center [343, 201] width 90 height 22
type input "*"
click at [285, 258] on div "see" at bounding box center [276, 271] width 298 height 81
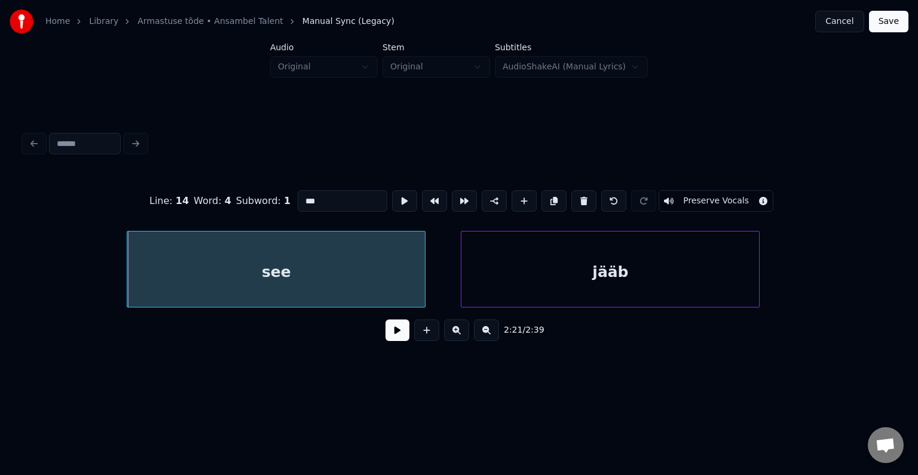
type input "***"
click at [390, 336] on button at bounding box center [398, 330] width 24 height 22
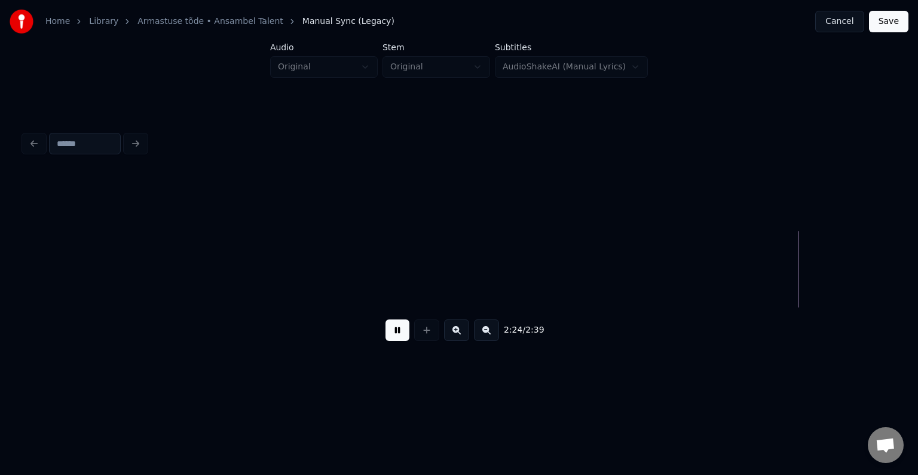
scroll to position [0, 108356]
click at [396, 337] on button at bounding box center [398, 330] width 24 height 22
click at [419, 339] on button at bounding box center [426, 330] width 25 height 22
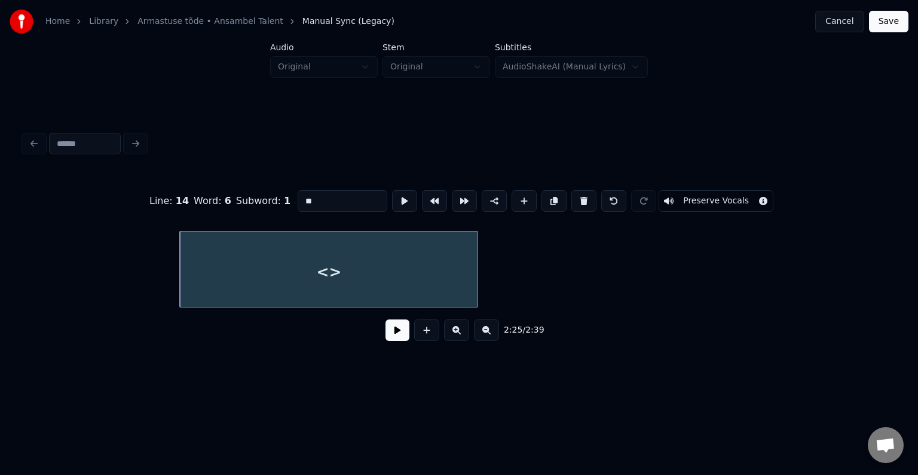
click at [352, 278] on div "<>" at bounding box center [329, 271] width 298 height 81
click at [338, 193] on input "**" at bounding box center [343, 201] width 90 height 22
type input "*"
type input "****"
click at [390, 326] on button at bounding box center [398, 330] width 24 height 22
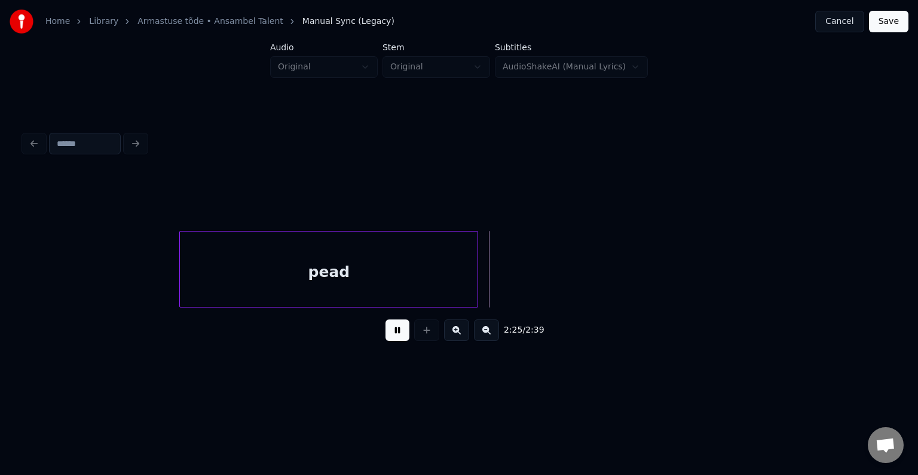
click at [390, 326] on button at bounding box center [398, 330] width 24 height 22
click at [502, 265] on div at bounding box center [500, 268] width 4 height 75
click at [427, 339] on button at bounding box center [426, 330] width 25 height 22
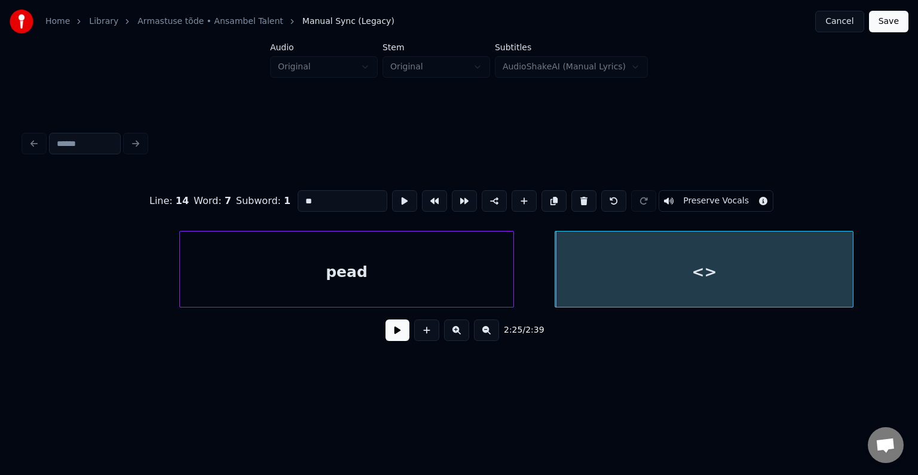
click at [696, 260] on div "<>" at bounding box center [704, 271] width 298 height 81
click at [306, 200] on input "**" at bounding box center [343, 201] width 90 height 22
type input "*"
type input "*****"
click at [386, 337] on button at bounding box center [398, 330] width 24 height 22
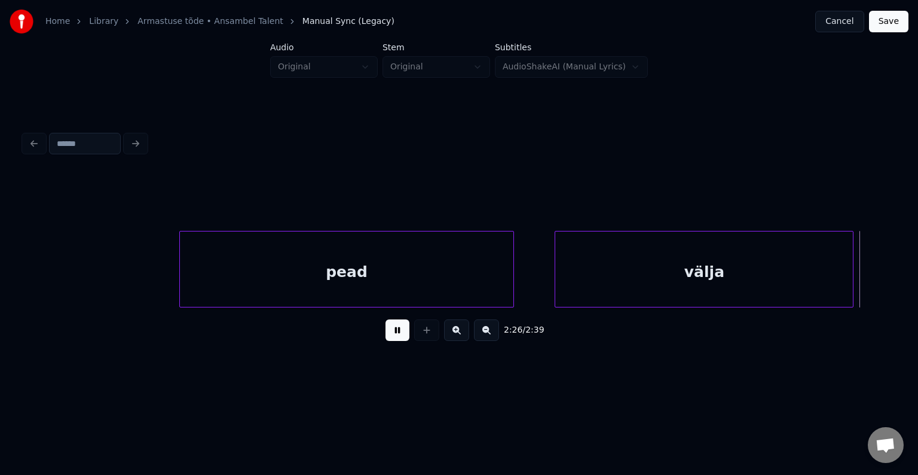
click at [386, 337] on button at bounding box center [398, 330] width 24 height 22
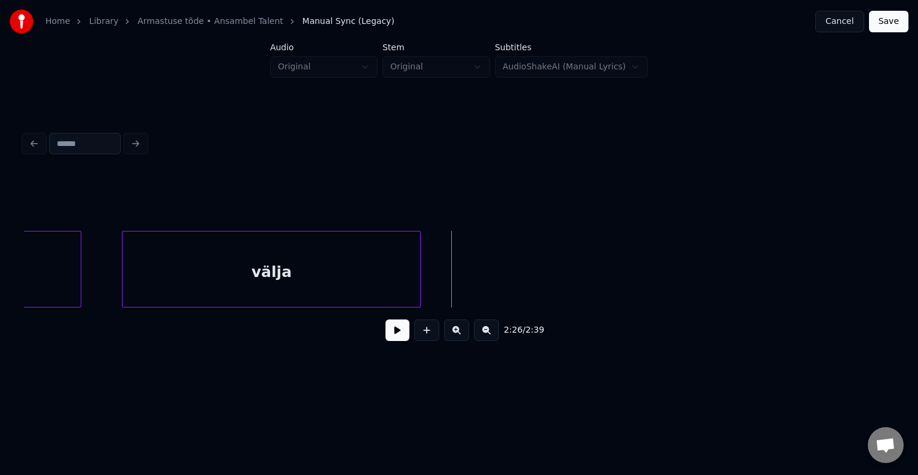
scroll to position [0, 108811]
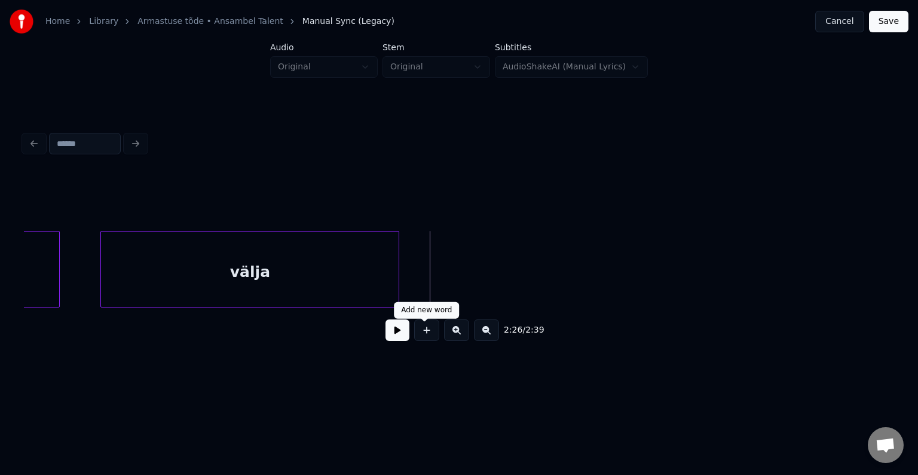
click at [423, 334] on button at bounding box center [426, 330] width 25 height 22
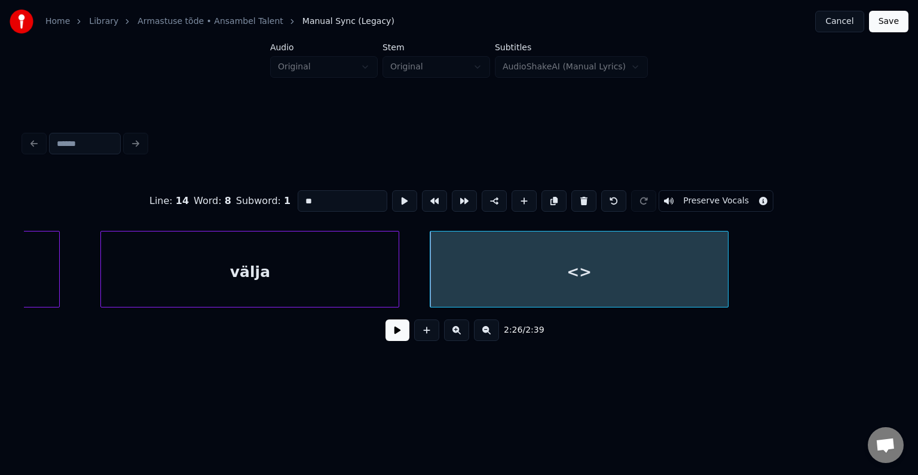
click at [518, 275] on div "<>" at bounding box center [579, 271] width 298 height 81
click at [332, 195] on input "**" at bounding box center [343, 201] width 90 height 22
type input "*"
click at [253, 263] on div "välja" at bounding box center [250, 271] width 298 height 81
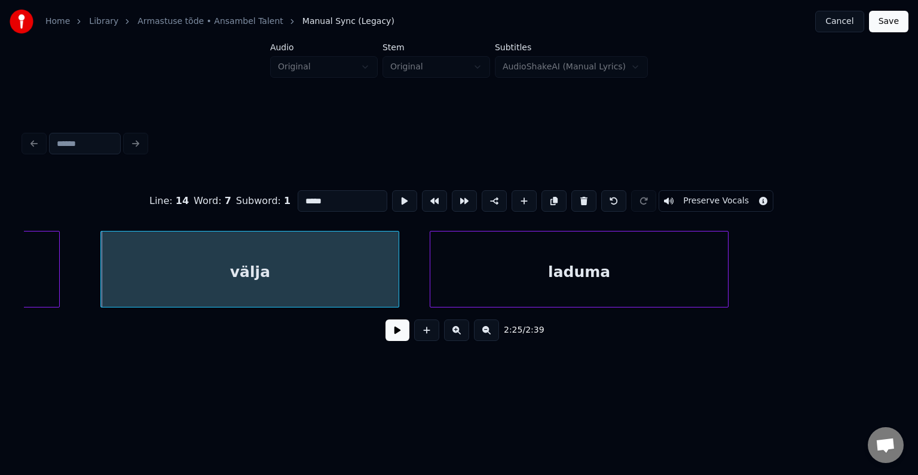
type input "*****"
click at [386, 334] on button at bounding box center [398, 330] width 24 height 22
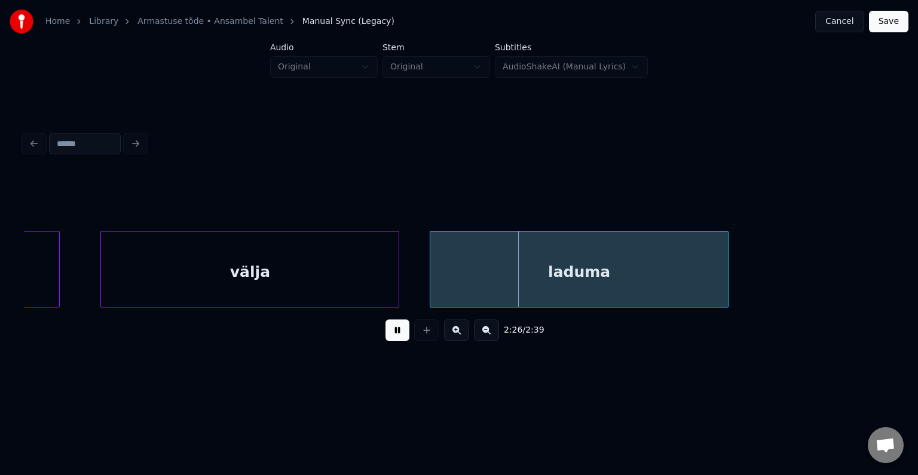
click at [386, 334] on button at bounding box center [398, 330] width 24 height 22
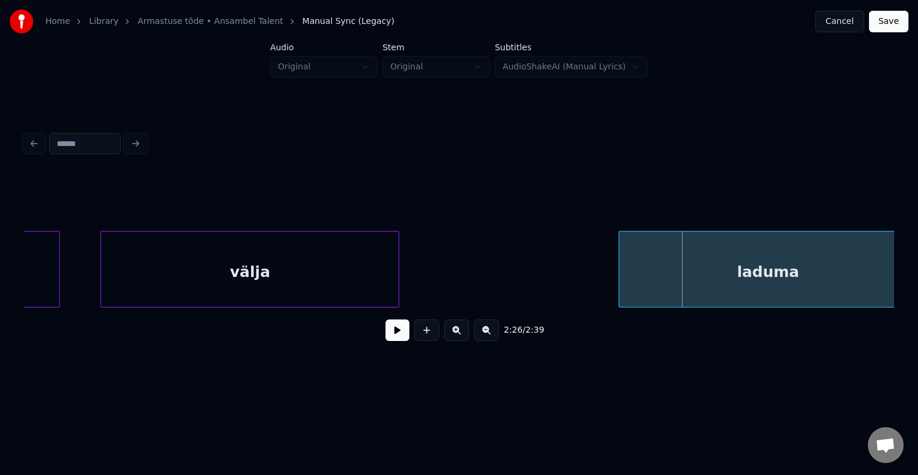
scroll to position [0, 108846]
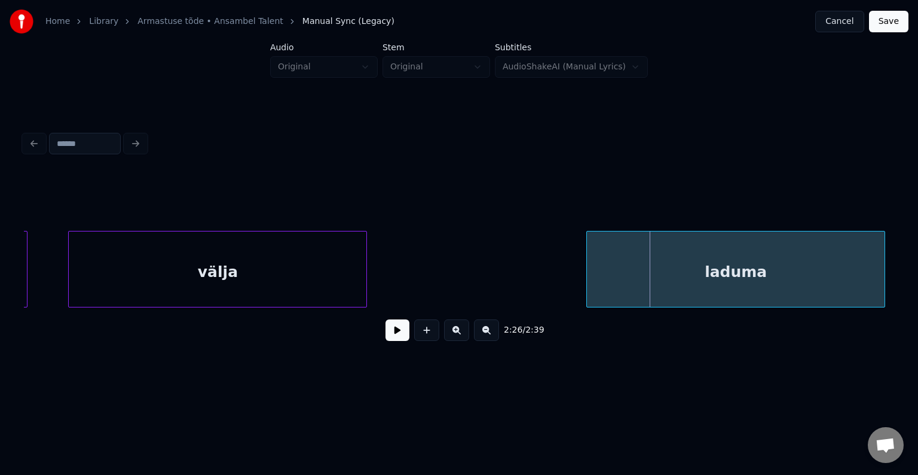
click at [707, 265] on div "laduma" at bounding box center [736, 271] width 298 height 81
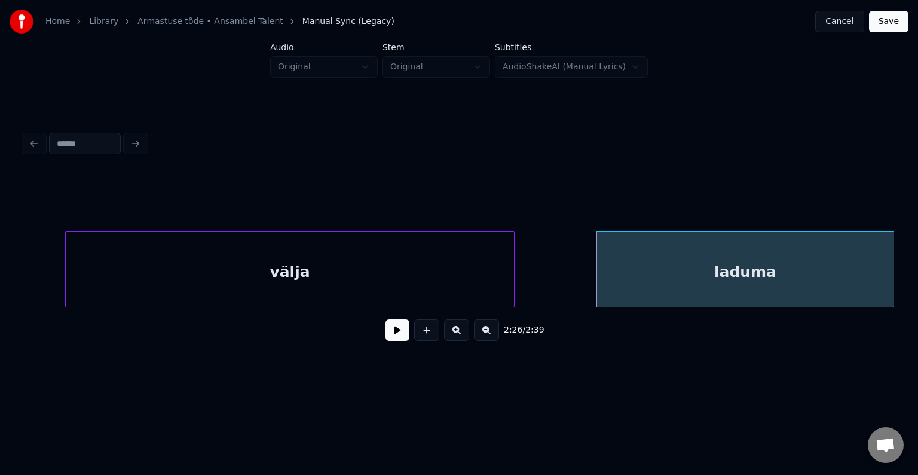
click at [514, 280] on div at bounding box center [512, 268] width 4 height 75
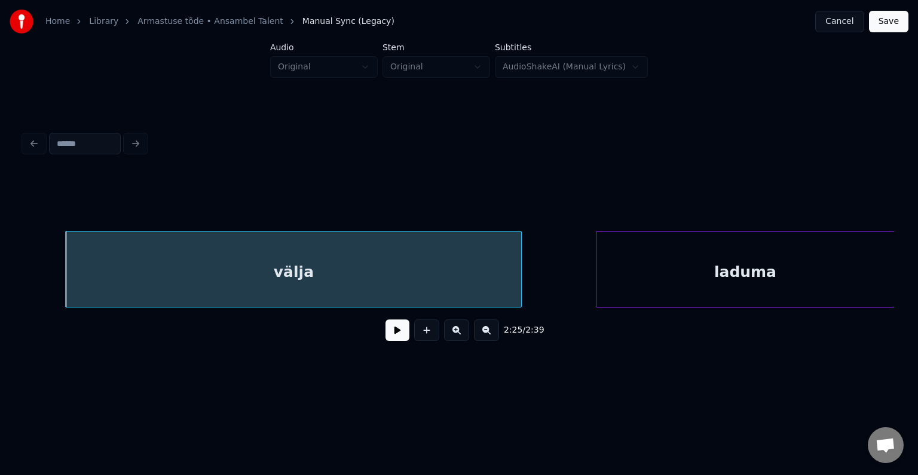
click at [386, 341] on button at bounding box center [398, 330] width 24 height 22
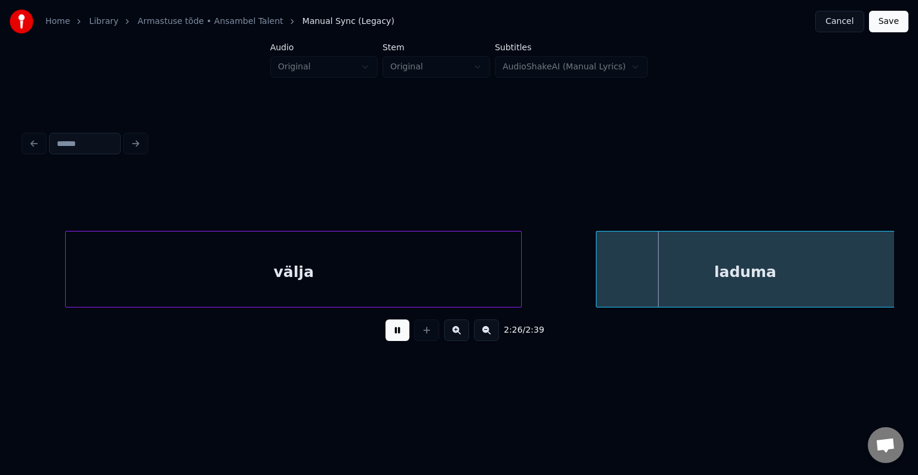
click at [386, 341] on button at bounding box center [398, 330] width 24 height 22
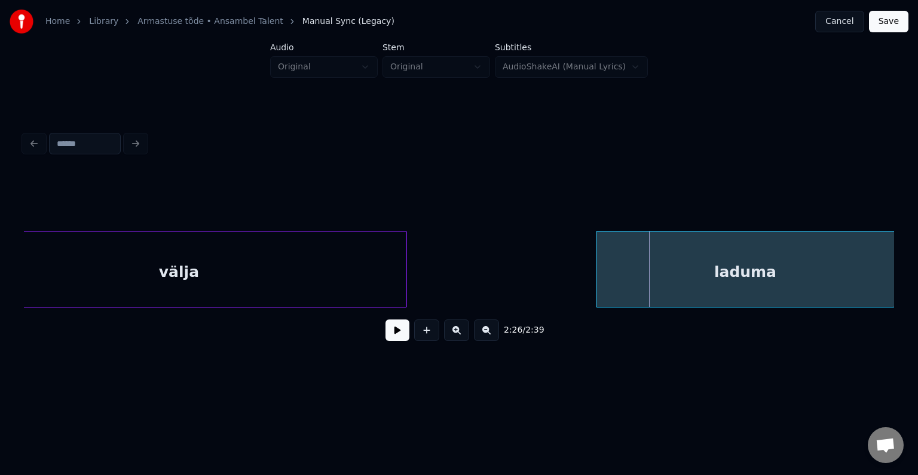
click at [770, 261] on div "laduma" at bounding box center [746, 271] width 298 height 81
click at [386, 341] on button at bounding box center [398, 330] width 24 height 22
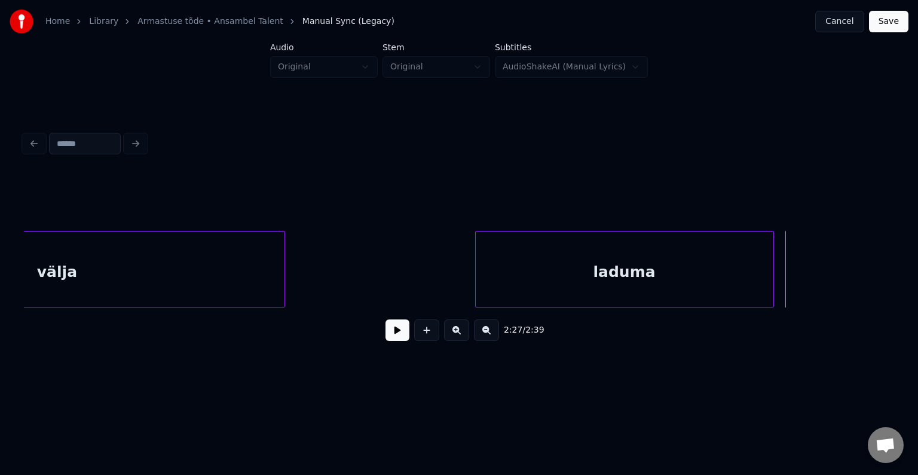
scroll to position [0, 109007]
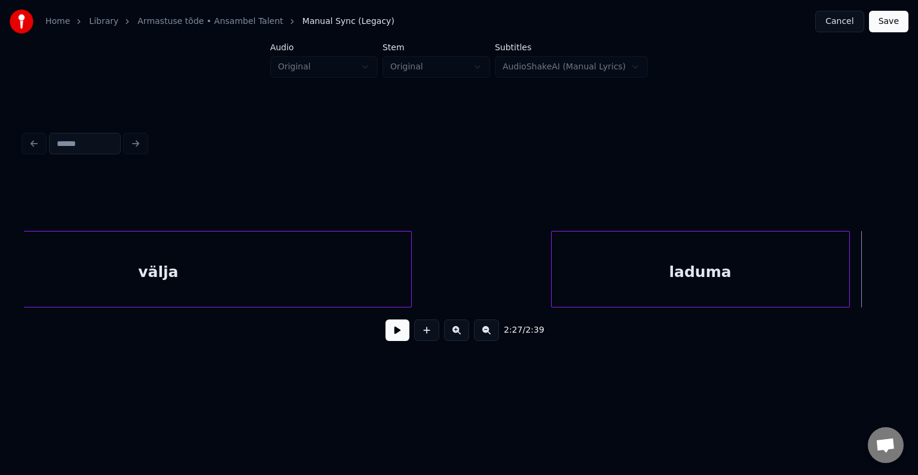
click at [411, 282] on div at bounding box center [410, 268] width 4 height 75
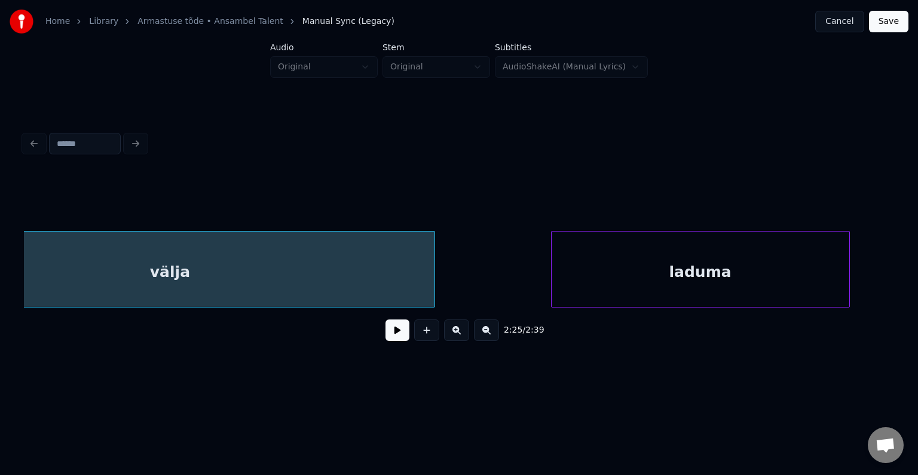
scroll to position [0, 108888]
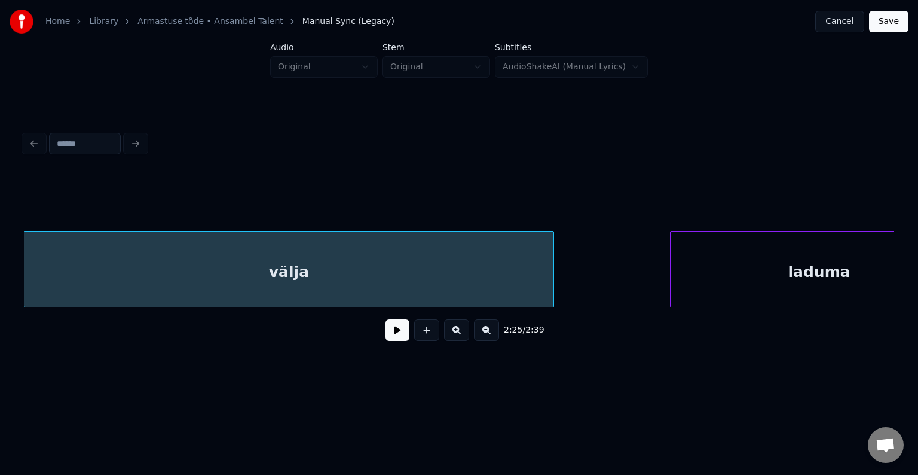
click at [386, 338] on button at bounding box center [398, 330] width 24 height 22
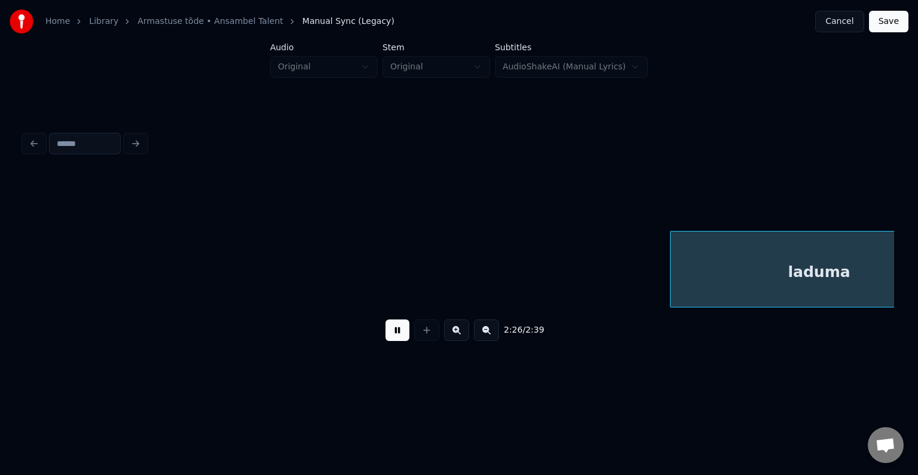
scroll to position [0, 109769]
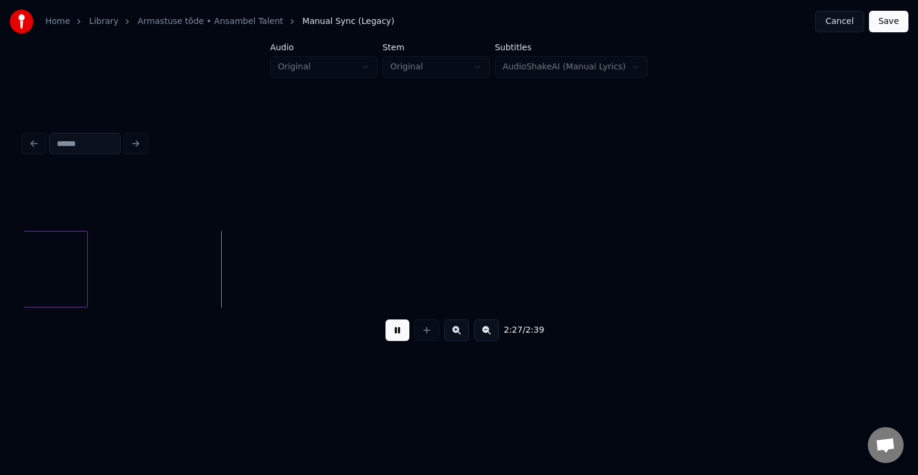
click at [386, 337] on button at bounding box center [398, 330] width 24 height 22
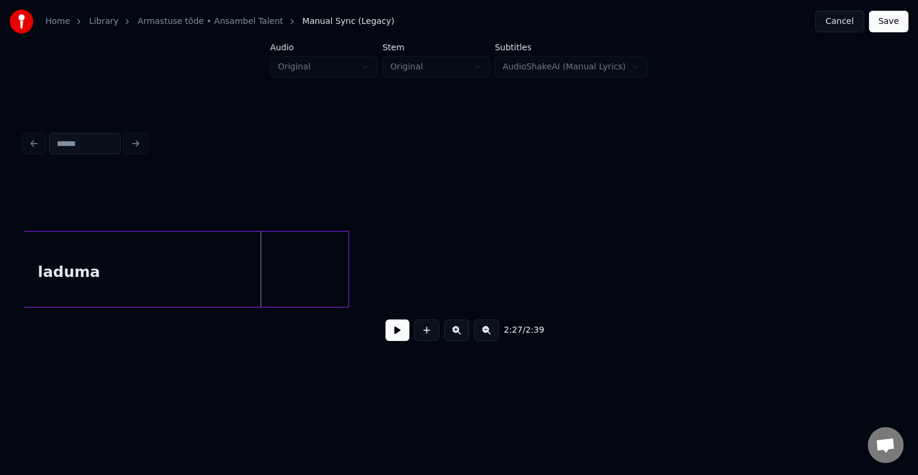
click at [348, 258] on div at bounding box center [347, 268] width 4 height 75
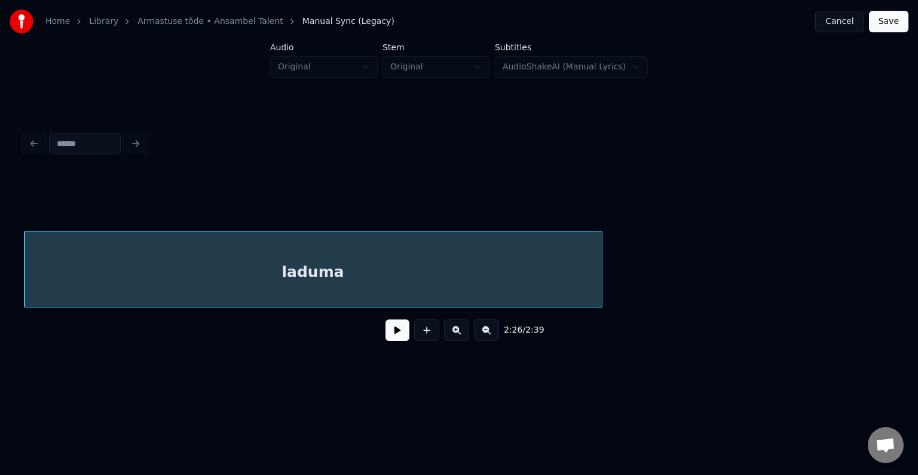
click at [386, 339] on button at bounding box center [398, 330] width 24 height 22
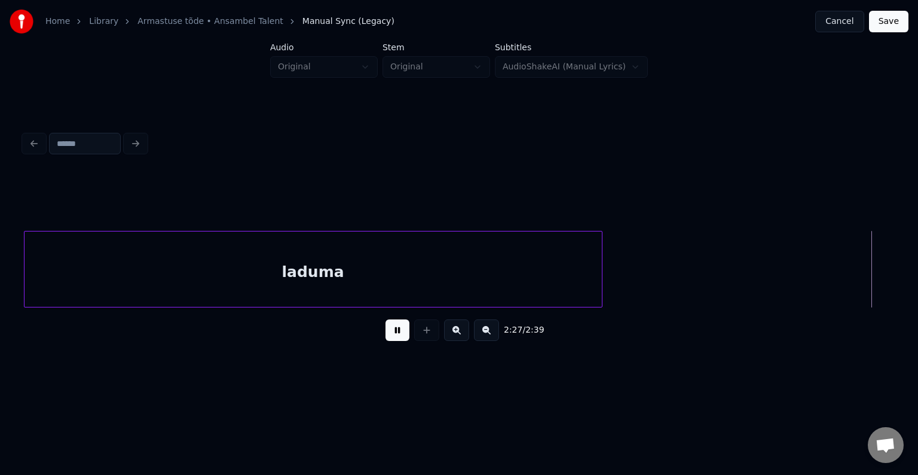
scroll to position [0, 110407]
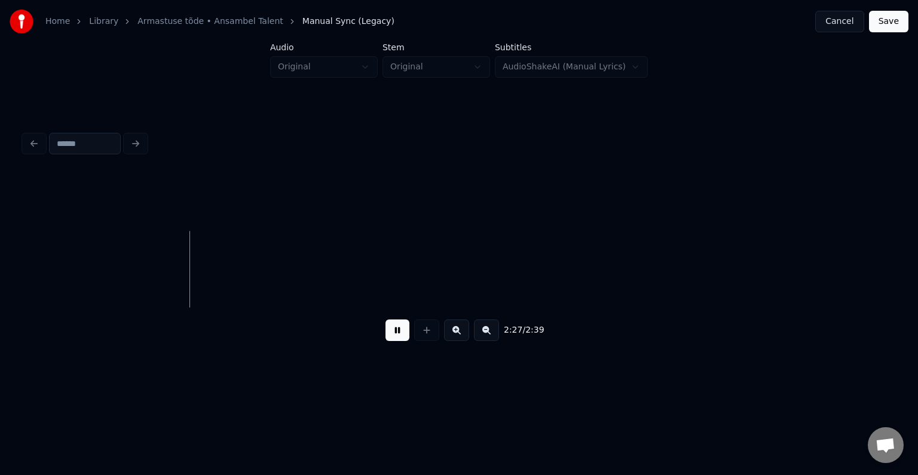
click at [386, 338] on button at bounding box center [398, 330] width 24 height 22
click at [427, 331] on button at bounding box center [426, 330] width 25 height 22
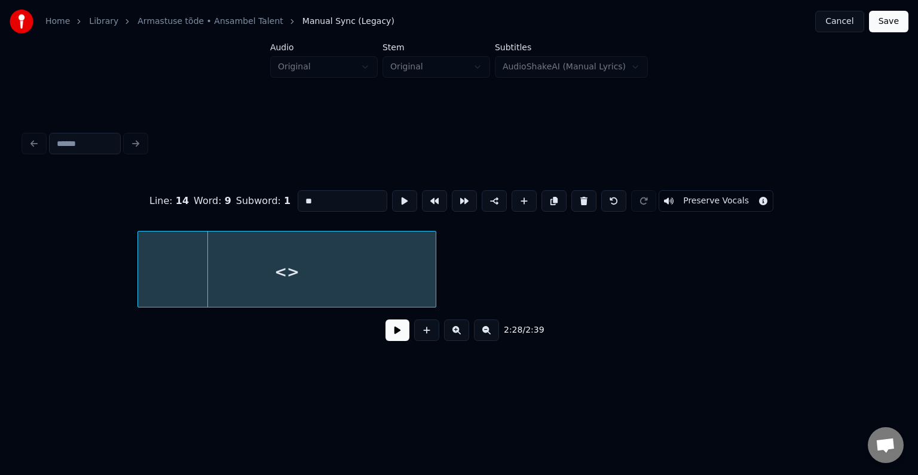
click at [255, 292] on div "<>" at bounding box center [287, 271] width 298 height 81
click at [255, 292] on div "<>" at bounding box center [276, 271] width 298 height 81
click at [305, 198] on input "**" at bounding box center [343, 201] width 90 height 22
type input "*"
type input "****"
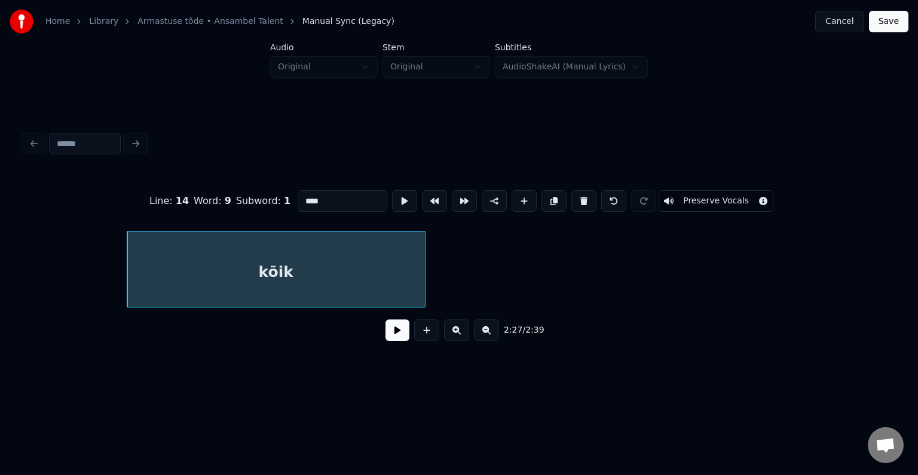
click at [392, 335] on button at bounding box center [398, 330] width 24 height 22
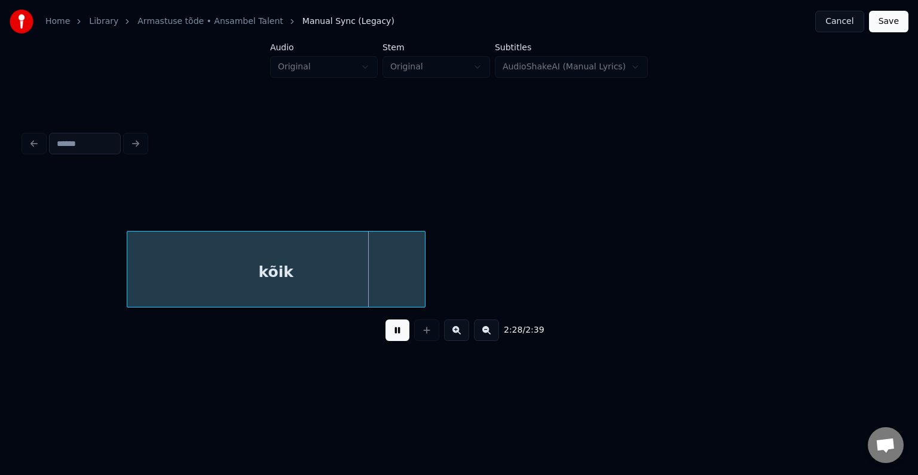
click at [392, 335] on button at bounding box center [398, 330] width 24 height 22
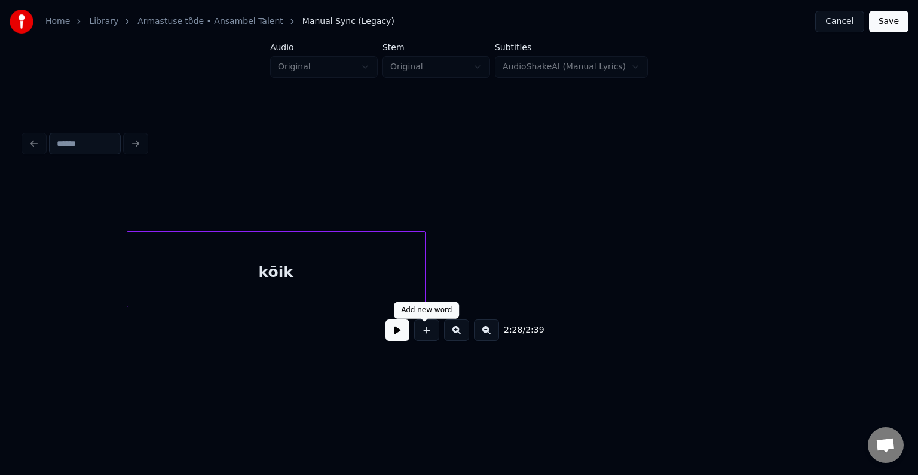
click at [427, 337] on button at bounding box center [426, 330] width 25 height 22
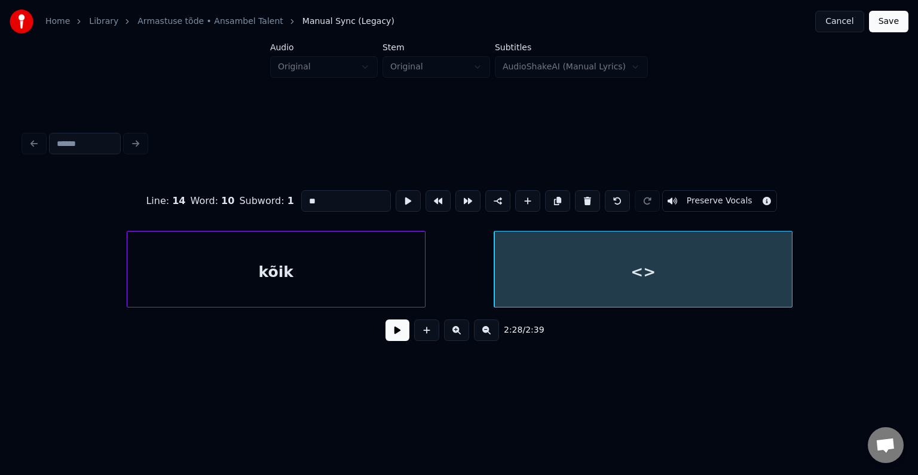
click at [557, 284] on div "<>" at bounding box center [643, 271] width 298 height 81
click at [314, 200] on input "**" at bounding box center [346, 201] width 90 height 22
type input "*"
type input "****"
click at [386, 332] on button at bounding box center [398, 330] width 24 height 22
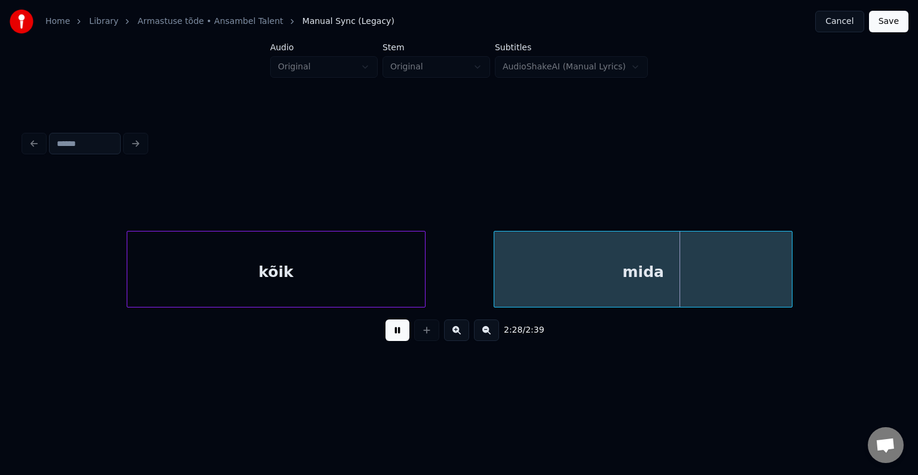
click at [386, 332] on button at bounding box center [398, 330] width 24 height 22
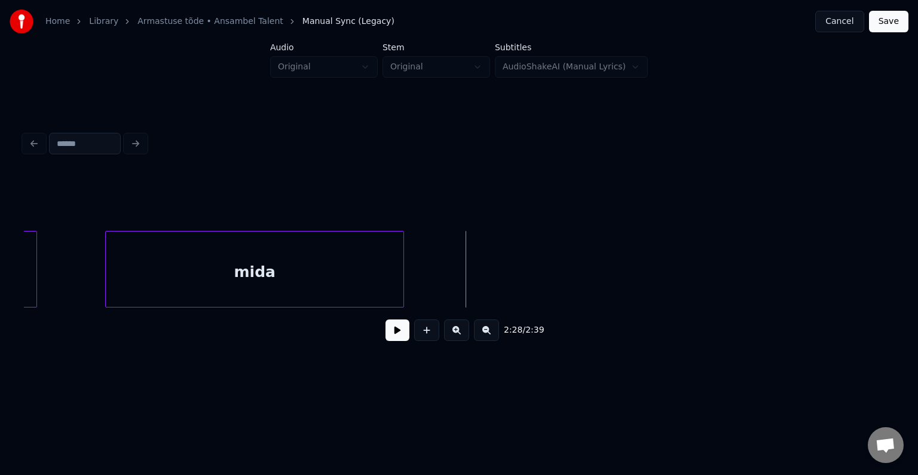
scroll to position [0, 110813]
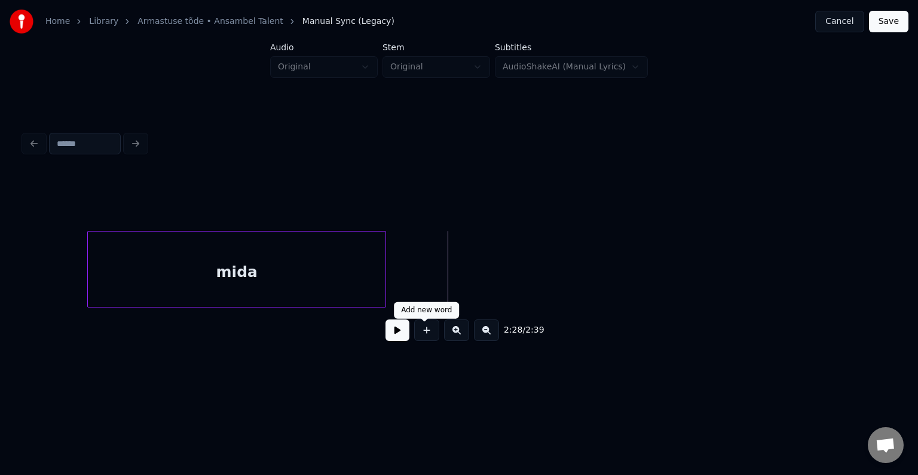
click at [427, 337] on button at bounding box center [426, 330] width 25 height 22
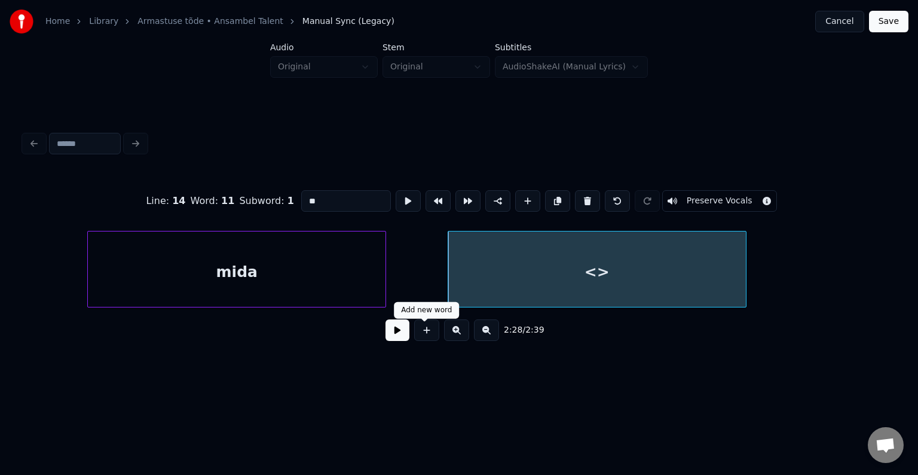
click at [230, 261] on div "mida" at bounding box center [237, 271] width 298 height 81
type input "****"
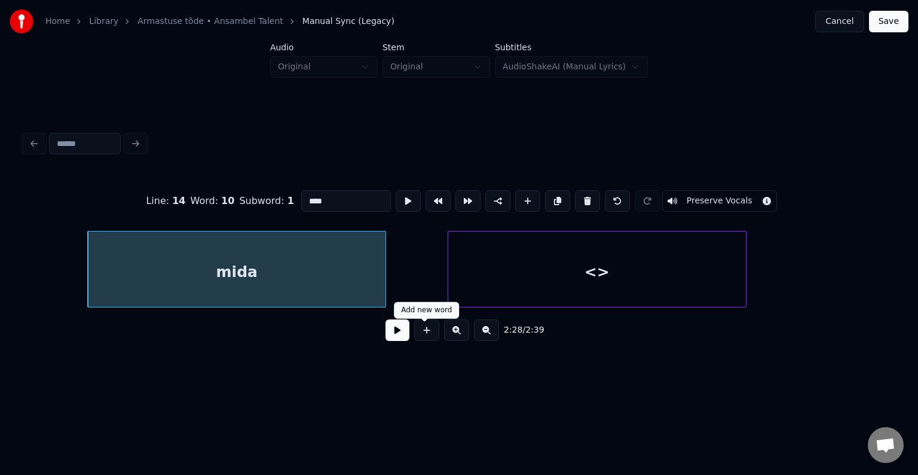
click at [386, 339] on button at bounding box center [398, 330] width 24 height 22
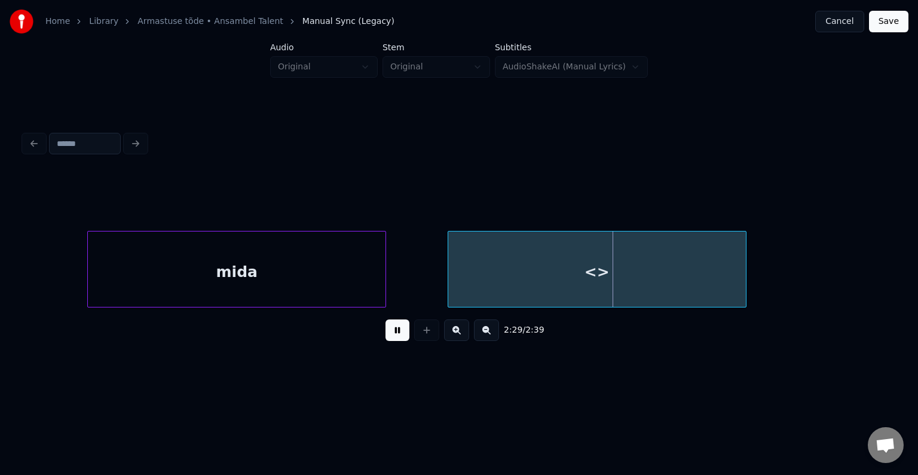
click at [386, 339] on button at bounding box center [398, 330] width 24 height 22
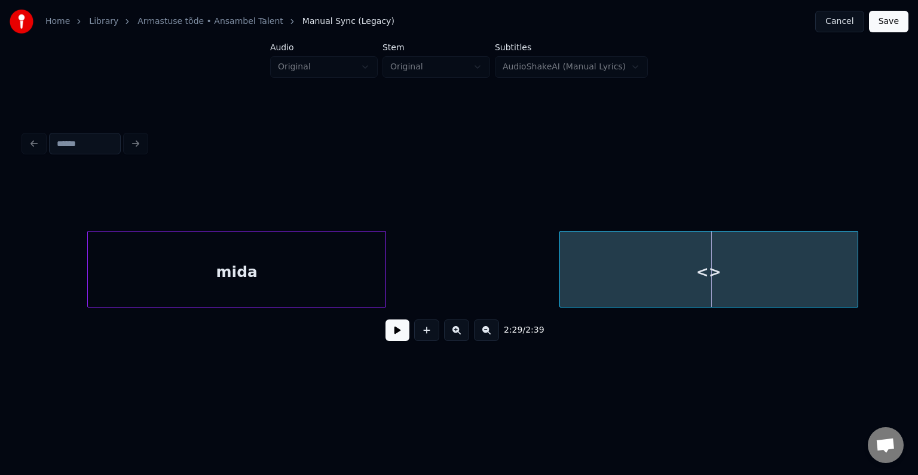
click at [667, 263] on div "<>" at bounding box center [709, 271] width 298 height 81
click at [395, 339] on button at bounding box center [398, 330] width 24 height 22
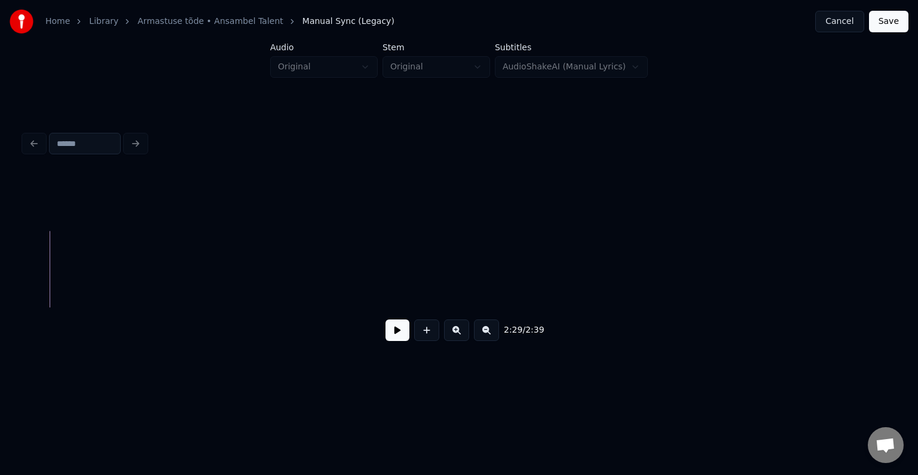
click at [23, 306] on div "2:29 / 2:39" at bounding box center [459, 239] width 880 height 237
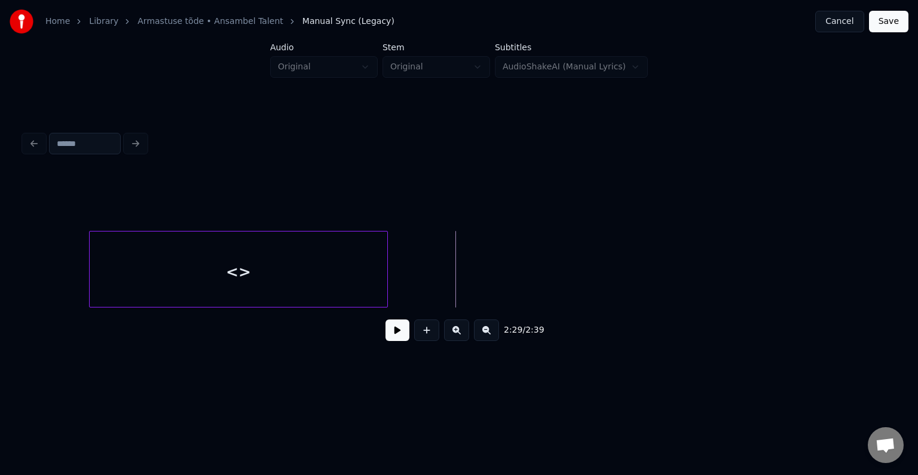
scroll to position [0, 111287]
click at [282, 278] on div "<>" at bounding box center [239, 271] width 298 height 81
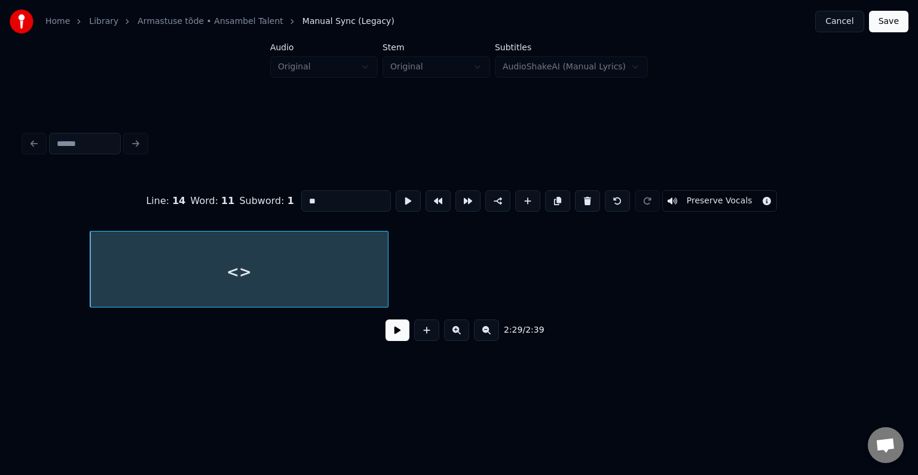
click at [318, 198] on input "**" at bounding box center [346, 201] width 90 height 22
type input "*"
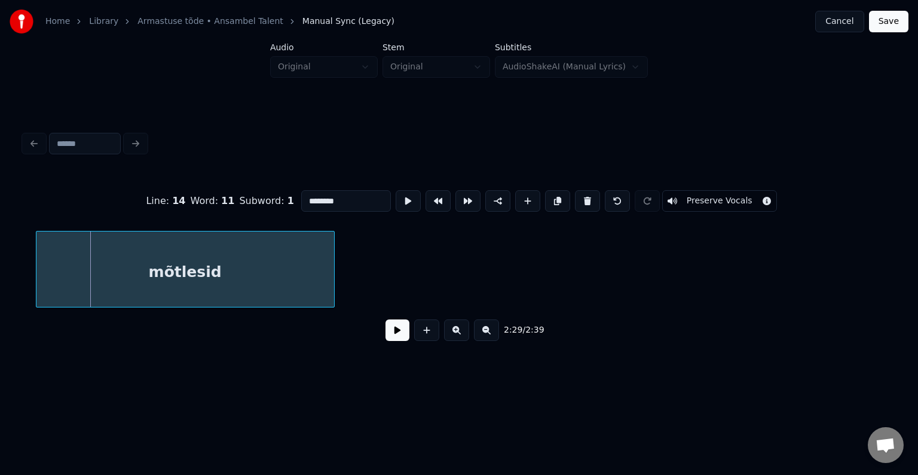
click at [267, 273] on div "mõtlesid" at bounding box center [185, 271] width 298 height 81
type input "********"
click at [392, 332] on button at bounding box center [398, 330] width 24 height 22
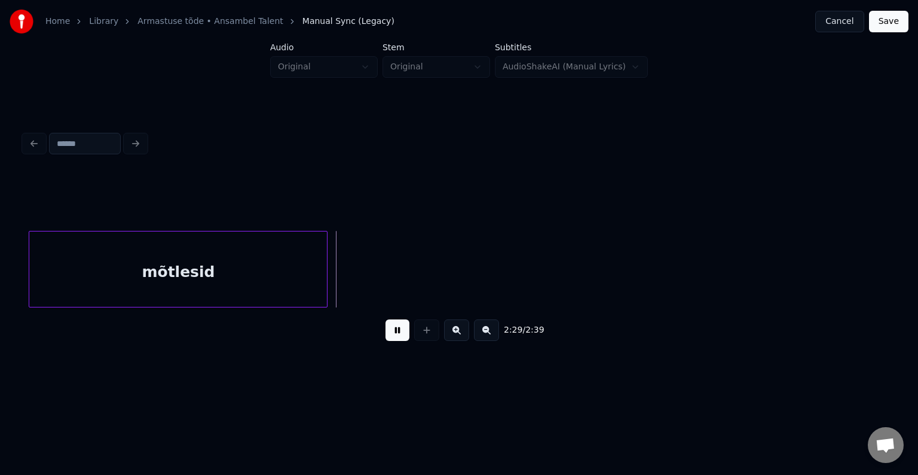
click at [392, 332] on button at bounding box center [398, 330] width 24 height 22
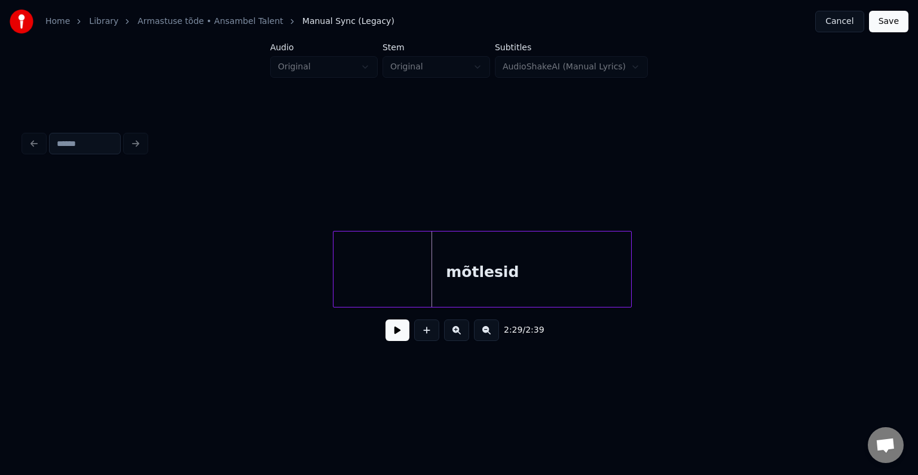
click at [578, 297] on div "mõtlesid" at bounding box center [483, 271] width 298 height 81
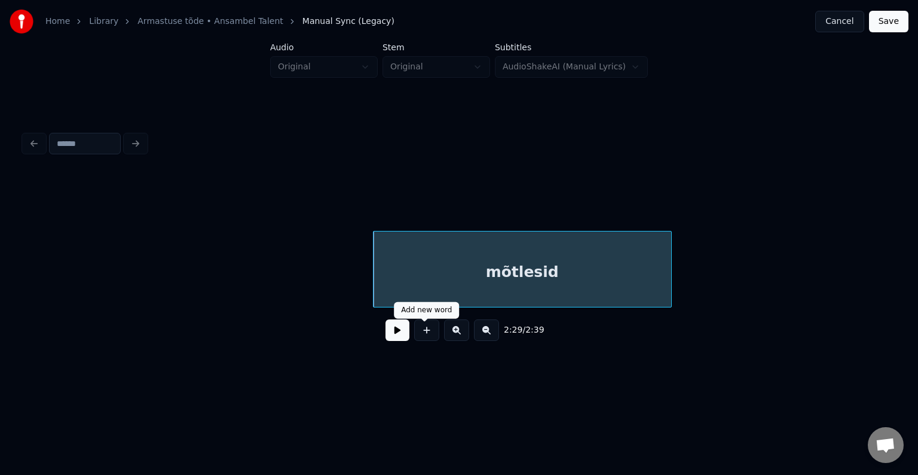
click at [375, 336] on div "2:29 / 2:39" at bounding box center [458, 330] width 851 height 26
click at [386, 339] on button at bounding box center [398, 330] width 24 height 22
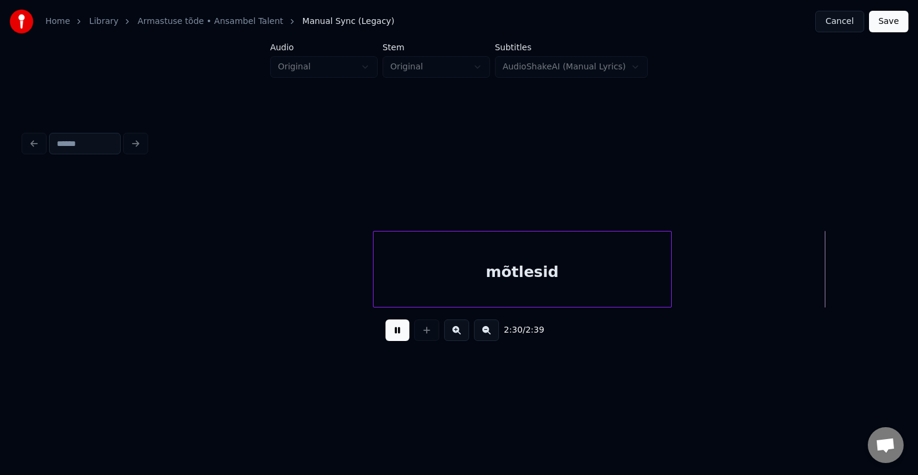
click at [386, 339] on button at bounding box center [398, 330] width 24 height 22
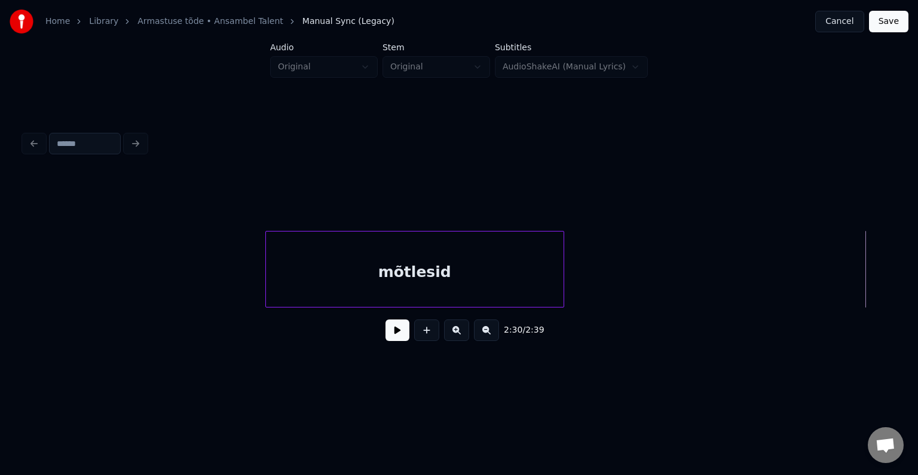
scroll to position [0, 111393]
click at [452, 265] on div "mõtlesid" at bounding box center [416, 271] width 298 height 81
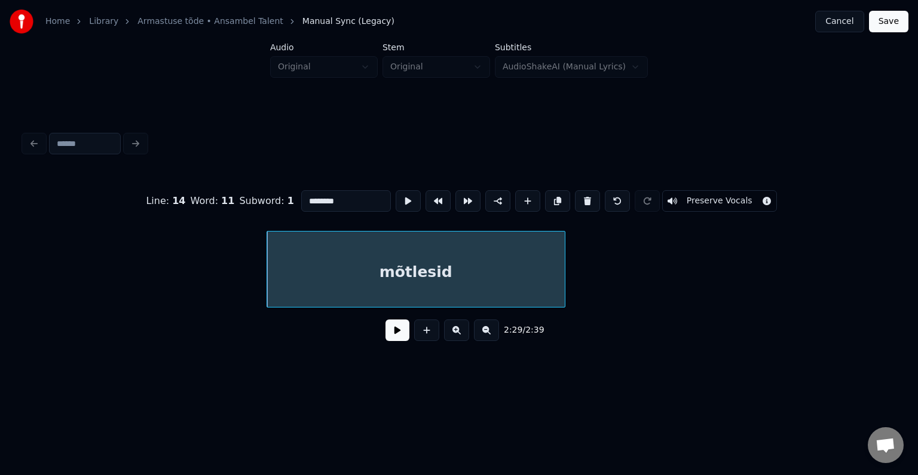
click at [345, 197] on input "********" at bounding box center [346, 201] width 90 height 22
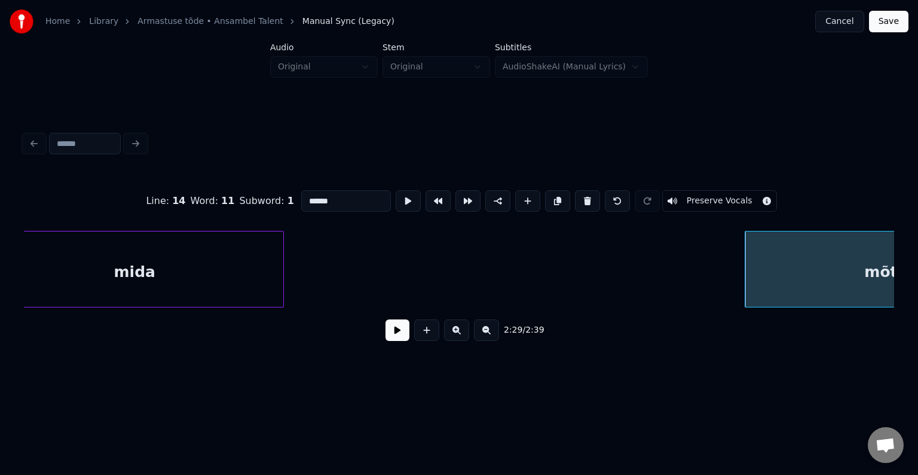
click at [89, 280] on div "mida" at bounding box center [135, 271] width 298 height 81
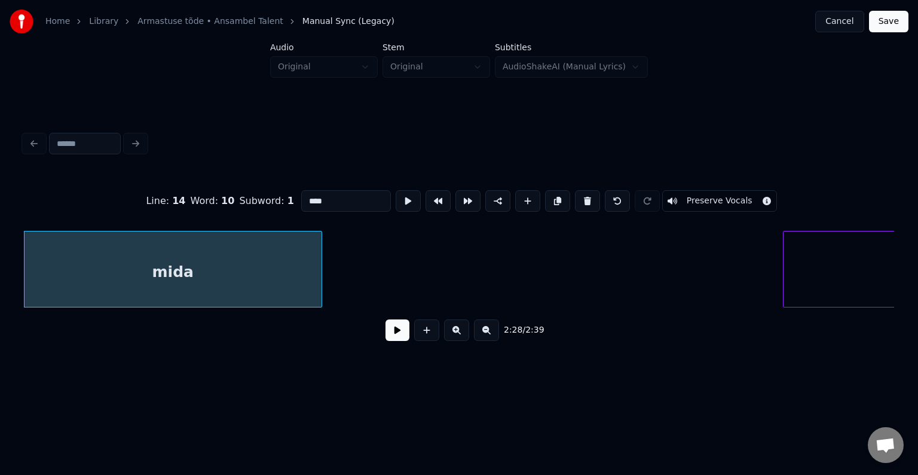
type input "****"
click at [390, 337] on button at bounding box center [398, 330] width 24 height 22
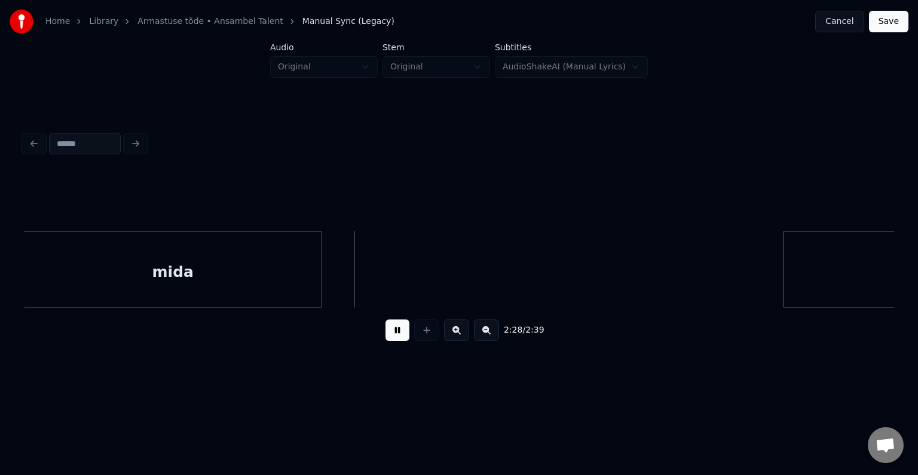
click at [390, 337] on button at bounding box center [398, 330] width 24 height 22
click at [322, 273] on div "mida" at bounding box center [172, 269] width 299 height 77
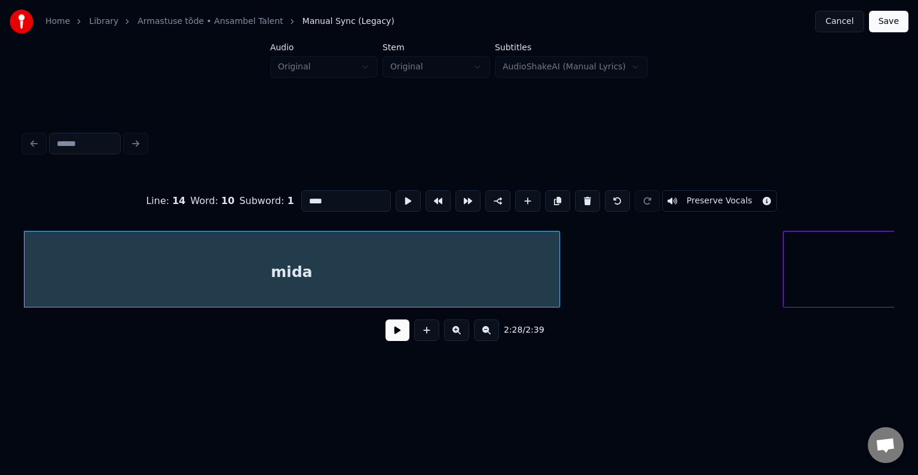
click at [559, 287] on div at bounding box center [558, 268] width 4 height 75
click at [387, 335] on button at bounding box center [398, 330] width 24 height 22
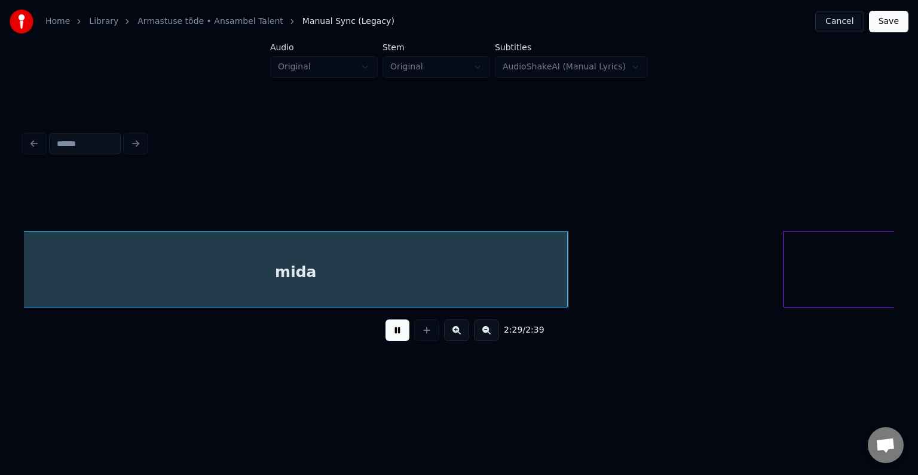
click at [387, 335] on button at bounding box center [398, 330] width 24 height 22
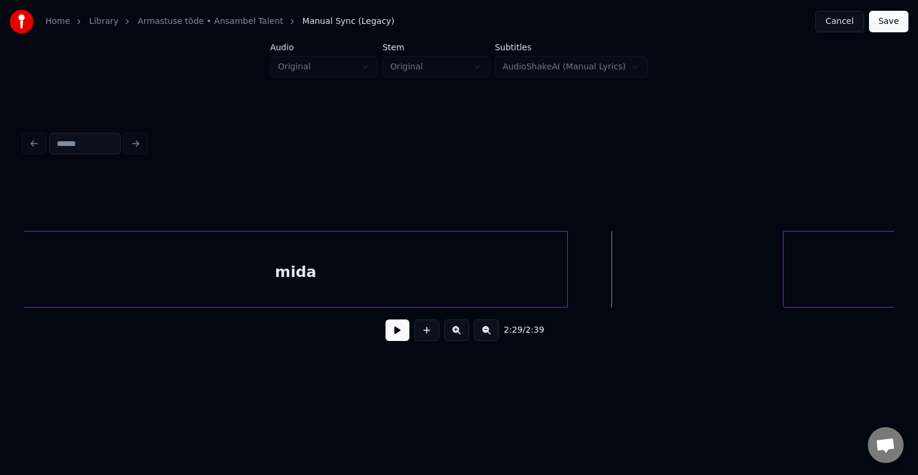
click at [387, 335] on button at bounding box center [398, 330] width 24 height 22
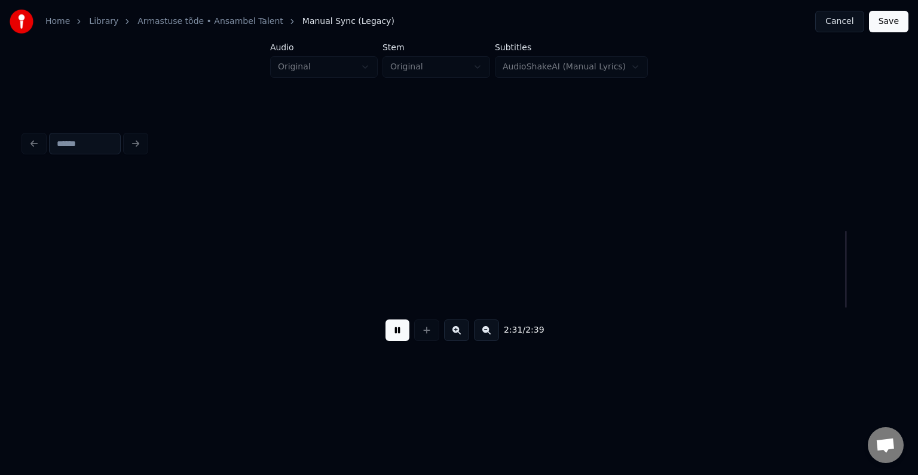
scroll to position [0, 113498]
click at [387, 335] on button at bounding box center [398, 330] width 24 height 22
click at [428, 337] on button at bounding box center [426, 330] width 25 height 22
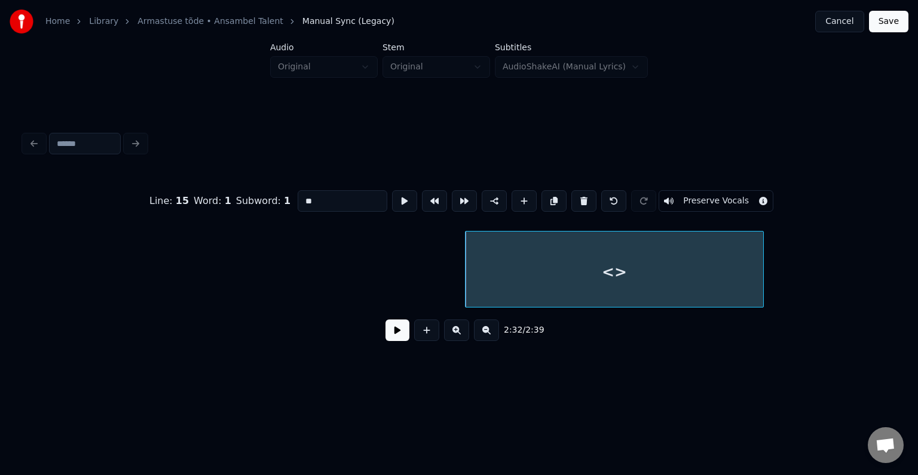
click at [561, 270] on div "<>" at bounding box center [615, 271] width 298 height 81
click at [314, 203] on input "**" at bounding box center [343, 201] width 90 height 22
type input "*"
type input "**"
click at [386, 337] on button at bounding box center [398, 330] width 24 height 22
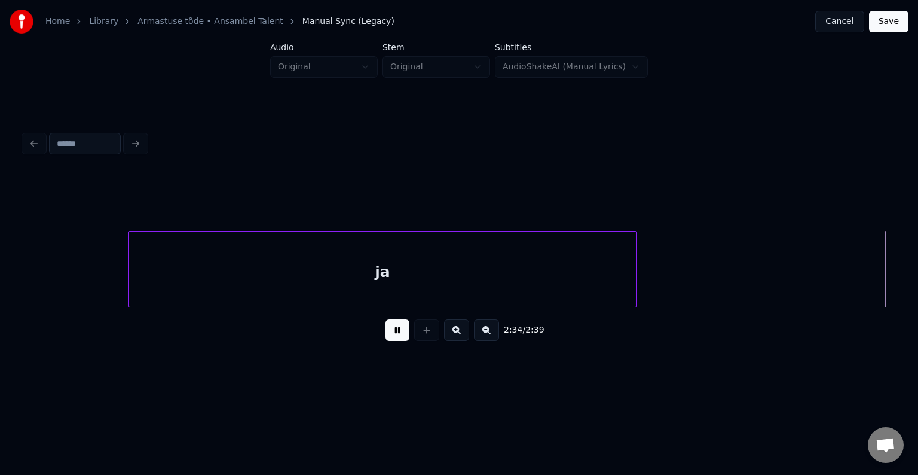
scroll to position [0, 115252]
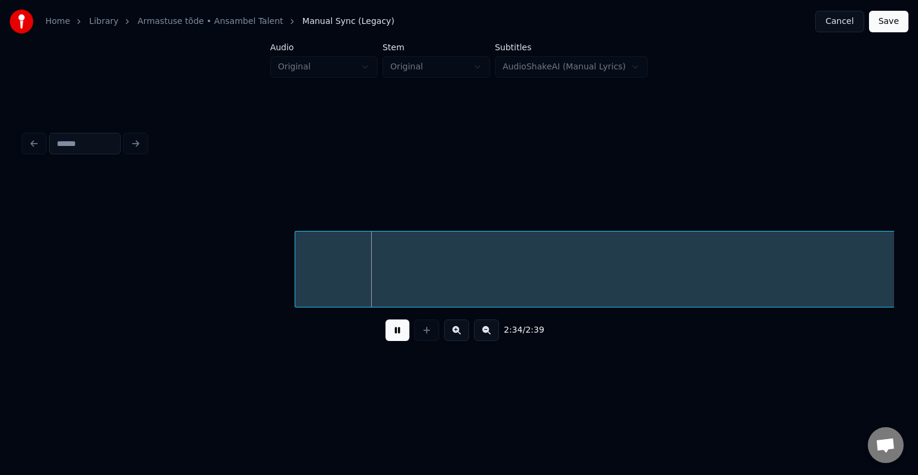
click at [397, 335] on button at bounding box center [398, 330] width 24 height 22
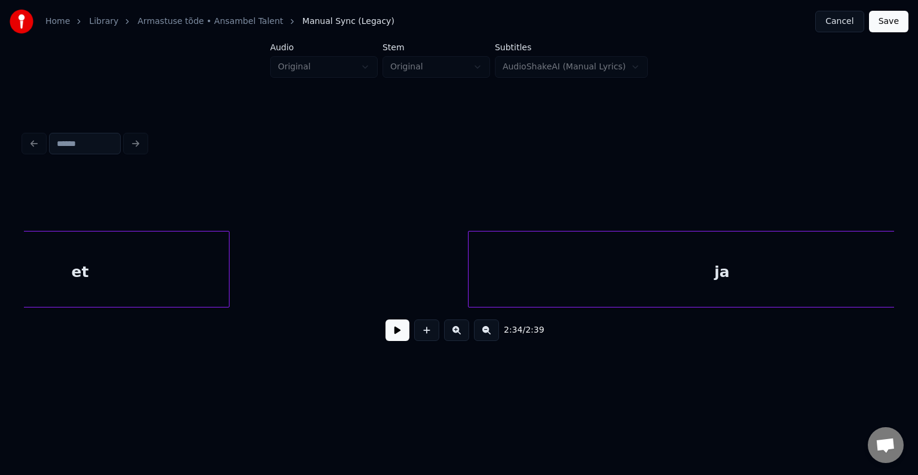
scroll to position [0, 114110]
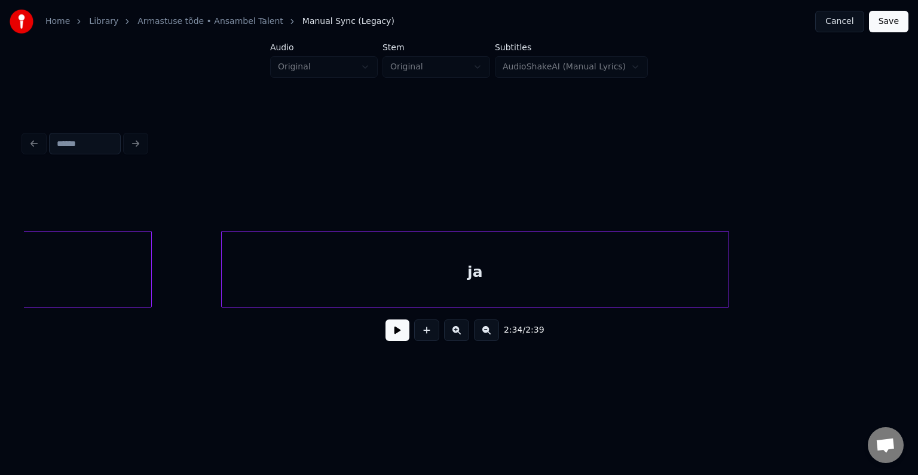
click at [390, 276] on div "ja" at bounding box center [475, 271] width 507 height 81
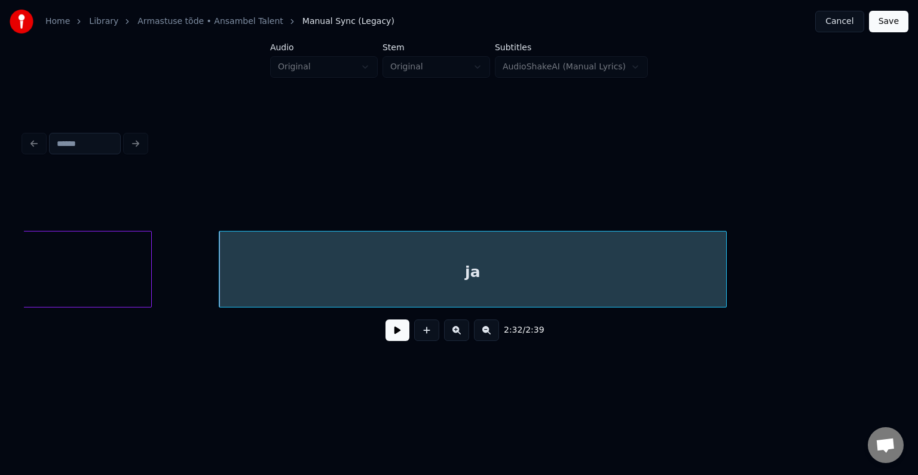
click at [390, 276] on div "ja" at bounding box center [472, 271] width 507 height 81
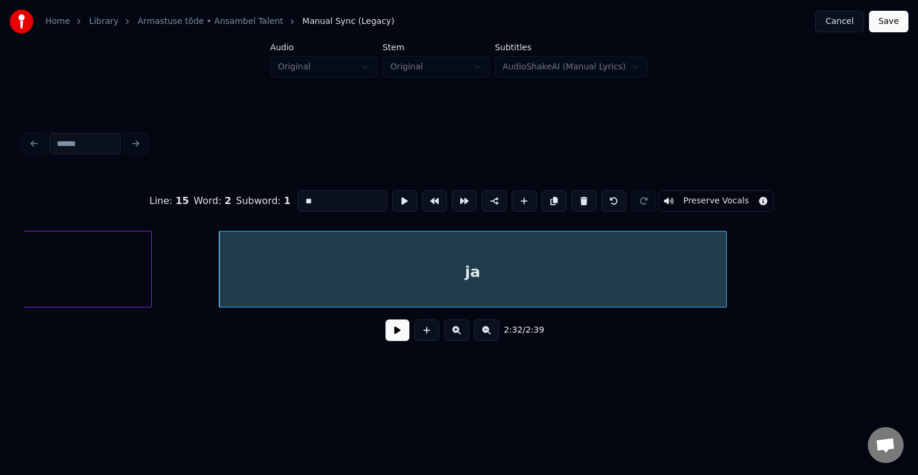
click at [304, 200] on input "**" at bounding box center [343, 201] width 90 height 22
type input "*"
click at [362, 323] on div "Line : 15 Word : 2 Subword : 1 ***** Preserve Vocals 2:32 / 2:39" at bounding box center [459, 262] width 870 height 182
type input "*****"
click at [392, 337] on button at bounding box center [398, 330] width 24 height 22
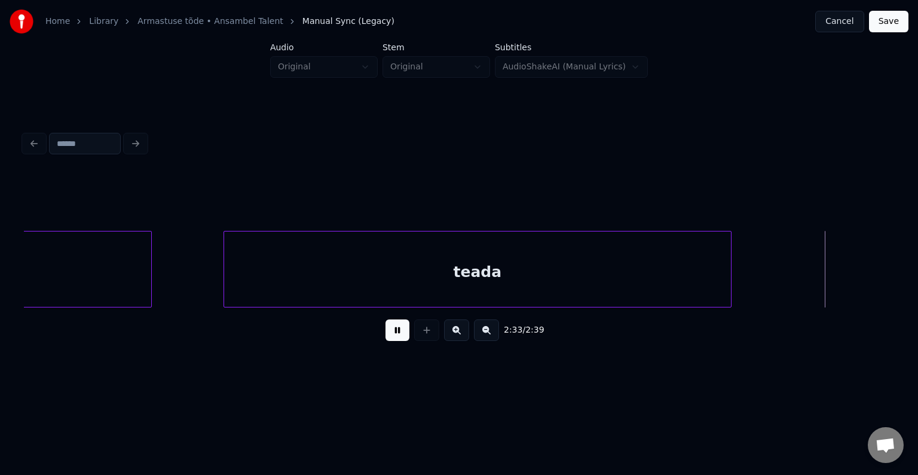
scroll to position [0, 114990]
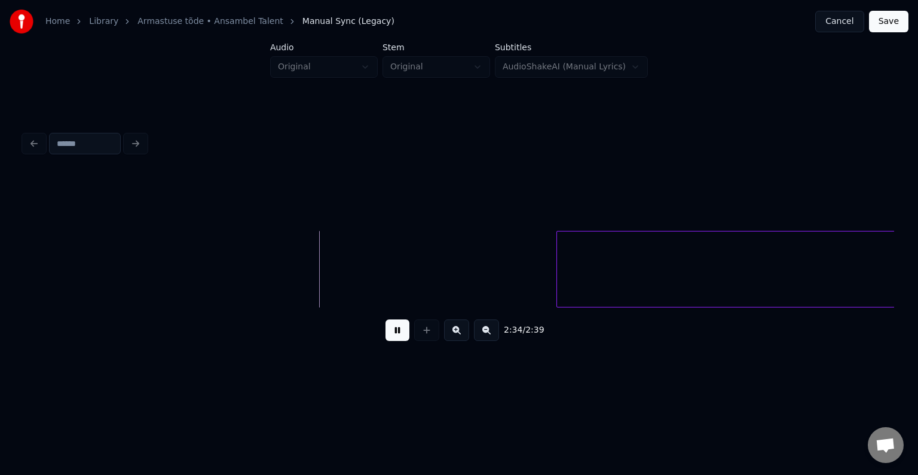
click at [392, 337] on button at bounding box center [398, 330] width 24 height 22
click at [426, 341] on button at bounding box center [426, 330] width 25 height 22
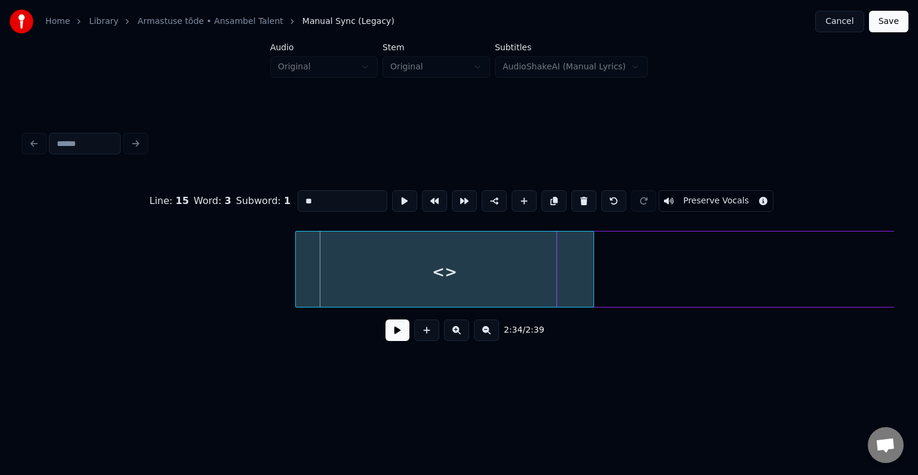
click at [415, 277] on div "<>" at bounding box center [445, 271] width 298 height 81
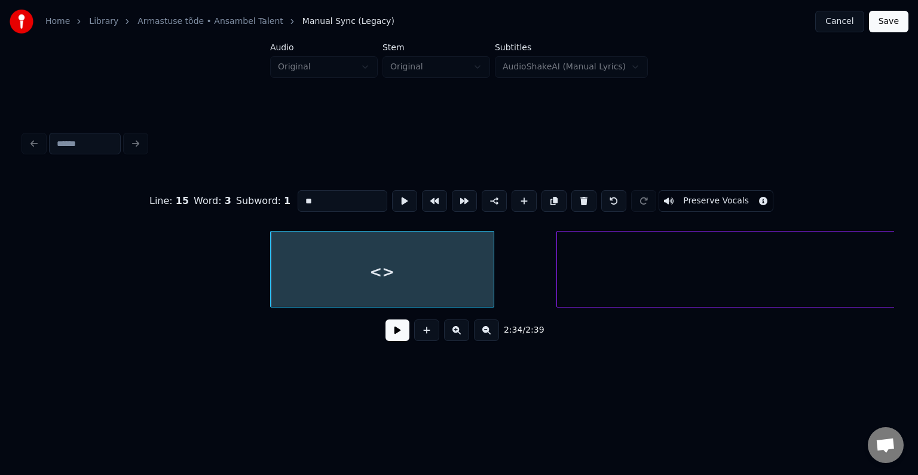
click at [490, 267] on div at bounding box center [492, 268] width 4 height 75
click at [434, 271] on div "<>" at bounding box center [396, 271] width 212 height 81
click at [434, 271] on div "<>" at bounding box center [405, 271] width 212 height 81
click at [323, 200] on input "**" at bounding box center [343, 201] width 90 height 22
type input "*"
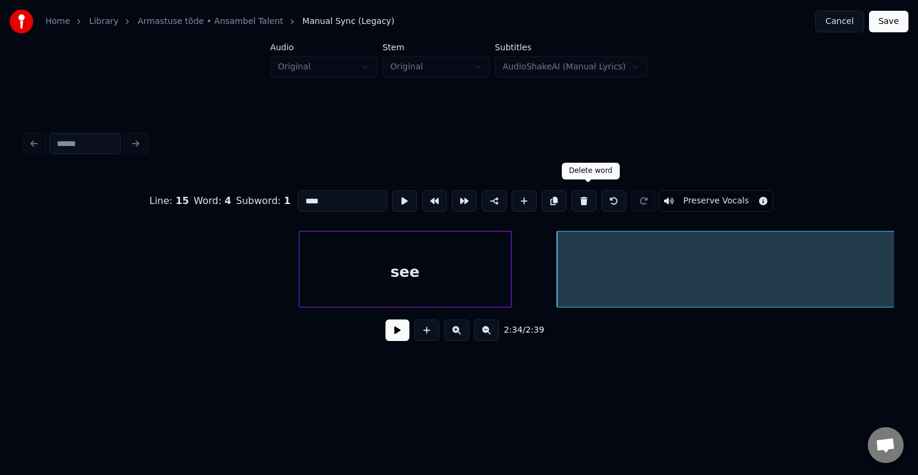
click at [583, 200] on button at bounding box center [583, 201] width 25 height 22
type input "***"
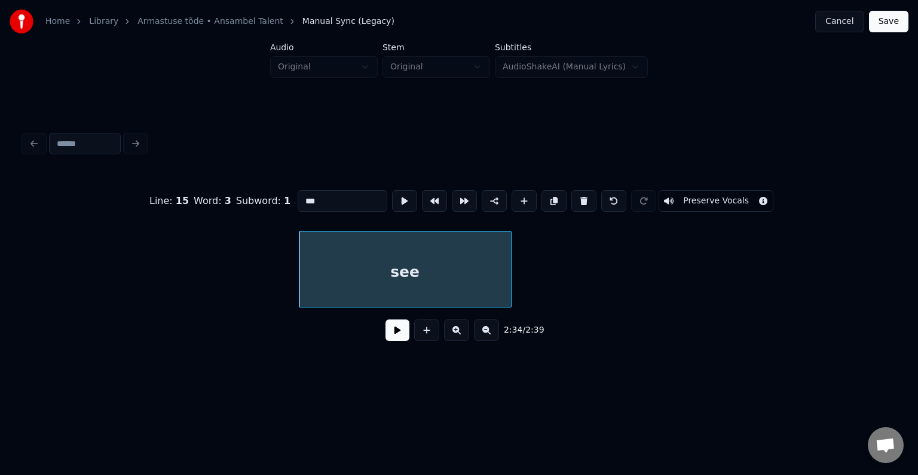
click at [453, 262] on div "see" at bounding box center [405, 271] width 212 height 81
click at [392, 338] on button at bounding box center [398, 330] width 24 height 22
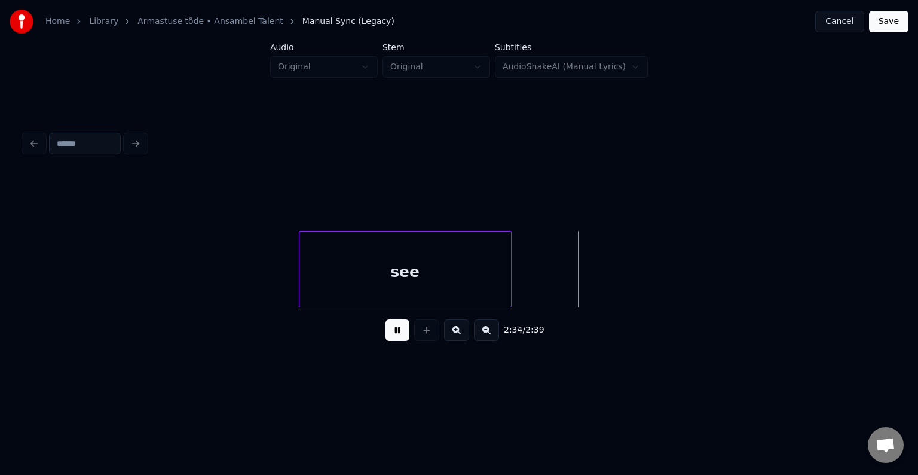
click at [392, 337] on button at bounding box center [398, 330] width 24 height 22
click at [428, 331] on button at bounding box center [426, 330] width 25 height 22
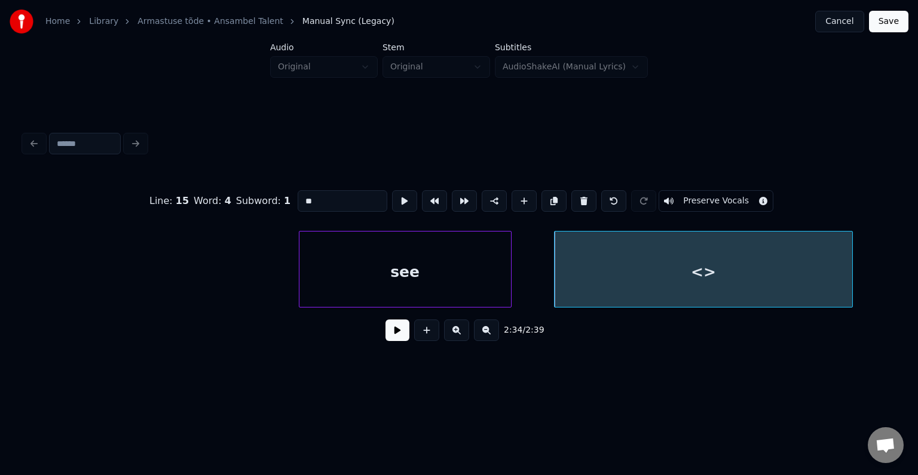
click at [637, 275] on div "<>" at bounding box center [704, 271] width 298 height 81
click at [317, 200] on input "**" at bounding box center [343, 201] width 90 height 22
type input "*"
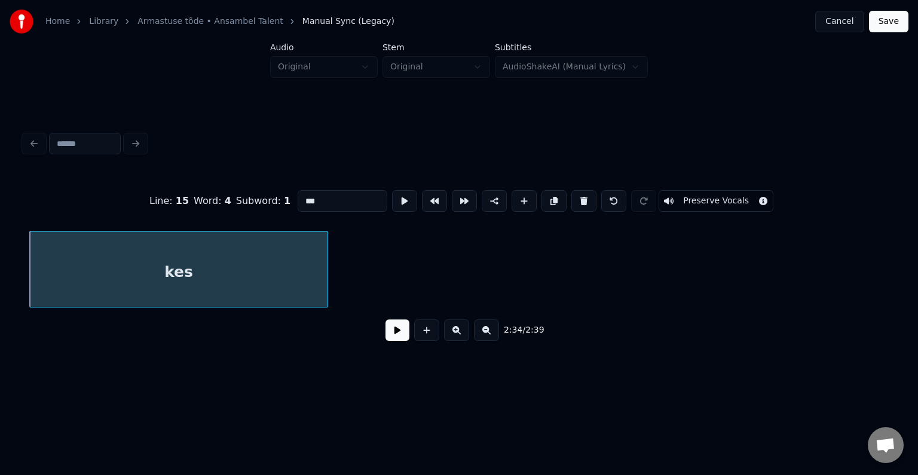
scroll to position [0, 115516]
type input "***"
click at [386, 334] on button at bounding box center [398, 330] width 24 height 22
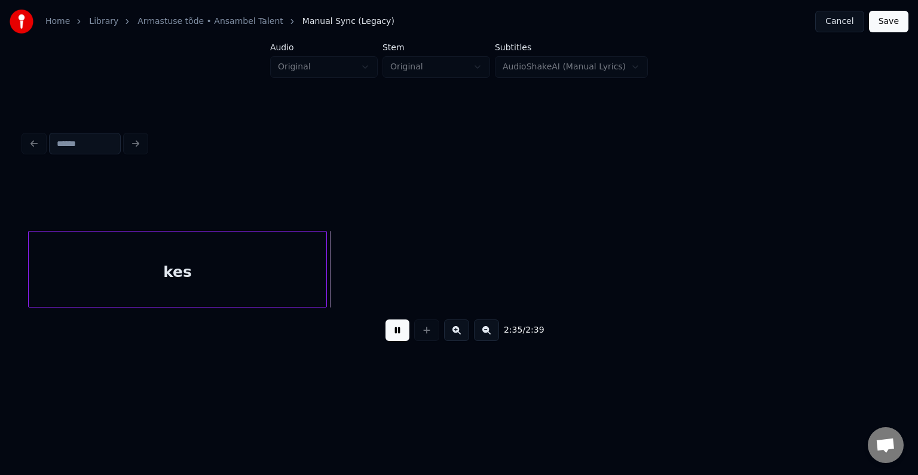
click at [386, 334] on button at bounding box center [398, 330] width 24 height 22
click at [426, 335] on button at bounding box center [426, 330] width 25 height 22
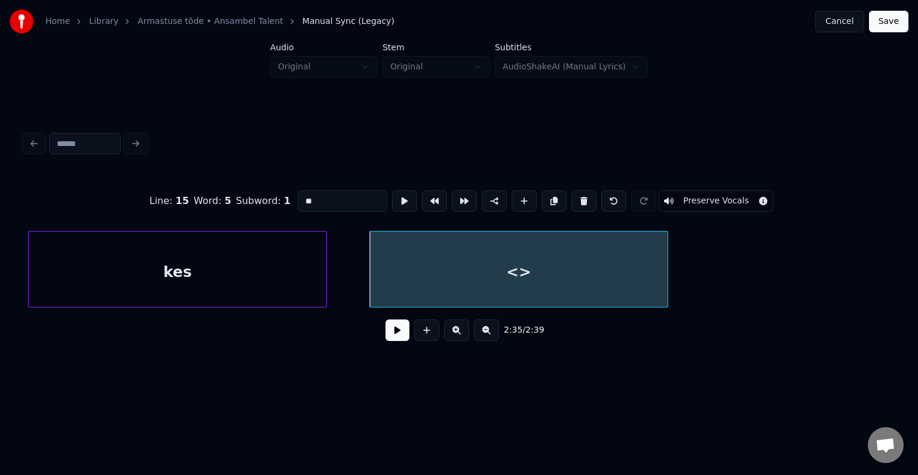
click at [479, 290] on div "<>" at bounding box center [519, 271] width 298 height 81
click at [318, 198] on input "**" at bounding box center [343, 201] width 90 height 22
type input "*"
type input "********"
click at [391, 341] on button at bounding box center [398, 330] width 24 height 22
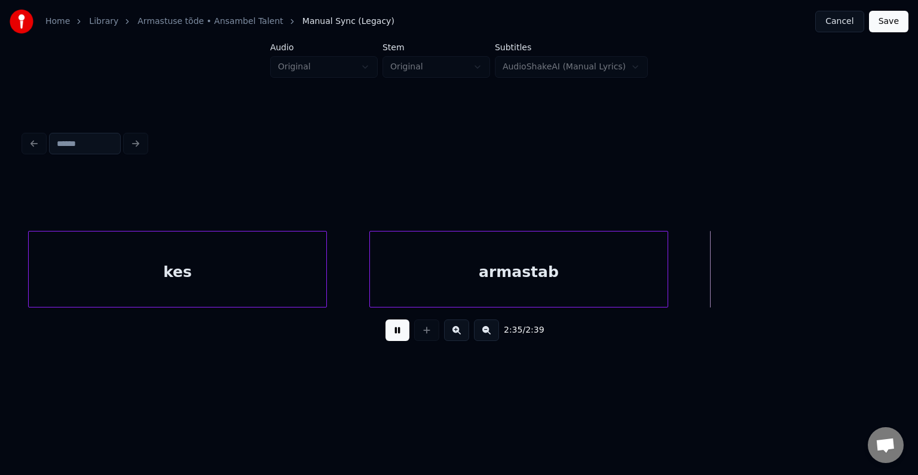
click at [391, 341] on button at bounding box center [398, 330] width 24 height 22
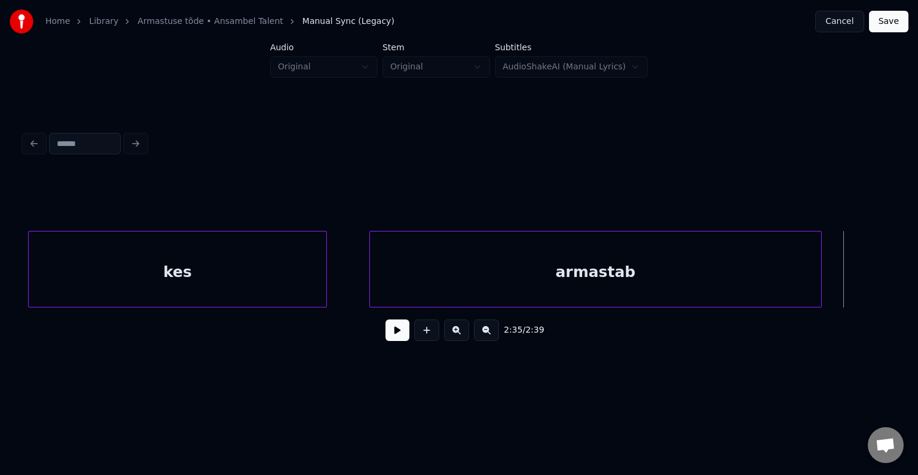
click at [821, 262] on div at bounding box center [820, 268] width 4 height 75
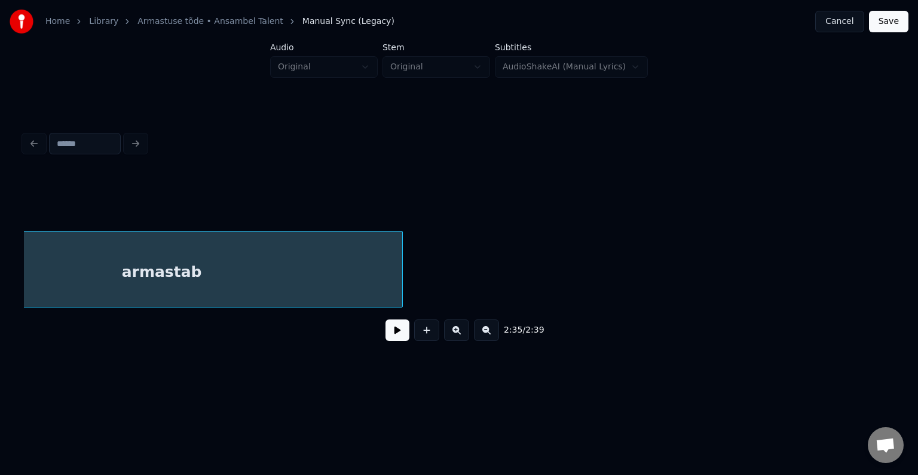
scroll to position [0, 115994]
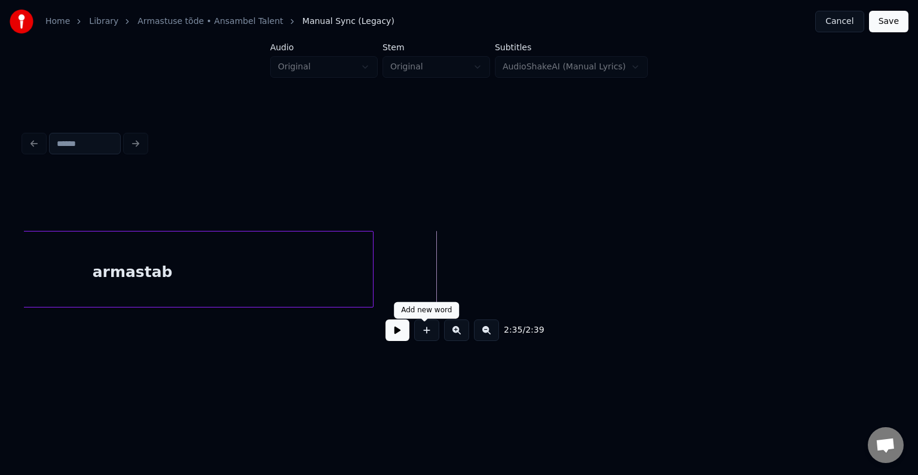
click at [427, 331] on button at bounding box center [426, 330] width 25 height 22
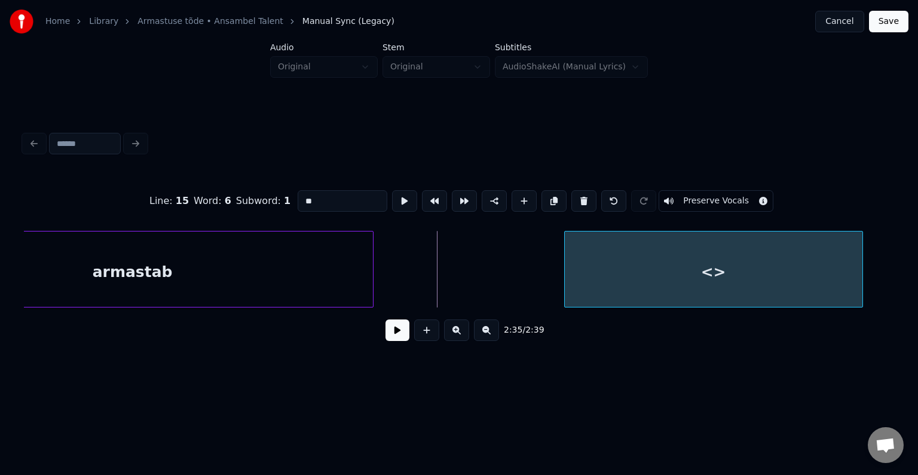
click at [683, 282] on div "<>" at bounding box center [714, 271] width 298 height 81
click at [690, 265] on div "<>" at bounding box center [727, 271] width 298 height 81
click at [303, 194] on input "**" at bounding box center [343, 201] width 90 height 22
type input "*"
type input "***"
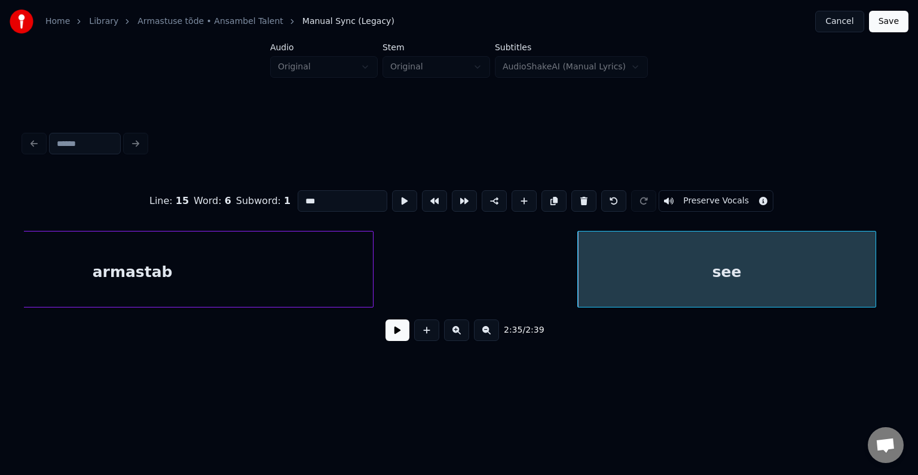
click at [387, 330] on button at bounding box center [398, 330] width 24 height 22
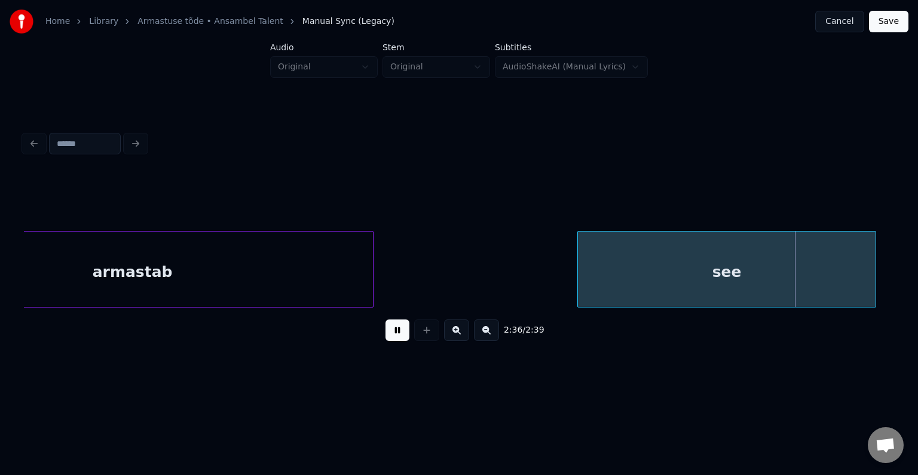
click at [387, 330] on button at bounding box center [398, 330] width 24 height 22
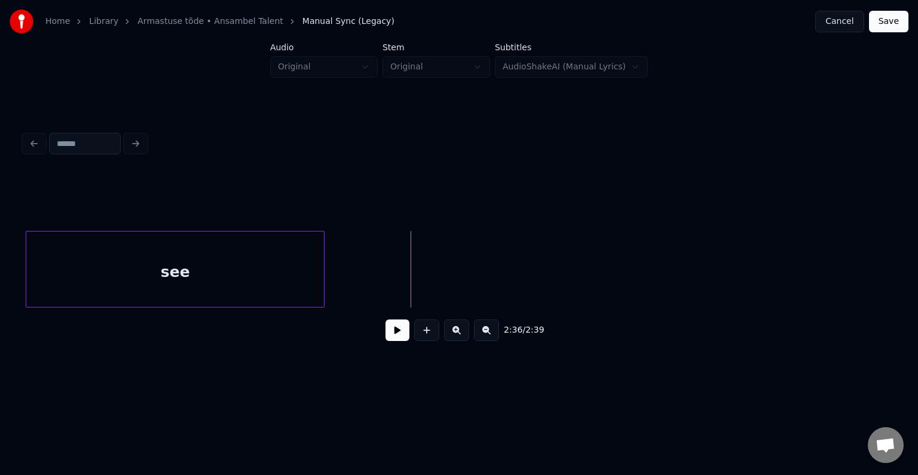
scroll to position [0, 116554]
click at [239, 277] on div "see" at bounding box center [174, 269] width 299 height 77
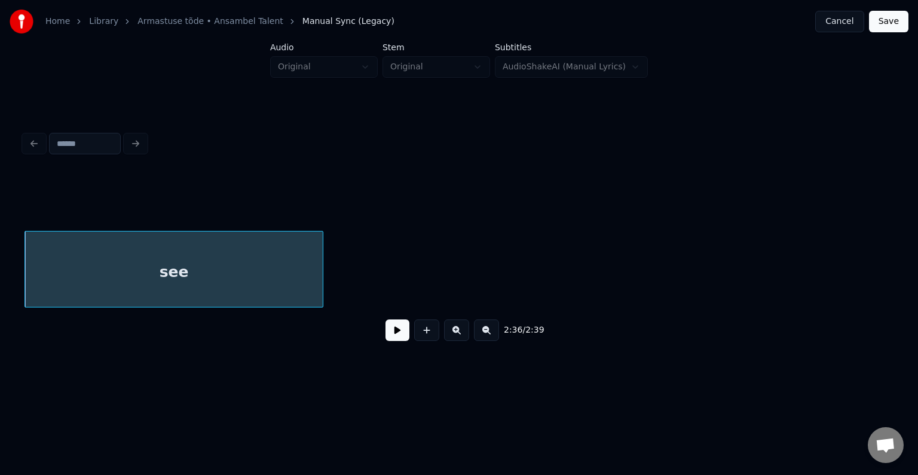
click at [390, 331] on button at bounding box center [398, 330] width 24 height 22
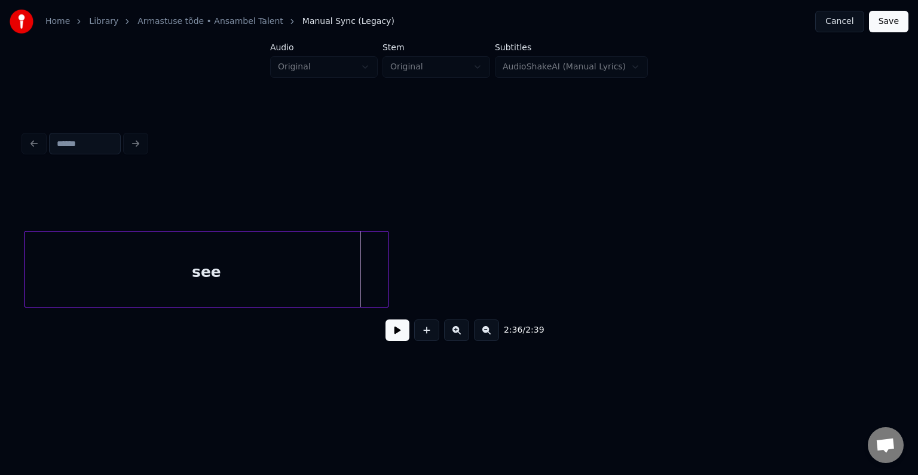
click at [388, 285] on div at bounding box center [386, 268] width 4 height 75
click at [426, 337] on button at bounding box center [426, 330] width 25 height 22
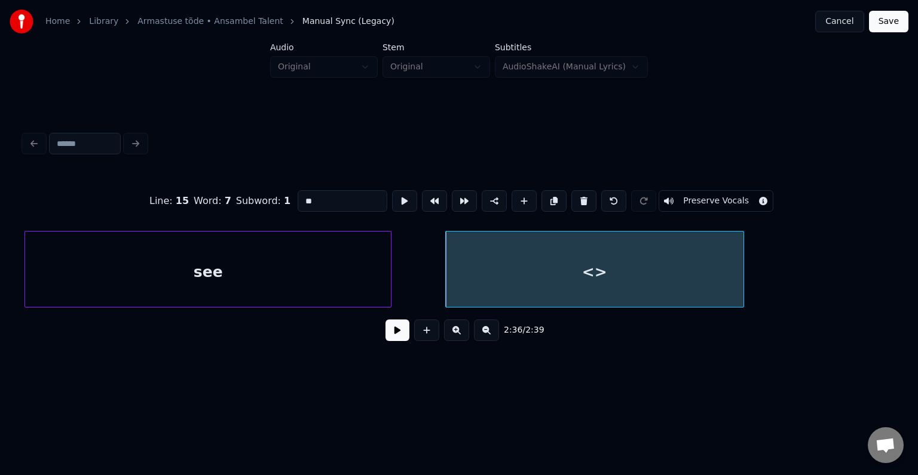
click at [540, 280] on div "<>" at bounding box center [595, 271] width 298 height 81
click at [348, 198] on input "**" at bounding box center [343, 201] width 90 height 22
type input "*"
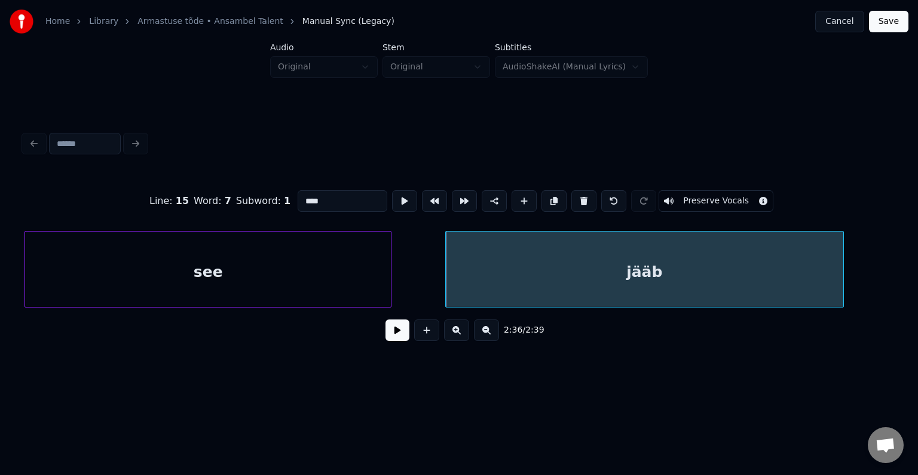
click at [842, 251] on div at bounding box center [842, 268] width 4 height 75
click at [638, 285] on div "jääb" at bounding box center [627, 271] width 397 height 81
type input "****"
click at [389, 339] on button at bounding box center [398, 330] width 24 height 22
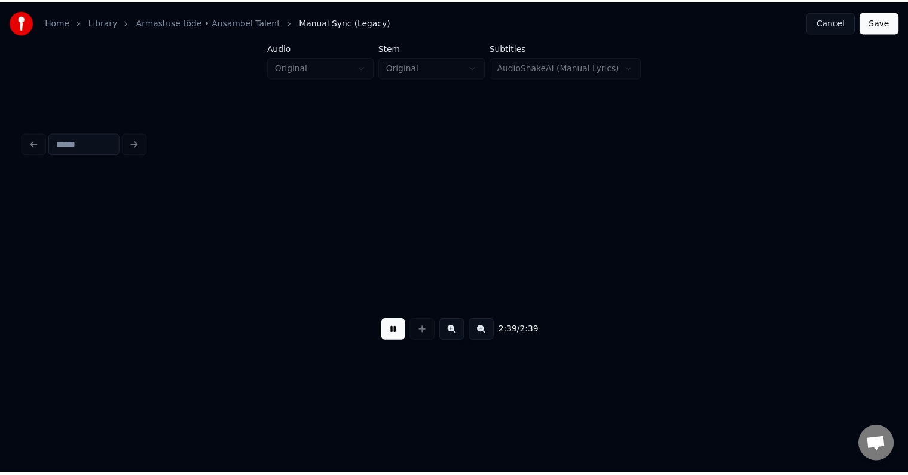
scroll to position [0, 118642]
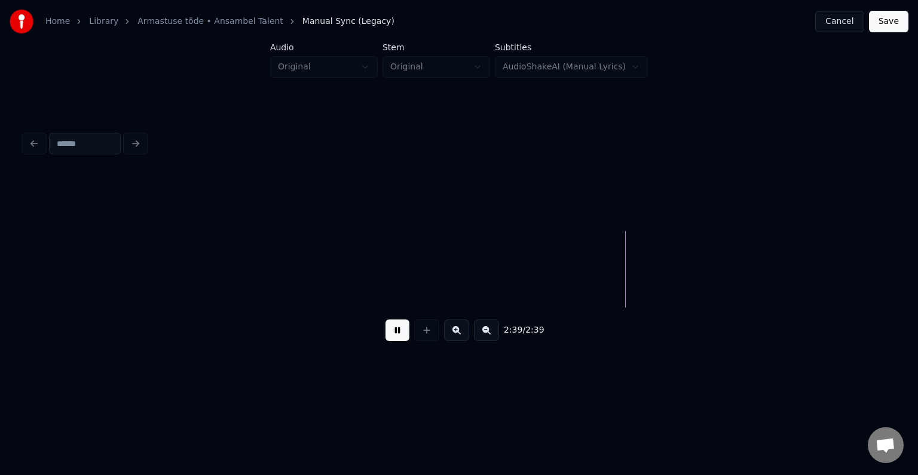
click at [895, 19] on button "Save" at bounding box center [888, 22] width 39 height 22
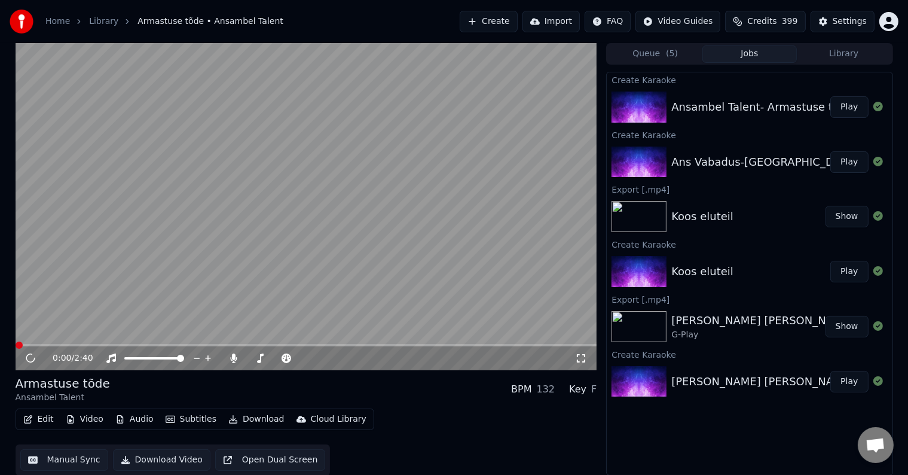
click at [32, 357] on icon at bounding box center [30, 358] width 11 height 12
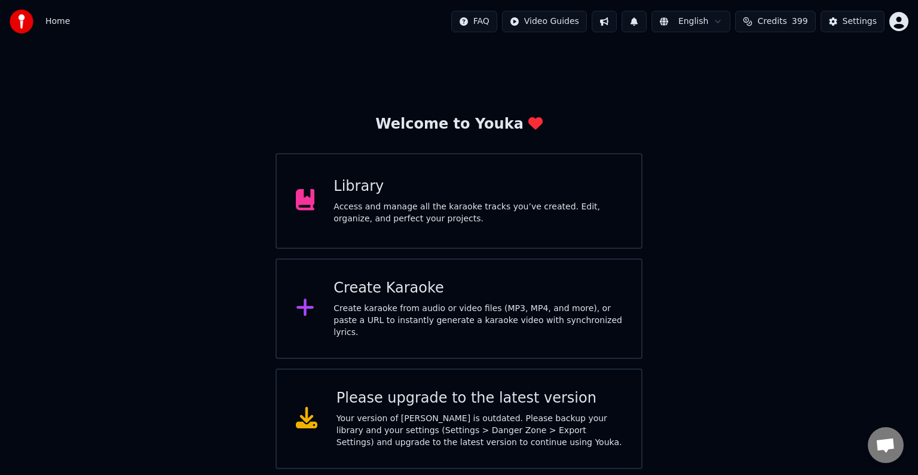
click at [319, 195] on div at bounding box center [310, 201] width 29 height 24
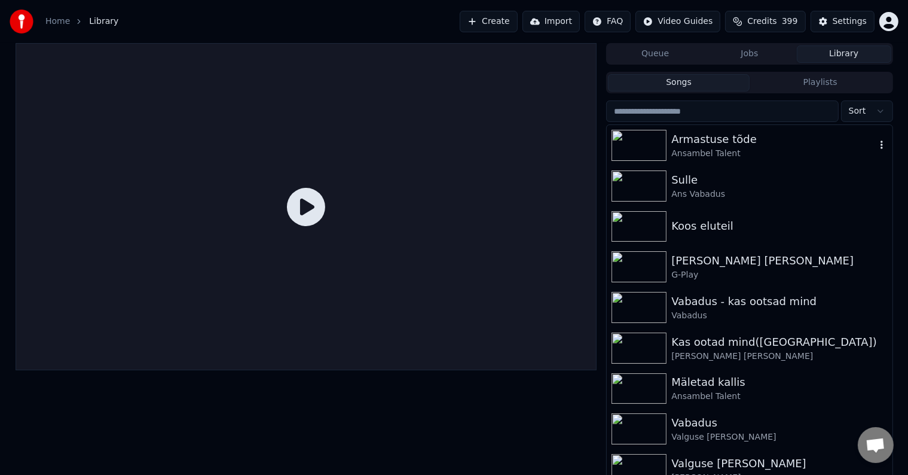
click at [718, 142] on div "Armastuse tõde" at bounding box center [773, 139] width 204 height 17
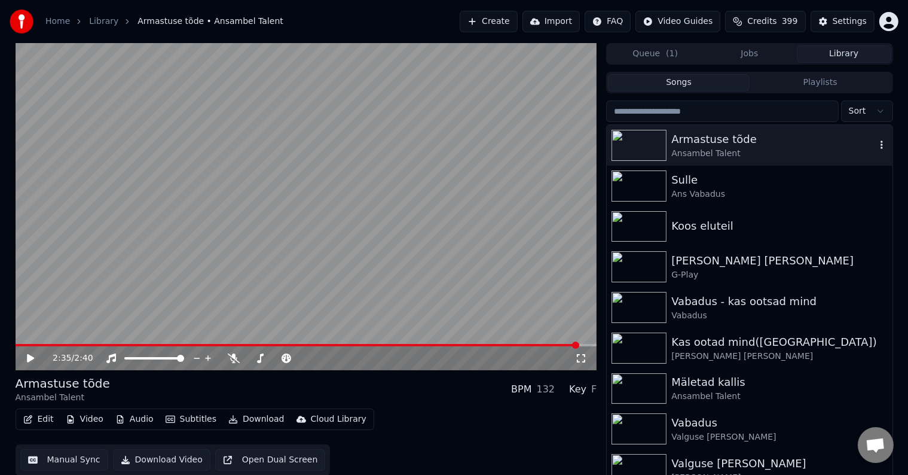
scroll to position [310, 0]
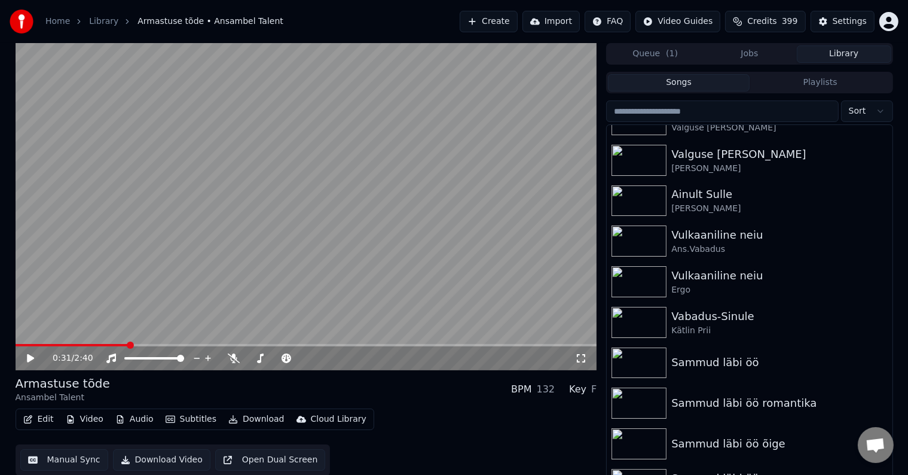
click at [127, 348] on span at bounding box center [130, 344] width 7 height 7
click at [16, 342] on span at bounding box center [19, 344] width 7 height 7
click at [28, 362] on icon at bounding box center [30, 358] width 7 height 8
